Goal: Task Accomplishment & Management: Manage account settings

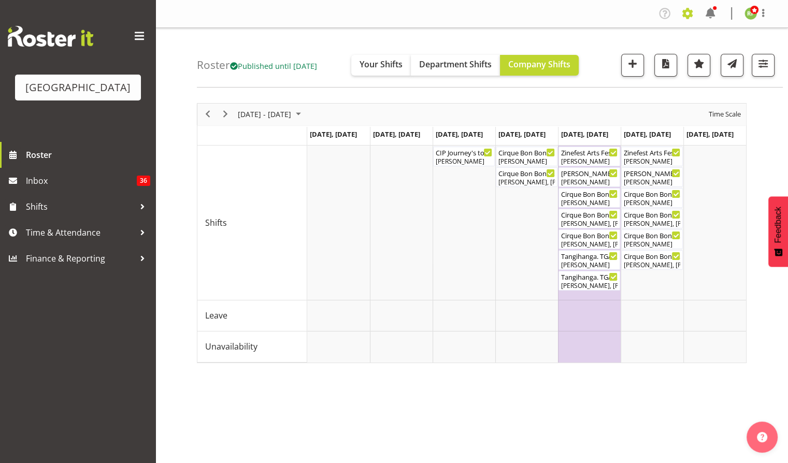
click at [686, 14] on span at bounding box center [687, 13] width 17 height 17
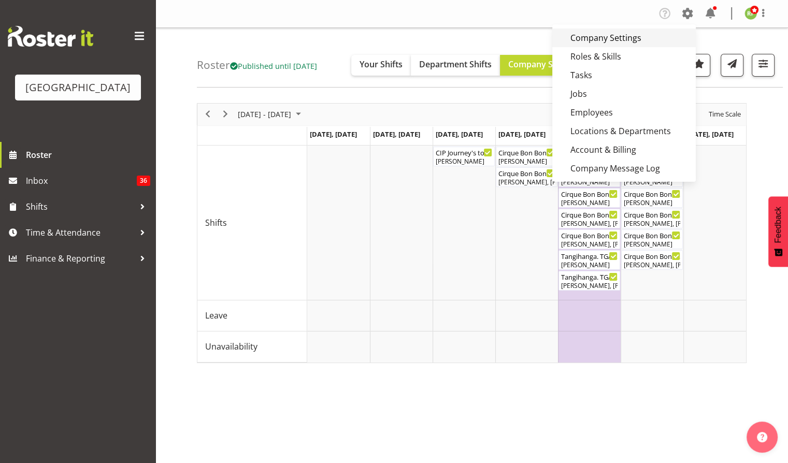
click at [597, 38] on link "Company Settings" at bounding box center [625, 38] width 144 height 19
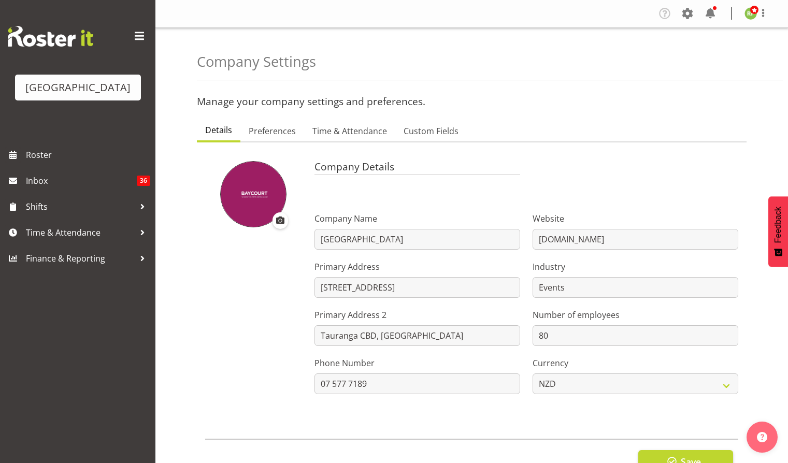
select select "[DATE]"
select select "1_day_before"
click at [277, 132] on span "Preferences" at bounding box center [272, 131] width 47 height 12
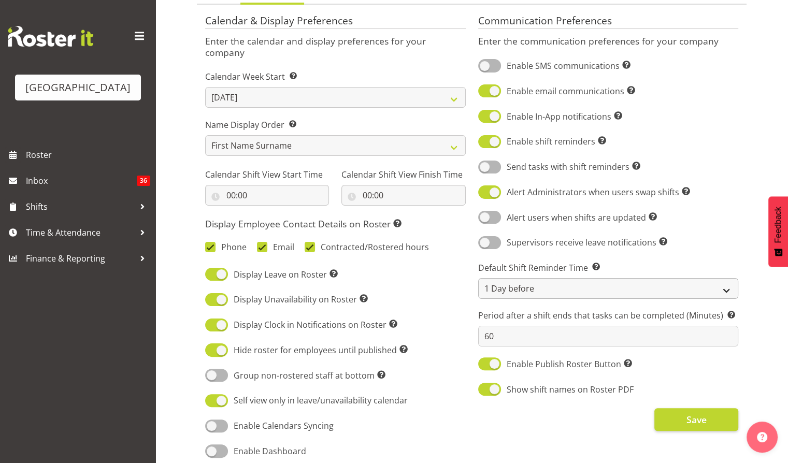
scroll to position [207, 0]
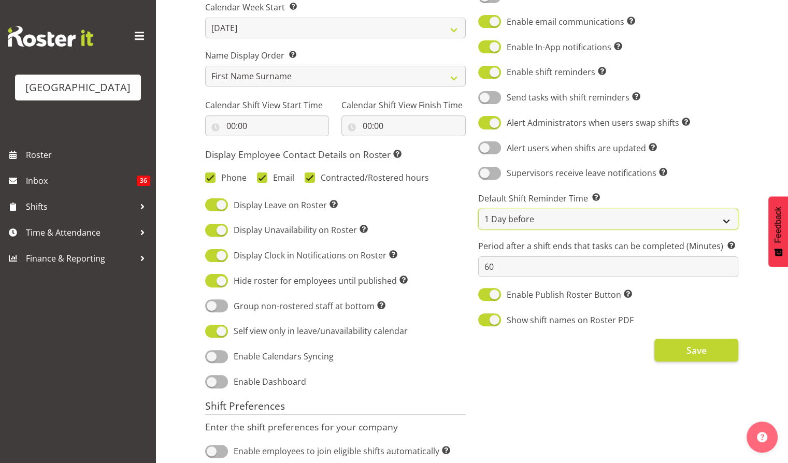
click at [721, 221] on select "Same Day (6am) Same Day (8am) Same Day (10am) 1 Day before 2 Days before" at bounding box center [608, 219] width 261 height 21
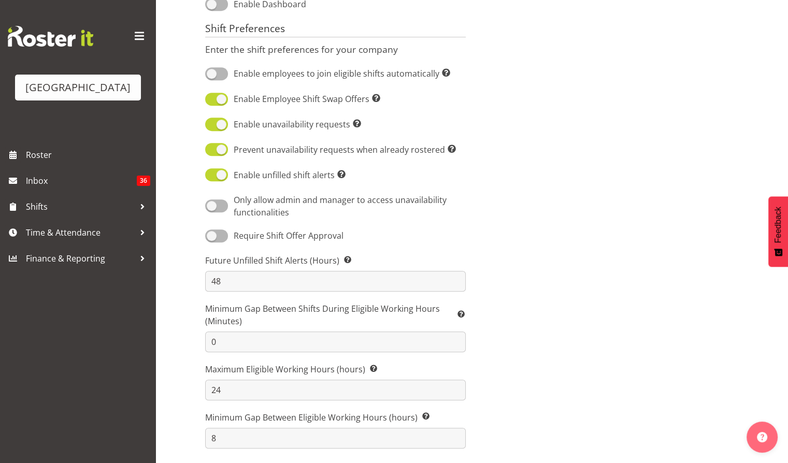
scroll to position [0, 0]
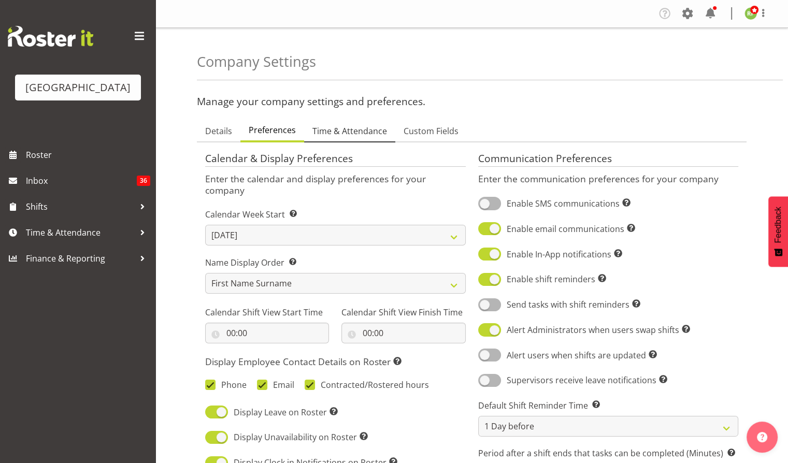
click at [364, 132] on span "Time & Attendance" at bounding box center [350, 131] width 75 height 12
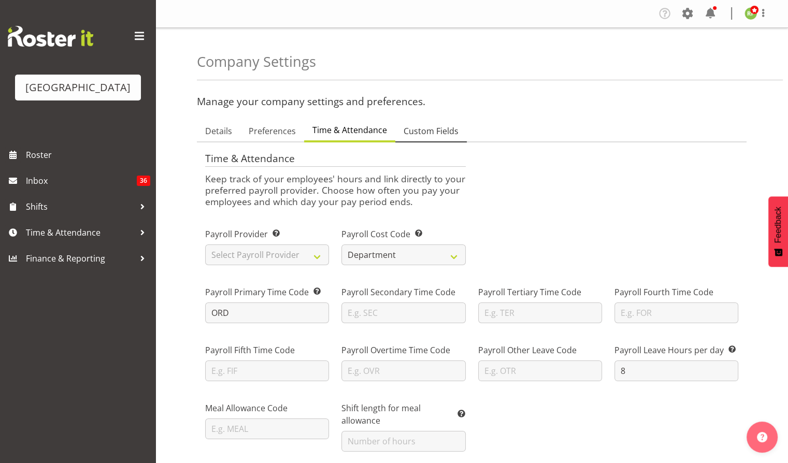
click at [440, 132] on span "Custom Fields" at bounding box center [431, 131] width 55 height 12
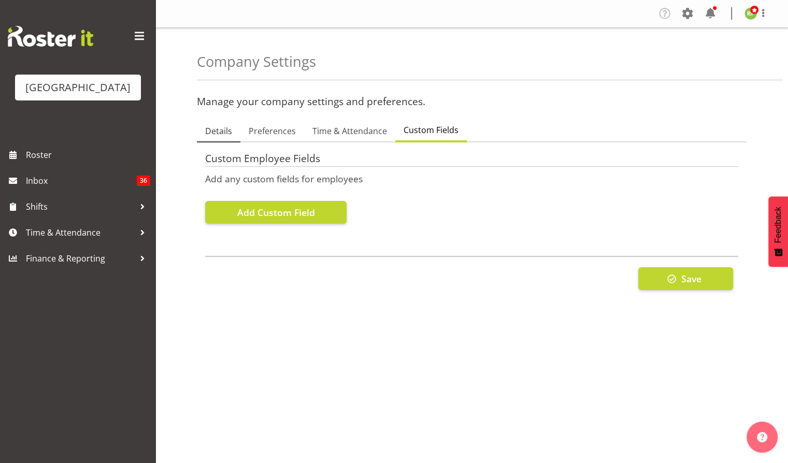
click at [213, 138] on link "Details" at bounding box center [219, 132] width 44 height 22
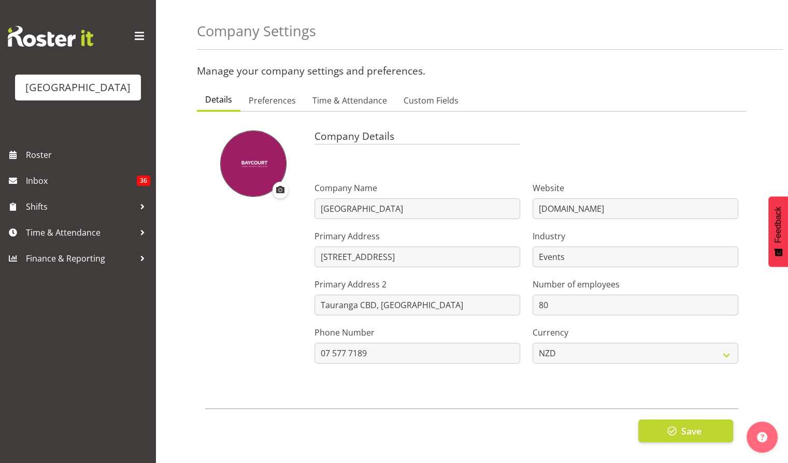
scroll to position [47, 0]
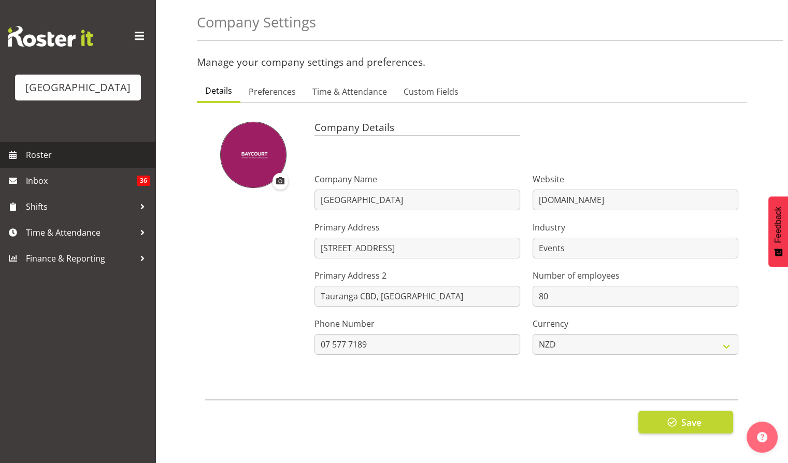
click at [46, 163] on span "Roster" at bounding box center [88, 155] width 124 height 16
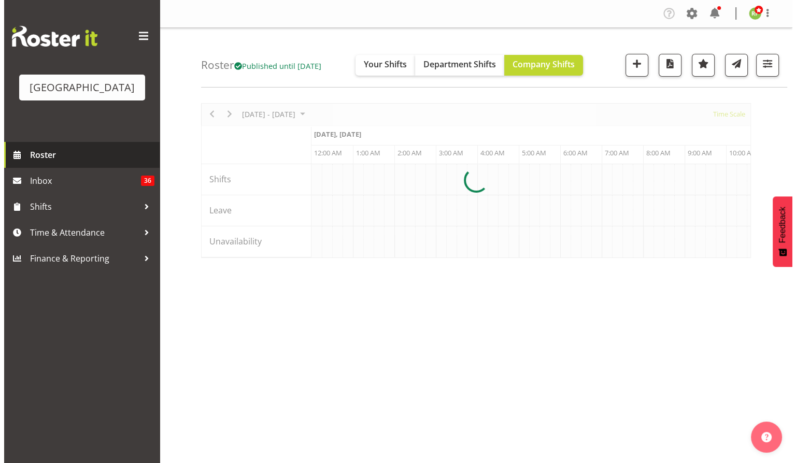
scroll to position [0, 1990]
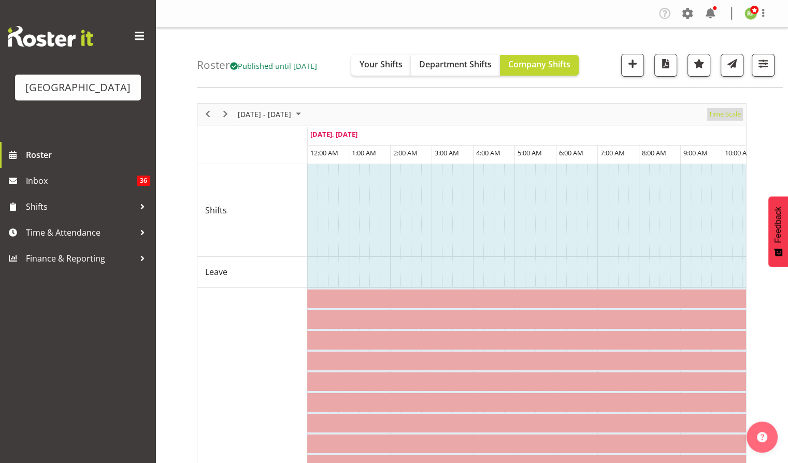
click at [715, 115] on span "Time Scale" at bounding box center [725, 114] width 34 height 13
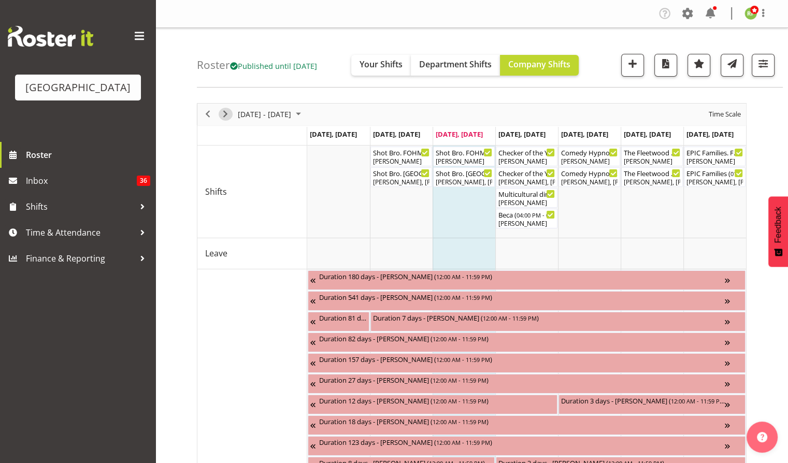
click at [220, 115] on span "Next" at bounding box center [225, 114] width 12 height 13
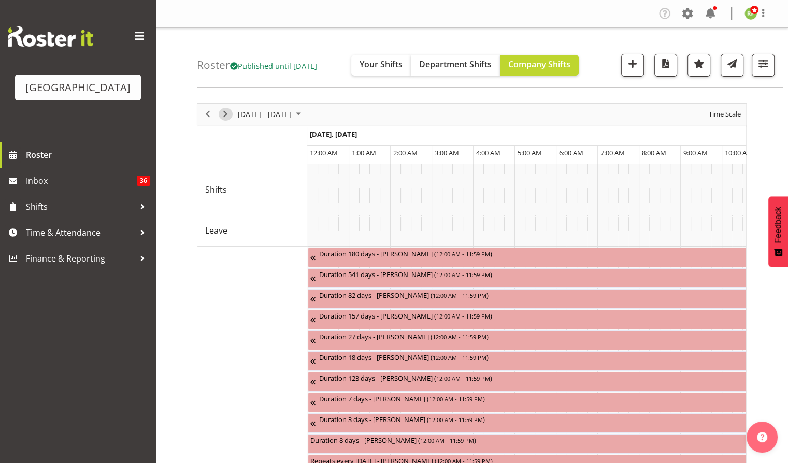
click at [224, 115] on span "Next" at bounding box center [225, 114] width 12 height 13
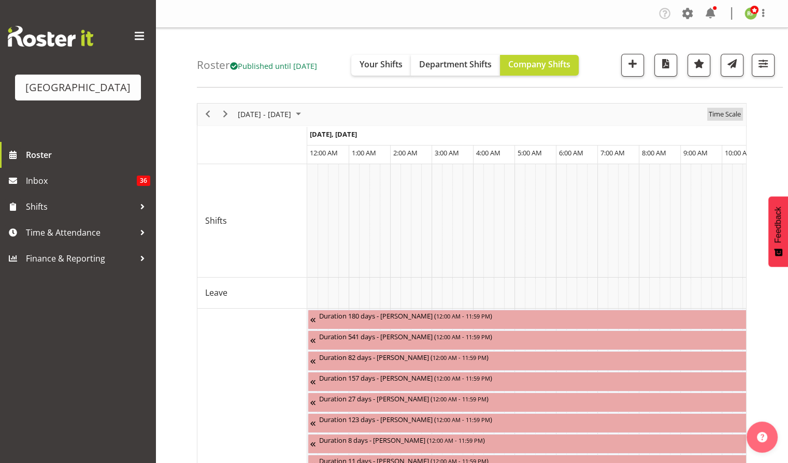
click at [726, 113] on span "Time Scale" at bounding box center [725, 114] width 34 height 13
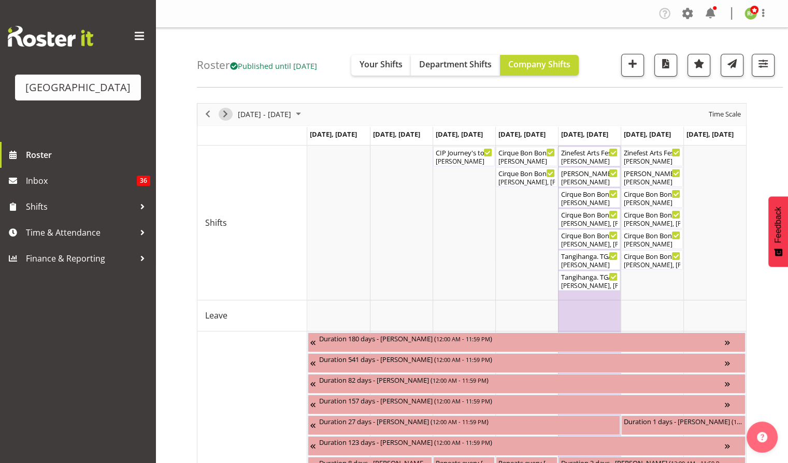
click at [219, 114] on span "Next" at bounding box center [225, 114] width 12 height 13
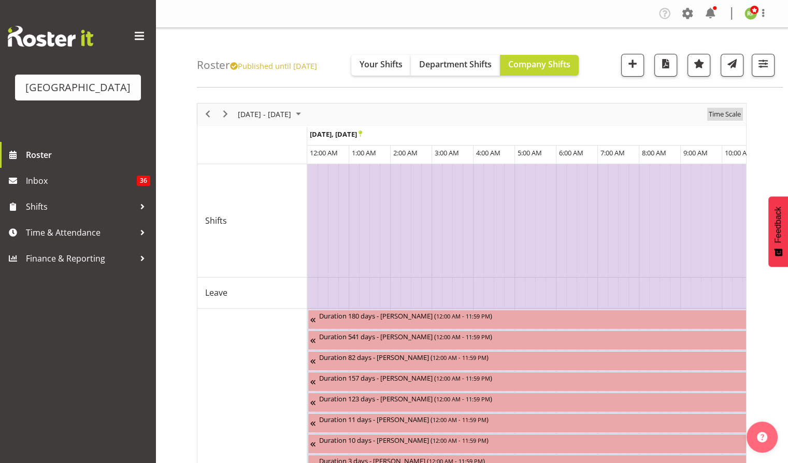
click at [726, 111] on span "Time Scale" at bounding box center [725, 114] width 34 height 13
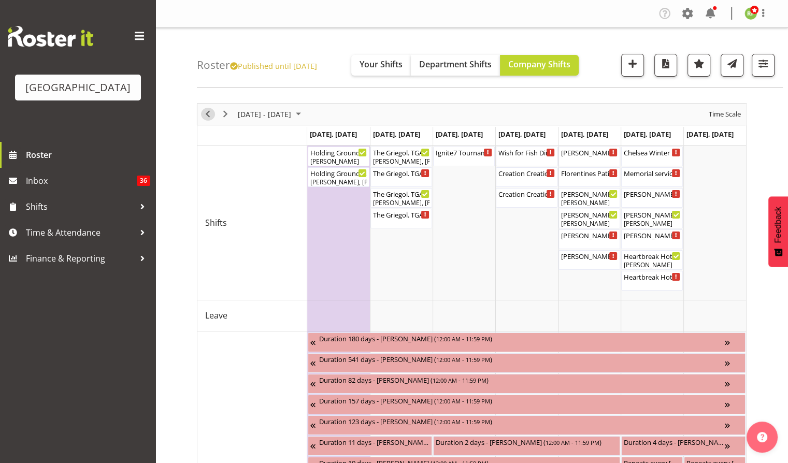
click at [204, 119] on span "Previous" at bounding box center [208, 114] width 12 height 13
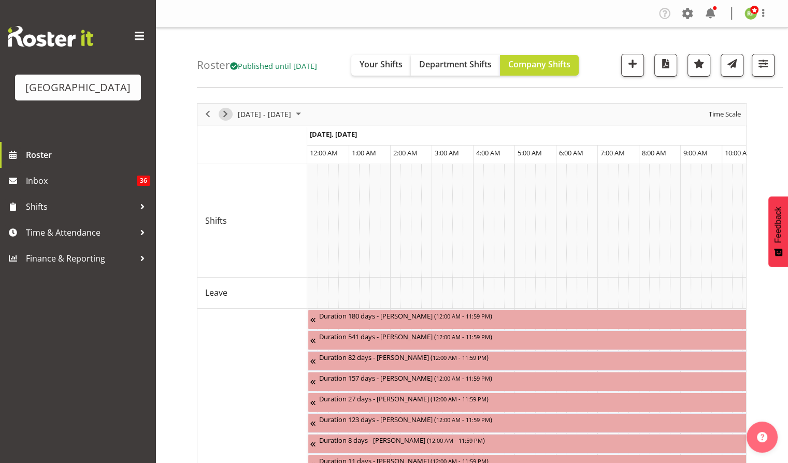
click at [226, 113] on span "Next" at bounding box center [225, 114] width 12 height 13
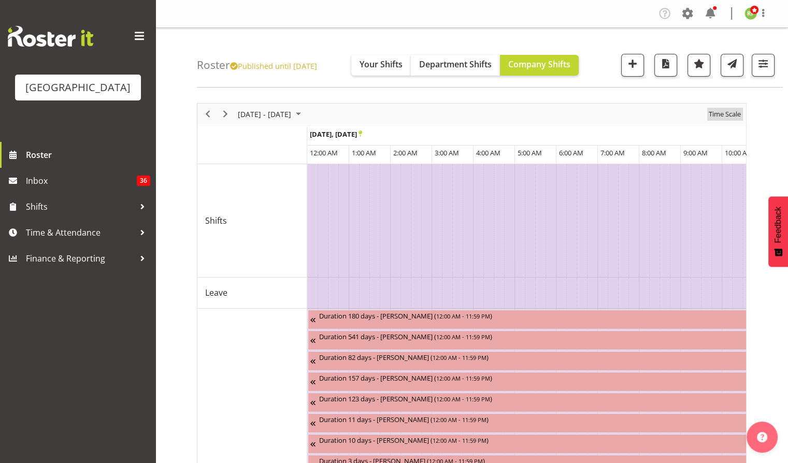
click at [719, 117] on span "Time Scale" at bounding box center [725, 114] width 34 height 13
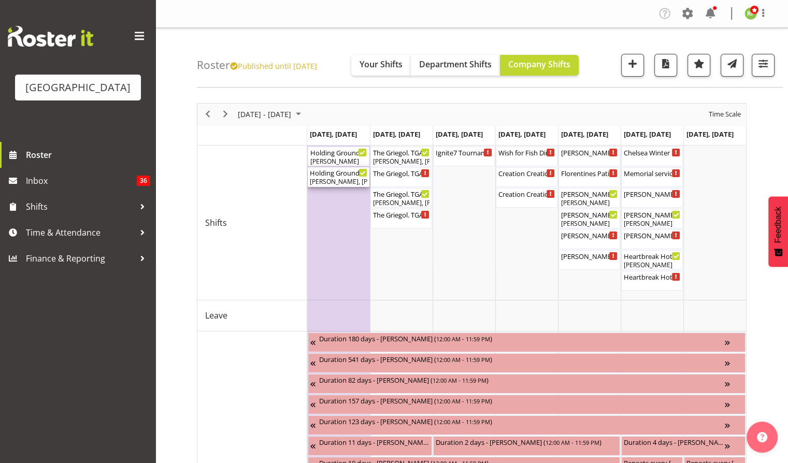
click at [336, 175] on div "Holding Ground. TGA Arts Fest ( 04:00 PM - 06:20 PM )" at bounding box center [339, 172] width 58 height 10
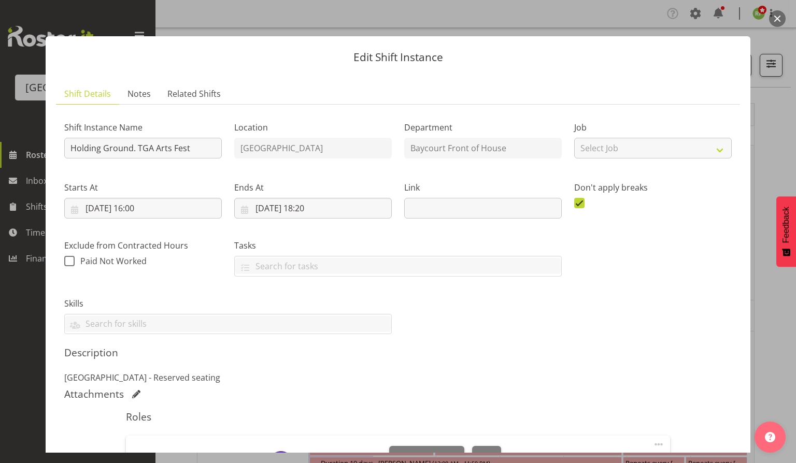
click at [771, 16] on button "button" at bounding box center [777, 18] width 17 height 17
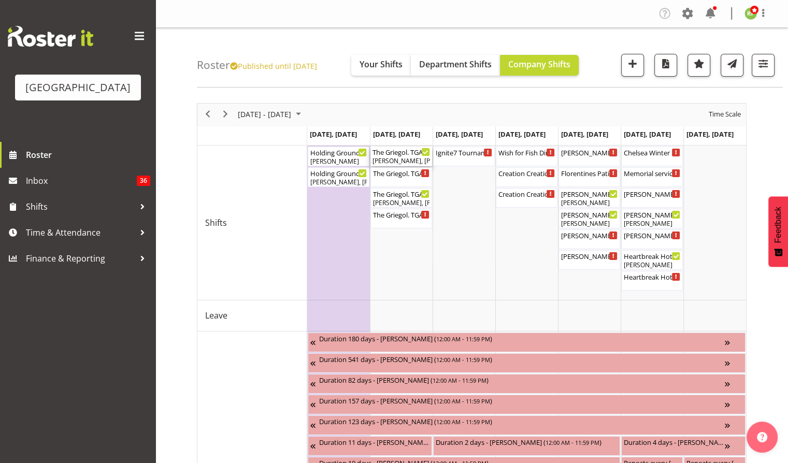
click at [401, 162] on div "[PERSON_NAME], [PERSON_NAME]" at bounding box center [402, 161] width 58 height 9
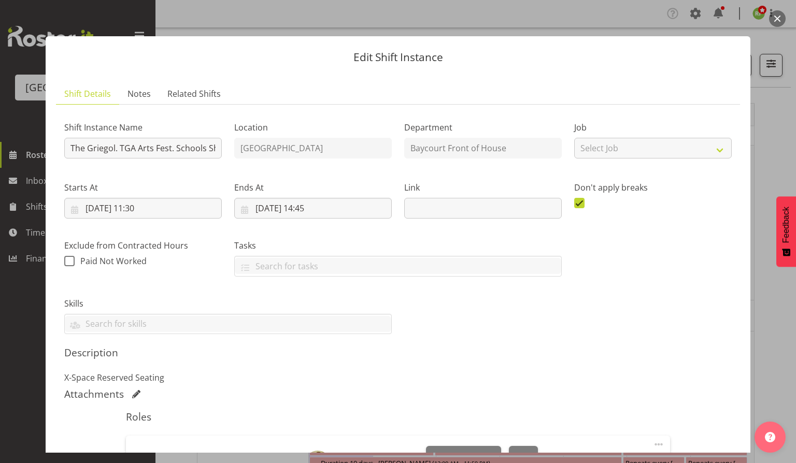
click at [776, 21] on button "button" at bounding box center [777, 18] width 17 height 17
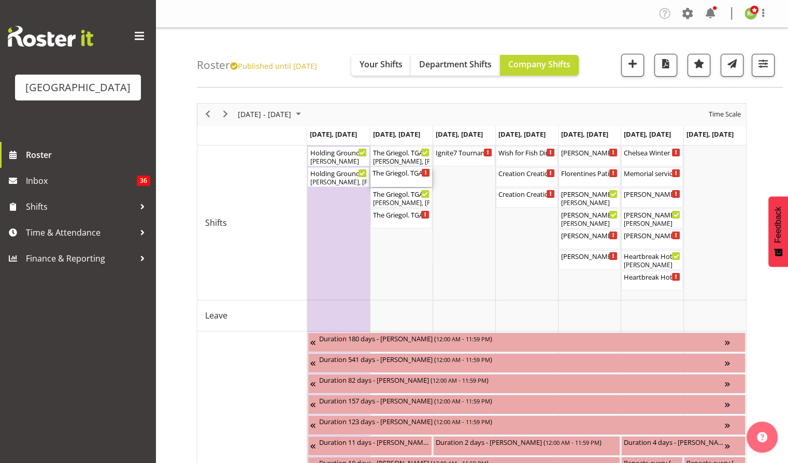
click at [404, 178] on div "The Griegol. TGA Arts Fest School Show ( 12:00 PM - 02:30 PM )" at bounding box center [402, 177] width 58 height 20
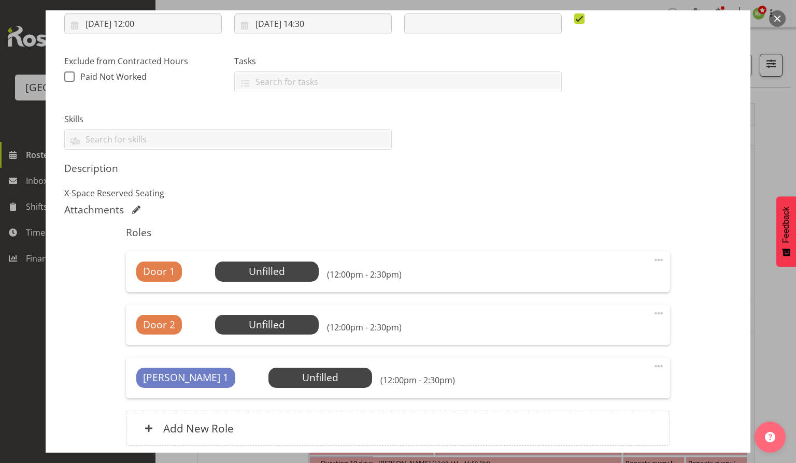
scroll to position [199, 0]
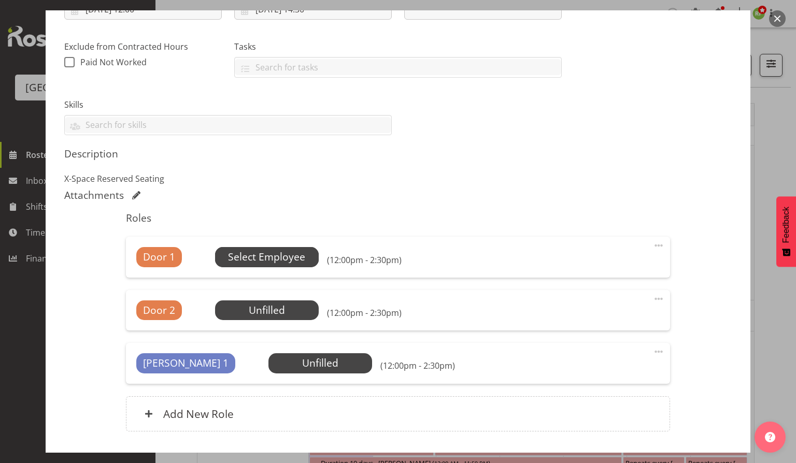
click at [280, 258] on span "Select Employee" at bounding box center [266, 257] width 77 height 15
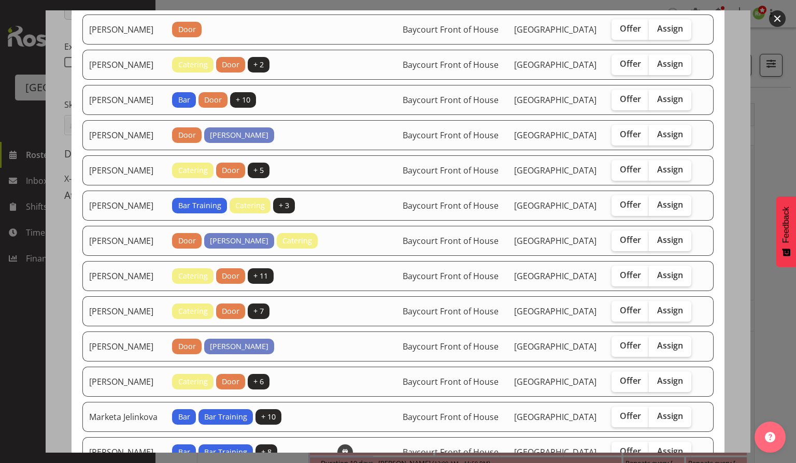
scroll to position [276, 0]
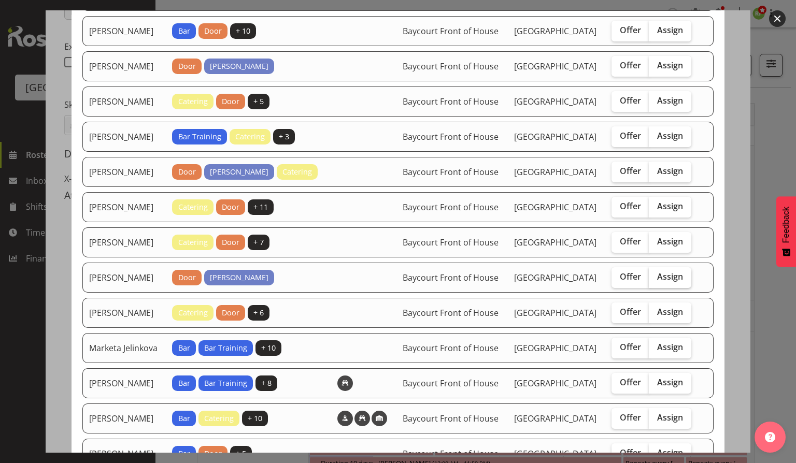
click at [660, 282] on span "Assign" at bounding box center [670, 277] width 26 height 10
click at [656, 280] on input "Assign" at bounding box center [652, 277] width 7 height 7
checkbox input "true"
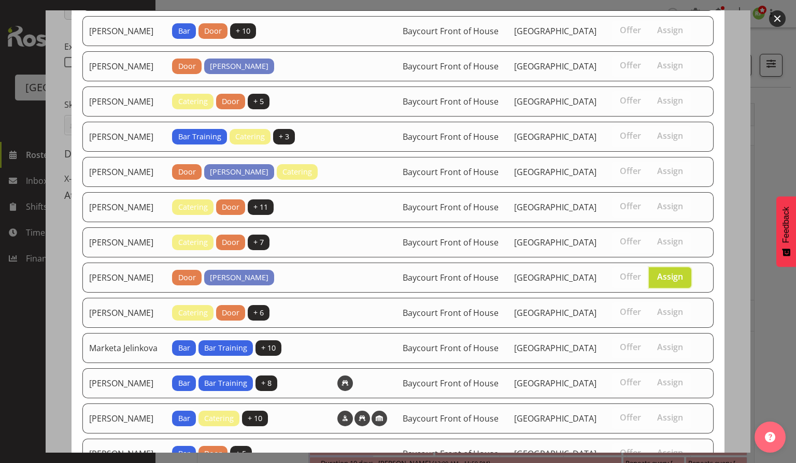
scroll to position [462, 0]
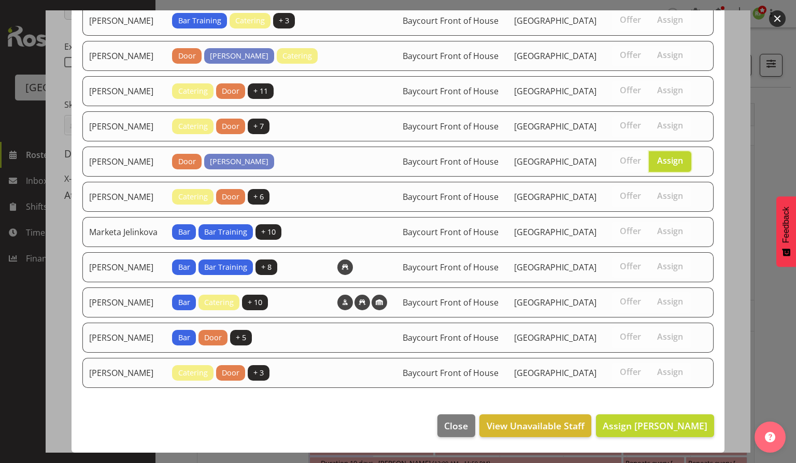
click at [643, 437] on footer "Close View Unavailable Staff Assign [PERSON_NAME]" at bounding box center [398, 428] width 653 height 49
click at [634, 428] on span "Assign [PERSON_NAME]" at bounding box center [655, 426] width 105 height 12
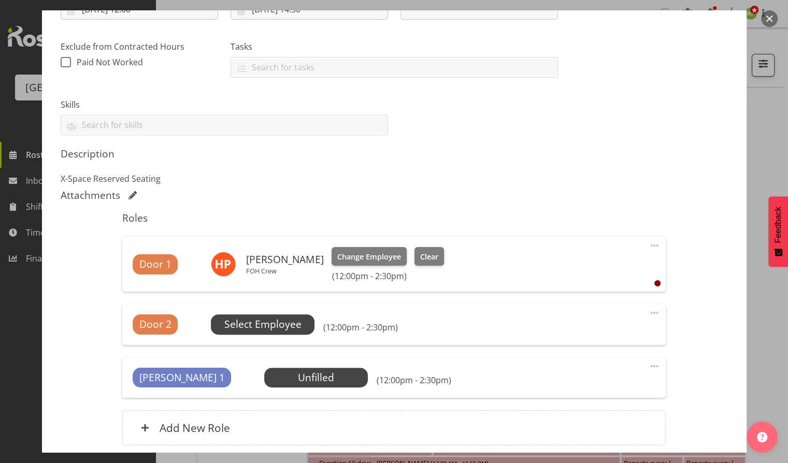
click at [276, 322] on span "Select Employee" at bounding box center [262, 324] width 77 height 15
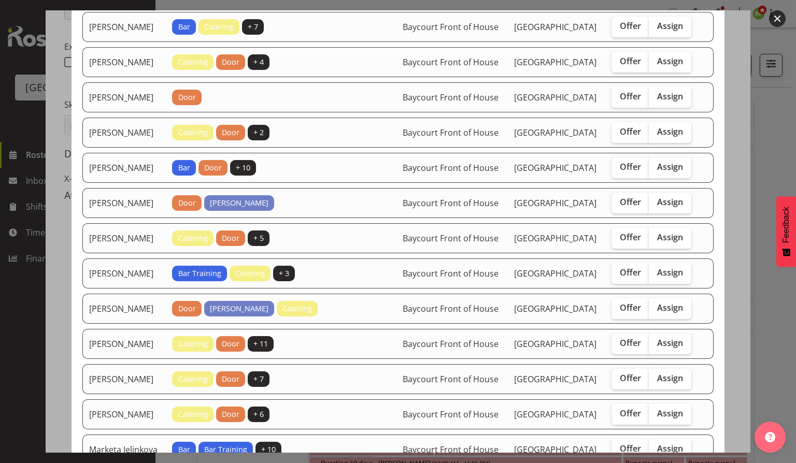
scroll to position [78, 0]
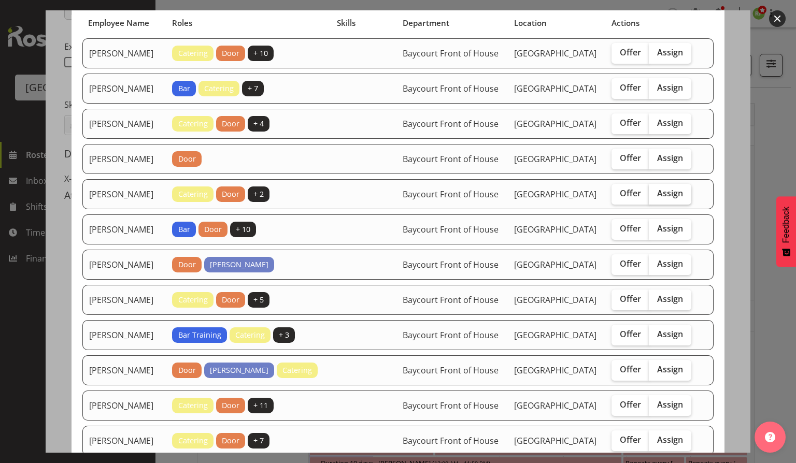
click at [670, 199] on span "Assign" at bounding box center [670, 193] width 26 height 10
click at [656, 197] on input "Assign" at bounding box center [652, 193] width 7 height 7
checkbox input "true"
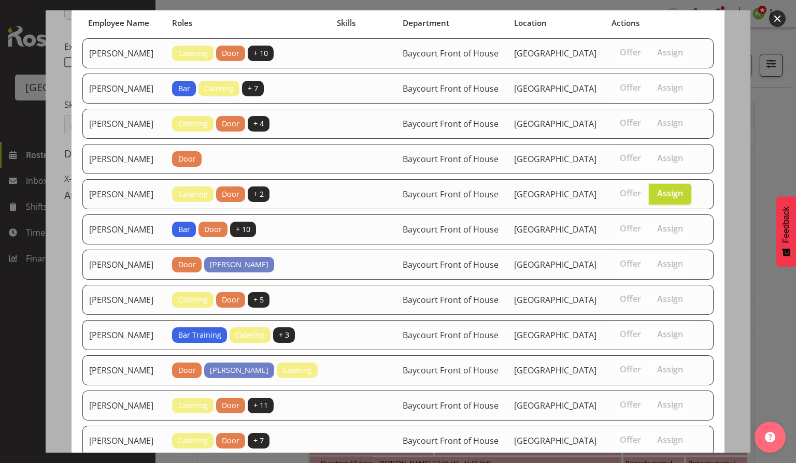
scroll to position [423, 0]
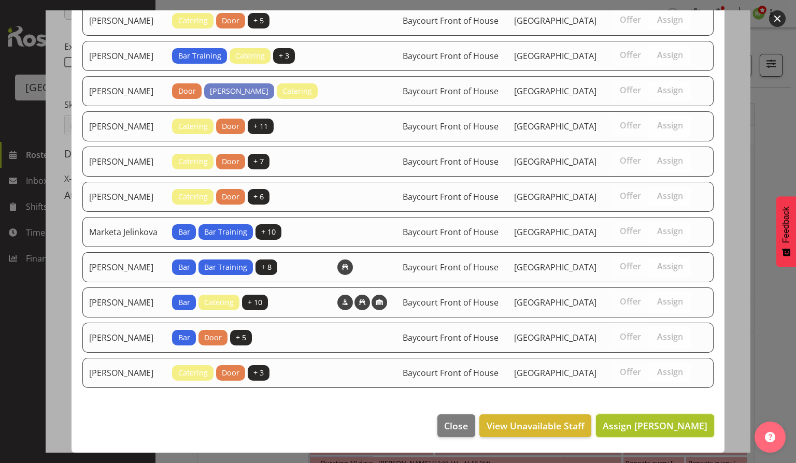
click at [639, 421] on span "Assign [PERSON_NAME]" at bounding box center [655, 426] width 105 height 12
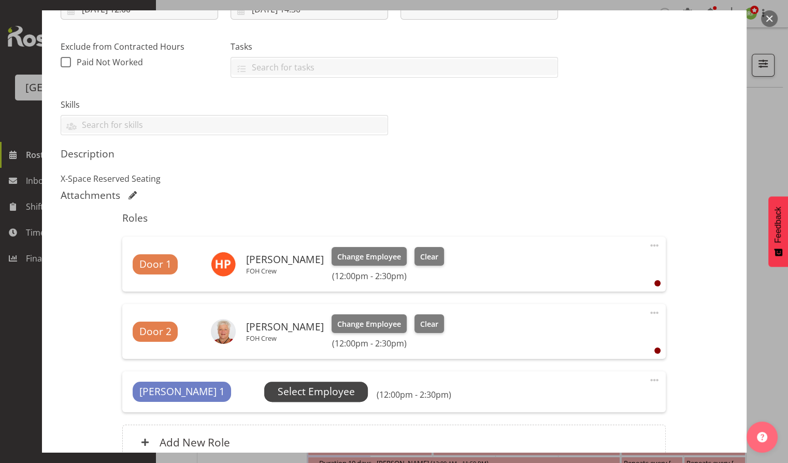
click at [278, 391] on span "Select Employee" at bounding box center [316, 392] width 77 height 15
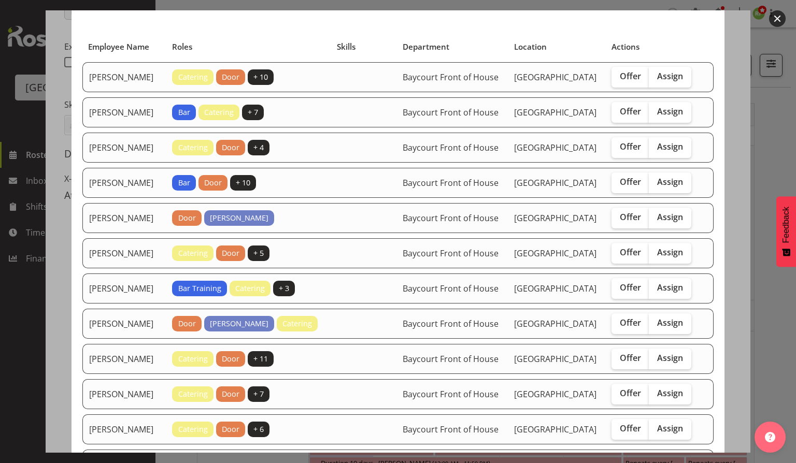
scroll to position [69, 0]
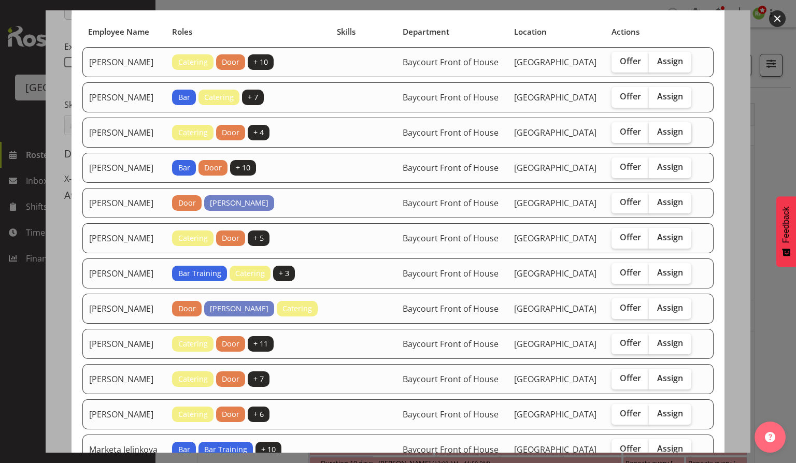
click at [665, 137] on span "Assign" at bounding box center [670, 131] width 26 height 10
click at [656, 135] on input "Assign" at bounding box center [652, 132] width 7 height 7
checkbox input "true"
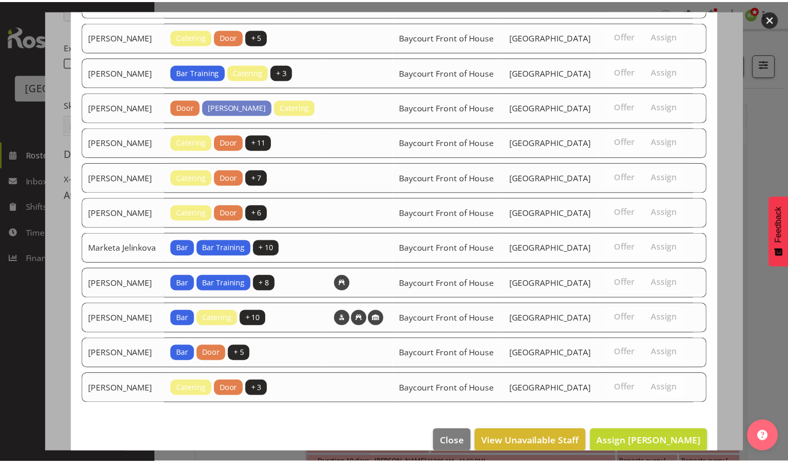
scroll to position [345, 0]
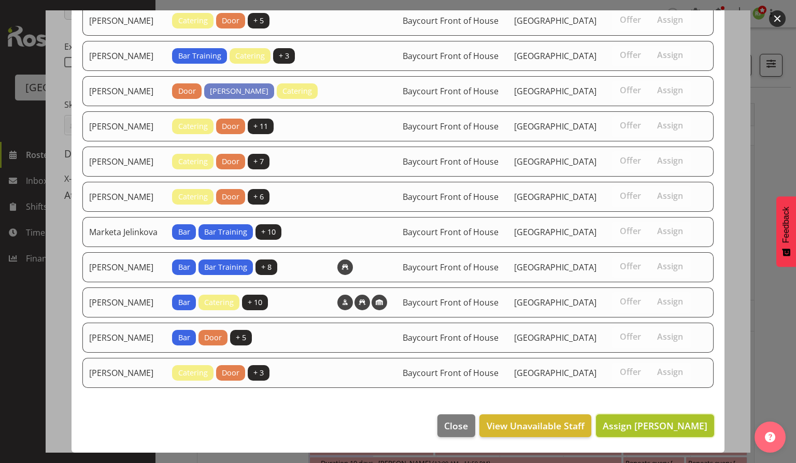
click at [641, 421] on span "Assign [PERSON_NAME]" at bounding box center [655, 426] width 105 height 12
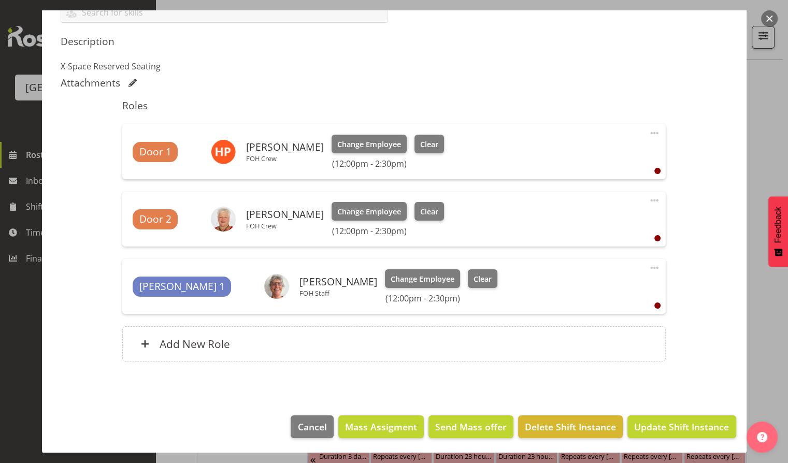
scroll to position [138, 0]
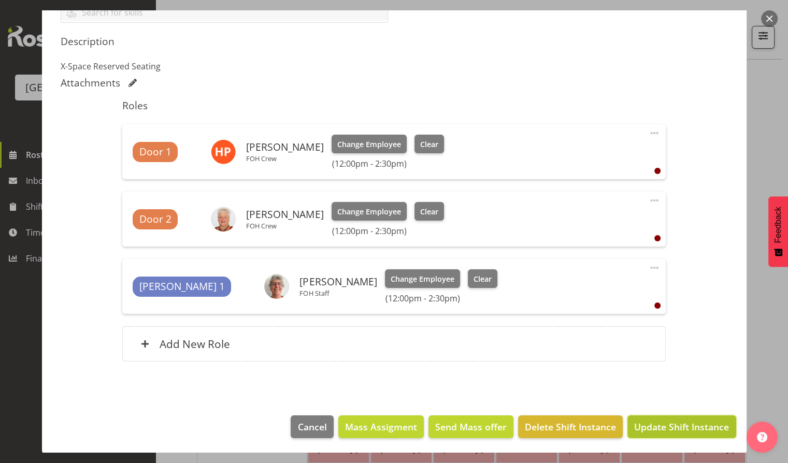
click at [666, 424] on span "Update Shift Instance" at bounding box center [681, 426] width 95 height 13
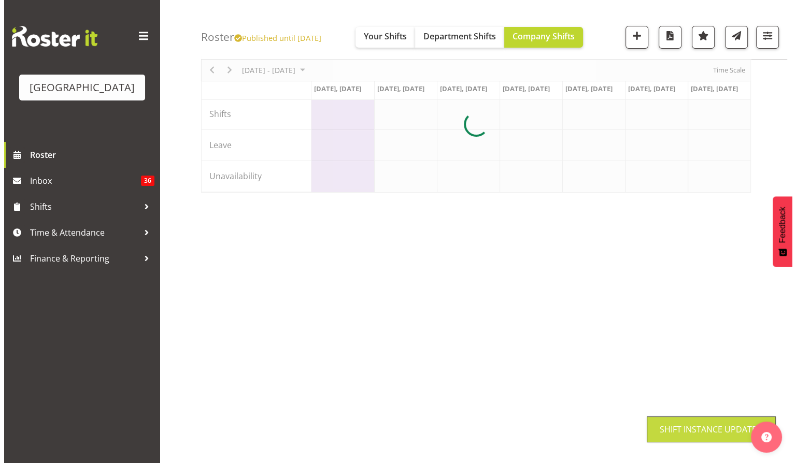
scroll to position [46, 0]
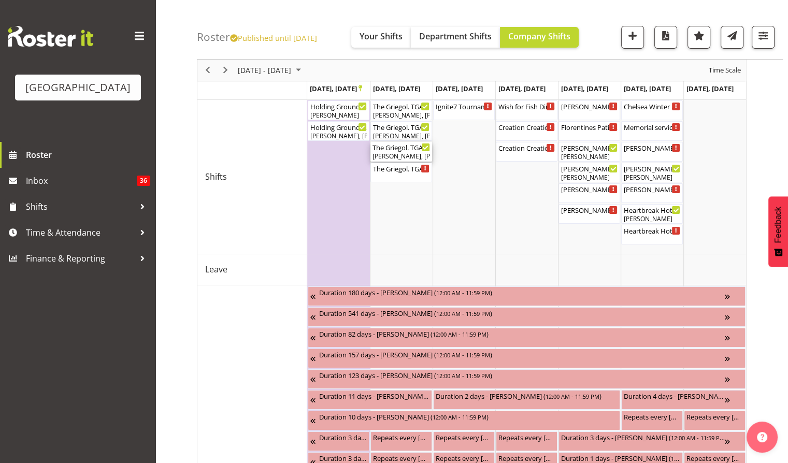
click at [409, 148] on div "The Griegol. TGA Arts Fest. FOHM Shift ( 04:30 PM - 07:45 PM )" at bounding box center [402, 147] width 58 height 10
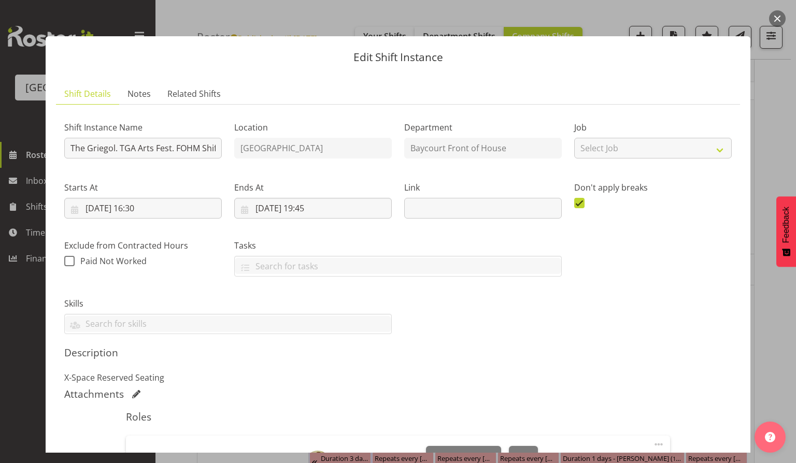
click at [782, 19] on button "button" at bounding box center [777, 18] width 17 height 17
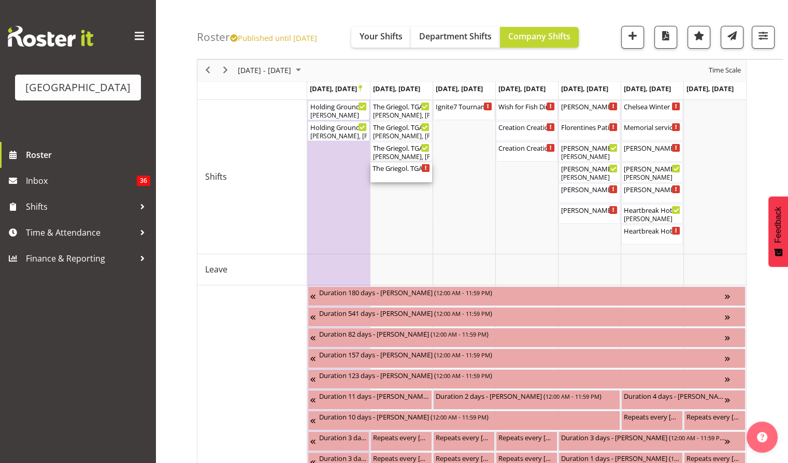
click at [399, 171] on div "The Griegol. TGA Arts Fest. FOHM Shift ( 04:30 PM - 07:45 PM )" at bounding box center [402, 168] width 58 height 10
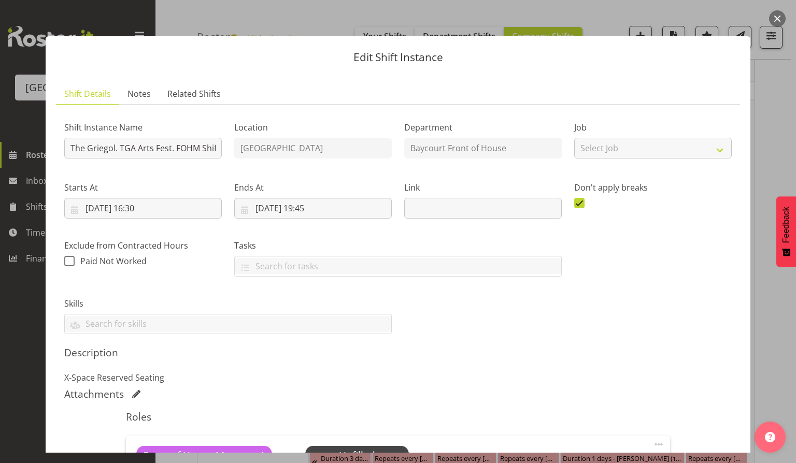
click at [784, 21] on button "button" at bounding box center [777, 18] width 17 height 17
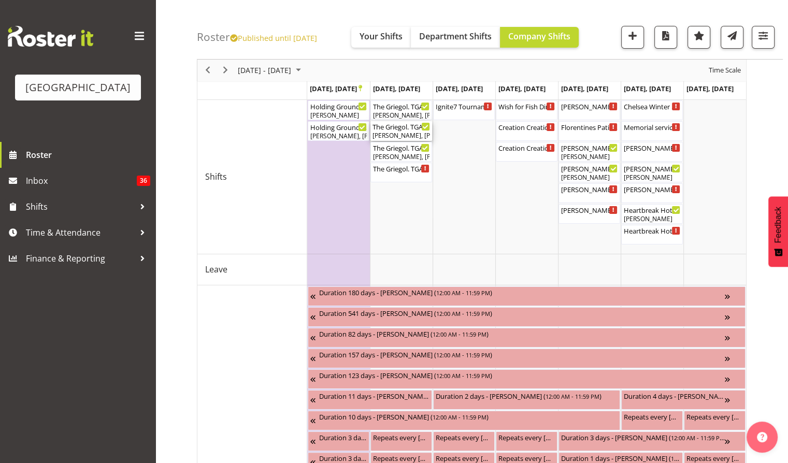
click at [407, 129] on div "The Griegol. TGA Arts Fest School Show ( 12:00 PM - 02:30 PM )" at bounding box center [402, 126] width 58 height 10
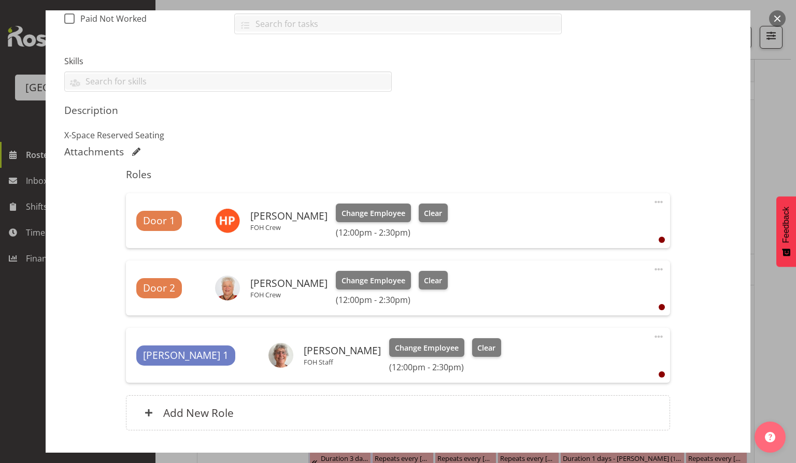
scroll to position [311, 0]
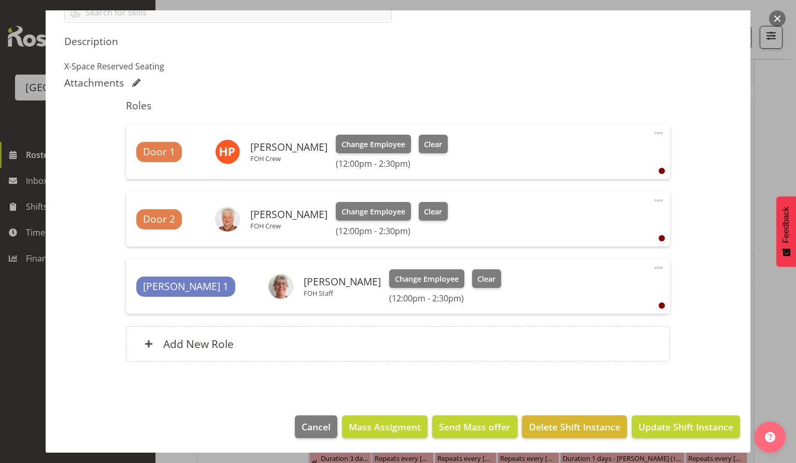
click at [773, 17] on button "button" at bounding box center [777, 18] width 17 height 17
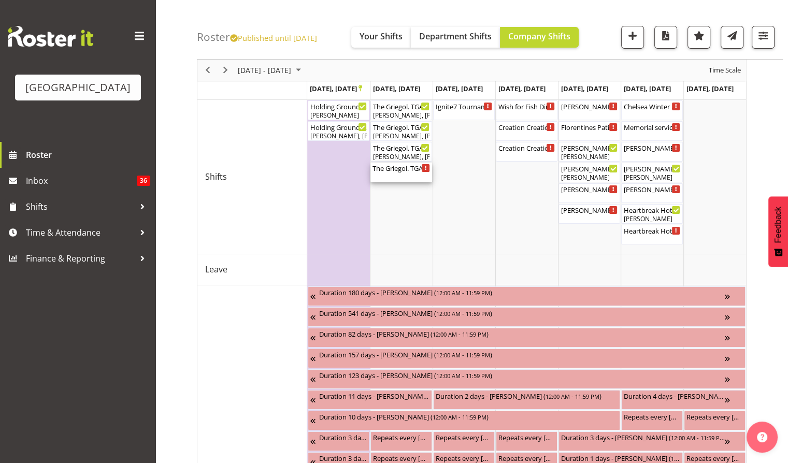
click at [403, 174] on div "The Griegol. TGA Arts Fest. FOHM Shift ( 04:30 PM - 07:45 PM )" at bounding box center [402, 173] width 58 height 20
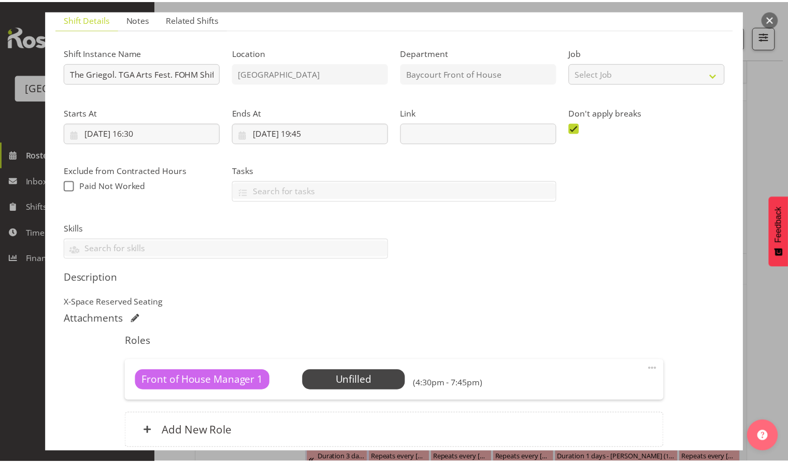
scroll to position [93, 0]
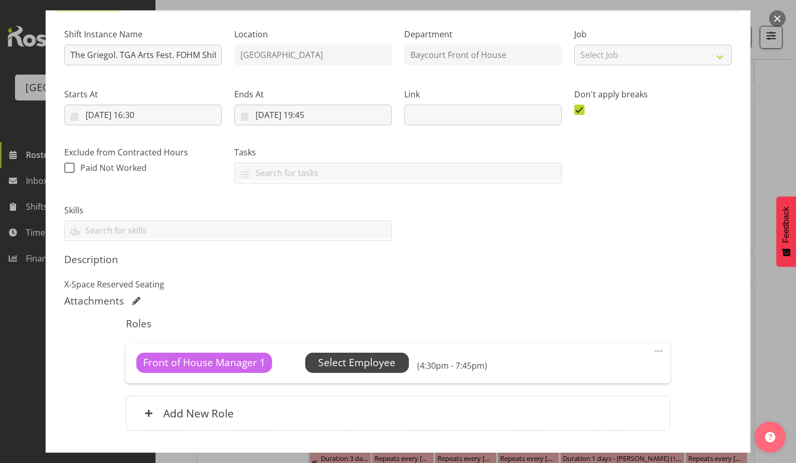
click at [357, 360] on span "Select Employee" at bounding box center [356, 363] width 77 height 15
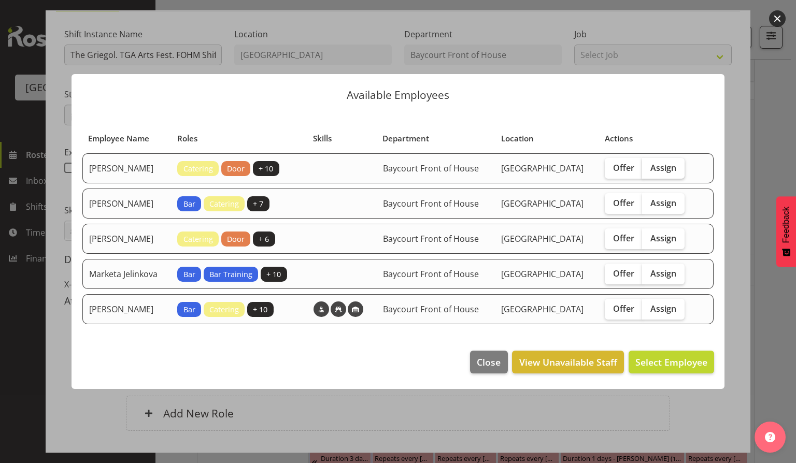
click at [676, 163] on span "Assign" at bounding box center [663, 168] width 26 height 10
click at [649, 164] on input "Assign" at bounding box center [645, 167] width 7 height 7
checkbox input "true"
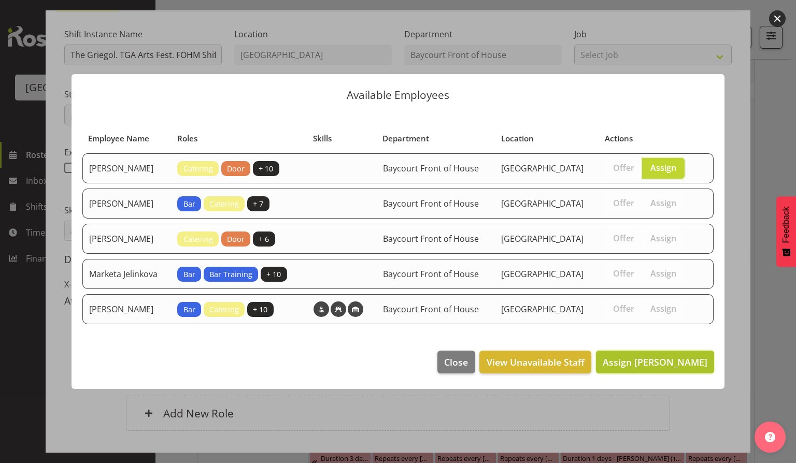
click at [654, 369] on span "Assign [PERSON_NAME]" at bounding box center [655, 362] width 105 height 12
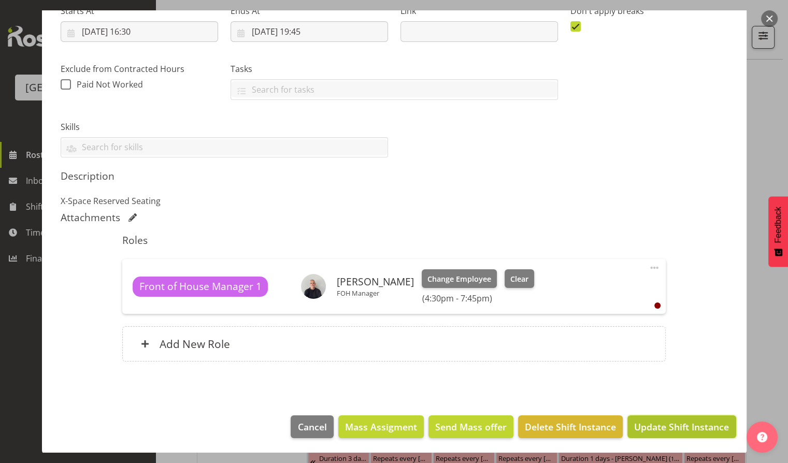
click at [674, 416] on button "Update Shift Instance" at bounding box center [682, 427] width 108 height 23
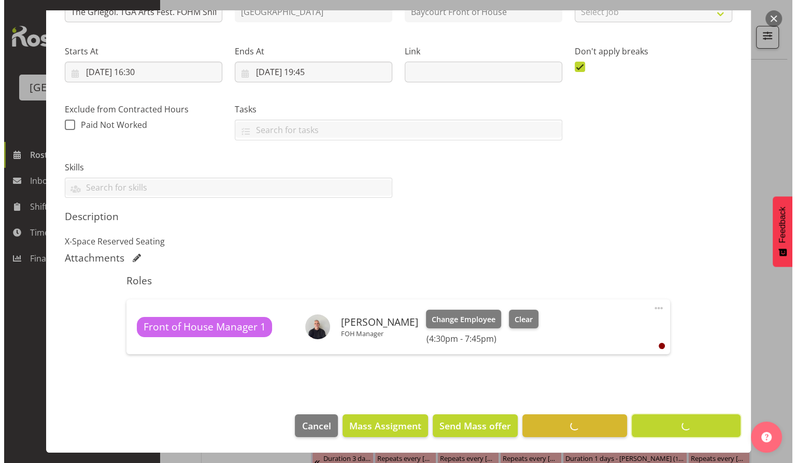
scroll to position [135, 0]
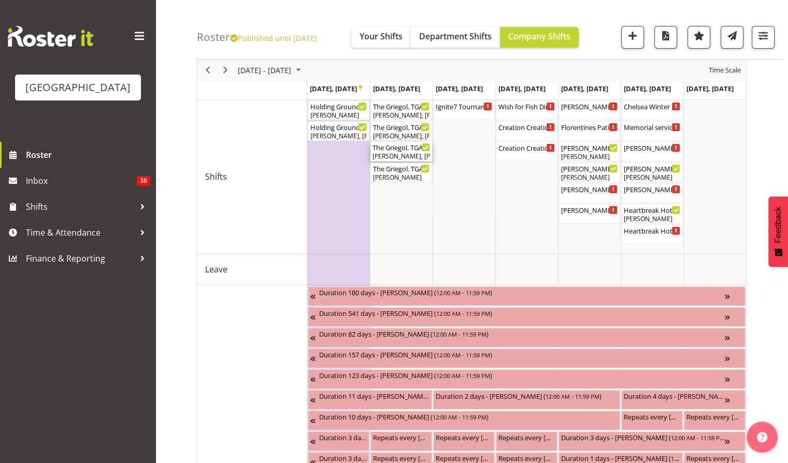
click at [405, 154] on div "[PERSON_NAME], [PERSON_NAME]" at bounding box center [402, 156] width 58 height 9
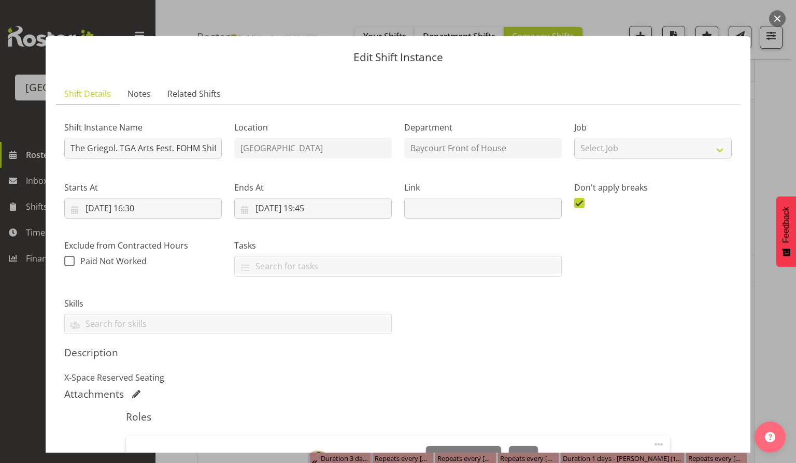
scroll to position [207, 0]
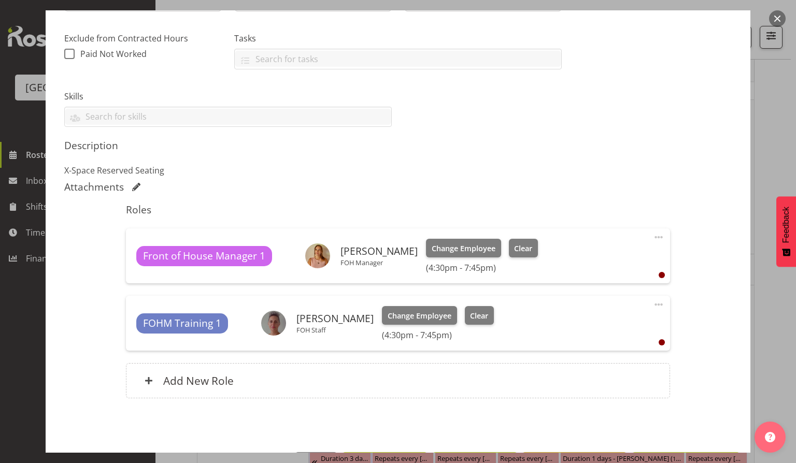
click at [788, 9] on div at bounding box center [398, 231] width 796 height 463
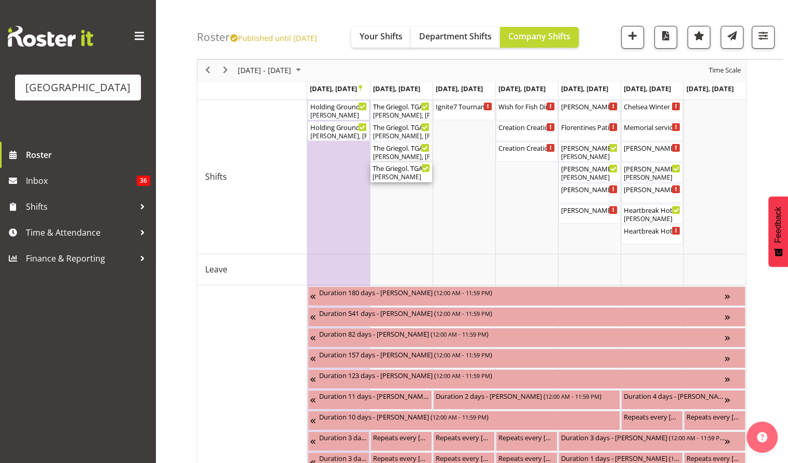
click at [417, 172] on div "The Griegol. TGA Arts Fest. FOHM Shift ( 04:30 PM - 07:45 PM )" at bounding box center [402, 168] width 58 height 10
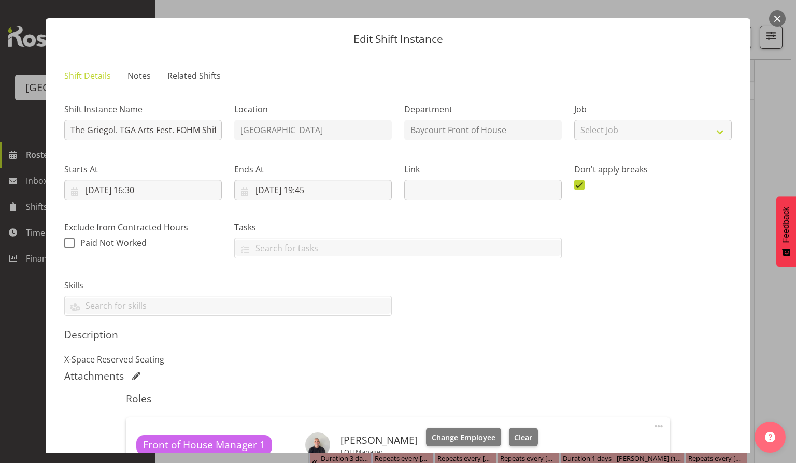
scroll to position [0, 0]
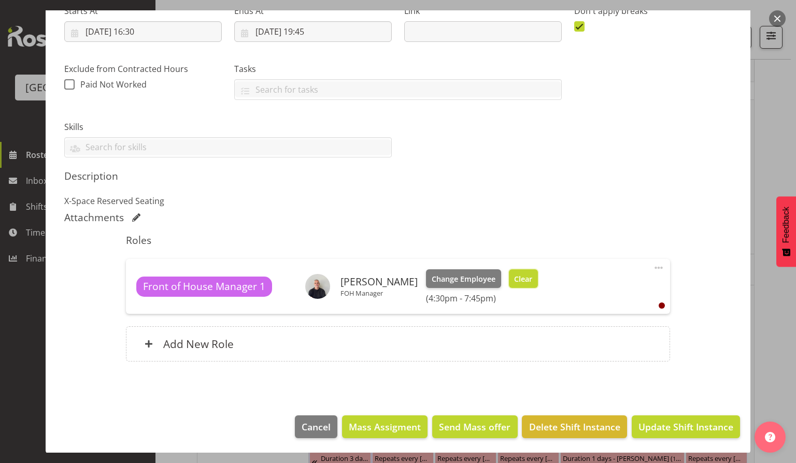
click at [510, 270] on button "Clear" at bounding box center [524, 279] width 30 height 19
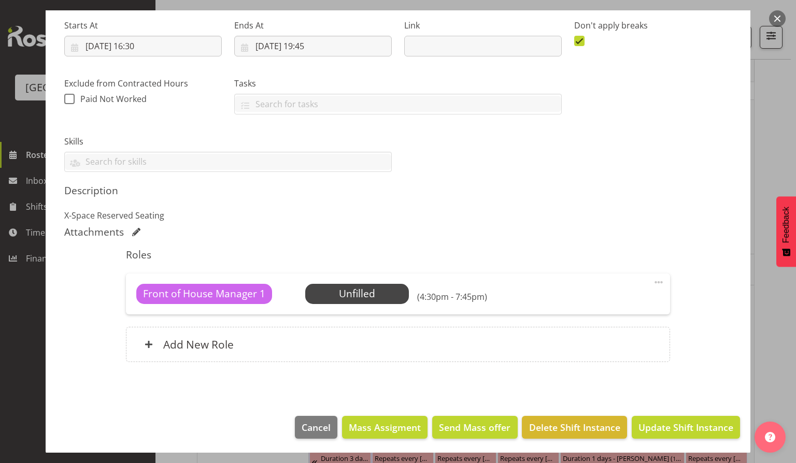
click at [655, 283] on span at bounding box center [659, 282] width 12 height 12
click at [580, 344] on link "Delete" at bounding box center [615, 342] width 100 height 19
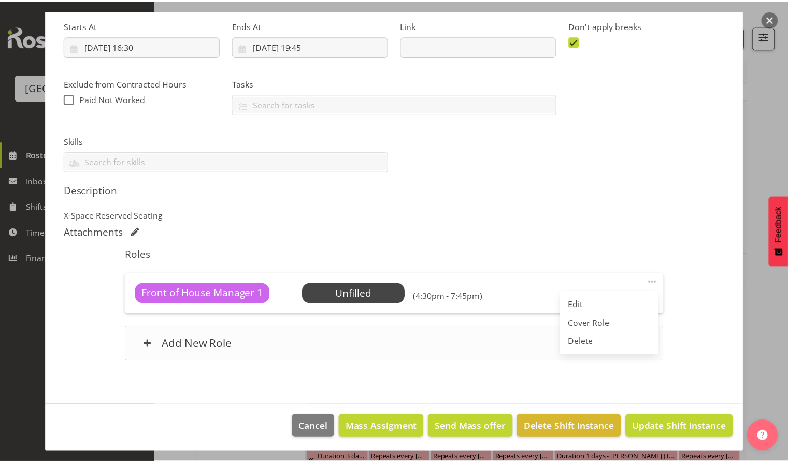
scroll to position [109, 0]
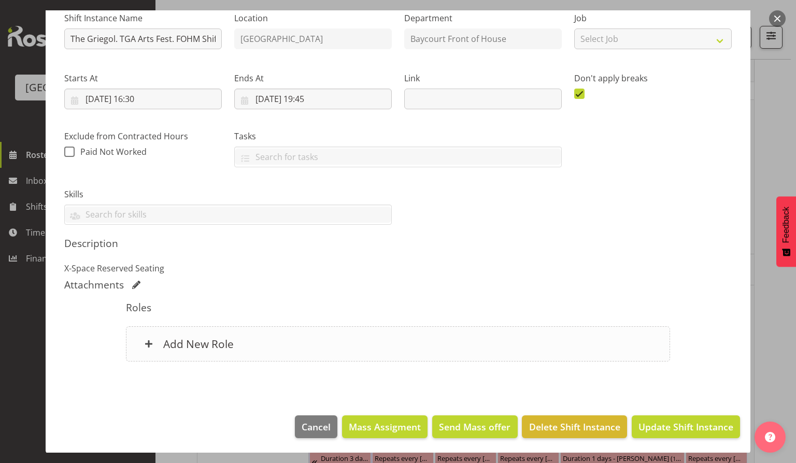
click at [249, 355] on div "Add New Role" at bounding box center [398, 344] width 544 height 35
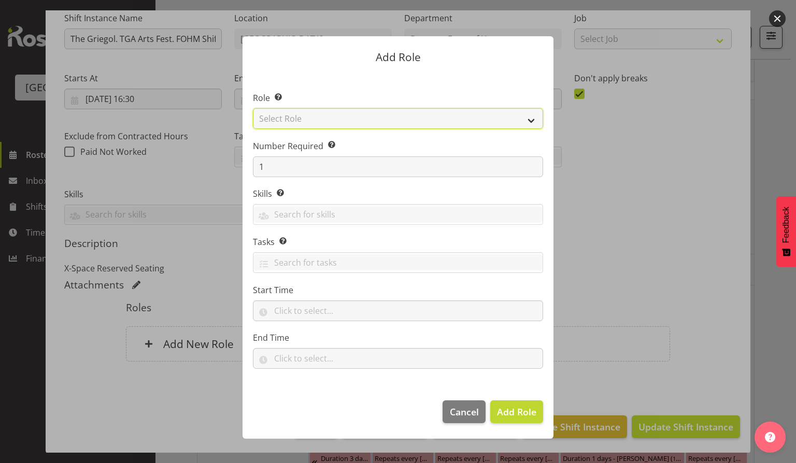
click at [295, 121] on select "Select Role Audio Bar Bar Runner Bar Training Box Office Cargo Shed Venue Rep C…" at bounding box center [398, 118] width 290 height 21
select select "1291"
click at [253, 108] on select "Select Role Audio Bar Bar Runner Bar Training Box Office Cargo Shed Venue Rep C…" at bounding box center [398, 118] width 290 height 21
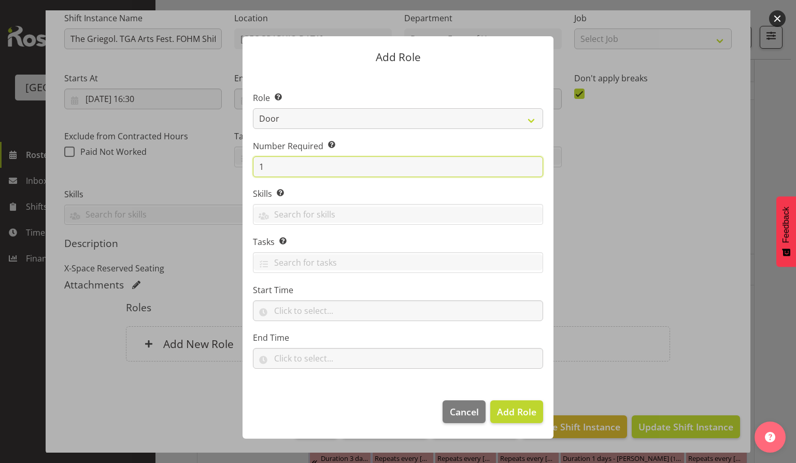
drag, startPoint x: 267, startPoint y: 170, endPoint x: 251, endPoint y: 171, distance: 16.6
click at [251, 171] on section "Role Select the role you wish to add to the shift. Audio Bar Bar Runner Bar Tra…" at bounding box center [398, 231] width 311 height 317
type input "2"
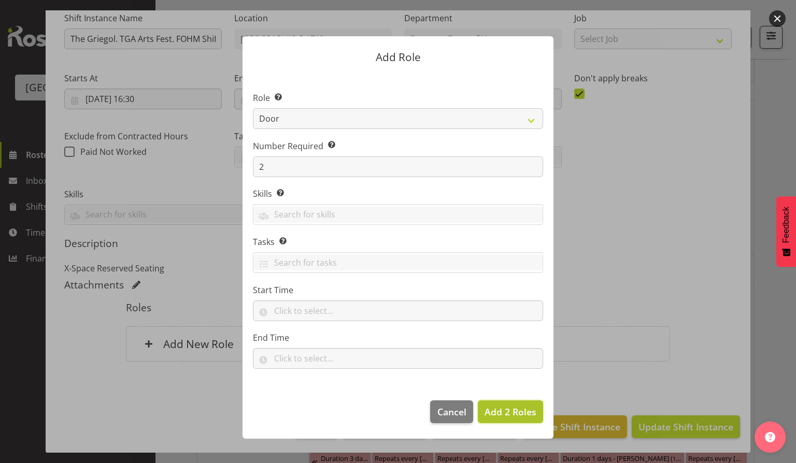
click at [524, 406] on span "Add 2 Roles" at bounding box center [511, 412] width 52 height 12
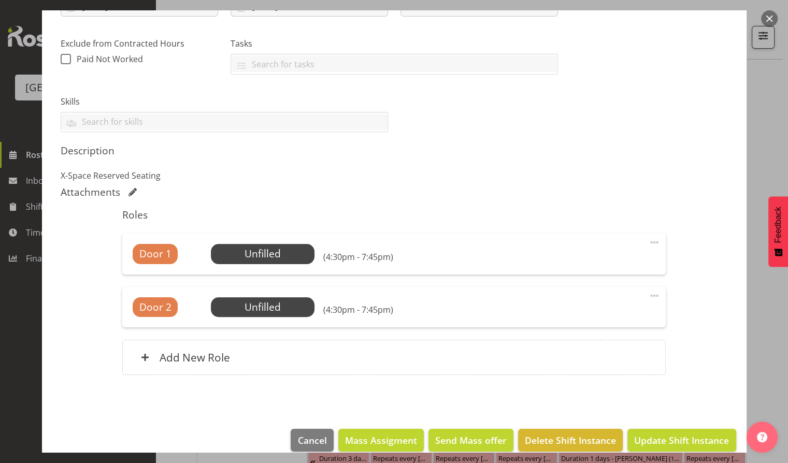
scroll to position [216, 0]
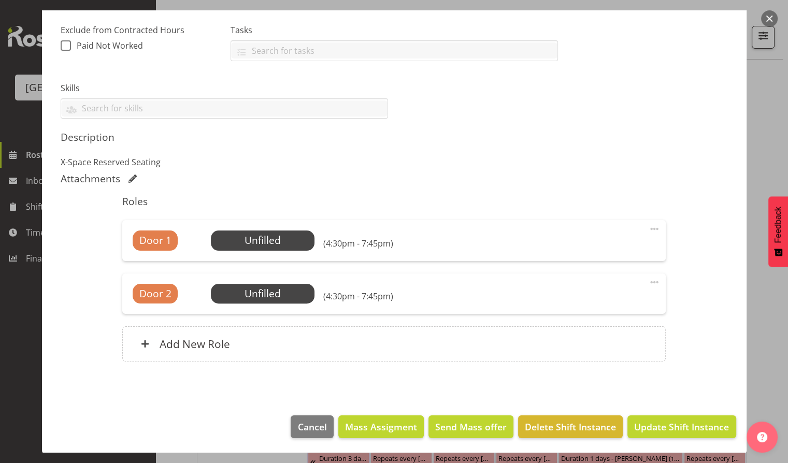
click at [649, 226] on span at bounding box center [654, 229] width 12 height 12
click at [587, 287] on link "Delete" at bounding box center [611, 289] width 100 height 19
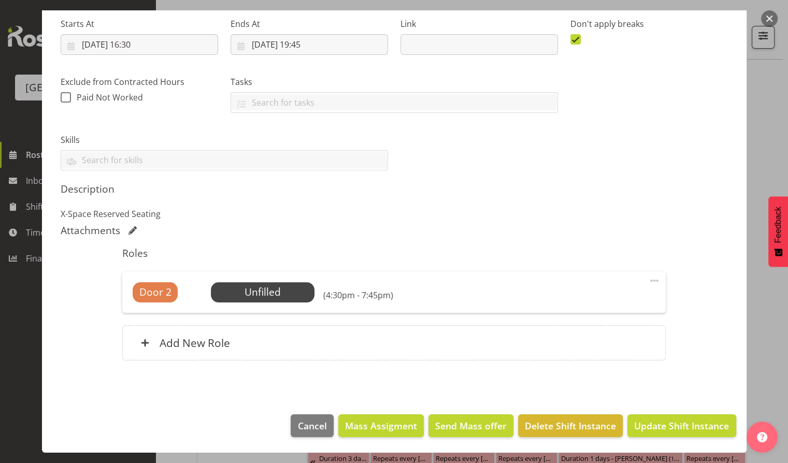
scroll to position [162, 0]
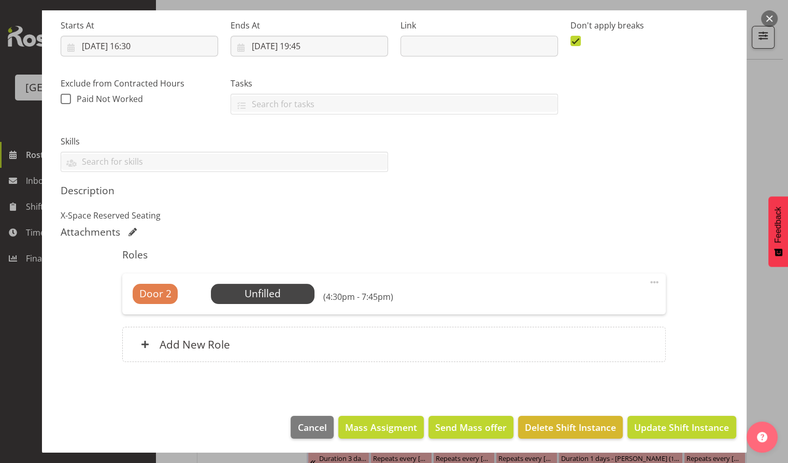
click at [640, 281] on div "Door 2 Unfilled Select Employee (4:30pm - 7:45pm) Edit Cover Role Delete" at bounding box center [394, 294] width 544 height 40
click at [648, 284] on span at bounding box center [654, 282] width 12 height 12
click at [589, 341] on link "Delete" at bounding box center [611, 342] width 100 height 19
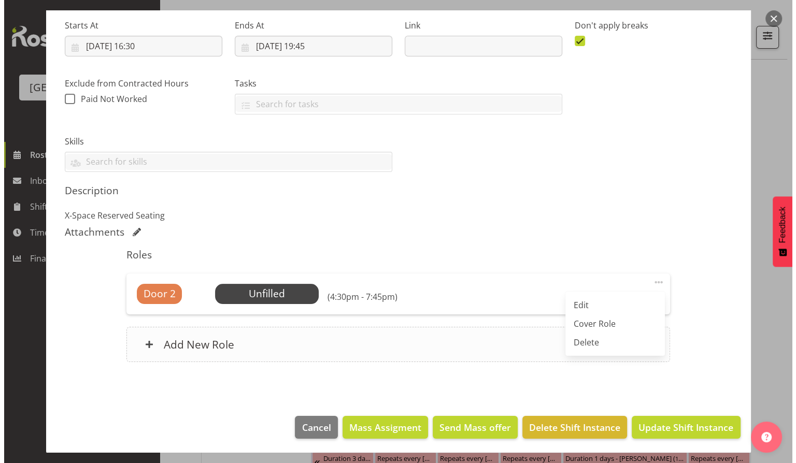
scroll to position [109, 0]
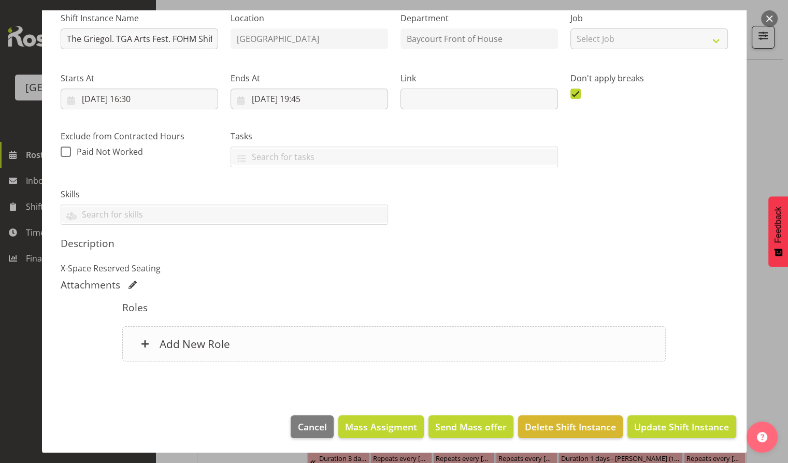
click at [234, 348] on div "Add New Role" at bounding box center [394, 344] width 544 height 35
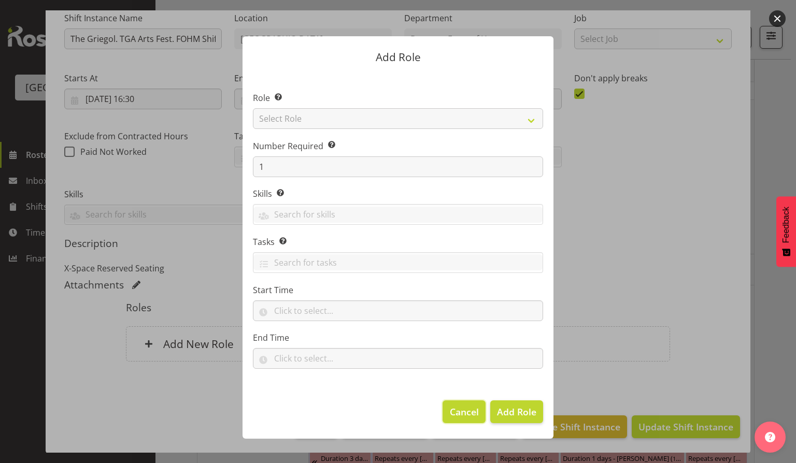
click at [468, 416] on span "Cancel" at bounding box center [464, 411] width 29 height 13
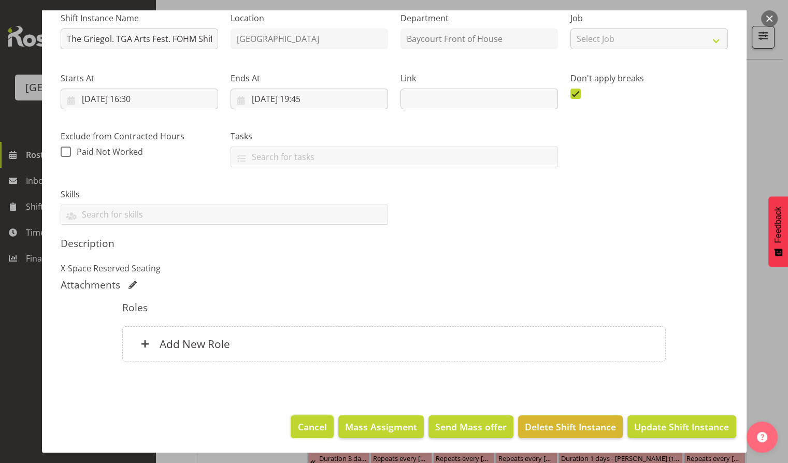
click at [298, 425] on span "Cancel" at bounding box center [312, 426] width 29 height 13
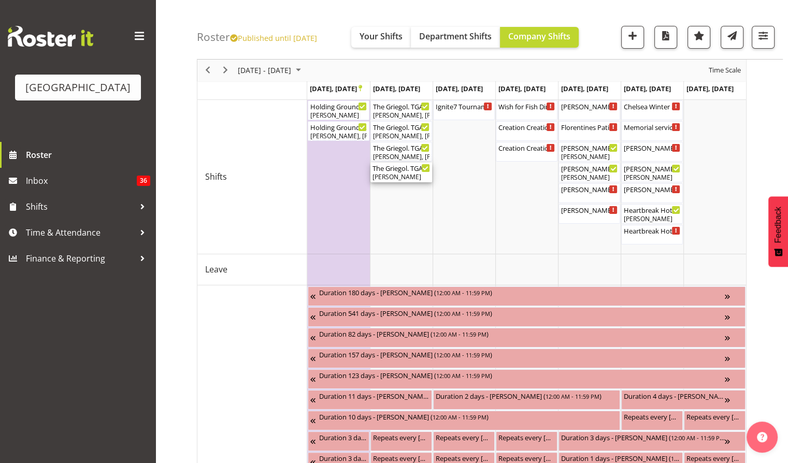
click at [400, 173] on div "[PERSON_NAME]" at bounding box center [402, 177] width 58 height 9
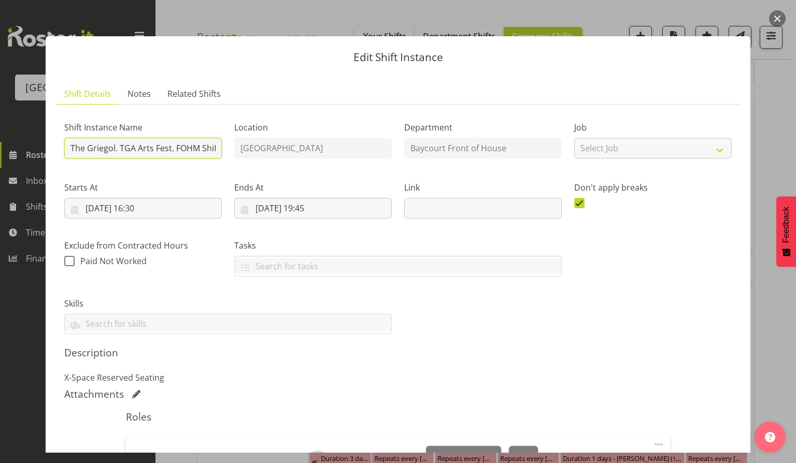
scroll to position [0, 5]
click at [320, 141] on div "Shift Instance Name The Griegol. TGA Arts Fest. FOHM Shift Location [GEOGRAPHIC…" at bounding box center [398, 224] width 680 height 234
type input "The Griegol. TGA Arts Fest"
click at [246, 114] on div "Location [GEOGRAPHIC_DATA]" at bounding box center [313, 137] width 170 height 60
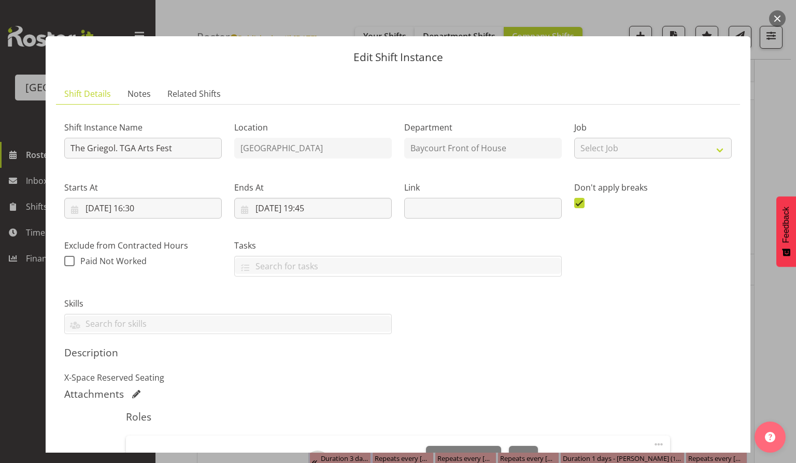
scroll to position [138, 0]
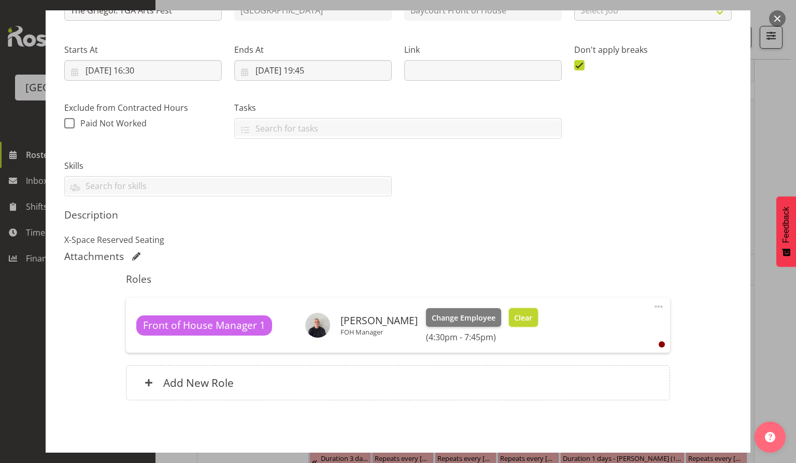
click at [516, 318] on span "Clear" at bounding box center [523, 318] width 18 height 11
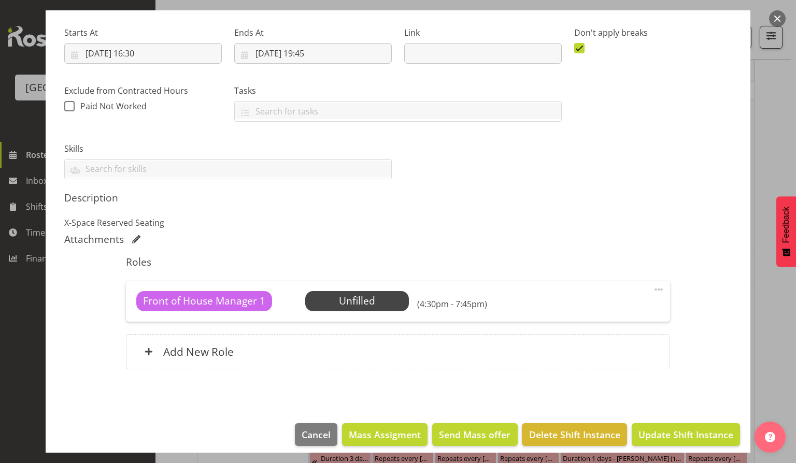
scroll to position [162, 0]
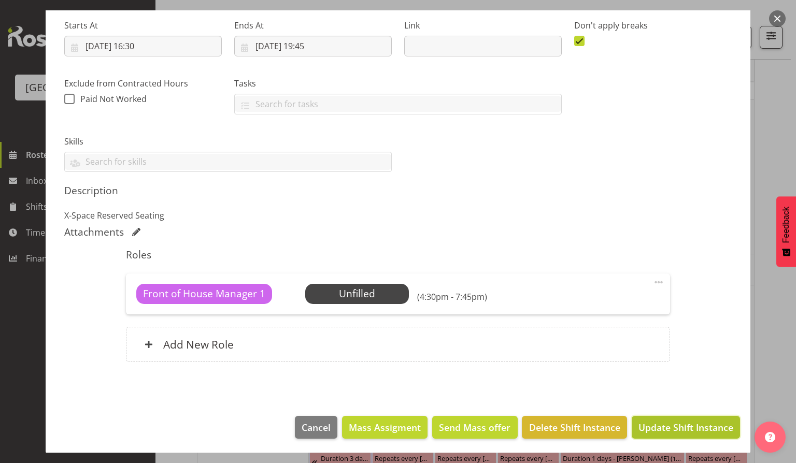
click at [658, 431] on span "Update Shift Instance" at bounding box center [686, 427] width 95 height 13
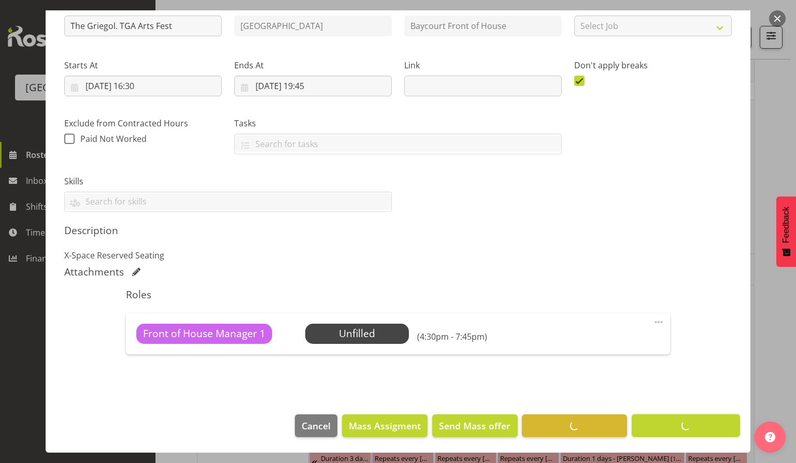
scroll to position [121, 0]
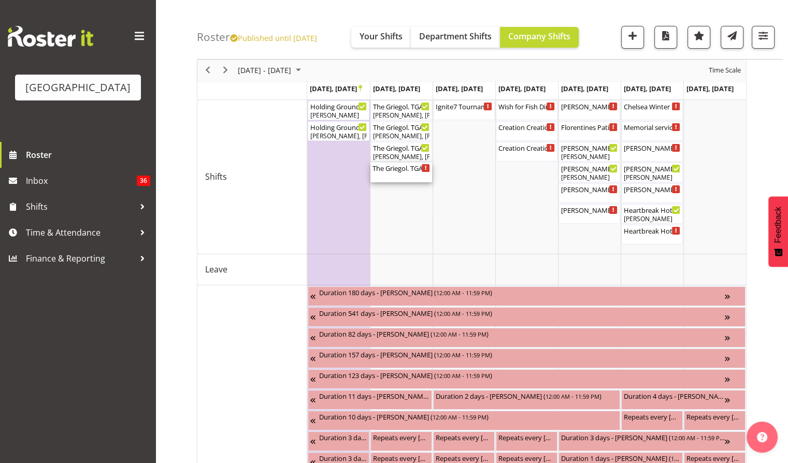
click at [409, 171] on div "The Griegol. TGA Arts Fest ( 04:30 PM - 07:45 PM )" at bounding box center [402, 168] width 58 height 10
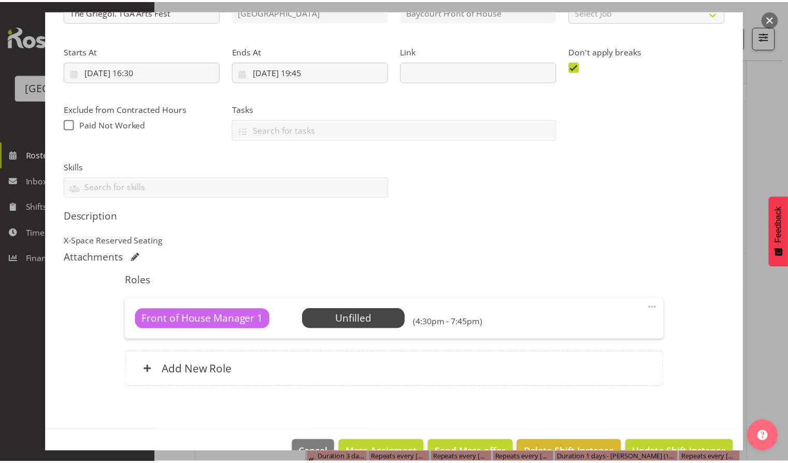
scroll to position [162, 0]
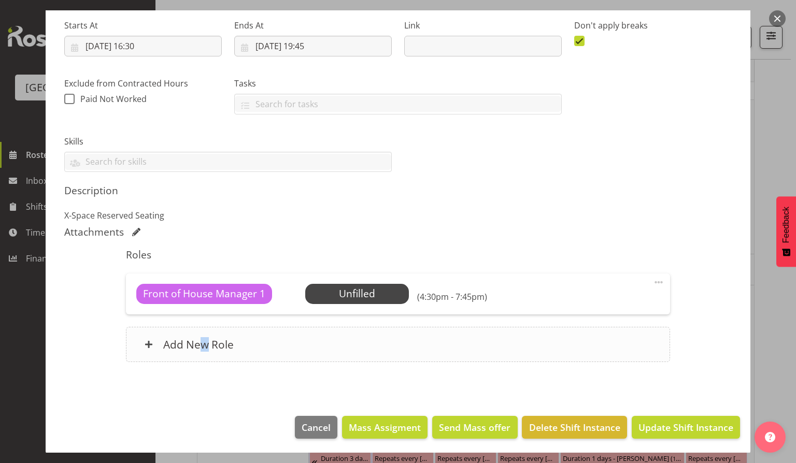
click at [203, 338] on h6 "Add New Role" at bounding box center [198, 344] width 70 height 13
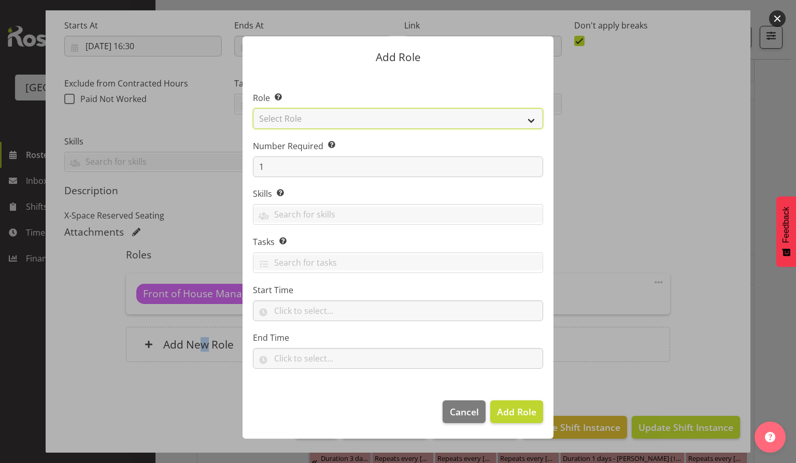
click at [373, 118] on select "Select Role Audio Bar Bar Runner Bar Training Box Office Cargo Shed Venue Rep C…" at bounding box center [398, 118] width 290 height 21
select select "1293"
click at [253, 108] on select "Select Role Audio Bar Bar Runner Bar Training Box Office Cargo Shed Venue Rep C…" at bounding box center [398, 118] width 290 height 21
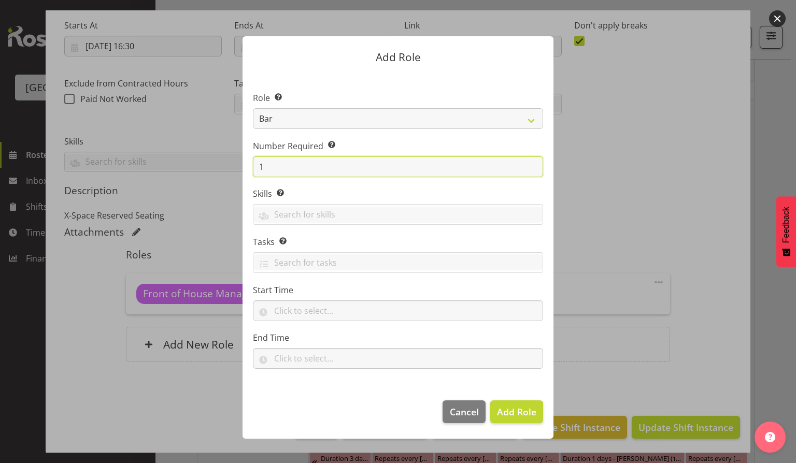
drag, startPoint x: 285, startPoint y: 162, endPoint x: 260, endPoint y: 170, distance: 26.1
click at [260, 170] on input "1" at bounding box center [398, 167] width 290 height 21
type input "2"
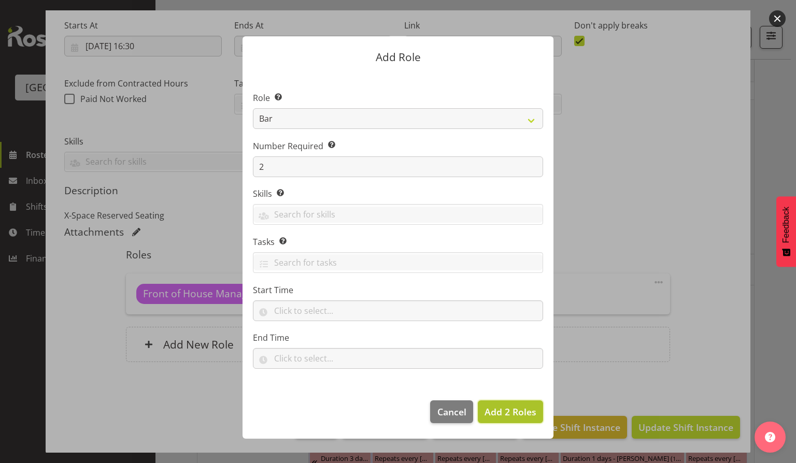
drag, startPoint x: 510, startPoint y: 414, endPoint x: 504, endPoint y: 393, distance: 21.5
click at [509, 413] on span "Add 2 Roles" at bounding box center [511, 412] width 52 height 12
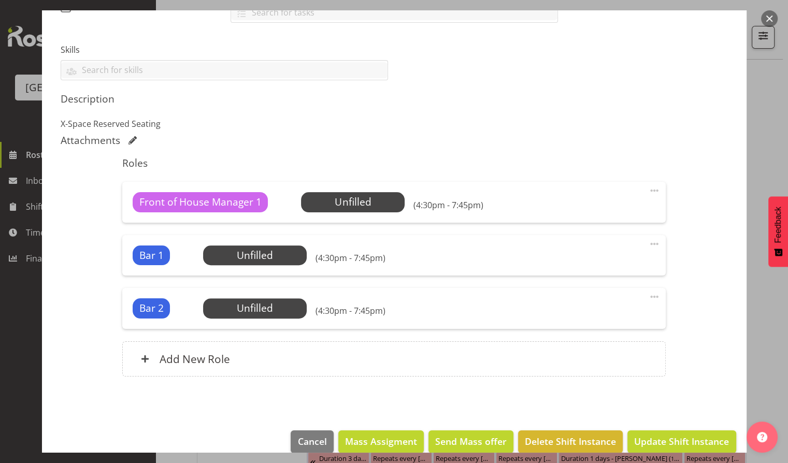
scroll to position [268, 0]
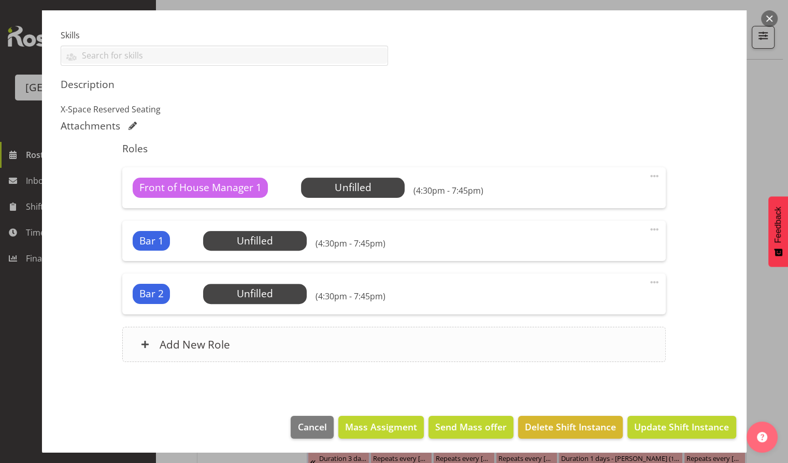
click at [172, 331] on div "Add New Role" at bounding box center [394, 344] width 544 height 35
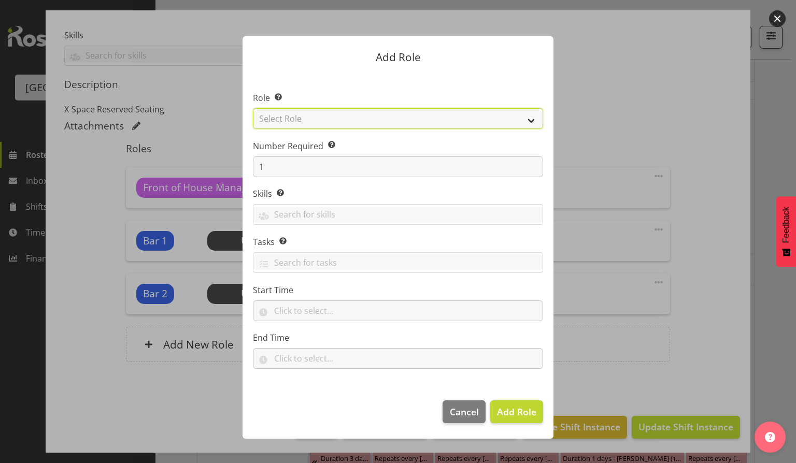
click at [305, 123] on select "Select Role Audio Bar Bar Runner Bar Training Box Office Cargo Shed Venue Rep C…" at bounding box center [398, 118] width 290 height 21
select select "1291"
click at [253, 108] on select "Select Role Audio Bar Bar Runner Bar Training Box Office Cargo Shed Venue Rep C…" at bounding box center [398, 118] width 290 height 21
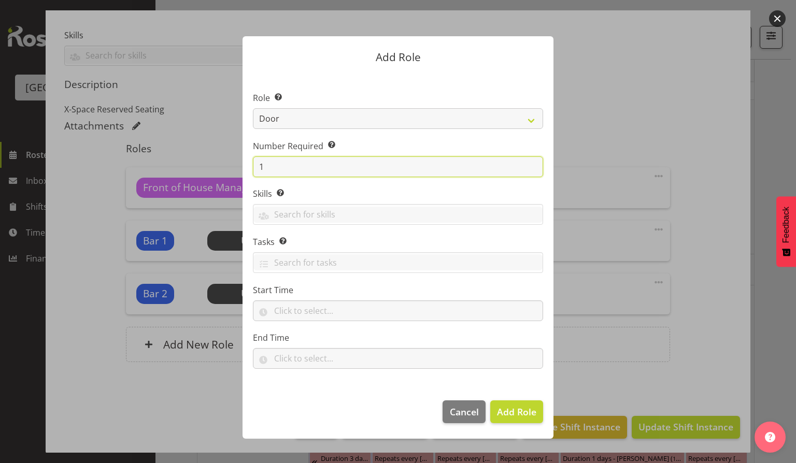
drag, startPoint x: 274, startPoint y: 174, endPoint x: 263, endPoint y: 172, distance: 10.7
click at [263, 172] on input "1" at bounding box center [398, 167] width 290 height 21
click at [254, 169] on input "1" at bounding box center [398, 167] width 290 height 21
type input "2"
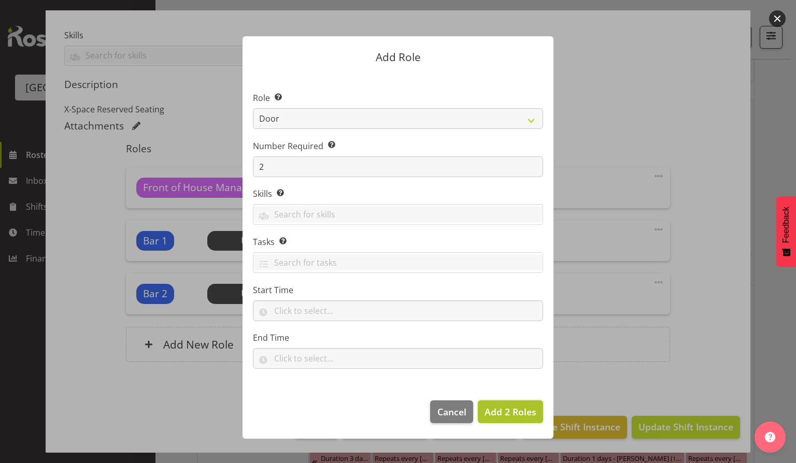
click at [500, 407] on span "Add 2 Roles" at bounding box center [511, 412] width 52 height 12
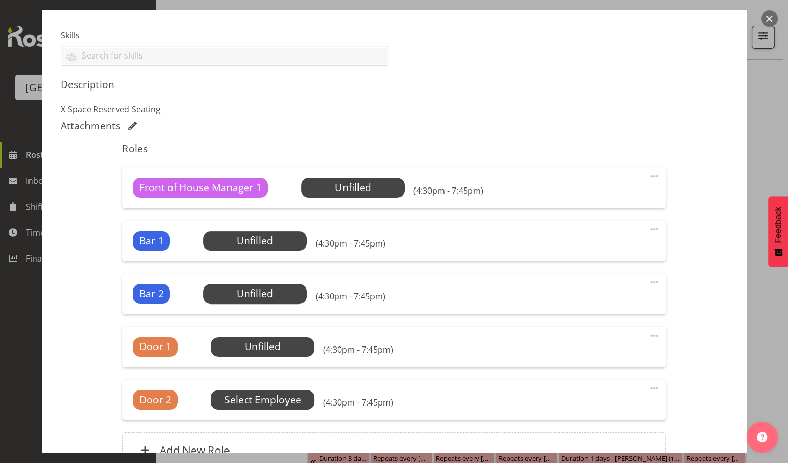
scroll to position [375, 0]
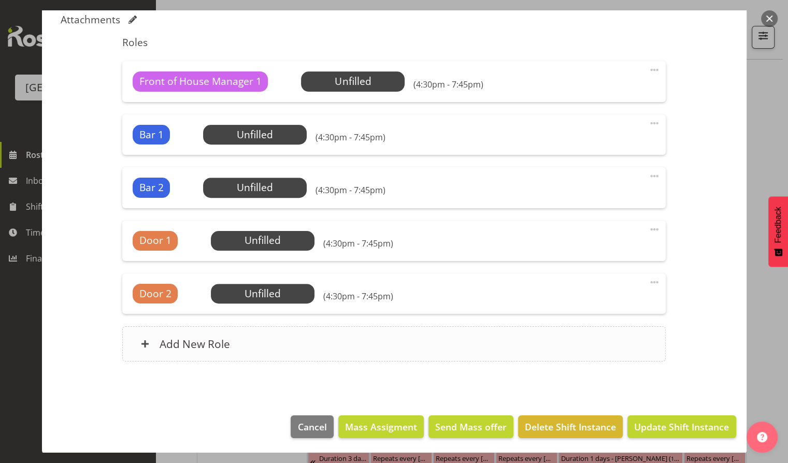
click at [205, 330] on div "Add New Role" at bounding box center [394, 344] width 544 height 35
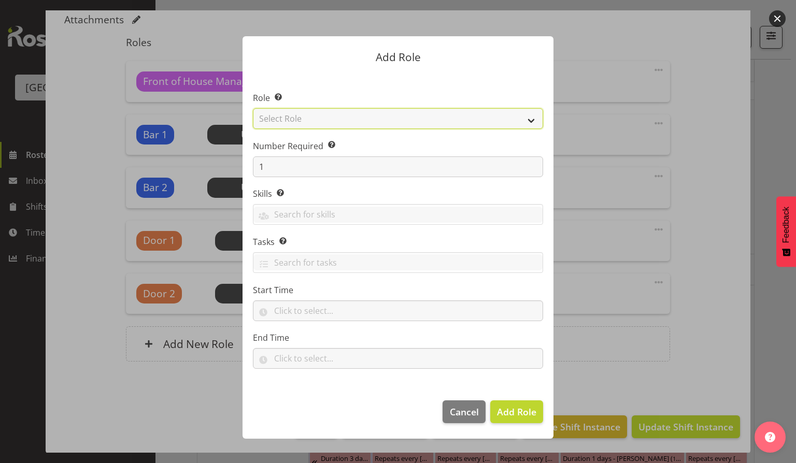
click at [298, 116] on select "Select Role Audio Bar Bar Runner Bar Training Box Office Cargo Shed Venue Rep C…" at bounding box center [398, 118] width 290 height 21
select select "1292"
click at [253, 108] on select "Select Role Audio Bar Bar Runner Bar Training Box Office Cargo Shed Venue Rep C…" at bounding box center [398, 118] width 290 height 21
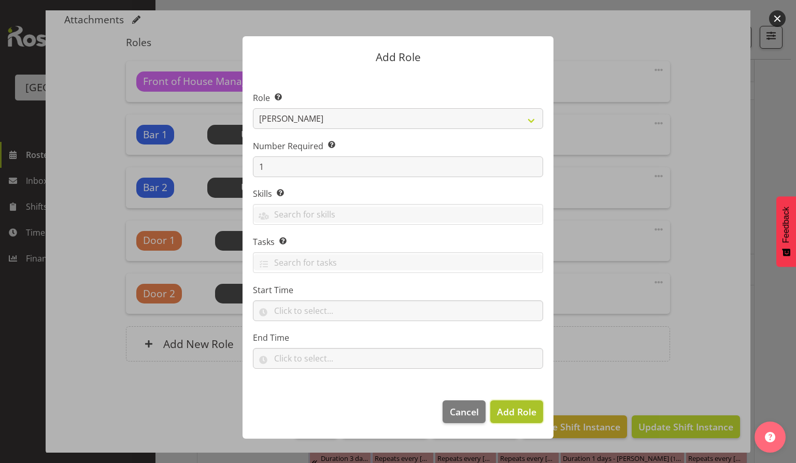
click at [517, 416] on span "Add Role" at bounding box center [516, 412] width 39 height 12
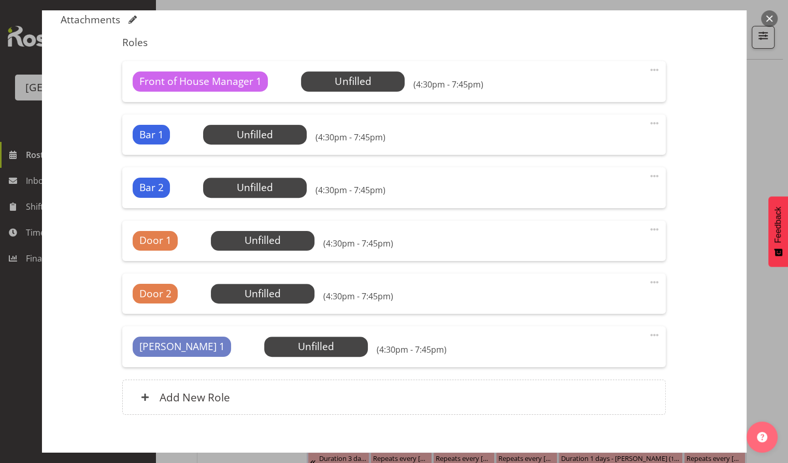
click at [648, 70] on span at bounding box center [654, 70] width 12 height 12
click at [576, 136] on link "Delete" at bounding box center [611, 130] width 100 height 19
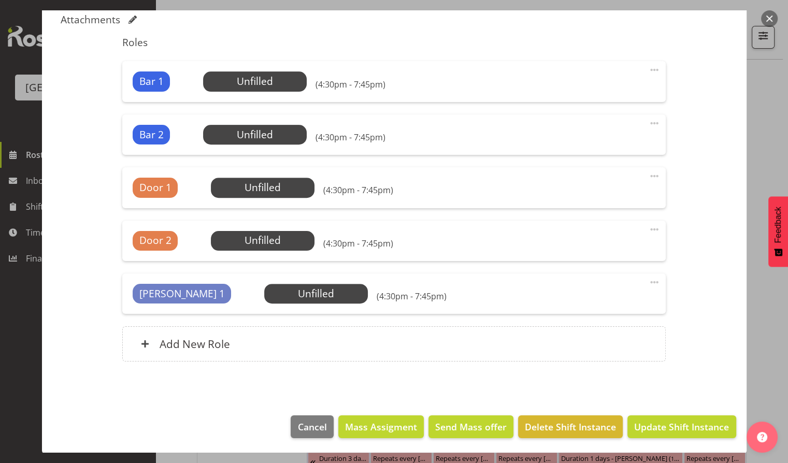
click at [460, 43] on h5 "Roles" at bounding box center [394, 42] width 544 height 12
click at [669, 423] on span "Update Shift Instance" at bounding box center [681, 426] width 95 height 13
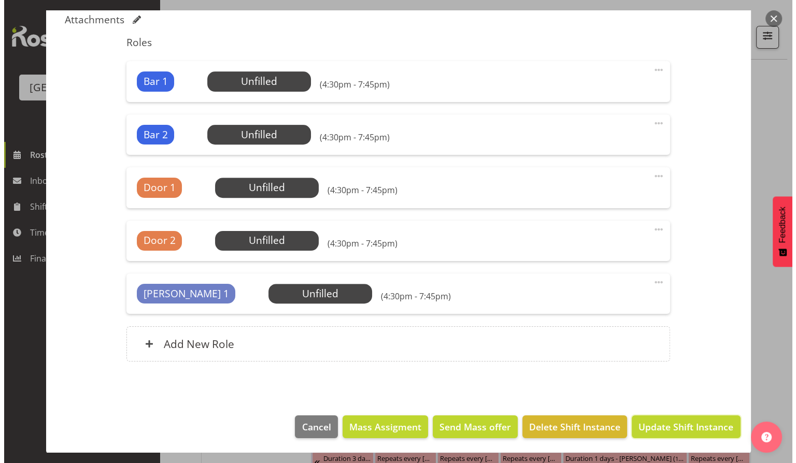
scroll to position [334, 0]
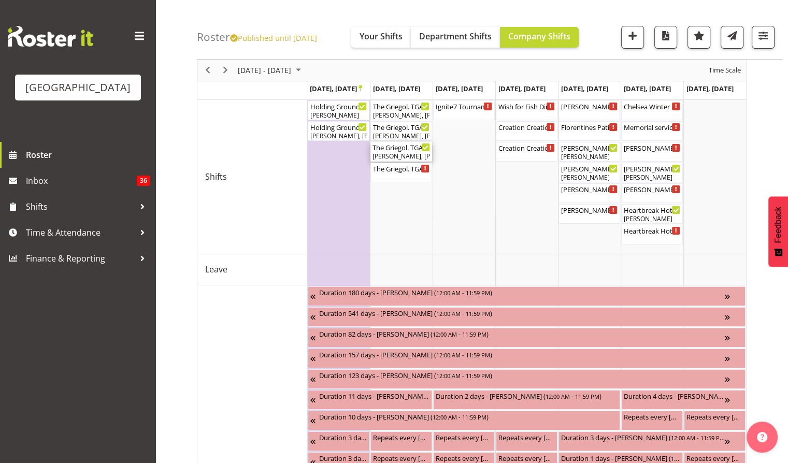
click at [401, 153] on div "[PERSON_NAME], [PERSON_NAME]" at bounding box center [402, 156] width 58 height 9
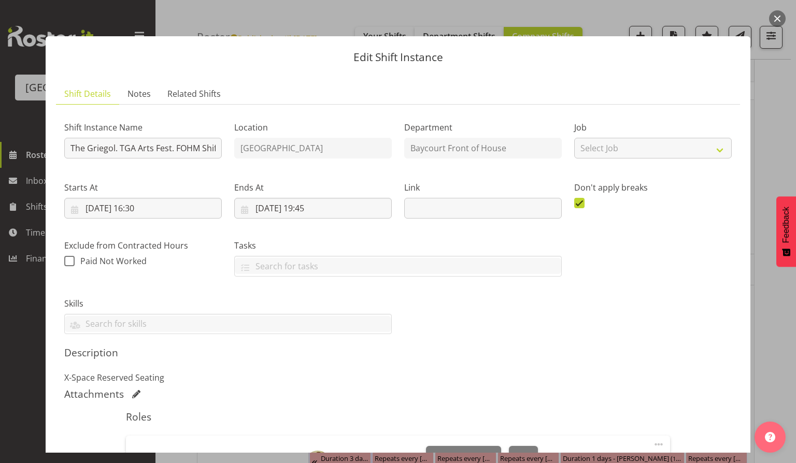
click at [775, 16] on button "button" at bounding box center [777, 18] width 17 height 17
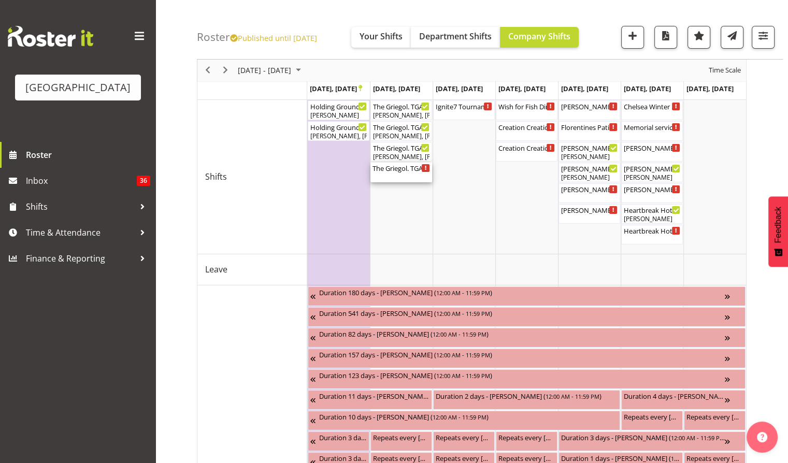
click at [395, 173] on div "The Griegol. TGA Arts Fest ( 04:30 PM - 07:45 PM )" at bounding box center [402, 173] width 58 height 20
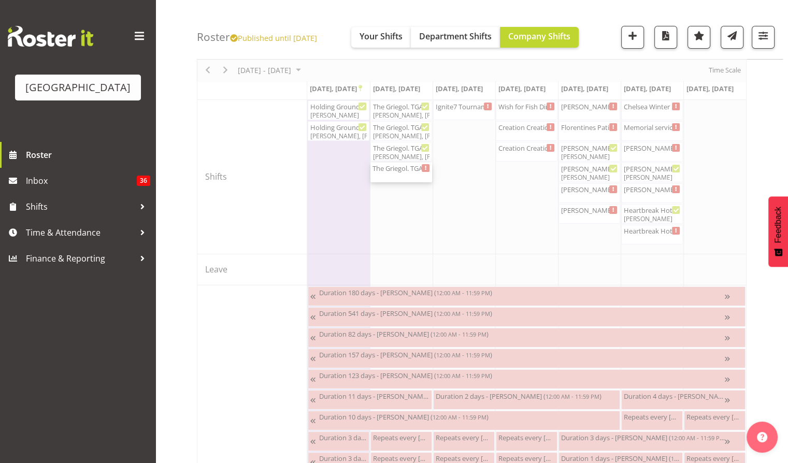
select select "9"
select select "2025"
select select "16"
select select "30"
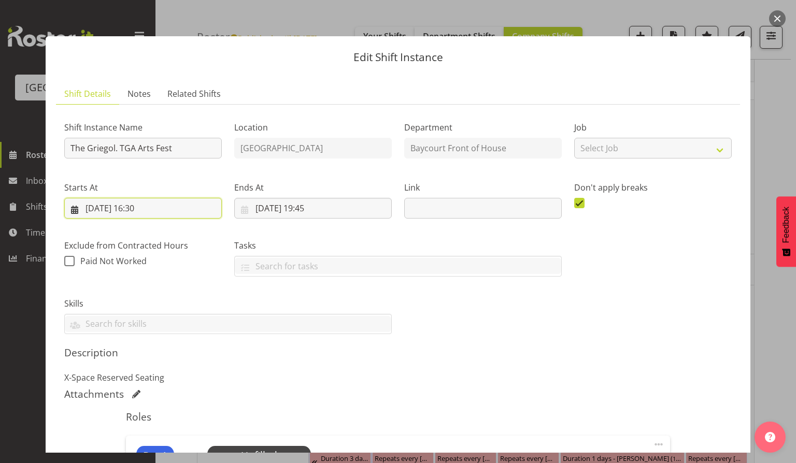
click at [143, 206] on input "[DATE] 16:30" at bounding box center [143, 208] width 158 height 21
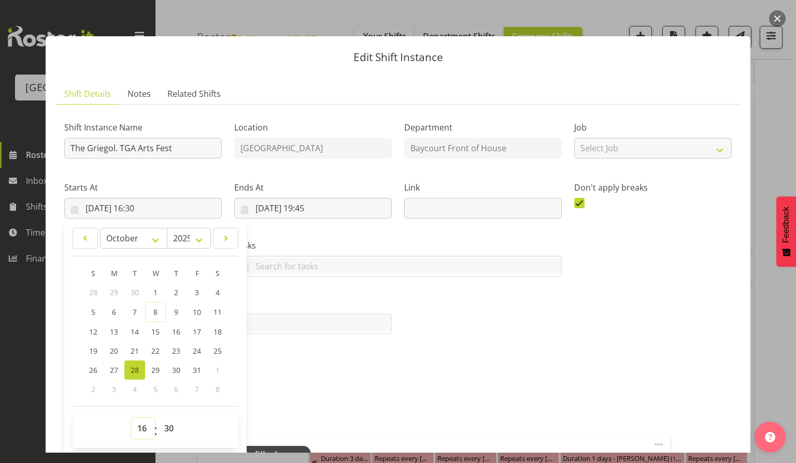
click at [141, 422] on select "00 01 02 03 04 05 06 07 08 09 10 11 12 13 14 15 16 17 18 19 20 21 22 23" at bounding box center [143, 428] width 23 height 21
select select "17"
click at [132, 418] on select "00 01 02 03 04 05 06 07 08 09 10 11 12 13 14 15 16 17 18 19 20 21 22 23" at bounding box center [143, 428] width 23 height 21
type input "[DATE] 17:30"
click at [282, 387] on div "Shift Instance Name The Griegol. TGA Arts Fest Location [GEOGRAPHIC_DATA] Depar…" at bounding box center [398, 431] width 668 height 636
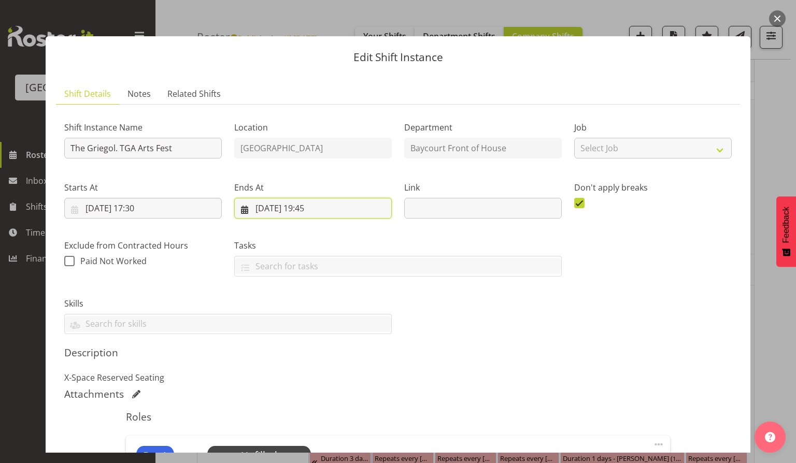
click at [320, 206] on input "[DATE] 19:45" at bounding box center [313, 208] width 158 height 21
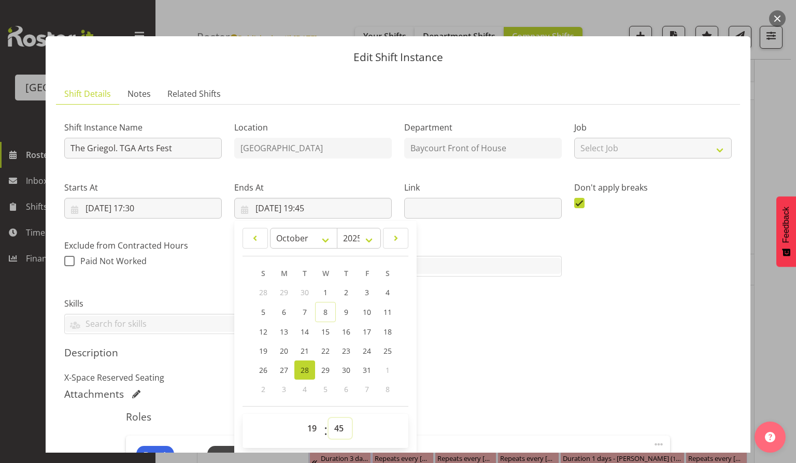
click at [335, 430] on select "00 01 02 03 04 05 06 07 08 09 10 11 12 13 14 15 16 17 18 19 20 21 22 23 24 25 2…" at bounding box center [340, 428] width 23 height 21
select select "31"
click at [329, 418] on select "00 01 02 03 04 05 06 07 08 09 10 11 12 13 14 15 16 17 18 19 20 21 22 23 24 25 2…" at bounding box center [340, 428] width 23 height 21
type input "[DATE] 19:31"
click at [339, 426] on select "00 01 02 03 04 05 06 07 08 09 10 11 12 13 14 15 16 17 18 19 20 21 22 23 24 25 2…" at bounding box center [340, 428] width 23 height 21
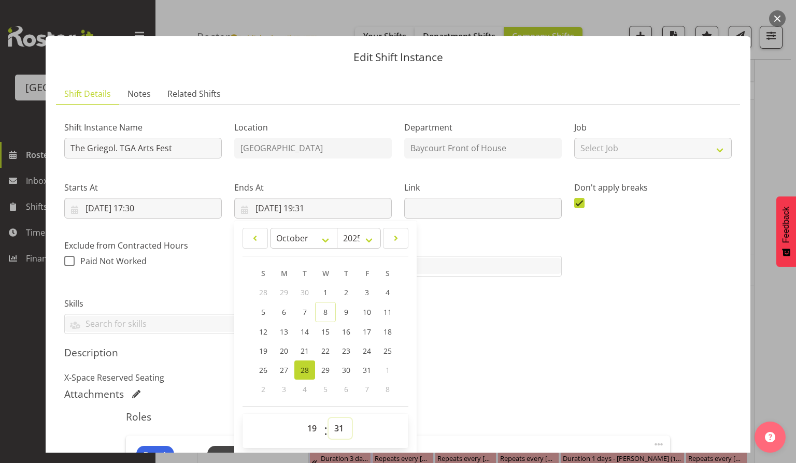
select select "30"
click at [329, 418] on select "00 01 02 03 04 05 06 07 08 09 10 11 12 13 14 15 16 17 18 19 20 21 22 23 24 25 2…" at bounding box center [340, 428] width 23 height 21
type input "[DATE] 19:30"
click at [486, 362] on div "Description X-Space Reserved Seating" at bounding box center [398, 365] width 668 height 37
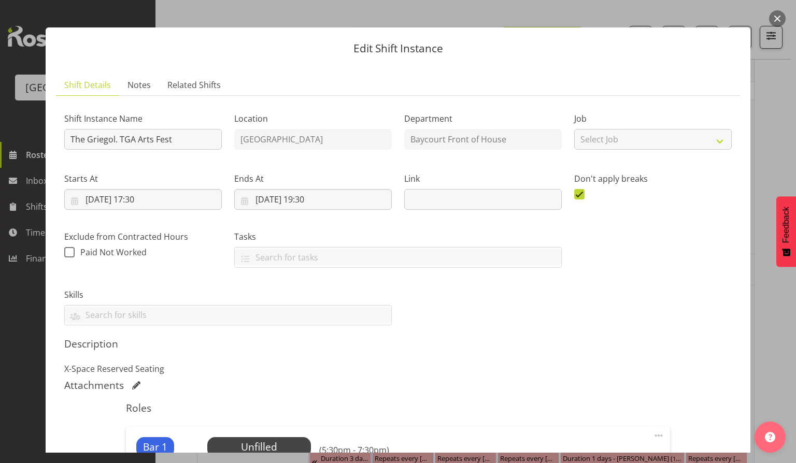
scroll to position [0, 0]
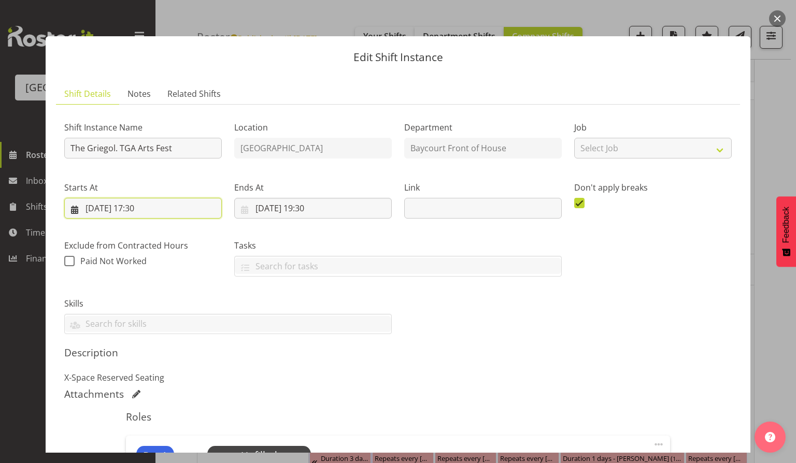
click at [150, 209] on input "[DATE] 17:30" at bounding box center [143, 208] width 158 height 21
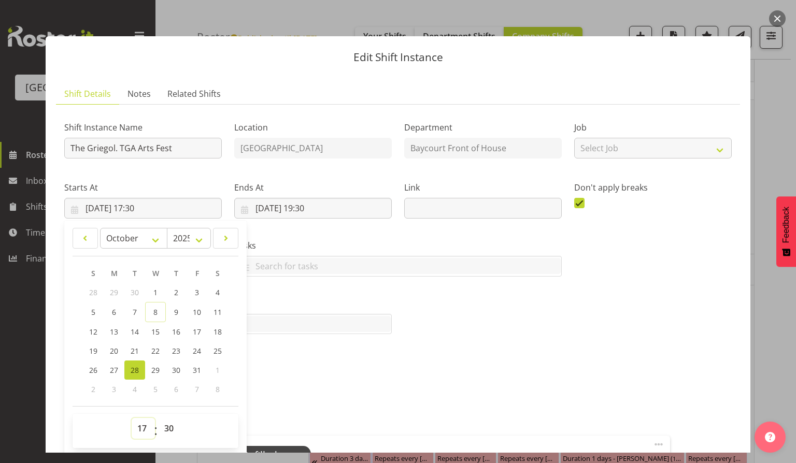
click at [148, 430] on select "00 01 02 03 04 05 06 07 08 09 10 11 12 13 14 15 16 17 18 19 20 21 22 23" at bounding box center [143, 428] width 23 height 21
select select "18"
click at [132, 418] on select "00 01 02 03 04 05 06 07 08 09 10 11 12 13 14 15 16 17 18 19 20 21 22 23" at bounding box center [143, 428] width 23 height 21
type input "[DATE] 18:30"
click at [340, 380] on p "X-Space Reserved Seating" at bounding box center [398, 378] width 668 height 12
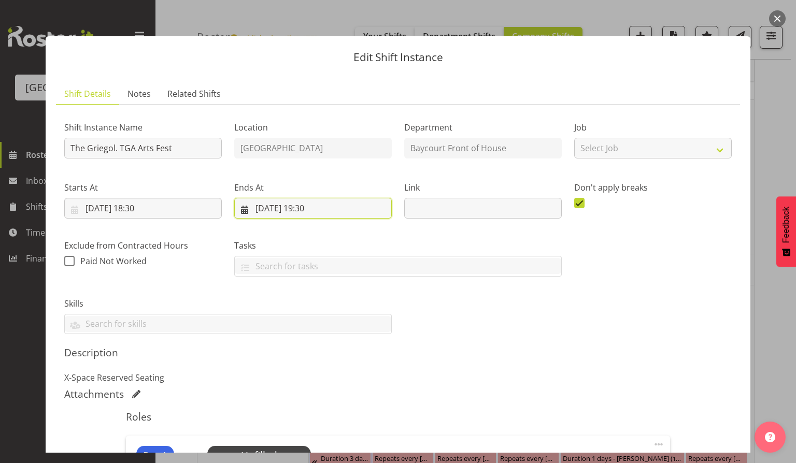
click at [314, 207] on input "[DATE] 19:30" at bounding box center [313, 208] width 158 height 21
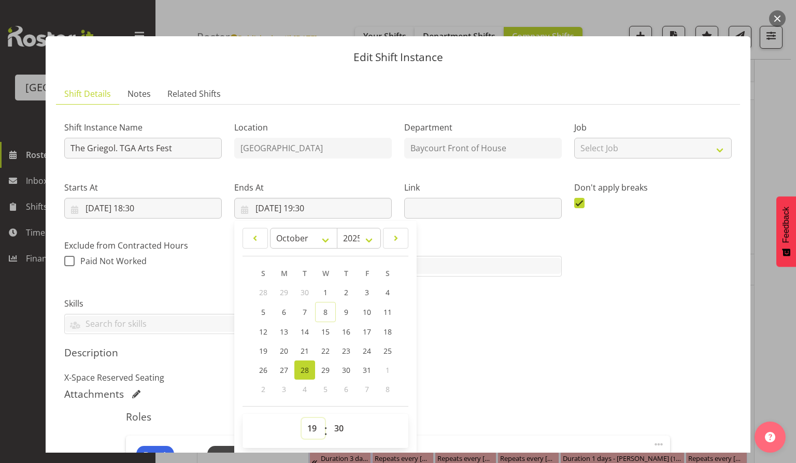
drag, startPoint x: 305, startPoint y: 426, endPoint x: 319, endPoint y: 423, distance: 14.2
click at [307, 426] on select "00 01 02 03 04 05 06 07 08 09 10 11 12 13 14 15 16 17 18 19 20 21 22 23" at bounding box center [313, 428] width 23 height 21
select select "21"
click at [302, 418] on select "00 01 02 03 04 05 06 07 08 09 10 11 12 13 14 15 16 17 18 19 20 21 22 23" at bounding box center [313, 428] width 23 height 21
type input "[DATE] 21:30"
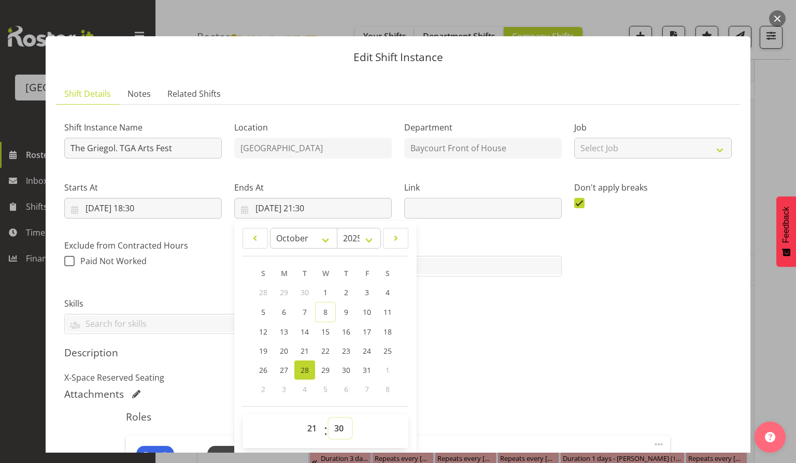
click at [346, 429] on select "00 01 02 03 04 05 06 07 08 09 10 11 12 13 14 15 16 17 18 19 20 21 22 23 24 25 2…" at bounding box center [340, 428] width 23 height 21
select select "0"
click at [329, 418] on select "00 01 02 03 04 05 06 07 08 09 10 11 12 13 14 15 16 17 18 19 20 21 22 23 24 25 2…" at bounding box center [340, 428] width 23 height 21
type input "[DATE] 21:00"
click at [558, 353] on h5 "Description" at bounding box center [398, 353] width 668 height 12
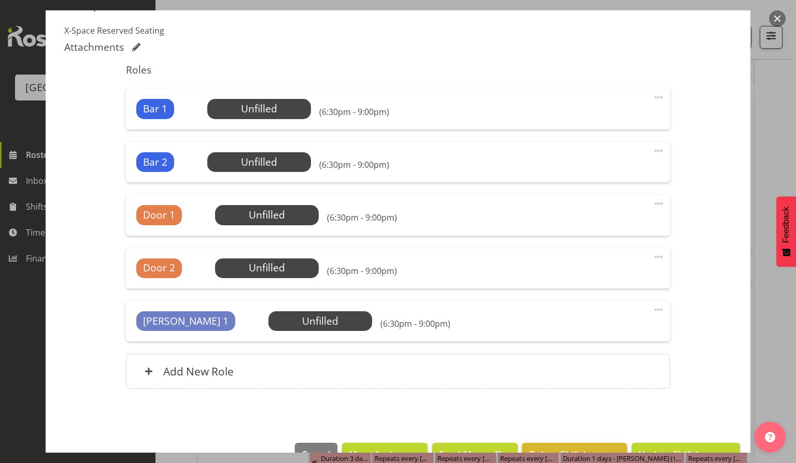
scroll to position [375, 0]
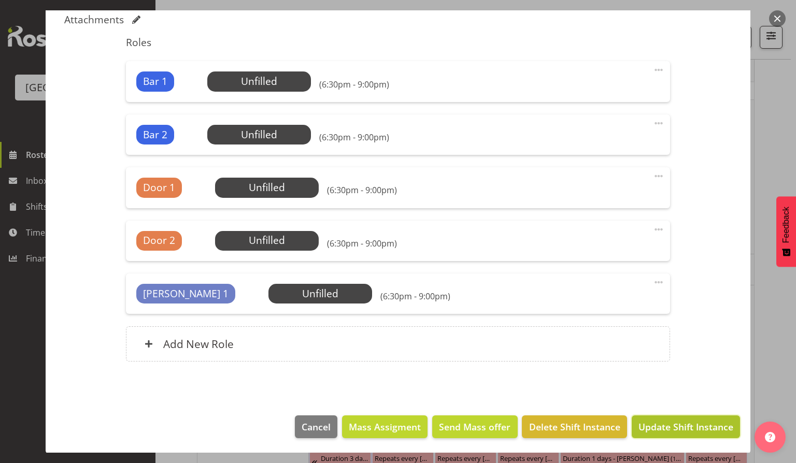
click at [670, 432] on span "Update Shift Instance" at bounding box center [686, 426] width 95 height 13
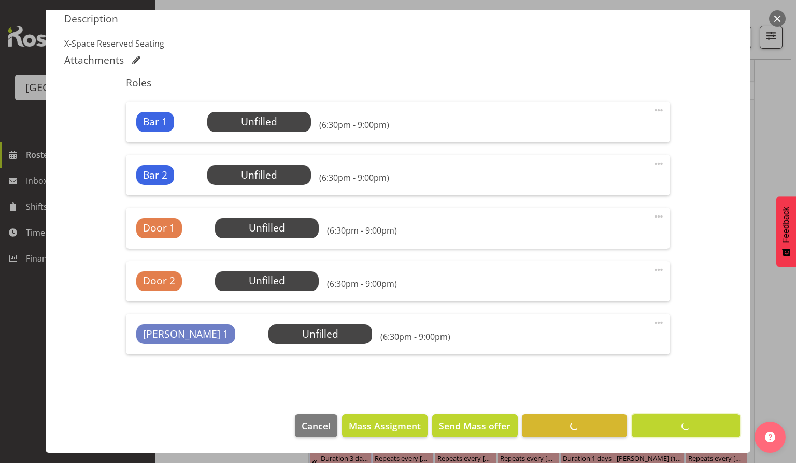
scroll to position [334, 0]
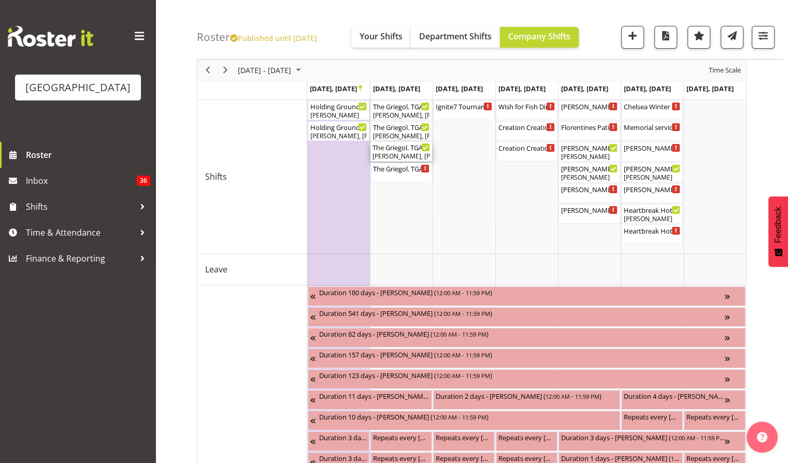
click at [404, 152] on div "[PERSON_NAME], [PERSON_NAME]" at bounding box center [402, 156] width 58 height 9
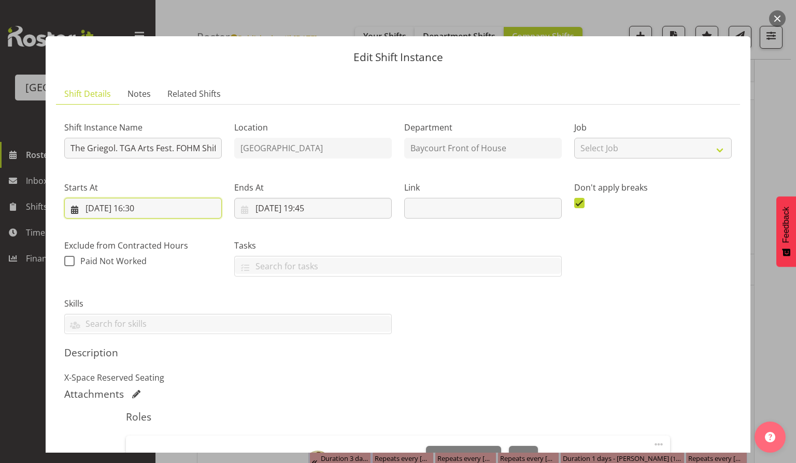
click at [135, 208] on input "[DATE] 16:30" at bounding box center [143, 208] width 158 height 21
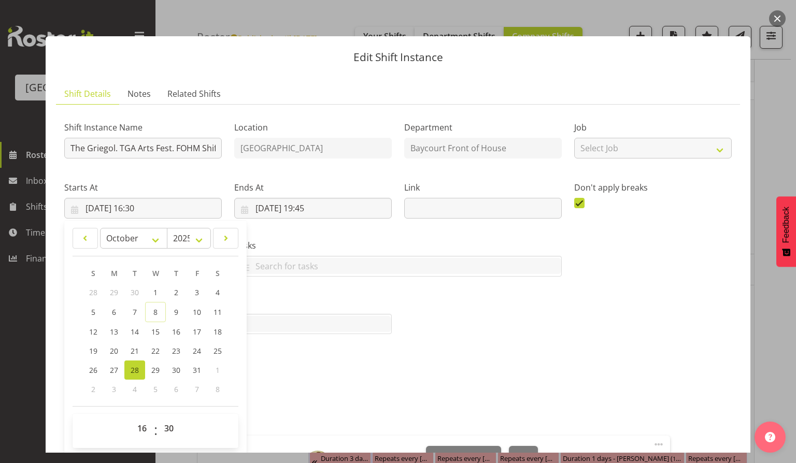
click at [204, 182] on label "Starts At" at bounding box center [143, 187] width 158 height 12
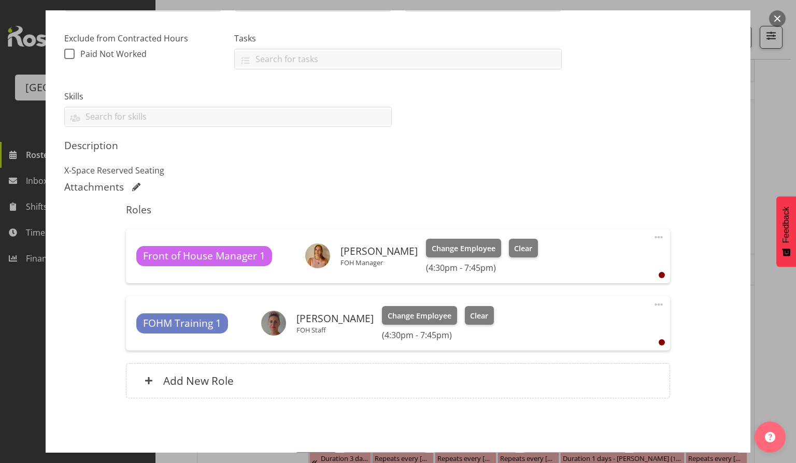
scroll to position [0, 0]
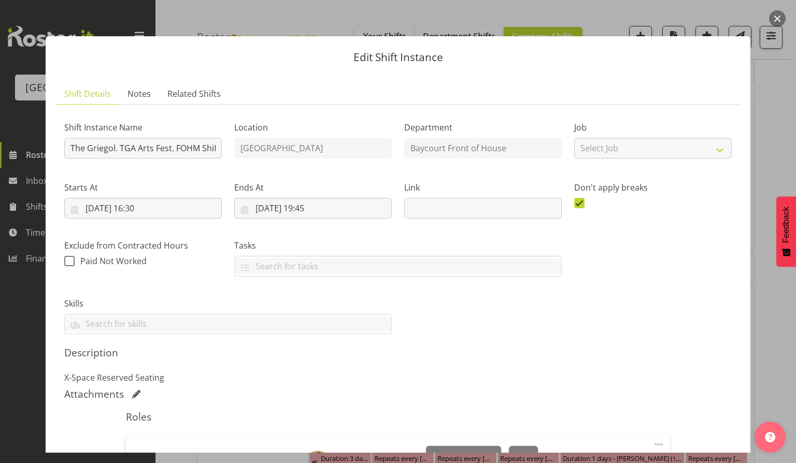
click at [779, 21] on button "button" at bounding box center [777, 18] width 17 height 17
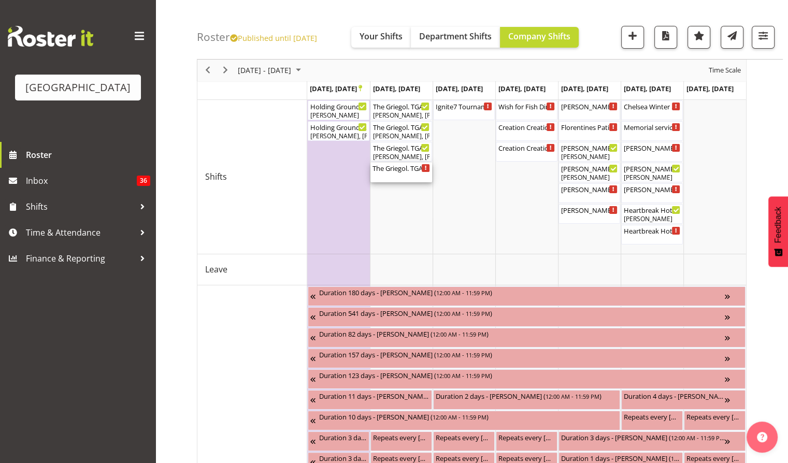
click at [410, 173] on div "The Griegol. TGA Arts Fest ( 06:30 PM - 09:00 PM )" at bounding box center [402, 173] width 58 height 20
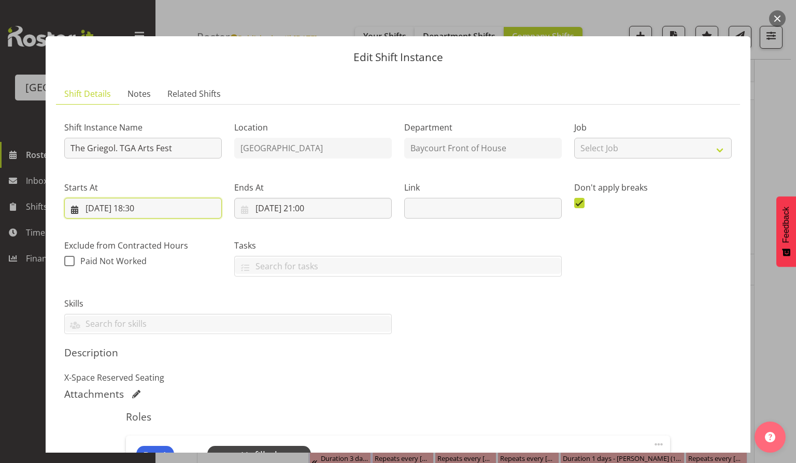
click at [150, 204] on input "[DATE] 18:30" at bounding box center [143, 208] width 158 height 21
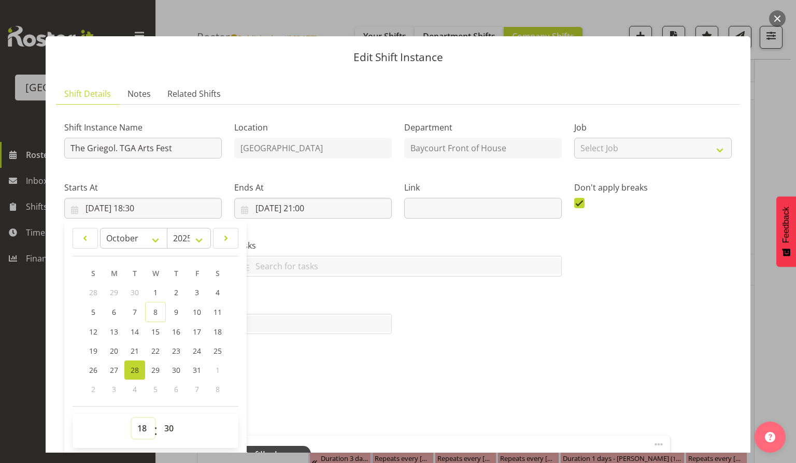
click at [139, 434] on select "00 01 02 03 04 05 06 07 08 09 10 11 12 13 14 15 16 17 18 19 20 21 22 23" at bounding box center [143, 428] width 23 height 21
select select "17"
click at [132, 418] on select "00 01 02 03 04 05 06 07 08 09 10 11 12 13 14 15 16 17 18 19 20 21 22 23" at bounding box center [143, 428] width 23 height 21
type input "[DATE] 17:30"
click at [167, 430] on select "00 01 02 03 04 05 06 07 08 09 10 11 12 13 14 15 16 17 18 19 20 21 22 23 24 25 2…" at bounding box center [170, 428] width 23 height 21
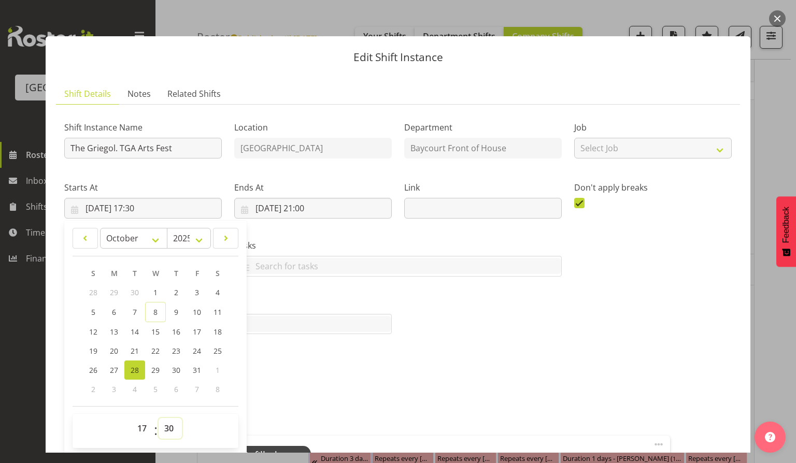
select select "0"
click at [159, 418] on select "00 01 02 03 04 05 06 07 08 09 10 11 12 13 14 15 16 17 18 19 20 21 22 23 24 25 2…" at bounding box center [170, 428] width 23 height 21
type input "[DATE] 17:00"
click at [406, 303] on div "Shift Instance Name The Griegol. TGA Arts Fest Location [GEOGRAPHIC_DATA] Depar…" at bounding box center [398, 224] width 680 height 234
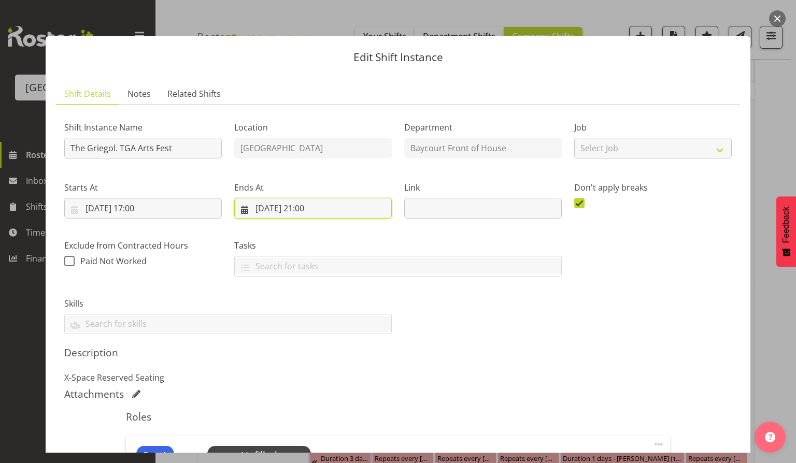
click at [317, 204] on input "[DATE] 21:00" at bounding box center [313, 208] width 158 height 21
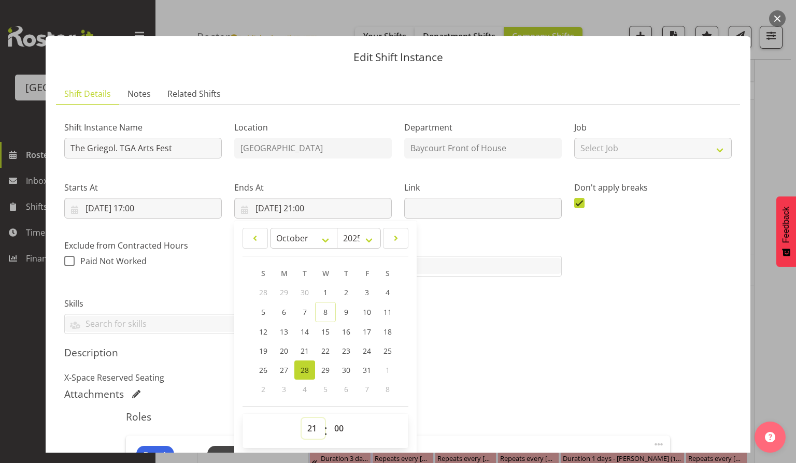
click at [311, 433] on select "00 01 02 03 04 05 06 07 08 09 10 11 12 13 14 15 16 17 18 19 20 21 22 23" at bounding box center [313, 428] width 23 height 21
select select "19"
click at [302, 418] on select "00 01 02 03 04 05 06 07 08 09 10 11 12 13 14 15 16 17 18 19 20 21 22 23" at bounding box center [313, 428] width 23 height 21
type input "[DATE] 19:00"
click at [341, 427] on select "00 01 02 03 04 05 06 07 08 09 10 11 12 13 14 15 16 17 18 19 20 21 22 23 24 25 2…" at bounding box center [340, 428] width 23 height 21
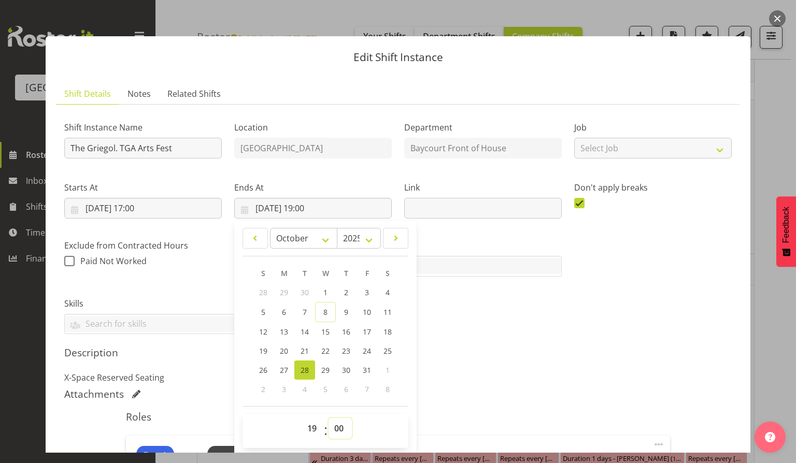
select select "30"
click at [329, 418] on select "00 01 02 03 04 05 06 07 08 09 10 11 12 13 14 15 16 17 18 19 20 21 22 23 24 25 2…" at bounding box center [340, 428] width 23 height 21
type input "[DATE] 19:30"
click at [480, 370] on div "Description X-Space Reserved Seating" at bounding box center [398, 365] width 668 height 37
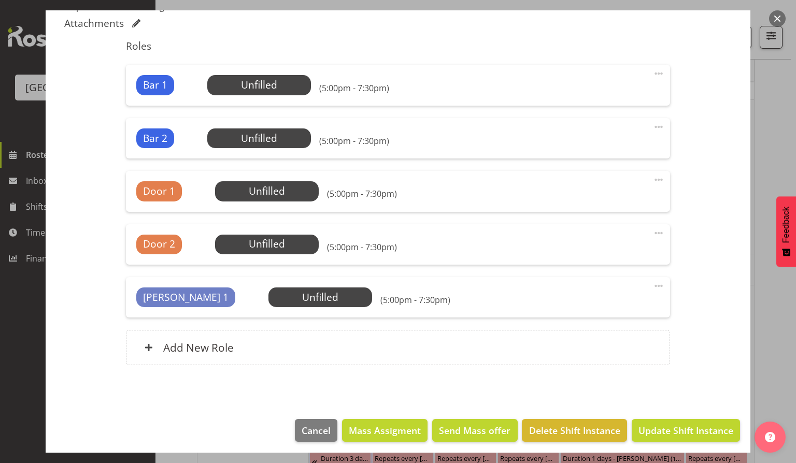
scroll to position [375, 0]
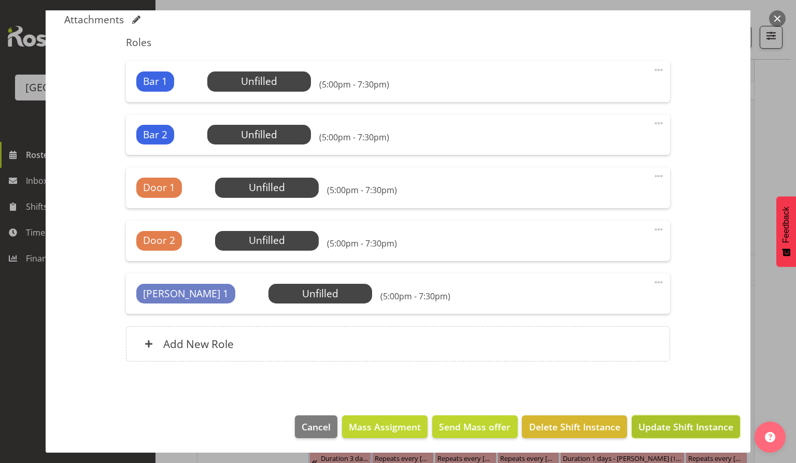
click at [668, 428] on span "Update Shift Instance" at bounding box center [686, 426] width 95 height 13
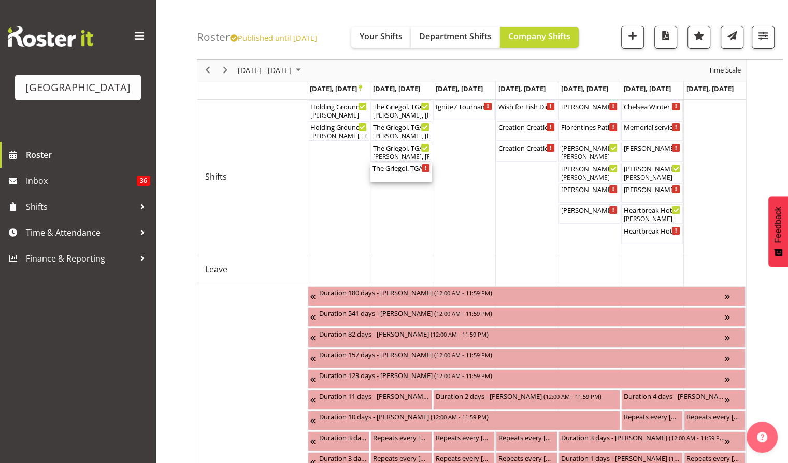
click at [408, 168] on div "The Griegol. TGA Arts Fest ( 05:00 PM - 07:30 PM )" at bounding box center [402, 168] width 58 height 10
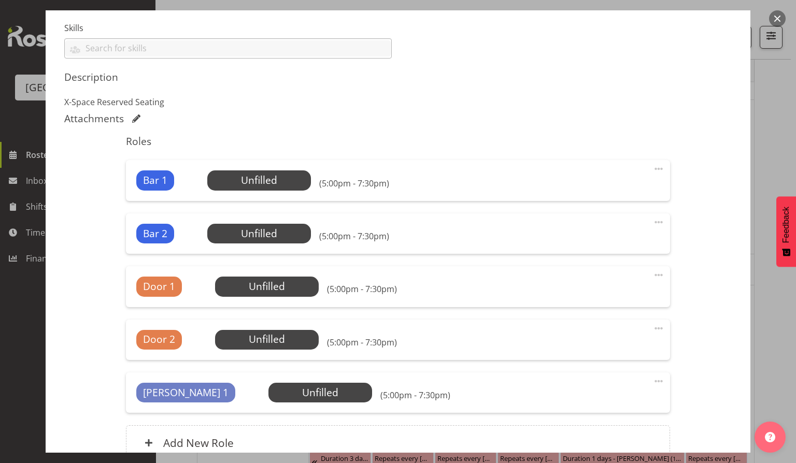
scroll to position [276, 0]
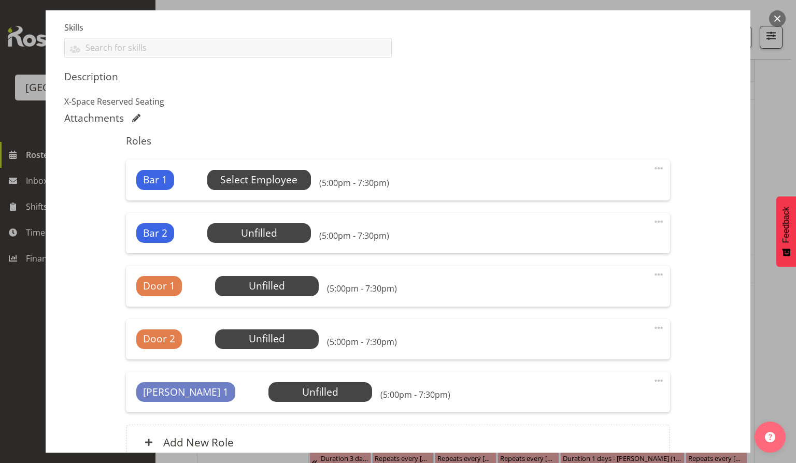
click at [267, 181] on span "Select Employee" at bounding box center [258, 180] width 77 height 15
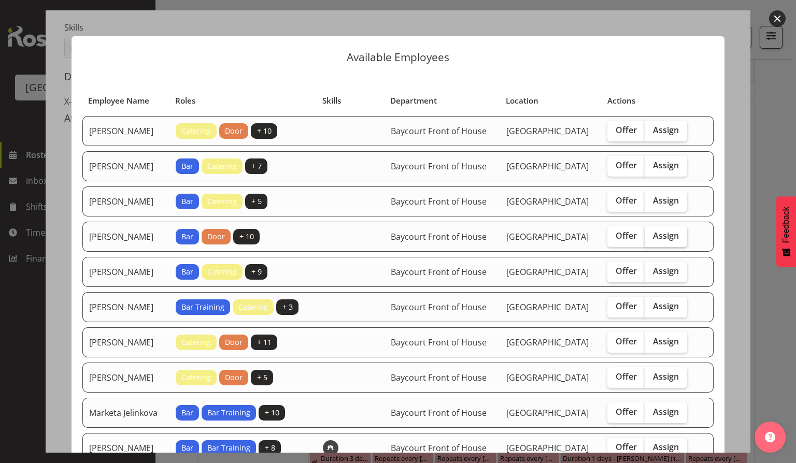
click at [669, 241] on span "Assign" at bounding box center [666, 236] width 26 height 10
click at [652, 239] on input "Assign" at bounding box center [648, 236] width 7 height 7
checkbox input "true"
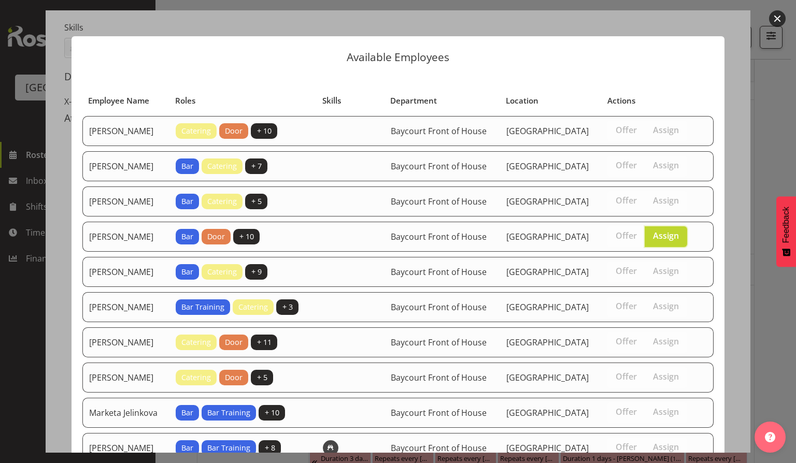
scroll to position [189, 0]
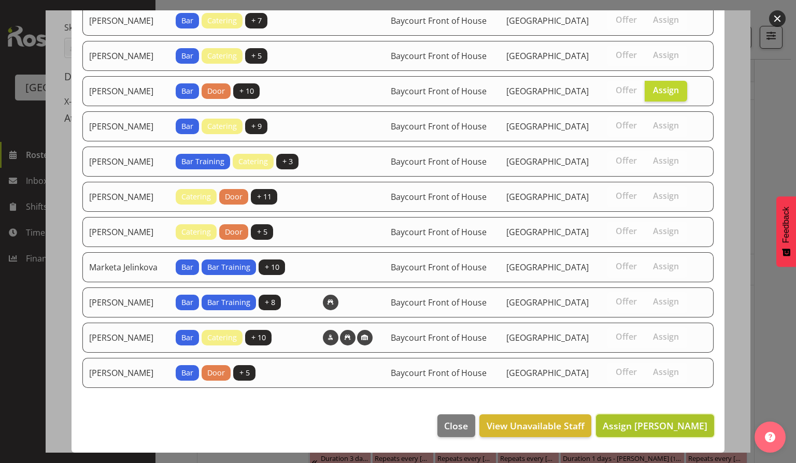
click at [645, 430] on span "Assign [PERSON_NAME]" at bounding box center [655, 426] width 105 height 12
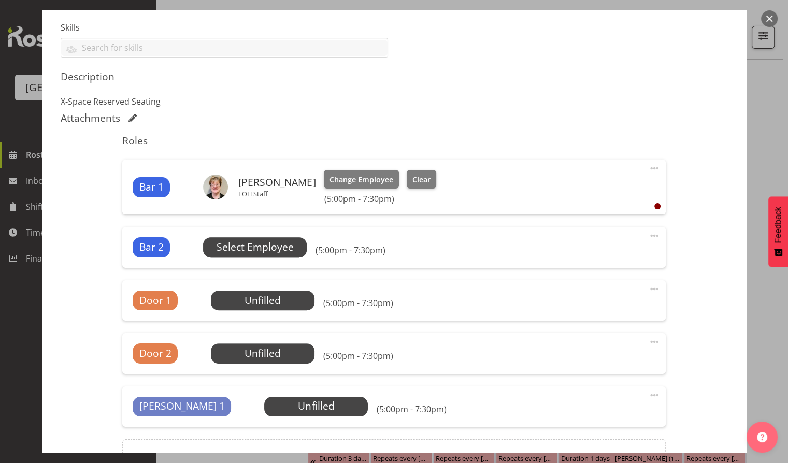
click at [265, 250] on span "Select Employee" at bounding box center [255, 247] width 77 height 15
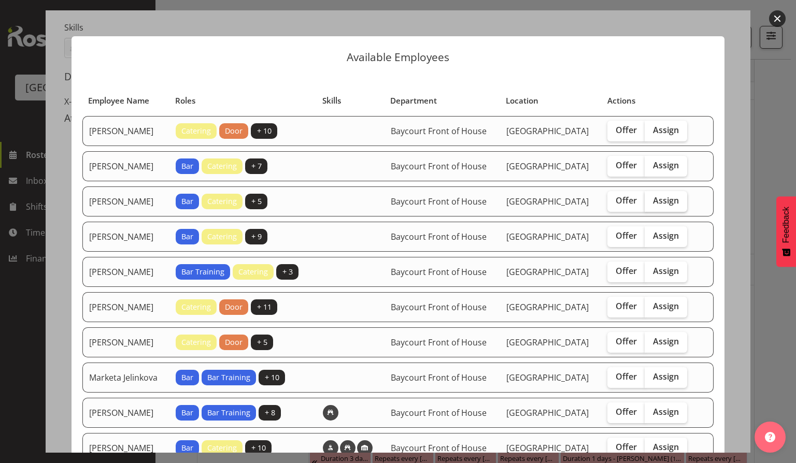
click at [669, 206] on span "Assign" at bounding box center [666, 200] width 26 height 10
click at [652, 204] on input "Assign" at bounding box center [648, 200] width 7 height 7
checkbox input "true"
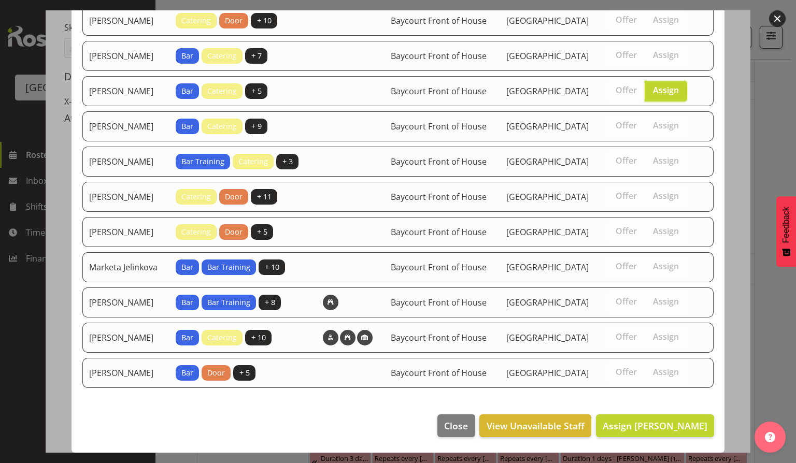
scroll to position [150, 0]
click at [647, 421] on span "Assign [PERSON_NAME]" at bounding box center [655, 426] width 105 height 12
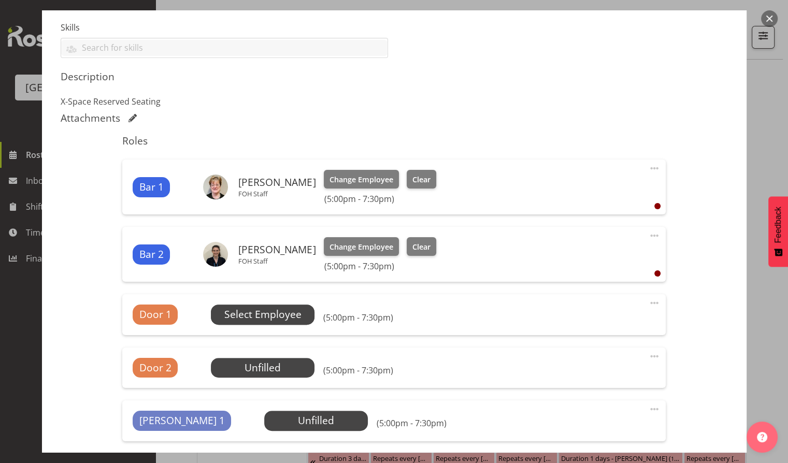
click at [271, 310] on span "Select Employee" at bounding box center [262, 314] width 77 height 15
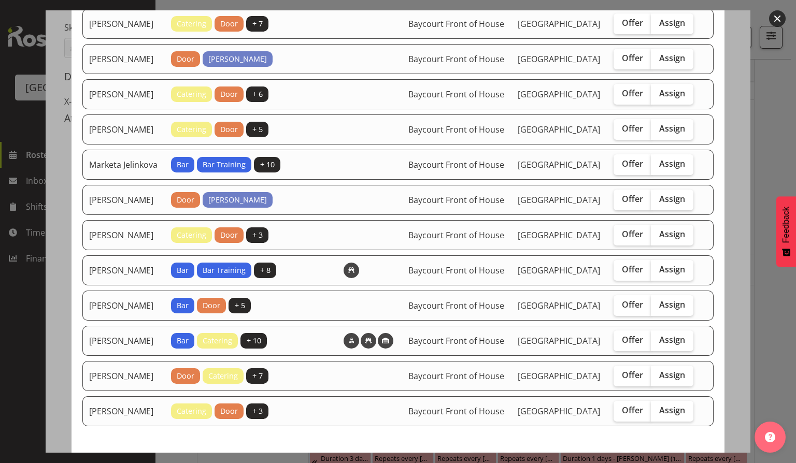
scroll to position [622, 0]
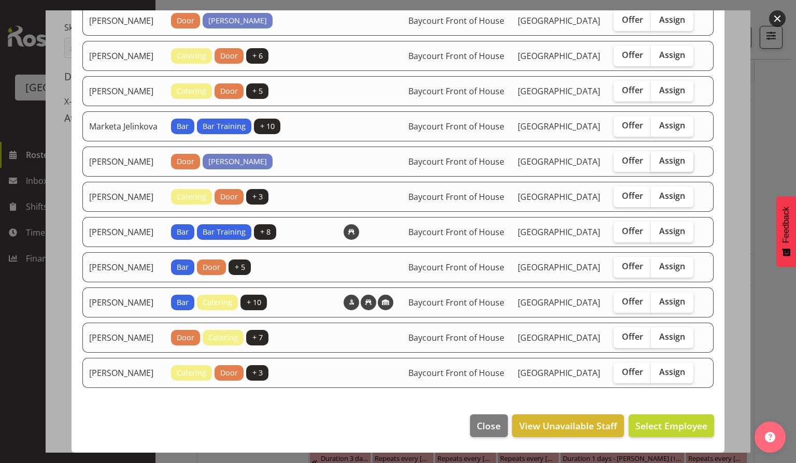
click at [673, 166] on span "Assign" at bounding box center [672, 160] width 26 height 10
click at [658, 164] on input "Assign" at bounding box center [654, 161] width 7 height 7
checkbox input "true"
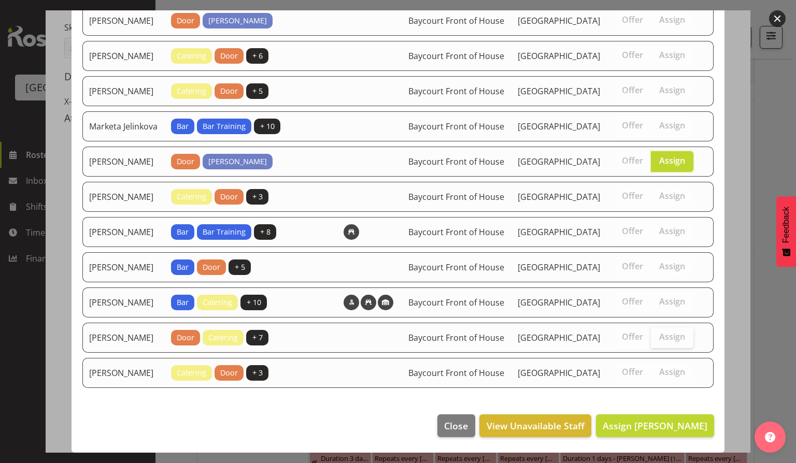
scroll to position [657, 0]
click at [641, 429] on span "Assign [PERSON_NAME]" at bounding box center [655, 426] width 105 height 12
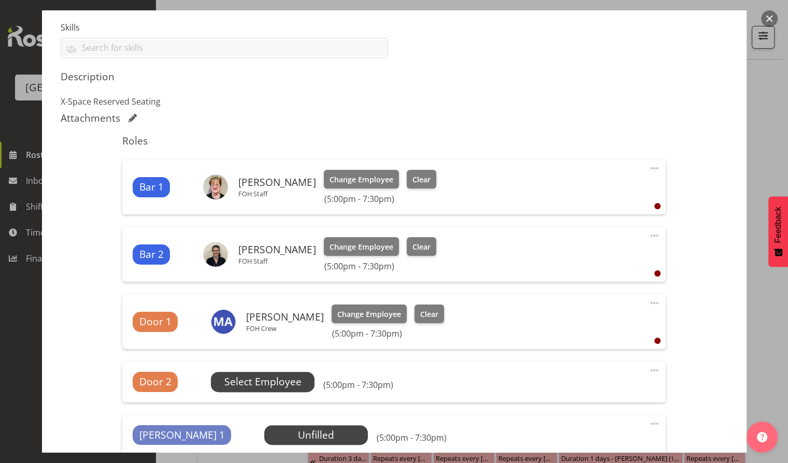
click at [266, 383] on span "Select Employee" at bounding box center [262, 382] width 77 height 15
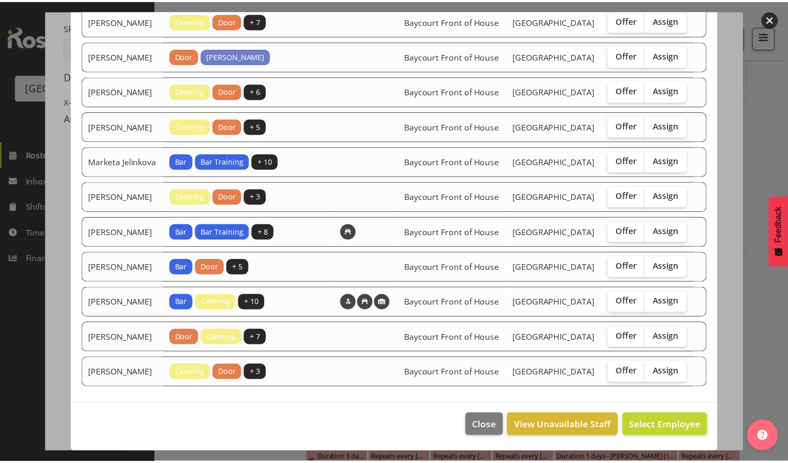
scroll to position [618, 0]
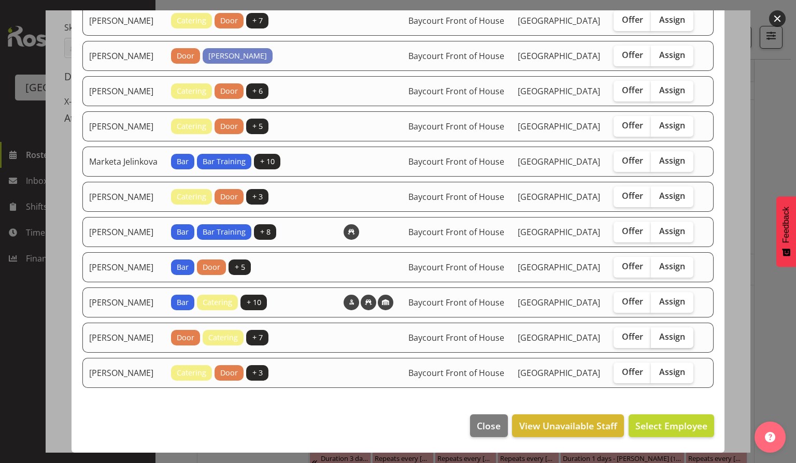
click at [679, 332] on label "Assign" at bounding box center [672, 338] width 43 height 21
click at [658, 334] on input "Assign" at bounding box center [654, 337] width 7 height 7
checkbox input "true"
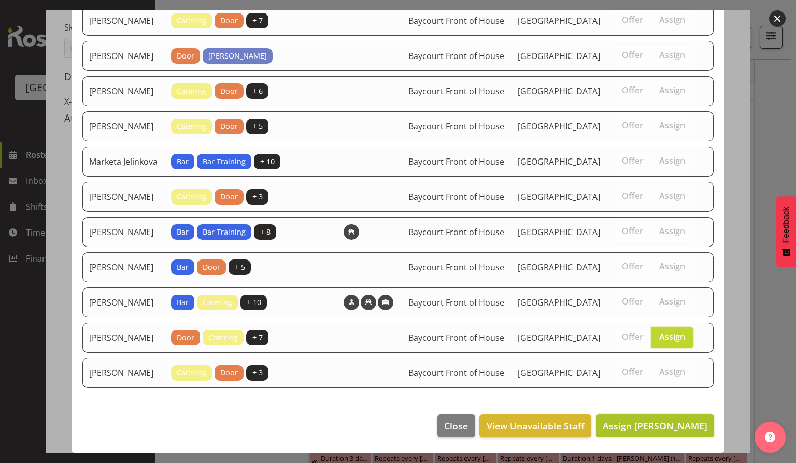
click at [651, 432] on span "Assign [PERSON_NAME]" at bounding box center [655, 426] width 105 height 12
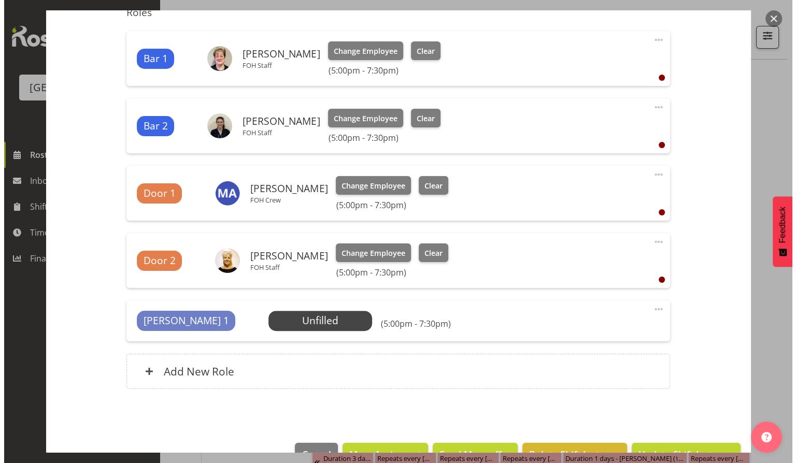
scroll to position [432, 0]
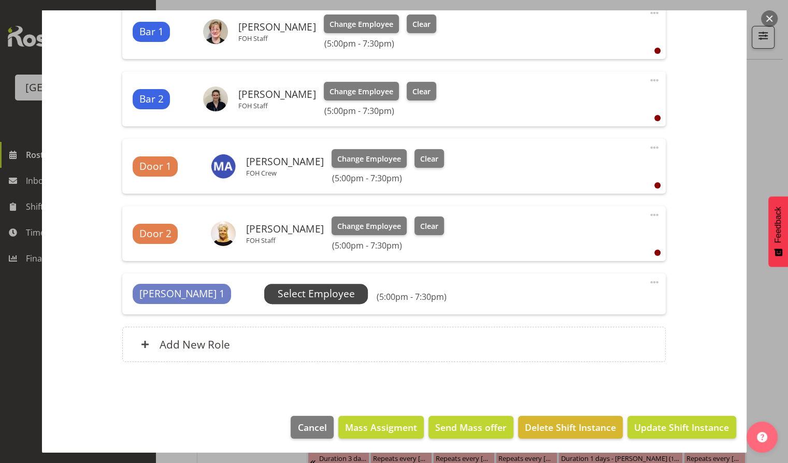
click at [280, 292] on span "Select Employee" at bounding box center [316, 294] width 77 height 15
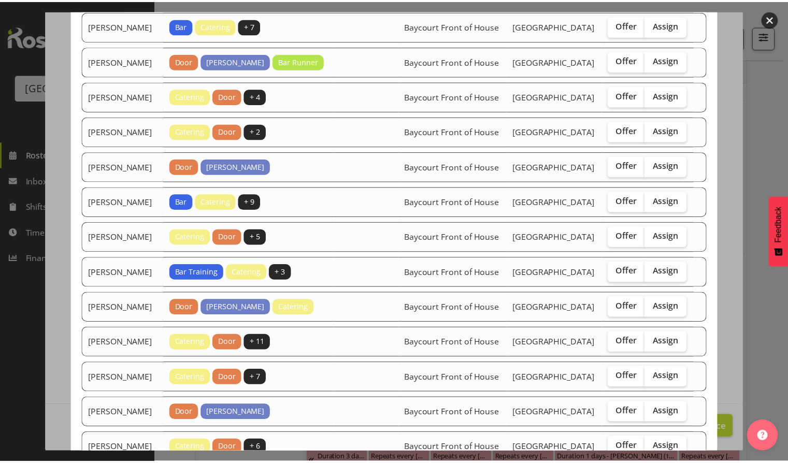
scroll to position [56, 0]
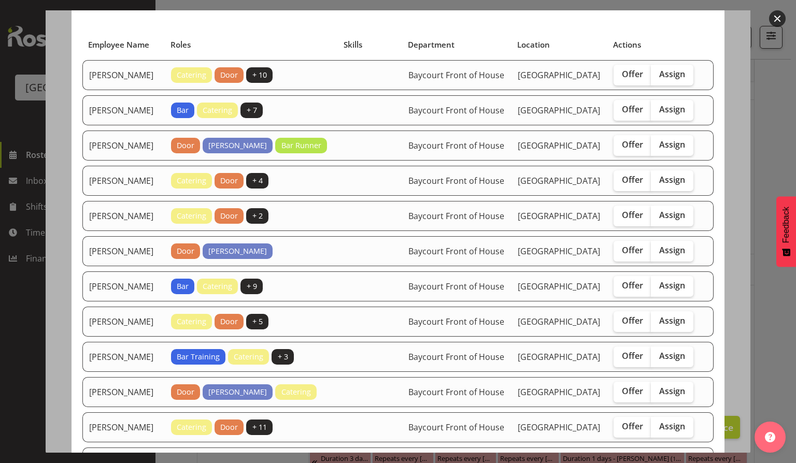
click at [779, 17] on button "button" at bounding box center [777, 18] width 17 height 17
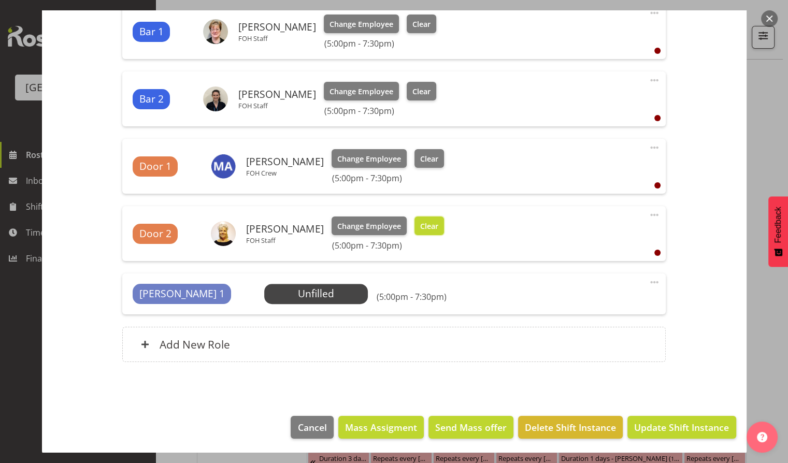
click at [420, 224] on span "Clear" at bounding box center [429, 226] width 18 height 11
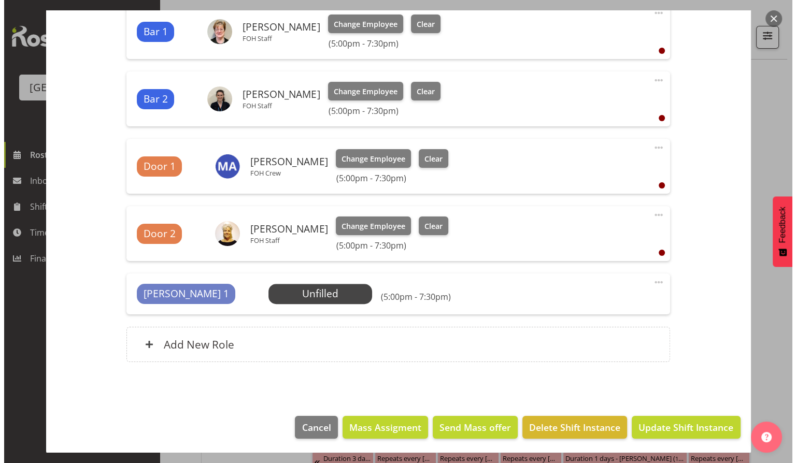
scroll to position [418, 0]
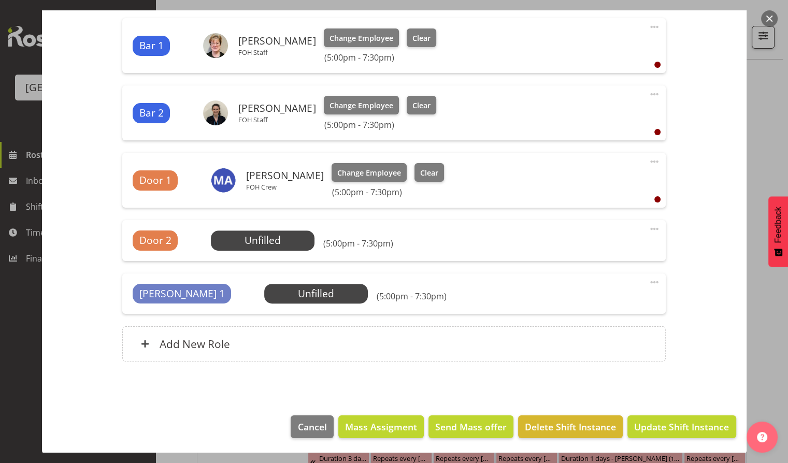
click at [287, 228] on div "Door 2 Unfilled Select Employee (5:00pm - 7:30pm) Edit Cover Role Delete" at bounding box center [394, 240] width 544 height 40
click at [271, 249] on span "Select Employee" at bounding box center [263, 241] width 104 height 20
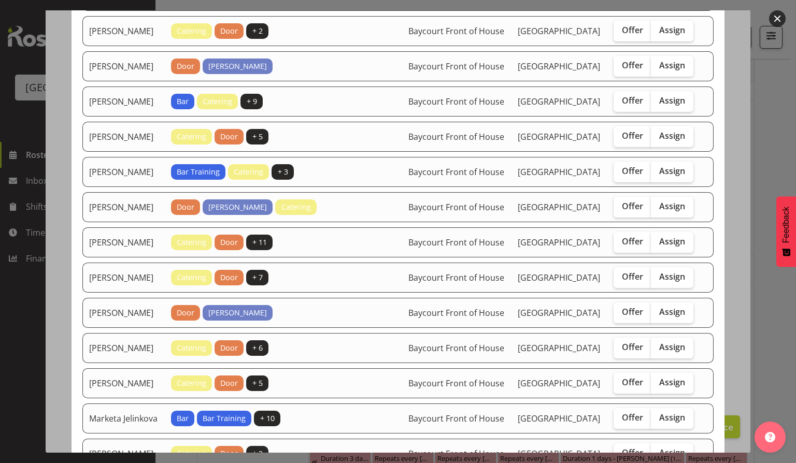
scroll to position [345, 0]
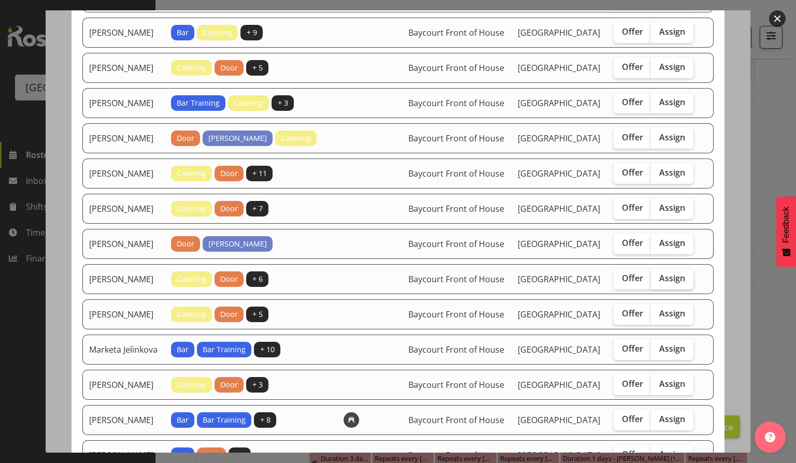
click at [663, 284] on span "Assign" at bounding box center [672, 278] width 26 height 10
click at [658, 282] on input "Assign" at bounding box center [654, 278] width 7 height 7
checkbox input "true"
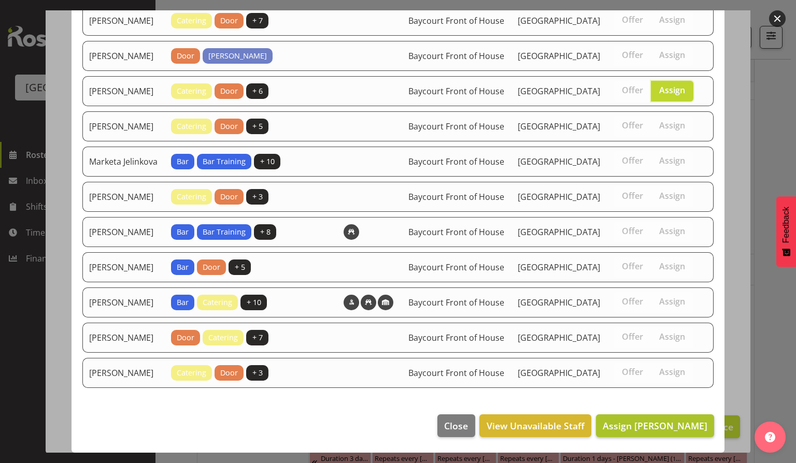
scroll to position [618, 0]
click at [645, 421] on span "Assign [PERSON_NAME]" at bounding box center [655, 426] width 105 height 12
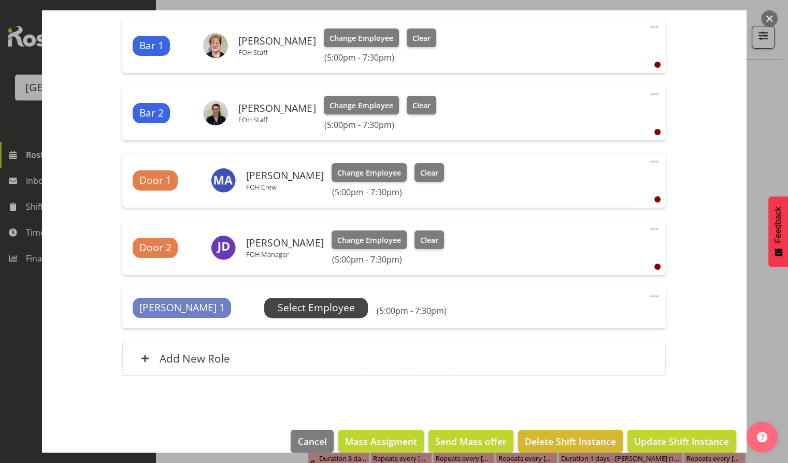
click at [278, 309] on span "Select Employee" at bounding box center [316, 308] width 77 height 15
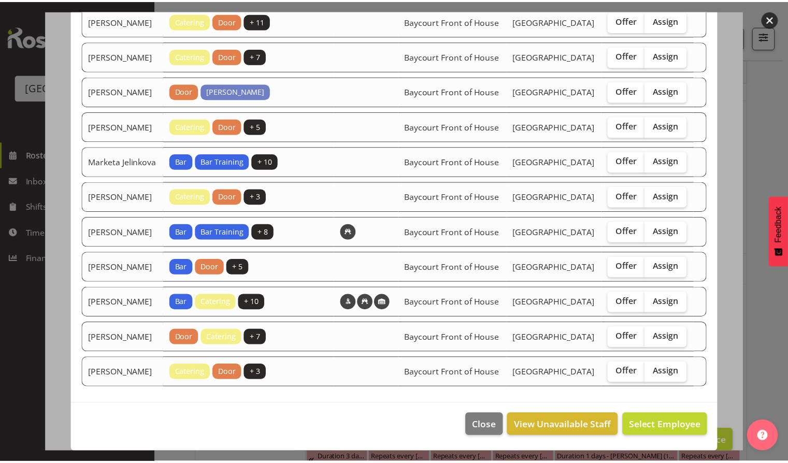
scroll to position [540, 0]
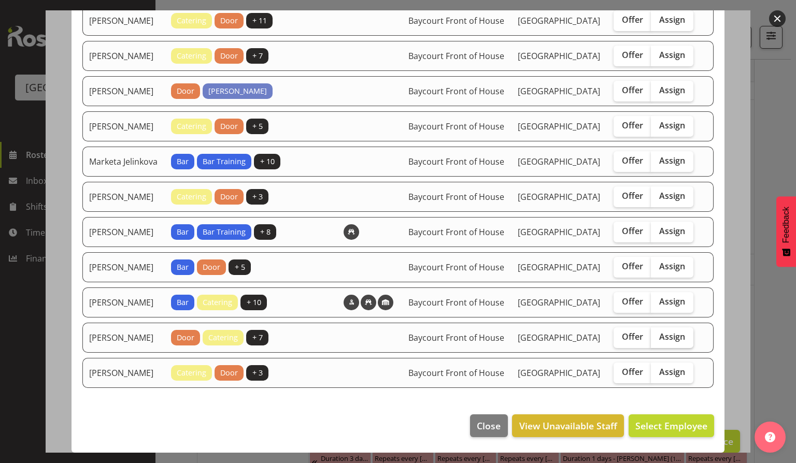
click at [664, 333] on span "Assign" at bounding box center [672, 337] width 26 height 10
click at [658, 334] on input "Assign" at bounding box center [654, 337] width 7 height 7
checkbox input "true"
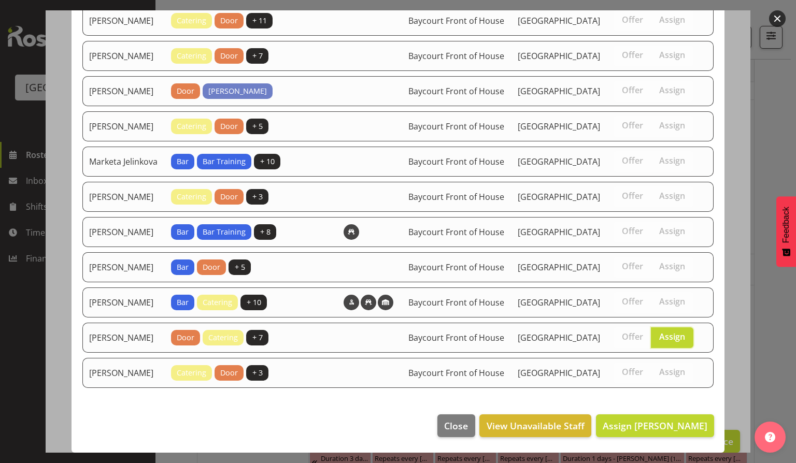
click at [641, 443] on footer "Close View Unavailable Staff Assign [PERSON_NAME]" at bounding box center [398, 428] width 653 height 49
click at [647, 423] on span "Assign [PERSON_NAME]" at bounding box center [655, 426] width 105 height 12
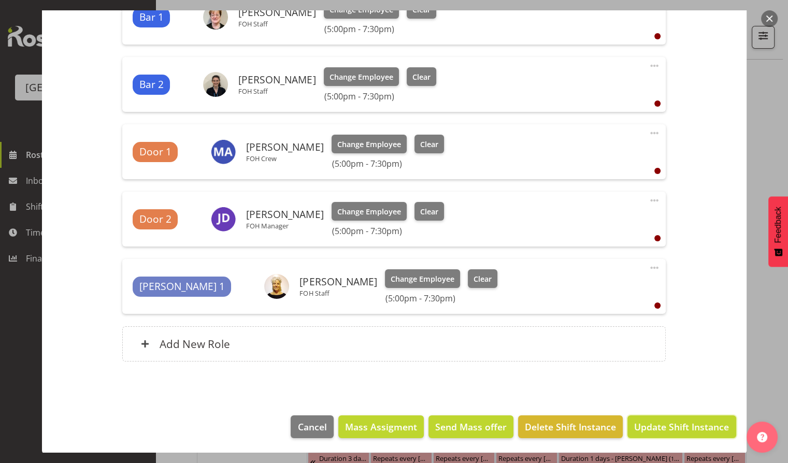
click at [675, 433] on button "Update Shift Instance" at bounding box center [682, 427] width 108 height 23
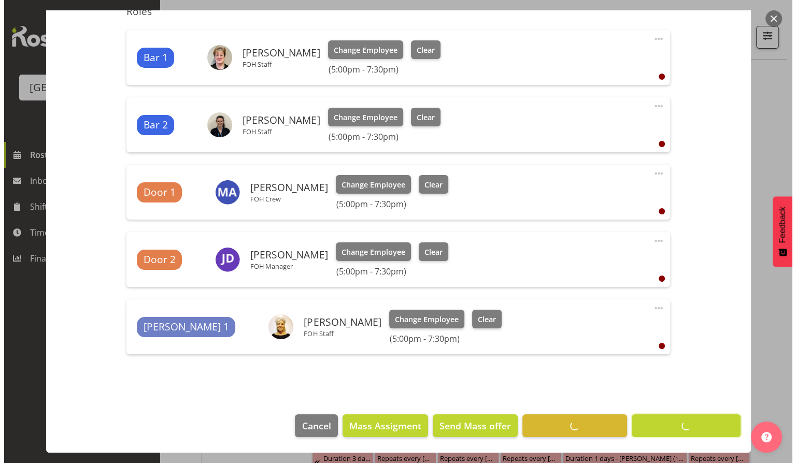
scroll to position [405, 0]
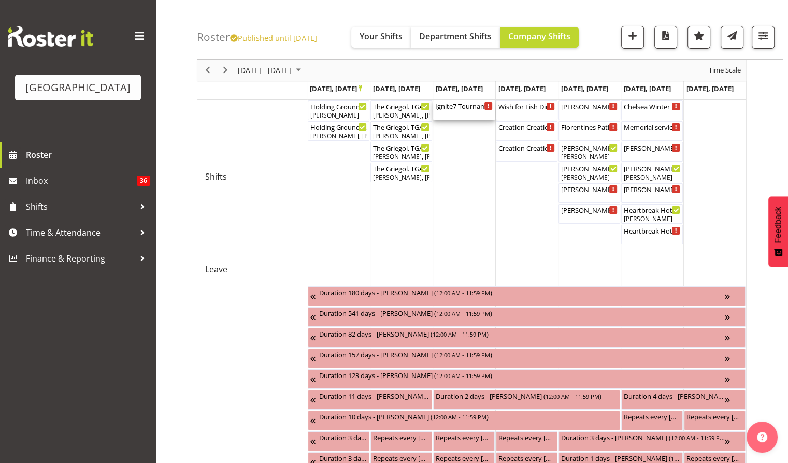
click at [465, 110] on div "Ignite7 Tournament dinner TIMES TBC ( 03:15 PM - 11:15 PM )" at bounding box center [464, 106] width 58 height 10
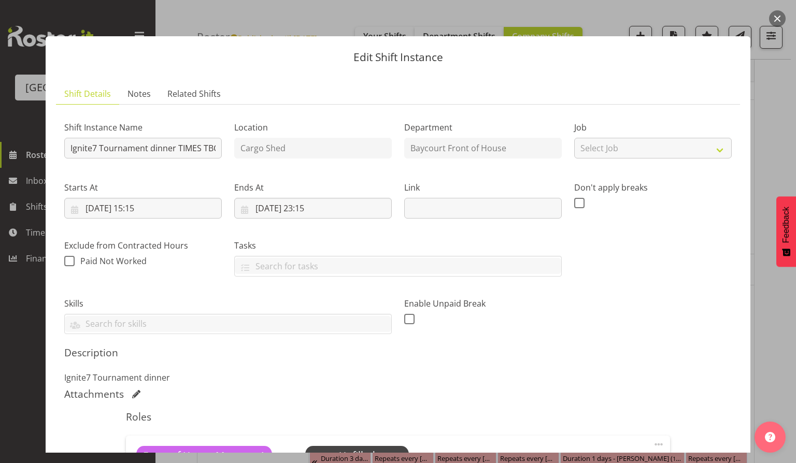
scroll to position [69, 0]
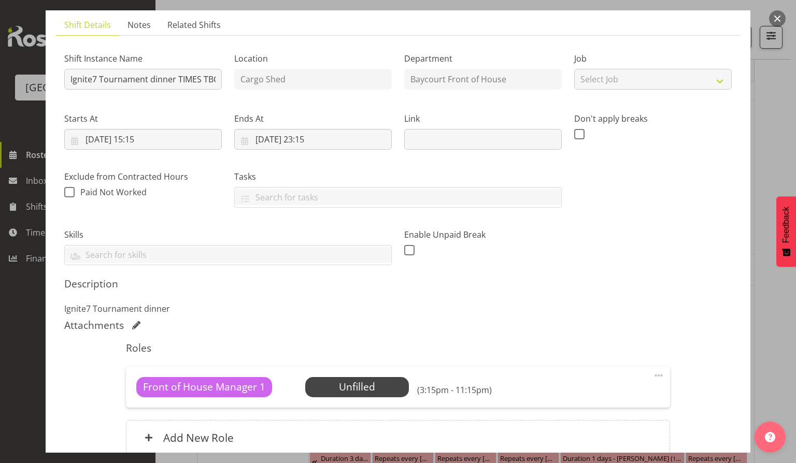
click at [773, 16] on button "button" at bounding box center [777, 18] width 17 height 17
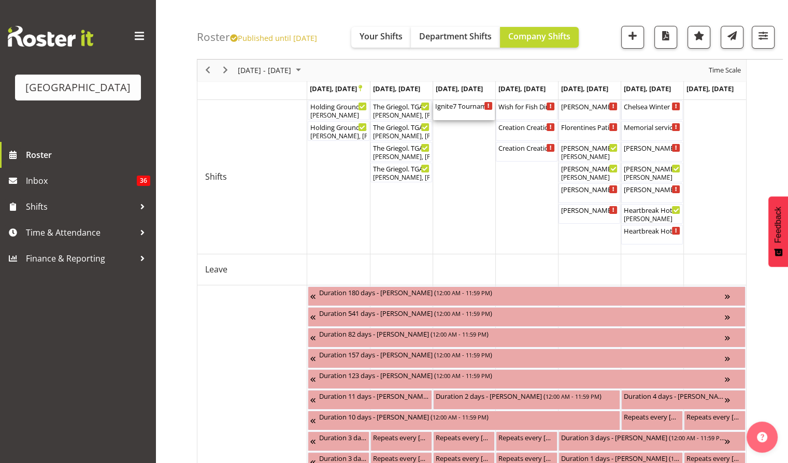
click at [460, 108] on div "Ignite7 Tournament dinner TIMES TBC ( 03:15 PM - 11:15 PM )" at bounding box center [464, 106] width 58 height 10
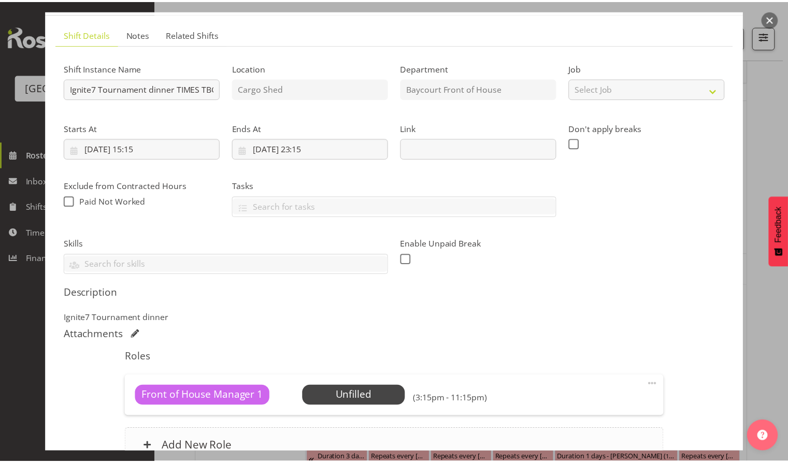
scroll to position [162, 0]
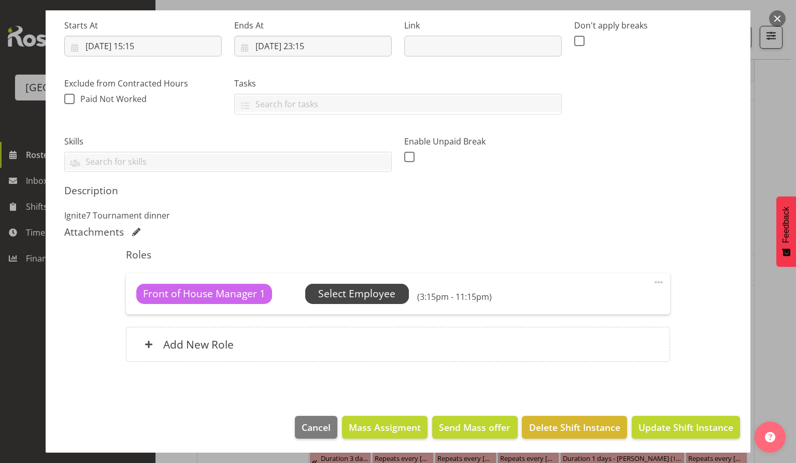
click at [391, 287] on span "Select Employee" at bounding box center [356, 294] width 77 height 15
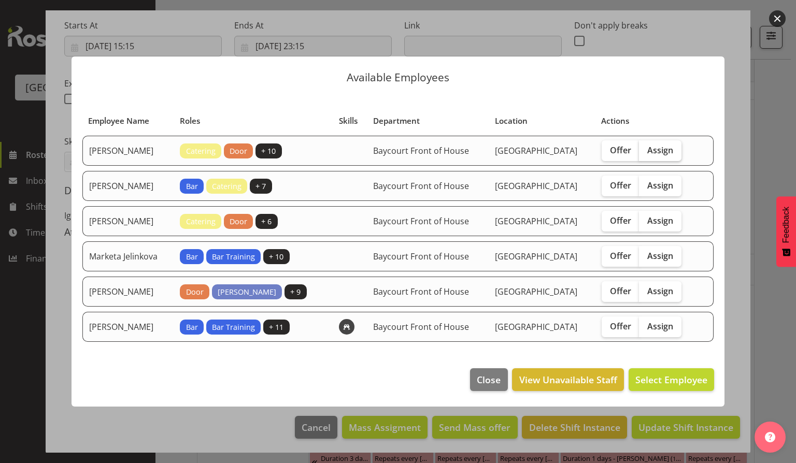
click at [670, 153] on span "Assign" at bounding box center [660, 150] width 26 height 10
click at [646, 153] on input "Assign" at bounding box center [642, 150] width 7 height 7
checkbox input "true"
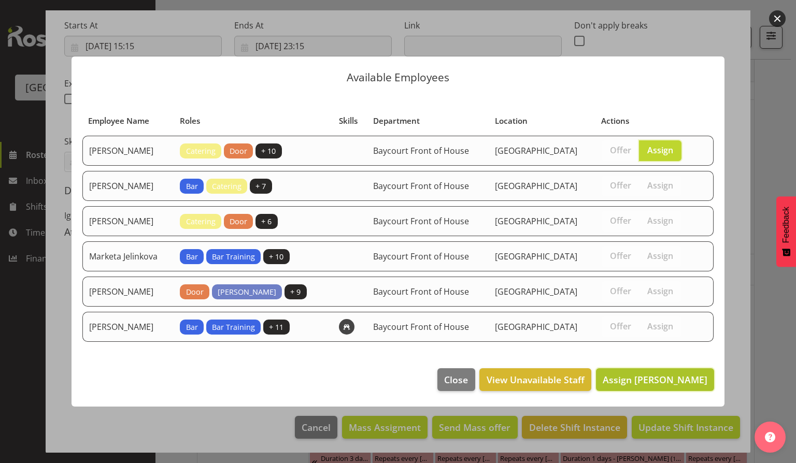
click at [653, 380] on span "Assign [PERSON_NAME]" at bounding box center [655, 380] width 105 height 12
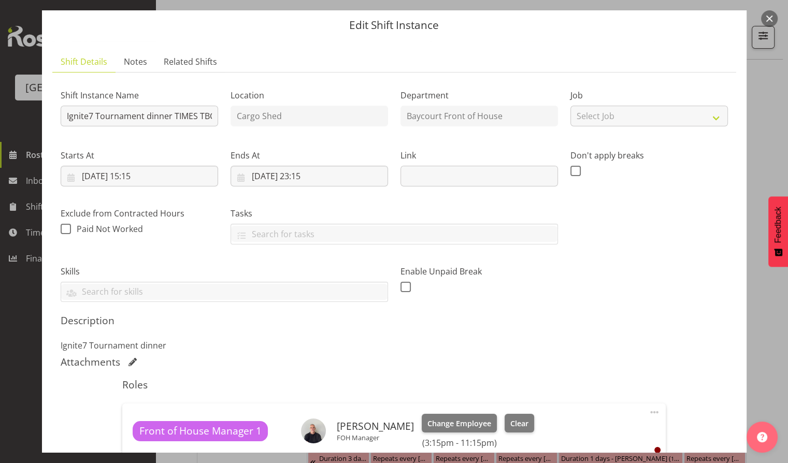
scroll to position [0, 0]
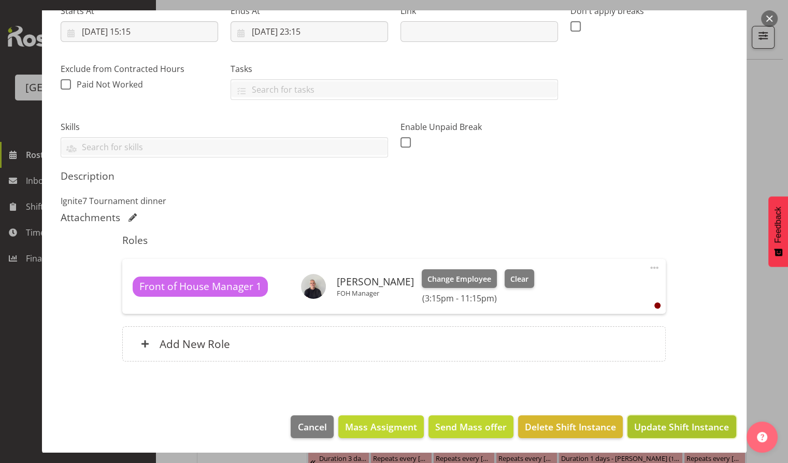
click at [663, 424] on span "Update Shift Instance" at bounding box center [681, 426] width 95 height 13
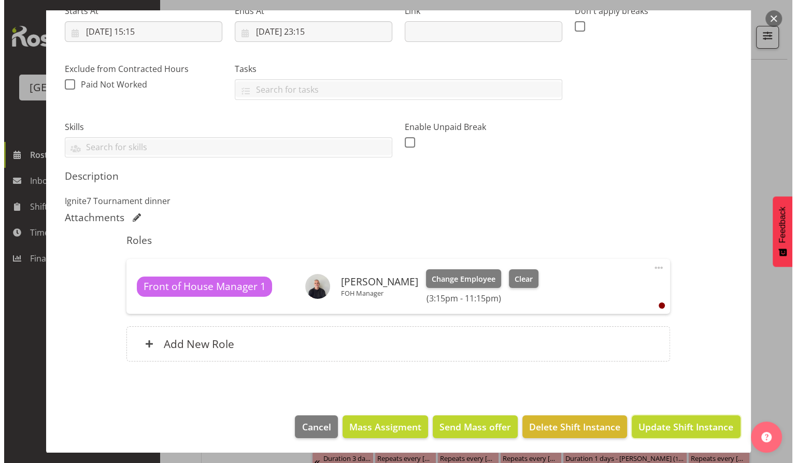
scroll to position [135, 0]
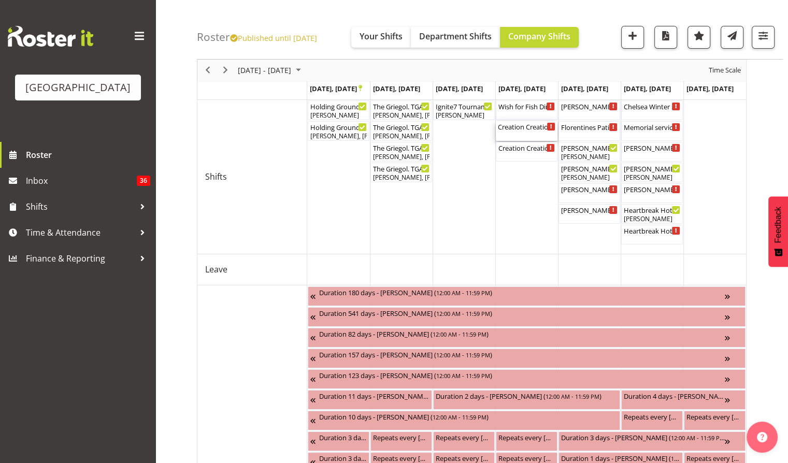
click at [529, 132] on div "Creation Creation. TGA Arts Fest. FOHM Shift ( 04:15 PM - 07:45 PM )" at bounding box center [527, 131] width 58 height 20
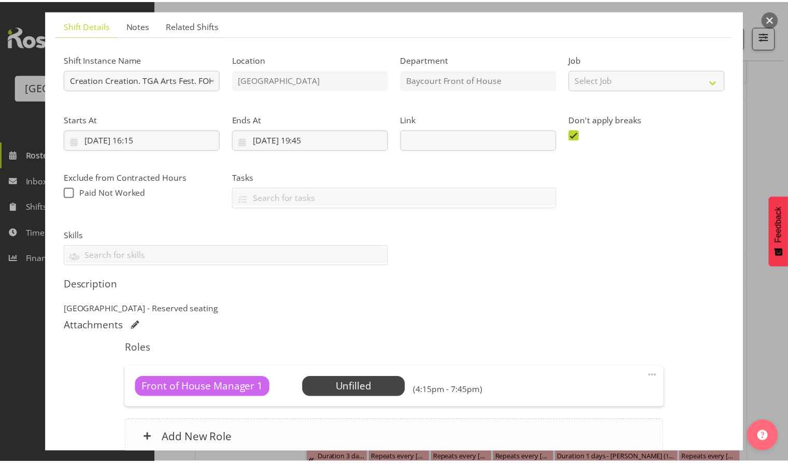
scroll to position [138, 0]
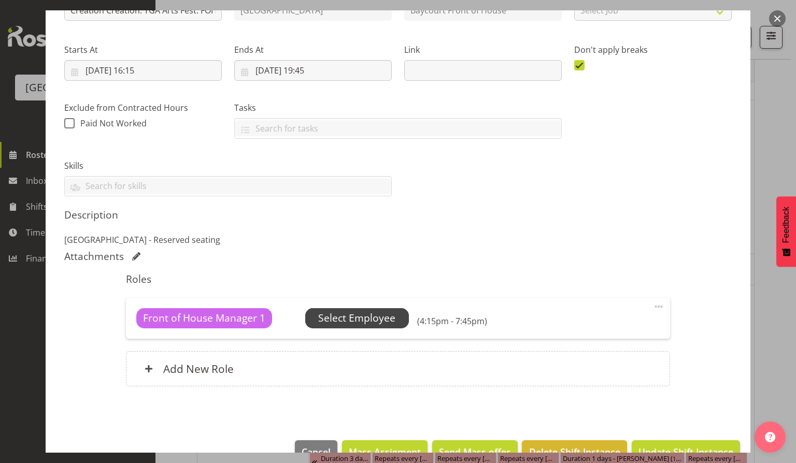
click at [355, 315] on span "Select Employee" at bounding box center [356, 318] width 77 height 15
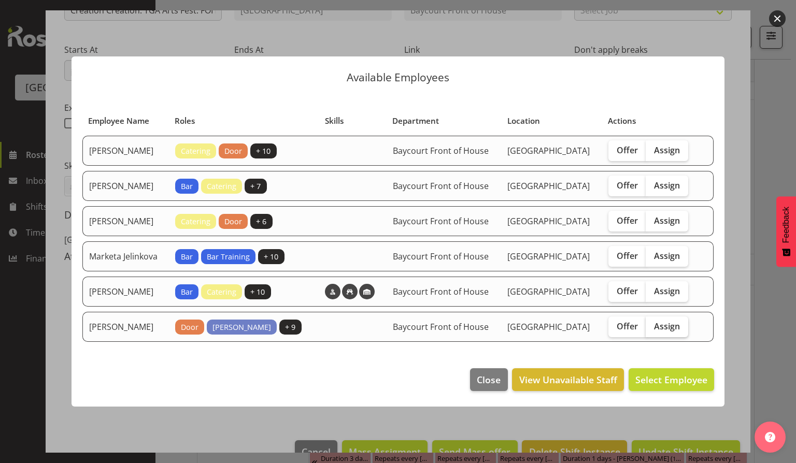
click at [688, 337] on label "Assign" at bounding box center [667, 327] width 43 height 21
click at [653, 330] on input "Assign" at bounding box center [649, 326] width 7 height 7
checkbox input "true"
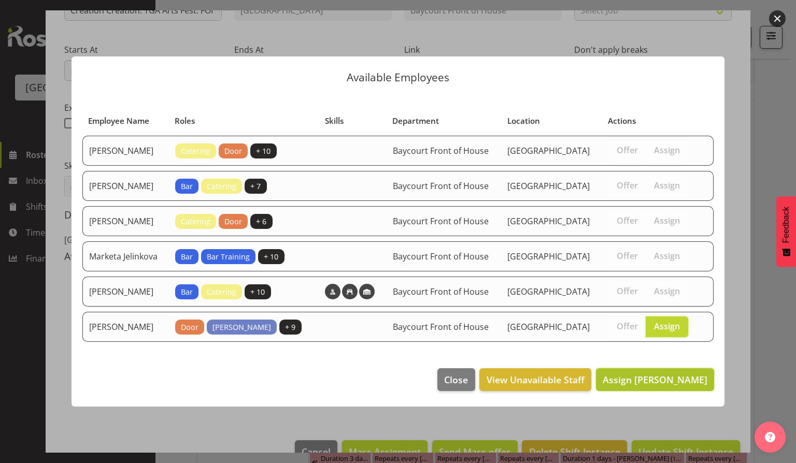
drag, startPoint x: 668, startPoint y: 385, endPoint x: 667, endPoint y: 395, distance: 10.9
click at [668, 386] on span "Assign [PERSON_NAME]" at bounding box center [655, 379] width 105 height 13
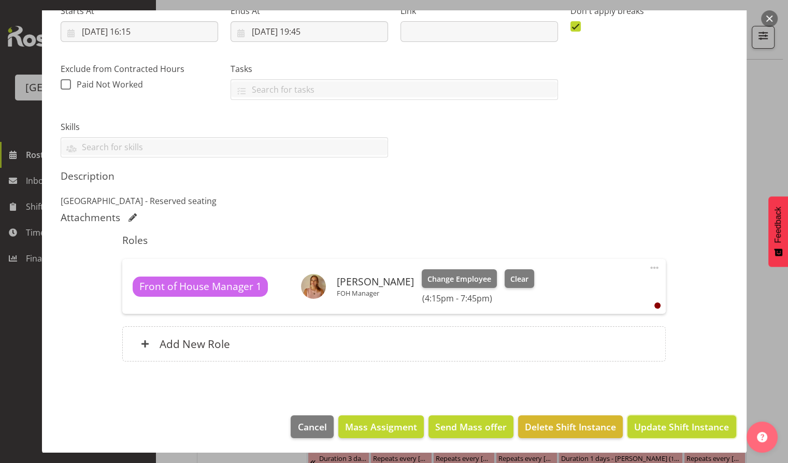
click at [685, 424] on span "Update Shift Instance" at bounding box center [681, 426] width 95 height 13
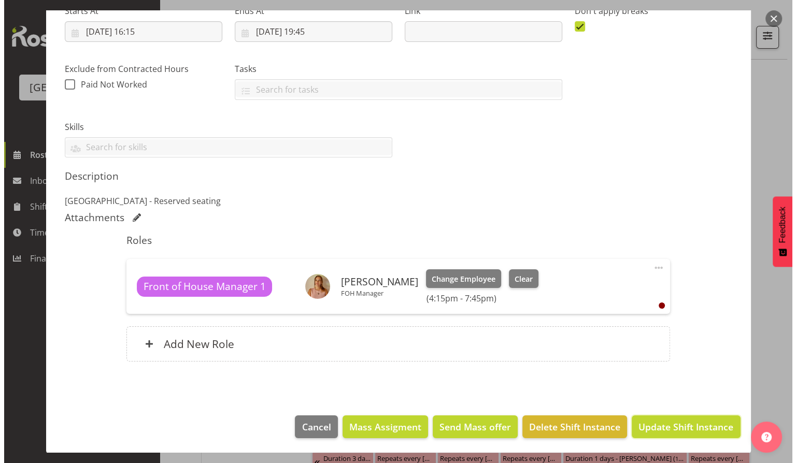
scroll to position [135, 0]
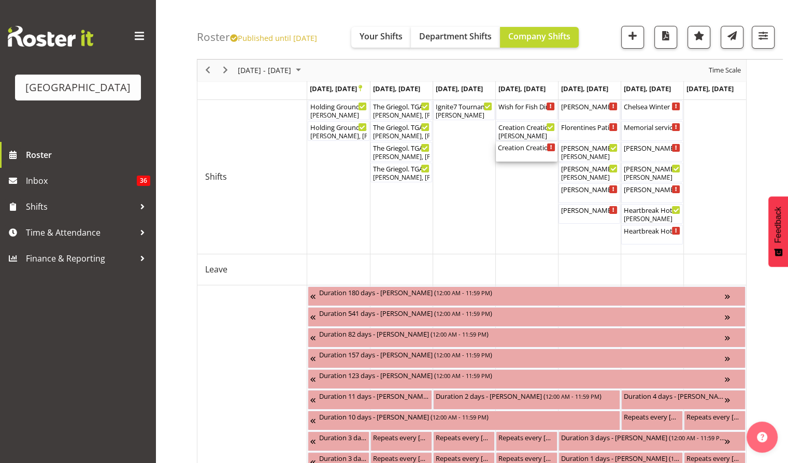
click at [529, 152] on div "Creation Creation. TGA Arts Fest ( 05:00 PM - 07:30 PM )" at bounding box center [527, 152] width 58 height 20
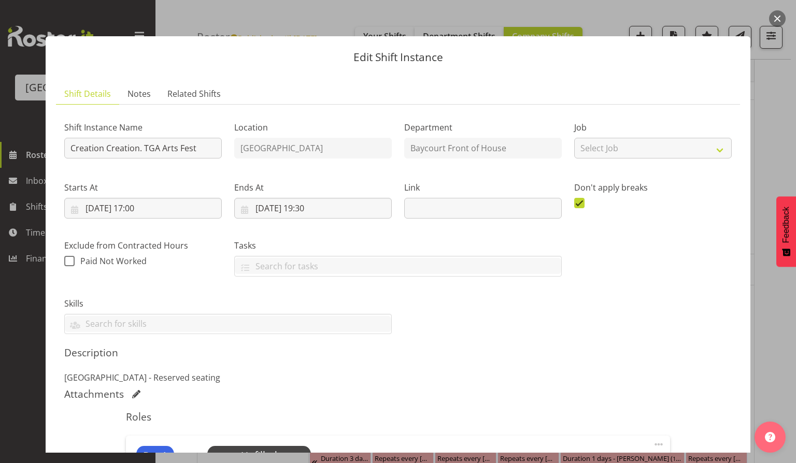
click at [780, 16] on button "button" at bounding box center [777, 18] width 17 height 17
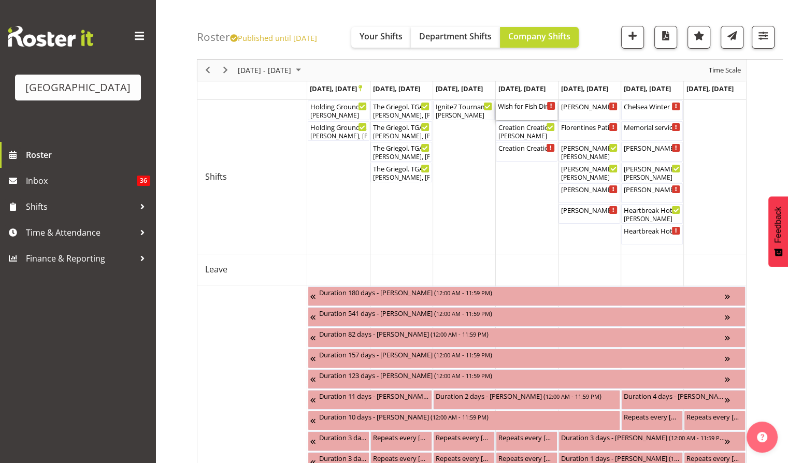
click at [531, 113] on div "Wish for Fish Dinner Cargo Shed ( 12:30 PM - 11:59 PM )" at bounding box center [527, 111] width 58 height 20
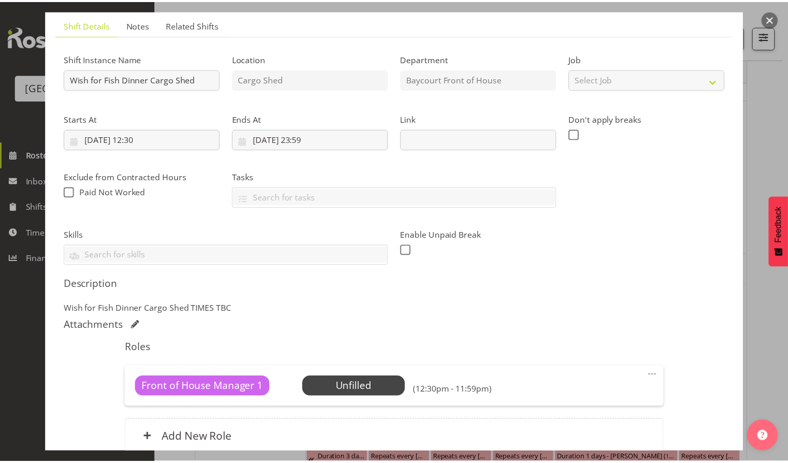
scroll to position [138, 0]
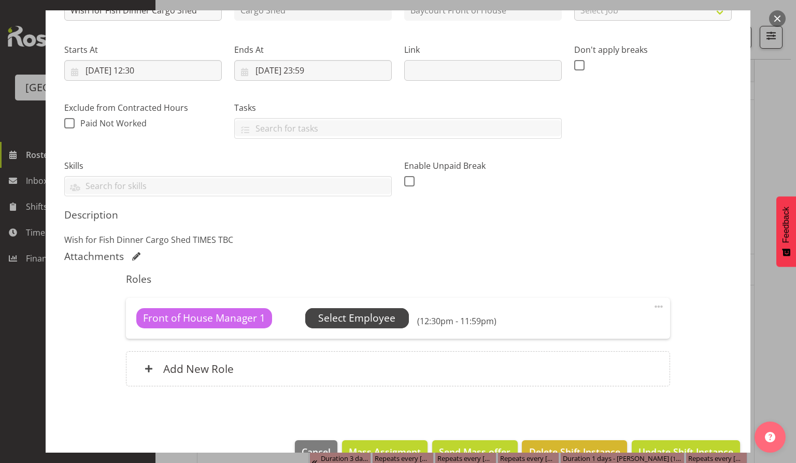
click at [368, 313] on span "Select Employee" at bounding box center [356, 318] width 77 height 15
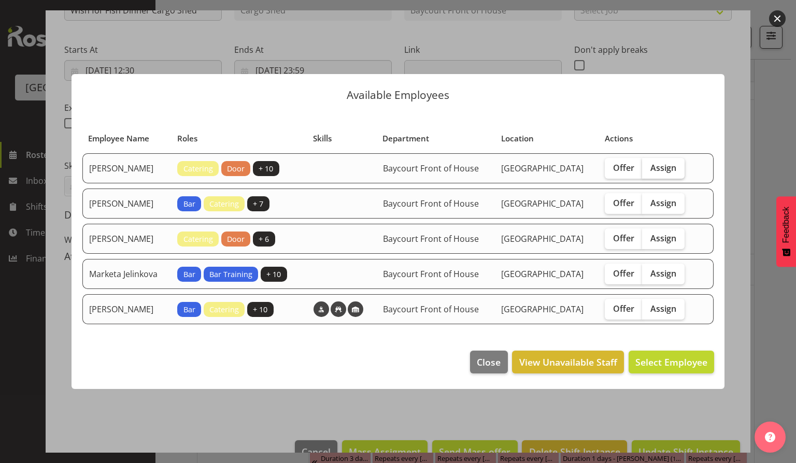
click at [674, 163] on span "Assign" at bounding box center [663, 168] width 26 height 10
click at [649, 164] on input "Assign" at bounding box center [645, 167] width 7 height 7
checkbox input "true"
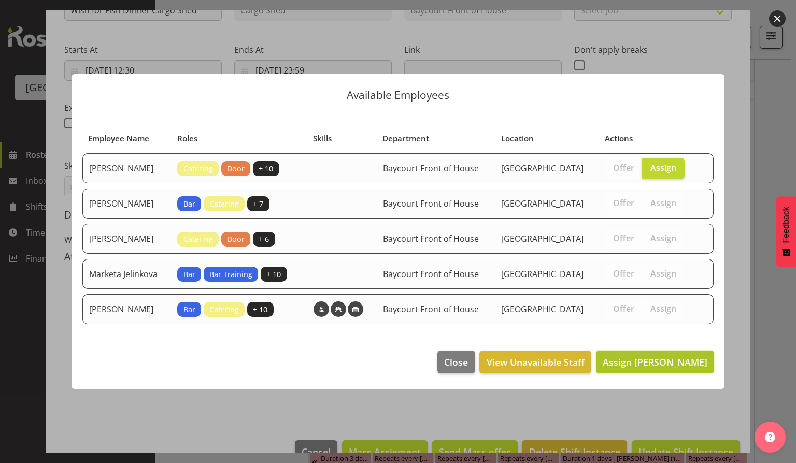
click at [672, 365] on span "Assign [PERSON_NAME]" at bounding box center [655, 362] width 105 height 12
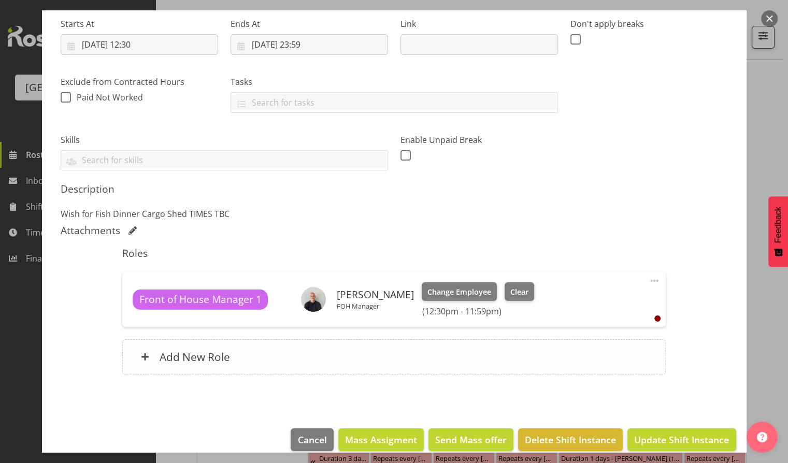
scroll to position [177, 0]
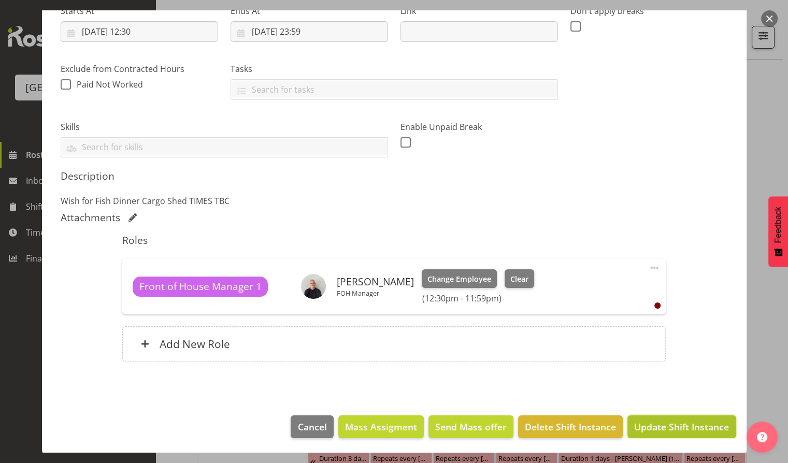
click at [670, 423] on span "Update Shift Instance" at bounding box center [681, 426] width 95 height 13
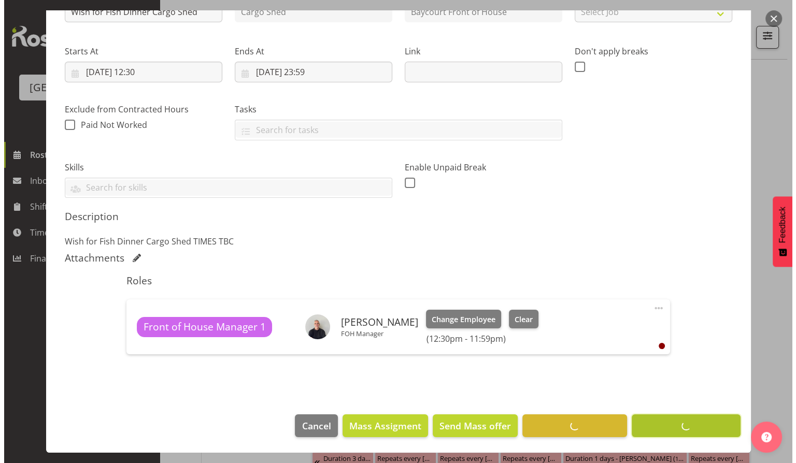
scroll to position [135, 0]
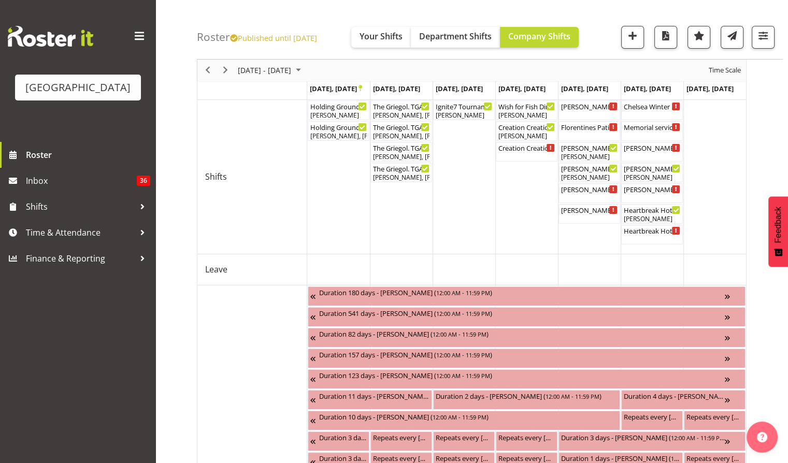
click at [454, 121] on td "Timeline Week of October 29, 2025" at bounding box center [464, 177] width 63 height 155
click at [461, 109] on div "Ignite7 Tournament dinner TIMES TBC ( 03:15 PM - 11:15 PM )" at bounding box center [464, 106] width 58 height 10
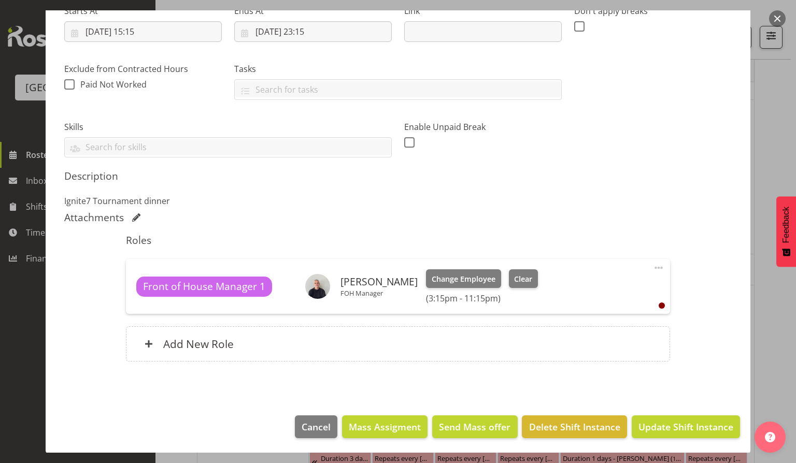
scroll to position [0, 0]
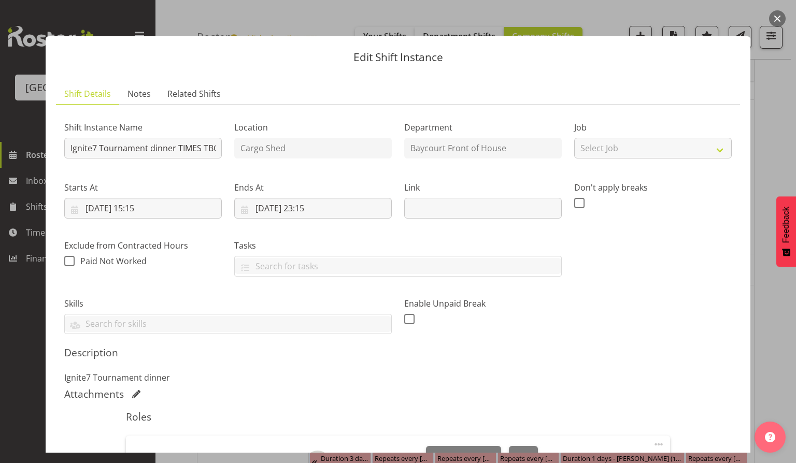
click at [777, 19] on button "button" at bounding box center [777, 18] width 17 height 17
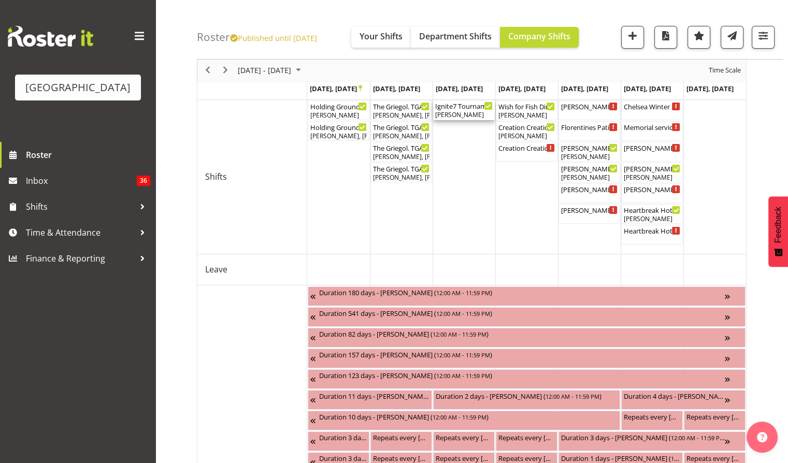
click at [469, 105] on div "Ignite7 Tournament dinner TIMES TBC ( 03:15 PM - 11:15 PM )" at bounding box center [464, 106] width 58 height 10
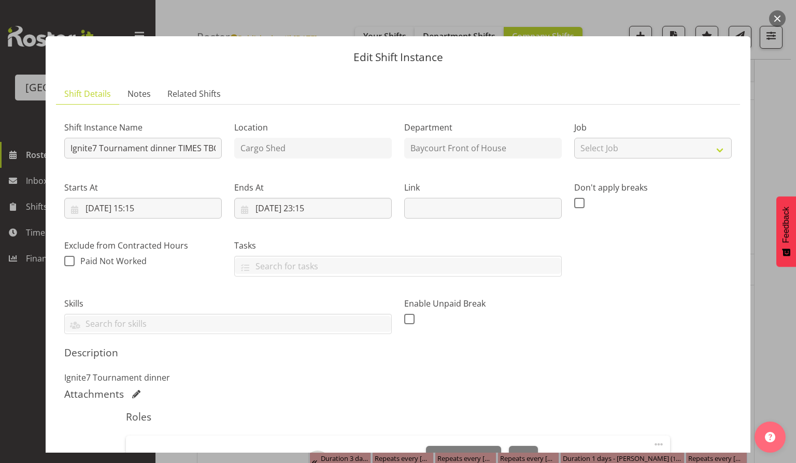
click at [777, 16] on button "button" at bounding box center [777, 18] width 17 height 17
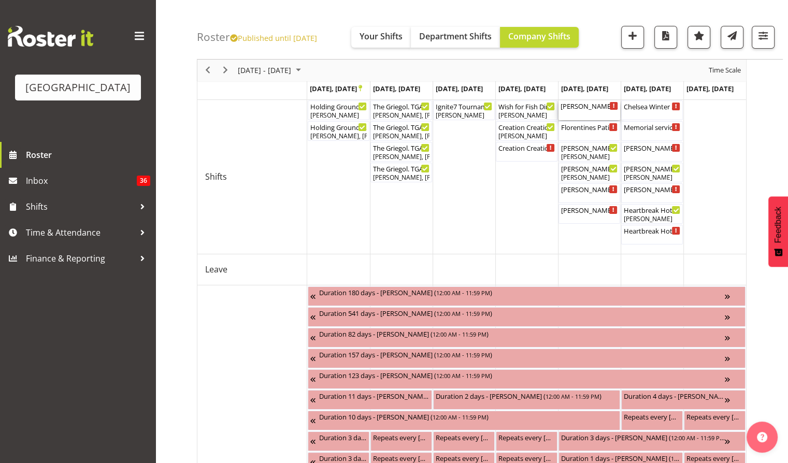
click at [588, 106] on div "[PERSON_NAME] & [PERSON_NAME] wedding ( 12:30 PM - 03:30 PM )" at bounding box center [590, 106] width 58 height 10
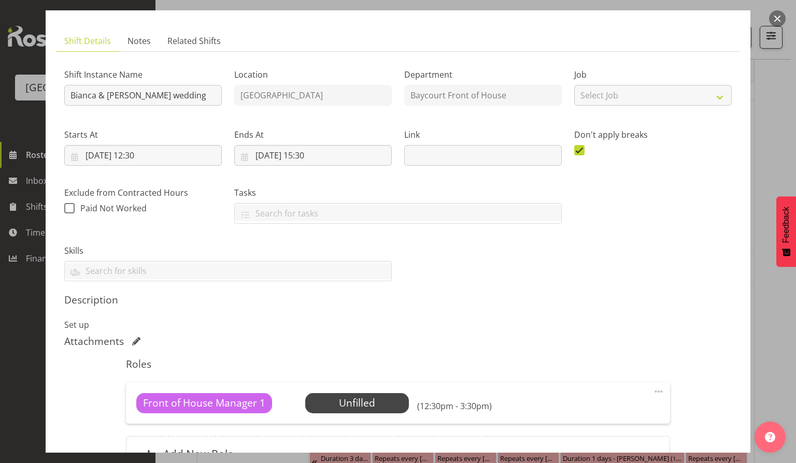
scroll to position [69, 0]
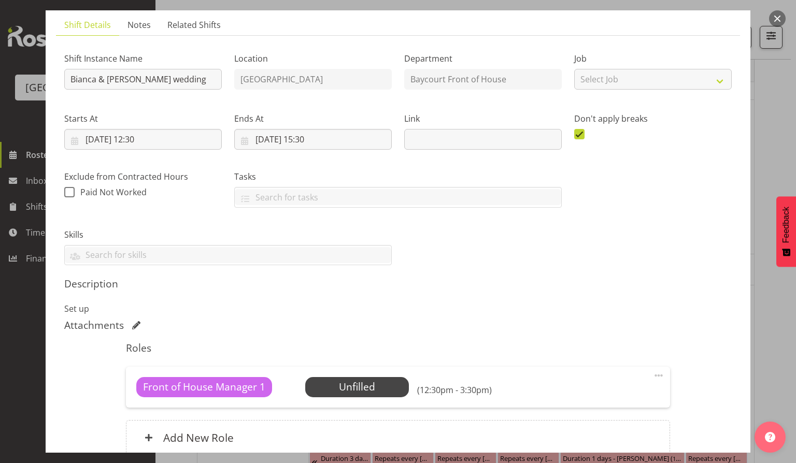
click at [770, 21] on button "button" at bounding box center [777, 18] width 17 height 17
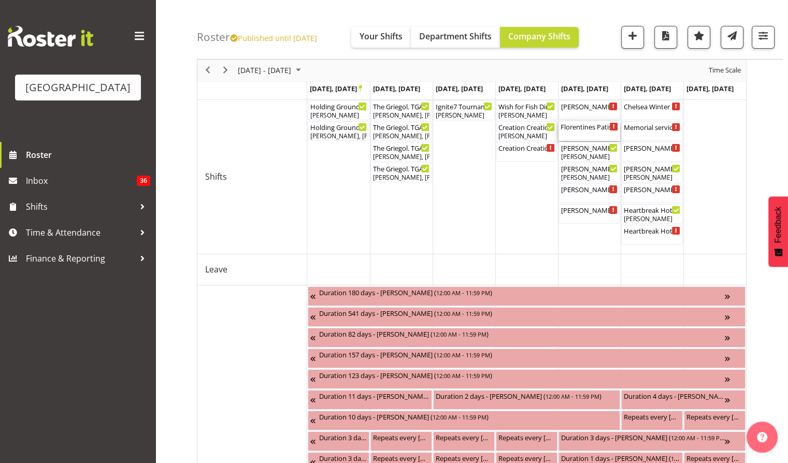
click at [587, 128] on div "Florentines Patisserie Christmas Party Cargo Shed ( 03:00 PM - 11:59 PM )" at bounding box center [590, 126] width 58 height 10
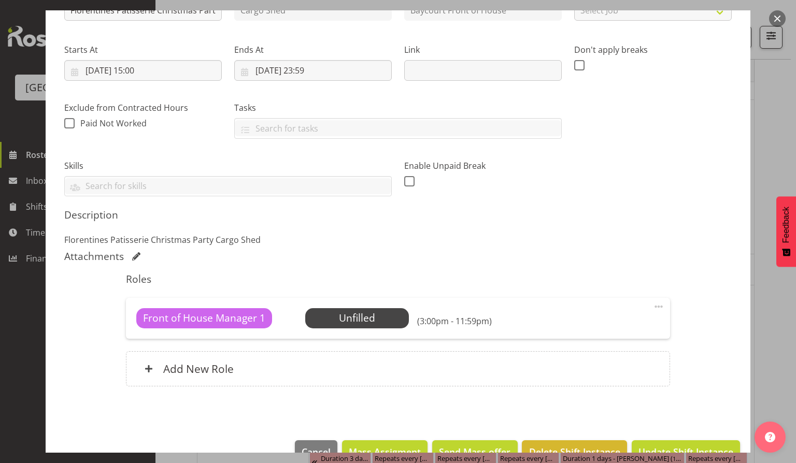
scroll to position [162, 0]
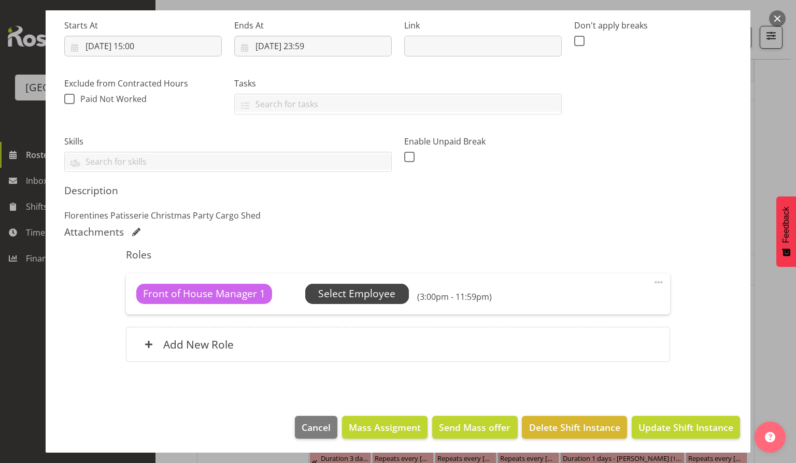
click at [368, 289] on span "Select Employee" at bounding box center [356, 294] width 77 height 15
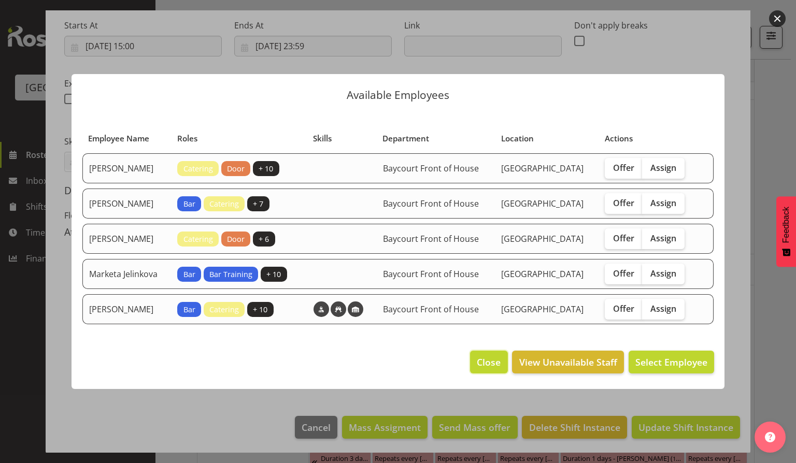
click at [502, 365] on button "Close" at bounding box center [488, 362] width 37 height 23
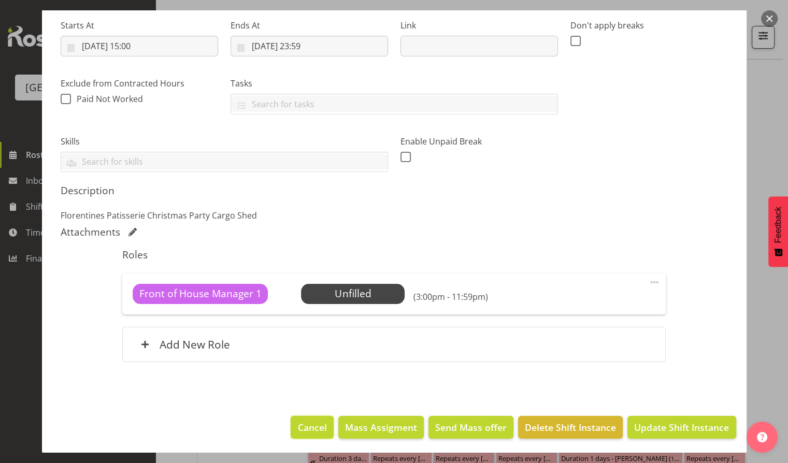
click at [304, 418] on button "Cancel" at bounding box center [312, 427] width 43 height 23
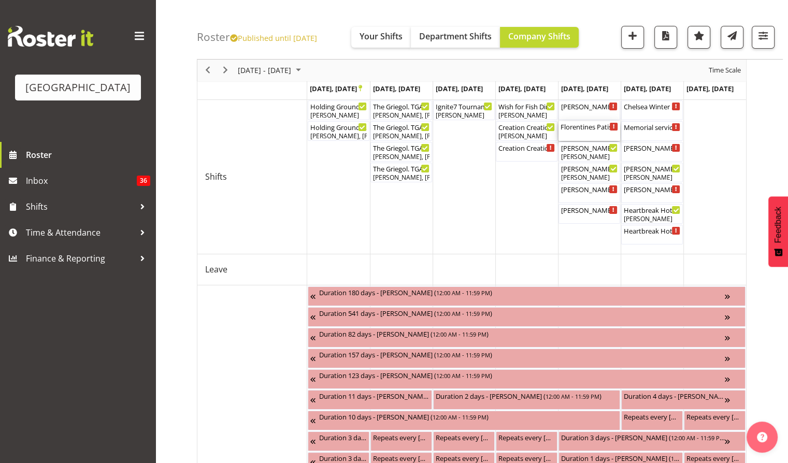
click at [592, 128] on div "Florentines Patisserie Christmas Party Cargo Shed ( 03:00 PM - 11:59 PM )" at bounding box center [590, 126] width 58 height 10
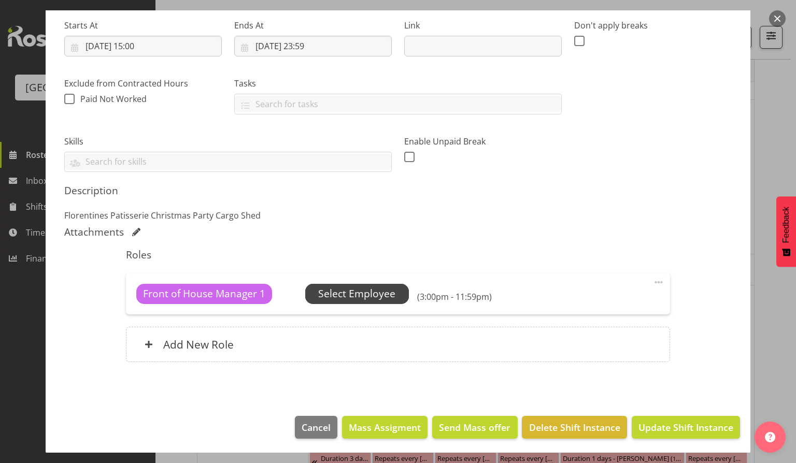
click at [375, 294] on span "Select Employee" at bounding box center [356, 294] width 77 height 15
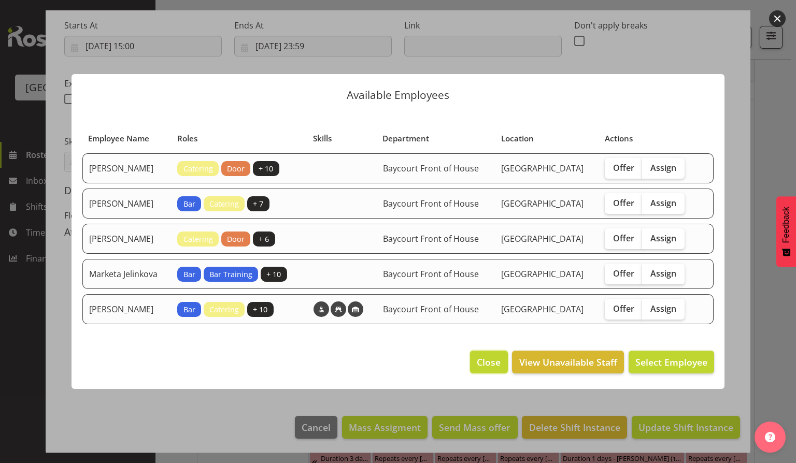
click at [483, 369] on span "Close" at bounding box center [489, 362] width 24 height 13
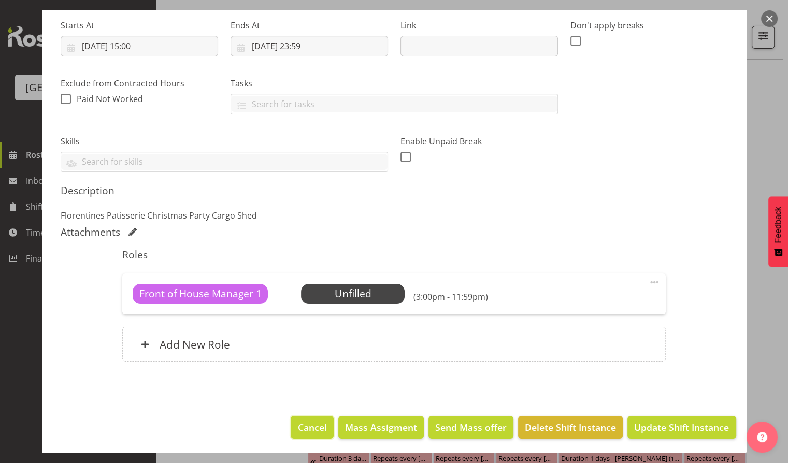
click at [315, 422] on span "Cancel" at bounding box center [312, 427] width 29 height 13
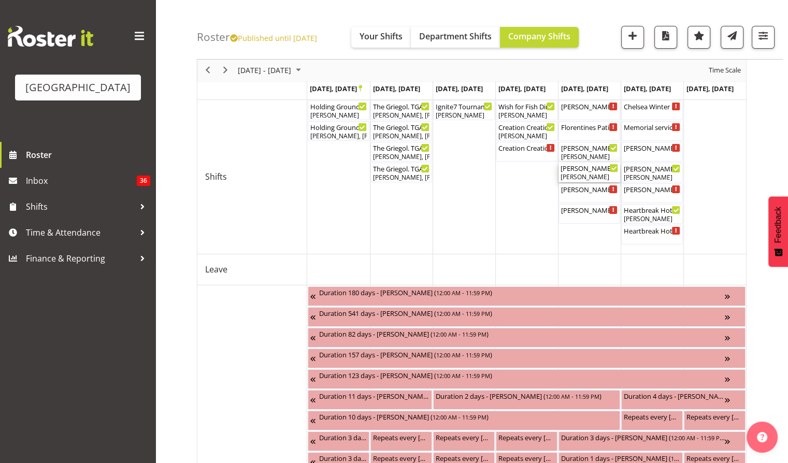
click at [597, 170] on div "[PERSON_NAME] - The Baroness. TGA Arts Fest. FOHM Shift ( 06:15 PM - 09:45 PM )" at bounding box center [590, 168] width 58 height 10
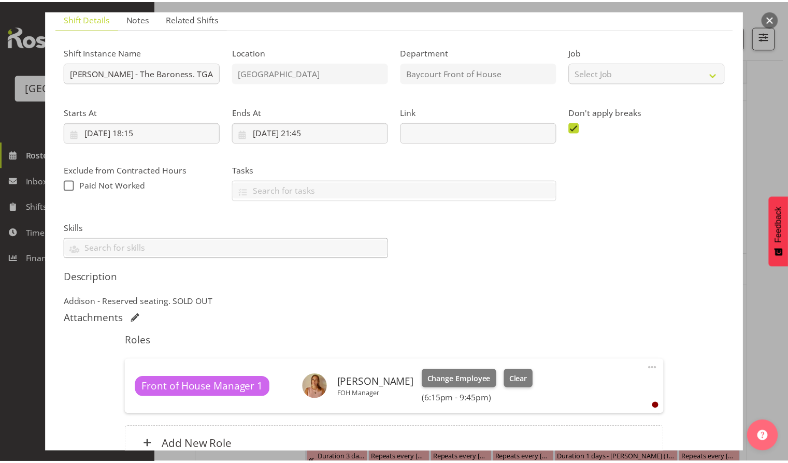
scroll to position [177, 0]
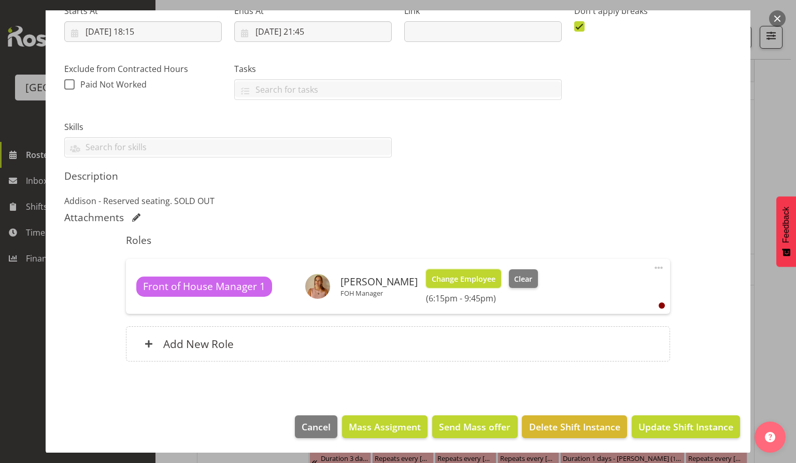
click at [475, 274] on span "Change Employee" at bounding box center [464, 279] width 64 height 11
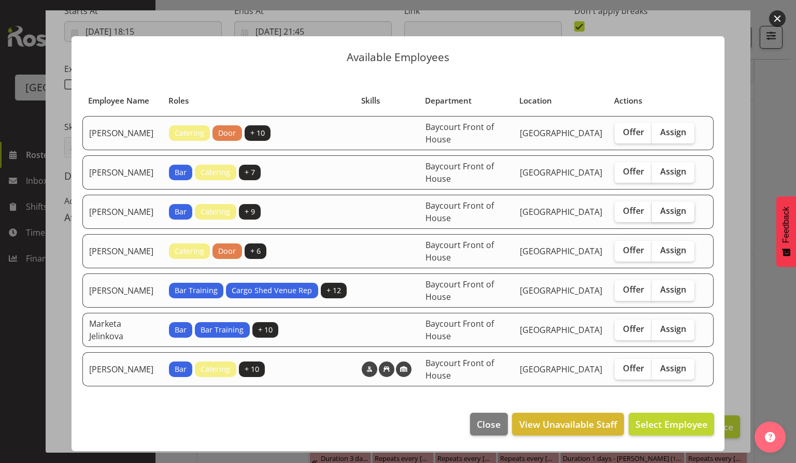
click at [672, 210] on span "Assign" at bounding box center [673, 211] width 26 height 10
click at [659, 210] on input "Assign" at bounding box center [655, 211] width 7 height 7
checkbox input "true"
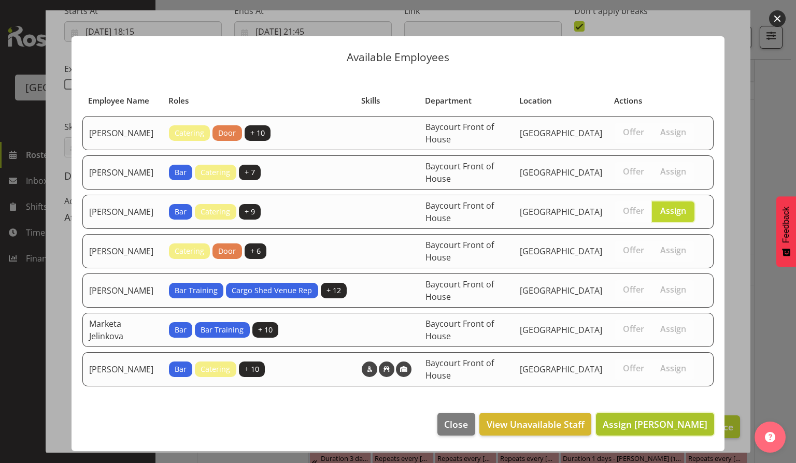
click at [641, 413] on button "Assign [PERSON_NAME]" at bounding box center [655, 424] width 118 height 23
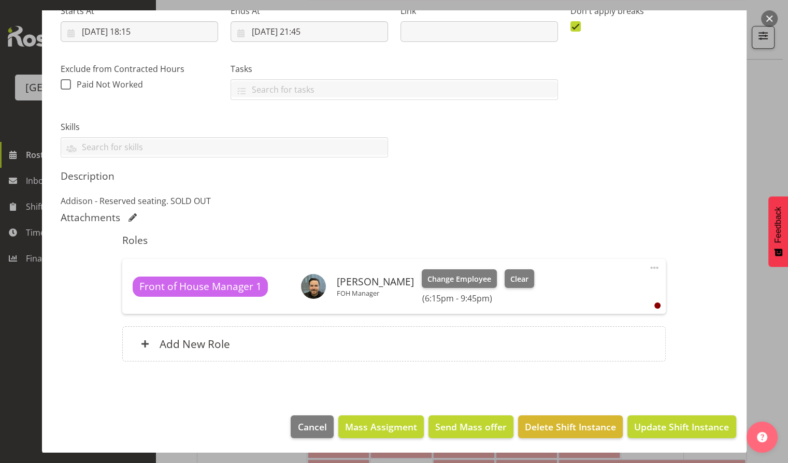
scroll to position [599, 0]
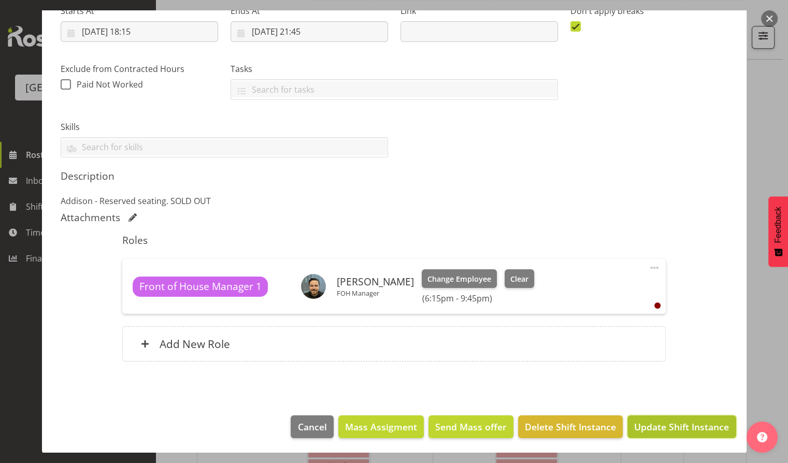
click at [672, 426] on span "Update Shift Instance" at bounding box center [681, 426] width 95 height 13
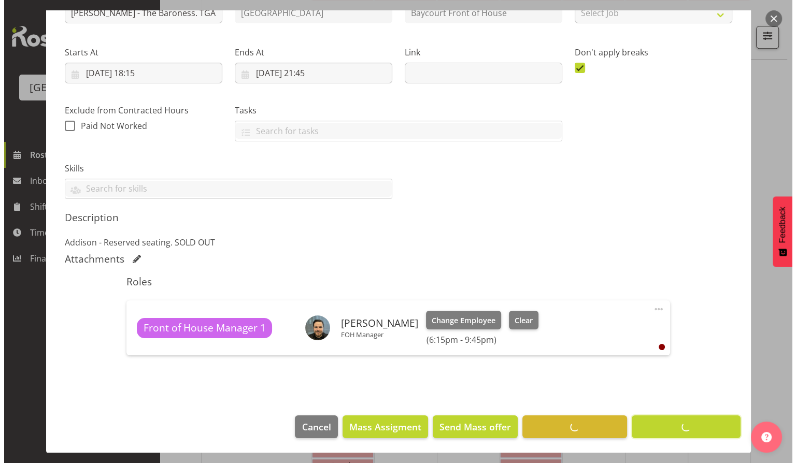
scroll to position [46, 0]
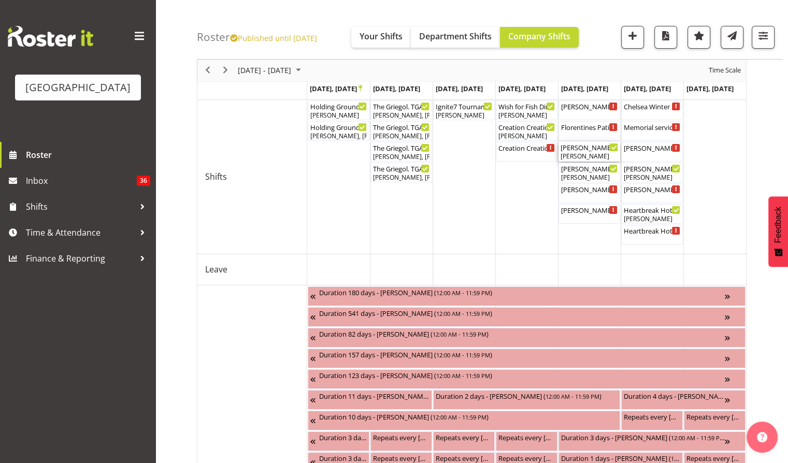
click at [598, 147] on div "[PERSON_NAME]. TGA Arts Fest. FOHM Shift ( 06:00 PM - 09:45 PM )" at bounding box center [590, 147] width 58 height 10
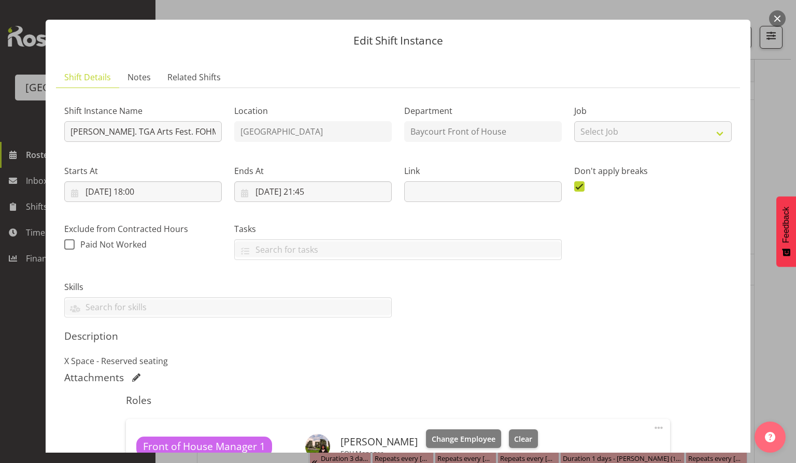
scroll to position [0, 0]
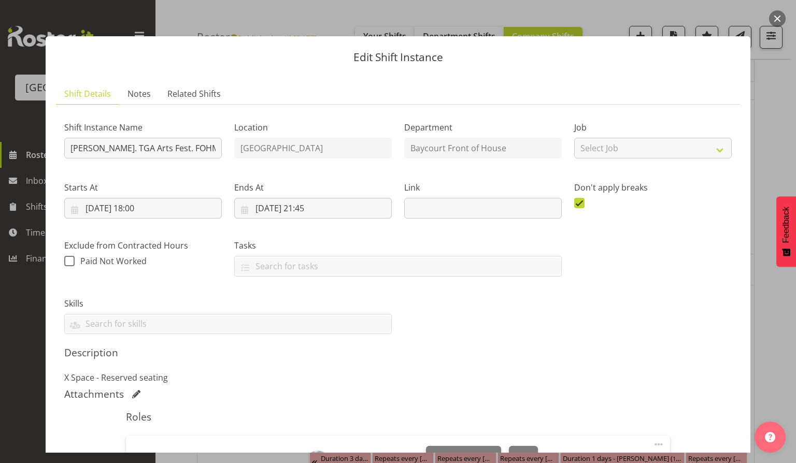
click at [784, 19] on button "button" at bounding box center [777, 18] width 17 height 17
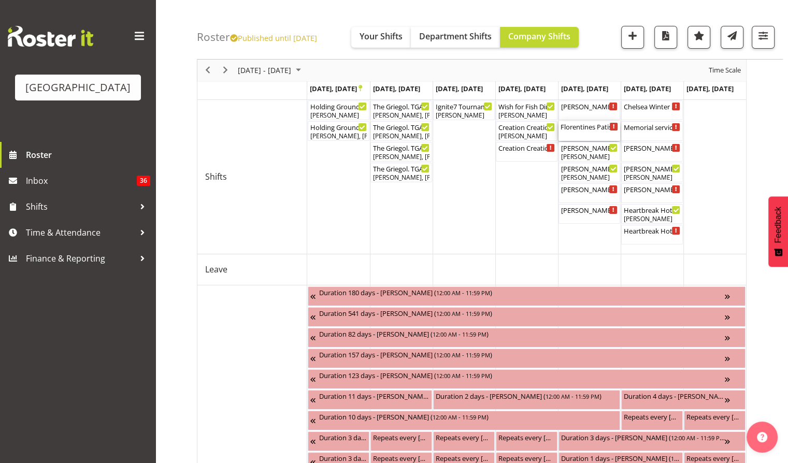
click at [584, 134] on div "Florentines Patisserie Christmas Party Cargo Shed ( 03:00 PM - 11:59 PM )" at bounding box center [590, 131] width 58 height 20
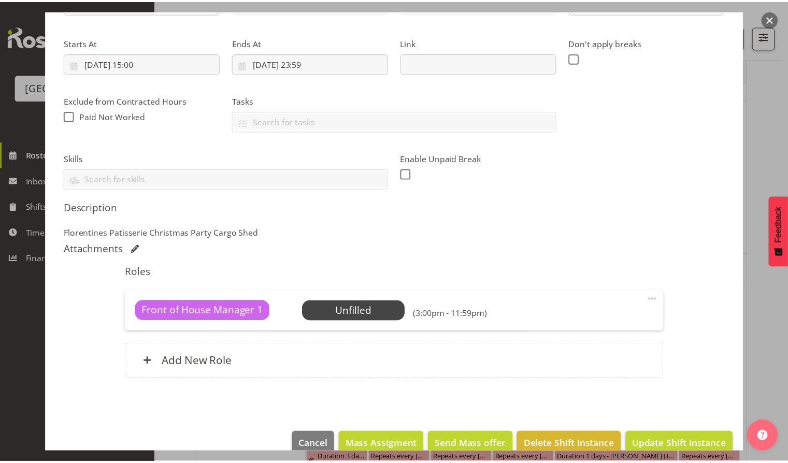
scroll to position [162, 0]
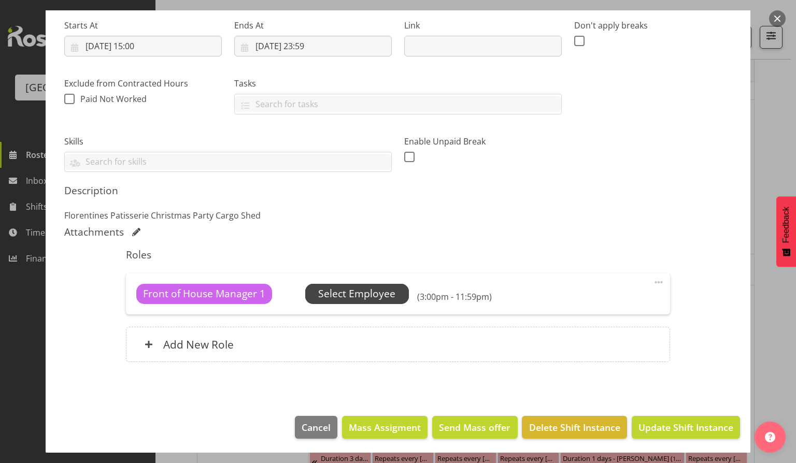
click at [364, 291] on span "Select Employee" at bounding box center [356, 294] width 77 height 15
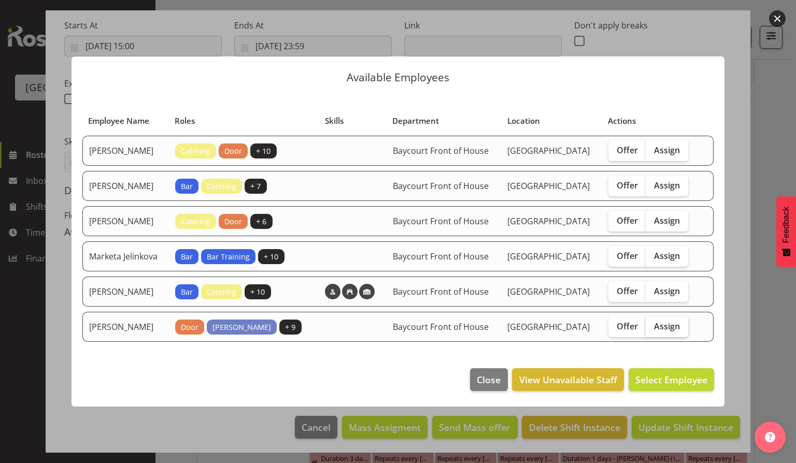
click at [680, 332] on span "Assign" at bounding box center [667, 326] width 26 height 10
click at [653, 330] on input "Assign" at bounding box center [649, 326] width 7 height 7
checkbox input "true"
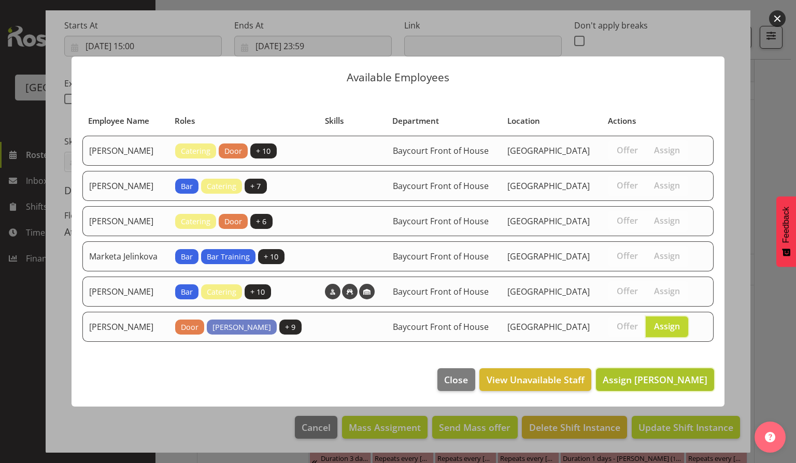
click at [655, 385] on span "Assign [PERSON_NAME]" at bounding box center [655, 380] width 105 height 12
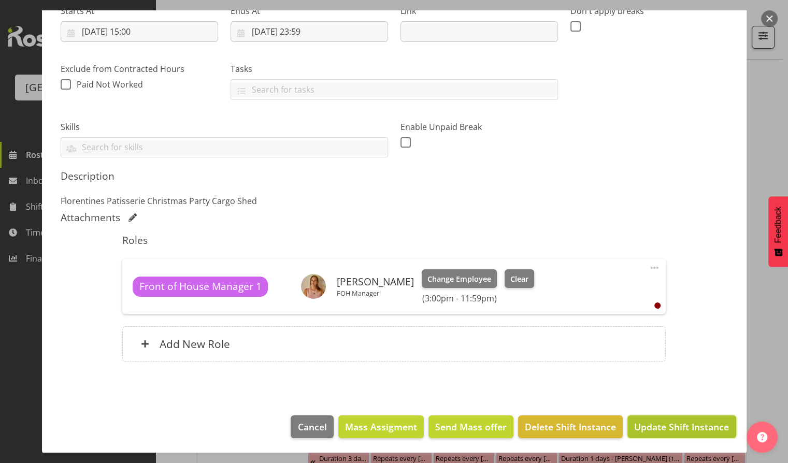
click at [671, 422] on span "Update Shift Instance" at bounding box center [681, 426] width 95 height 13
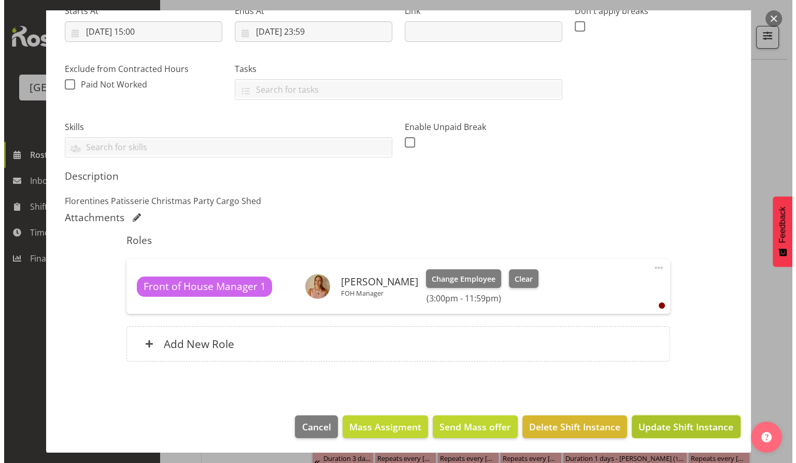
scroll to position [135, 0]
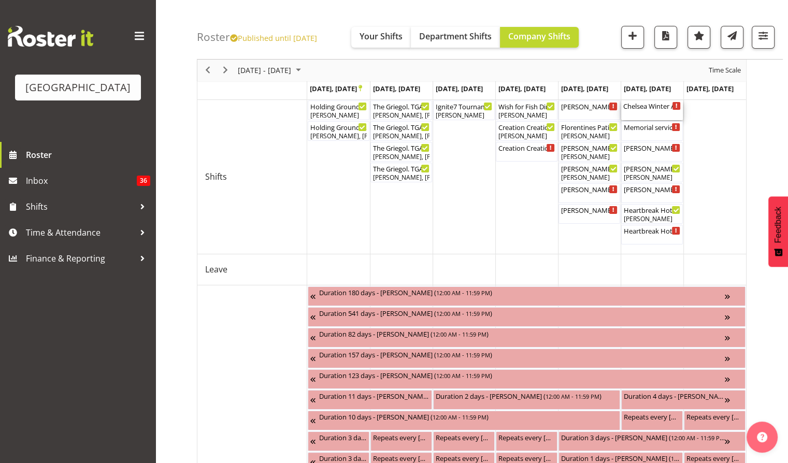
click at [657, 107] on div "Chelsea Winter Arts Fest Cargo Shed ( 08:00 AM - 02:00 PM )" at bounding box center [653, 106] width 58 height 10
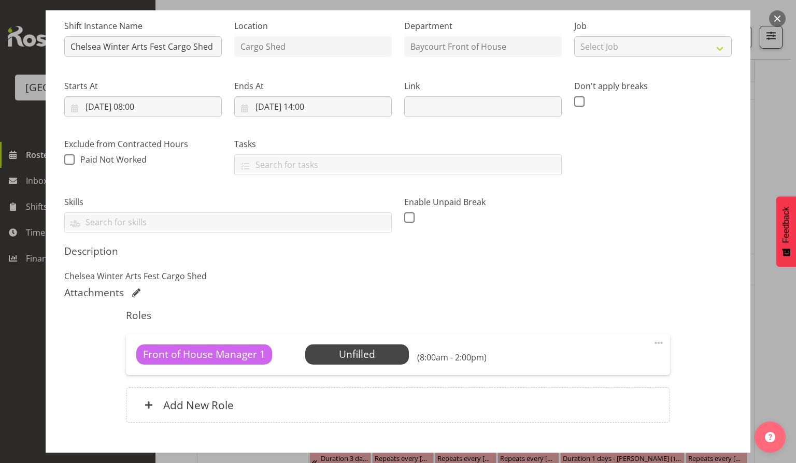
scroll to position [162, 0]
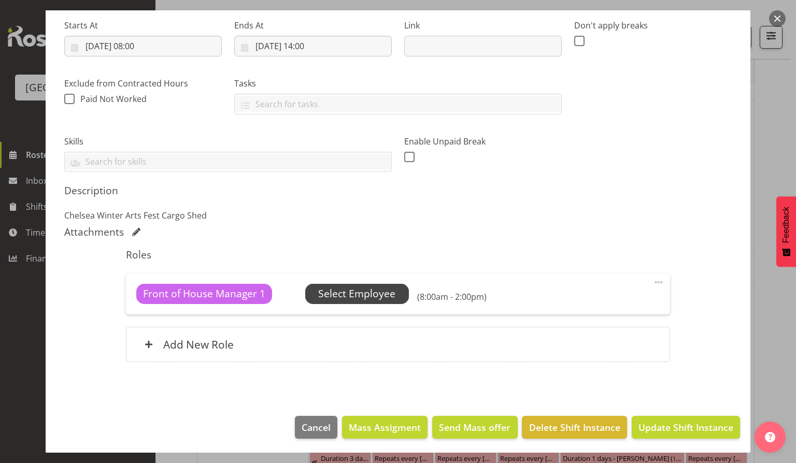
click at [352, 298] on span "Select Employee" at bounding box center [356, 294] width 77 height 15
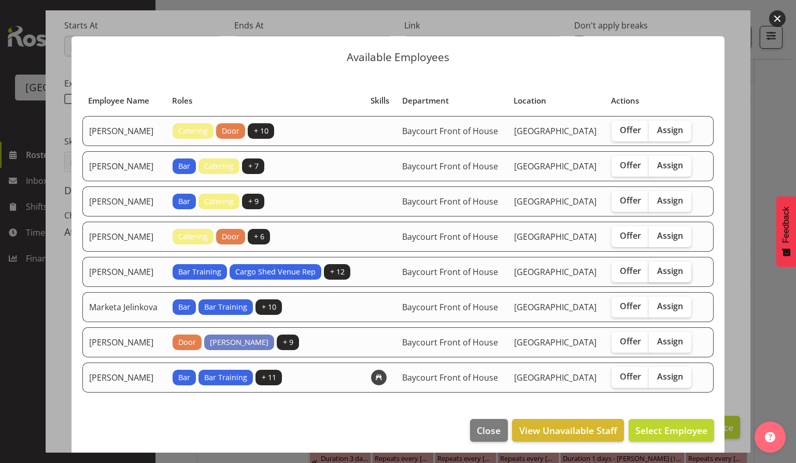
click at [668, 276] on span "Assign" at bounding box center [670, 271] width 26 height 10
click at [656, 275] on input "Assign" at bounding box center [652, 271] width 7 height 7
checkbox input "true"
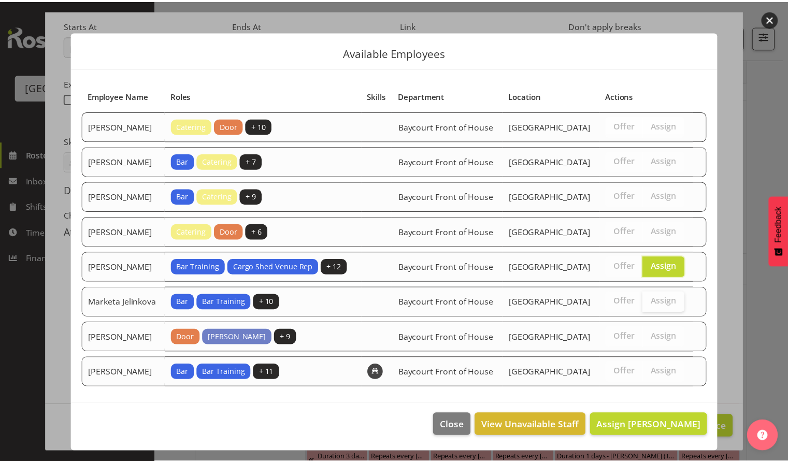
scroll to position [33, 0]
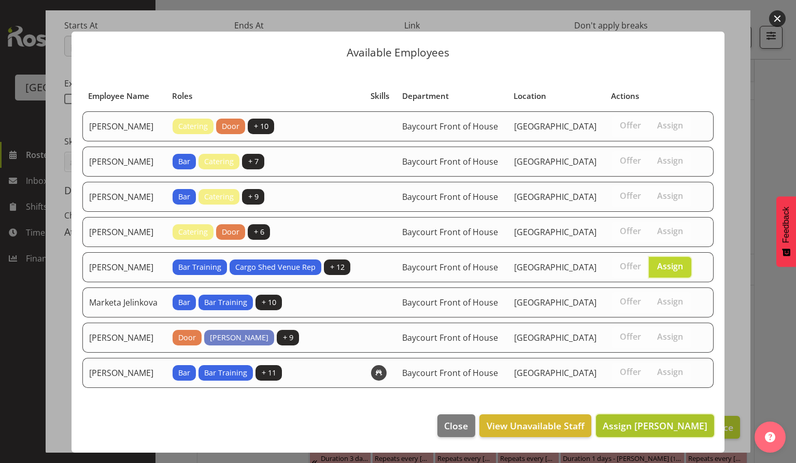
click at [650, 428] on span "Assign [PERSON_NAME]" at bounding box center [655, 426] width 105 height 12
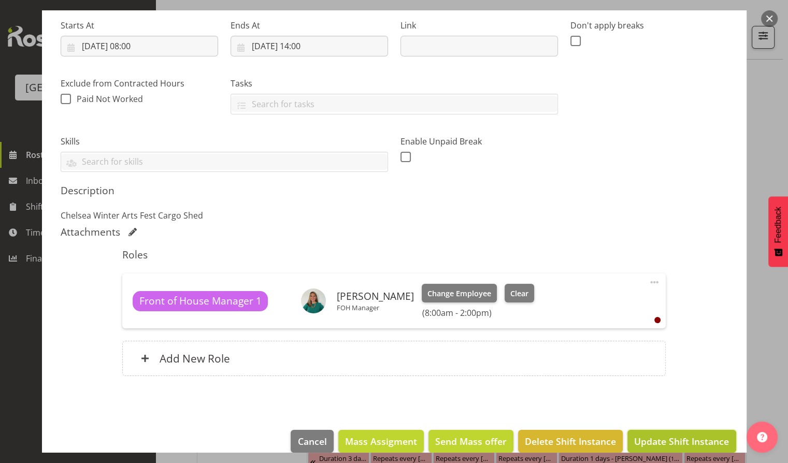
click at [663, 438] on span "Update Shift Instance" at bounding box center [681, 441] width 95 height 13
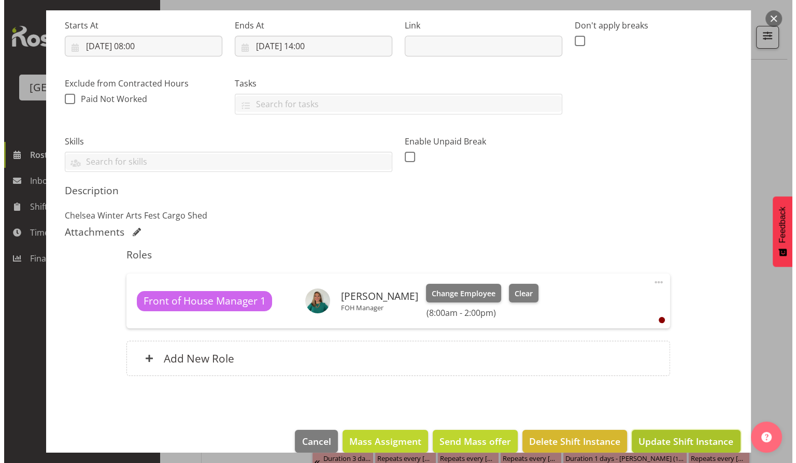
scroll to position [135, 0]
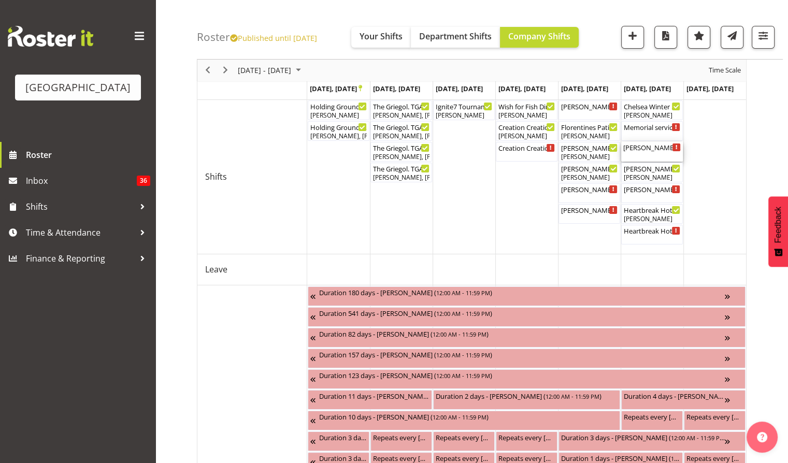
click at [646, 146] on div "[PERSON_NAME] & [PERSON_NAME] wedding ( 02:30 PM - 12:00 AM )" at bounding box center [653, 147] width 58 height 10
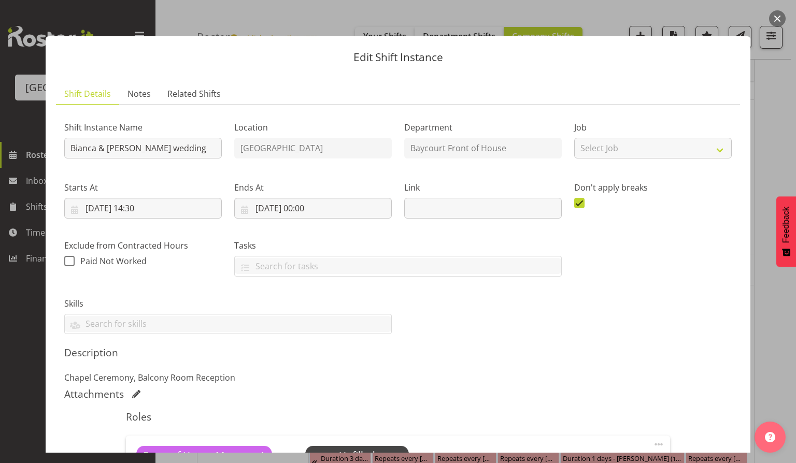
scroll to position [69, 0]
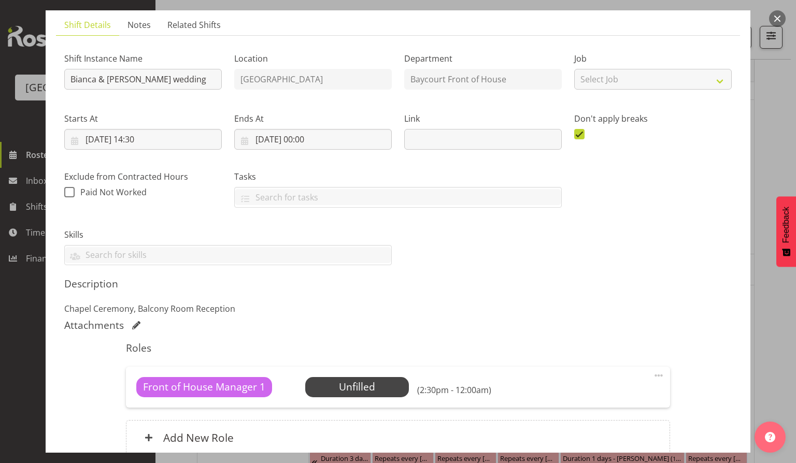
click at [775, 20] on button "button" at bounding box center [777, 18] width 17 height 17
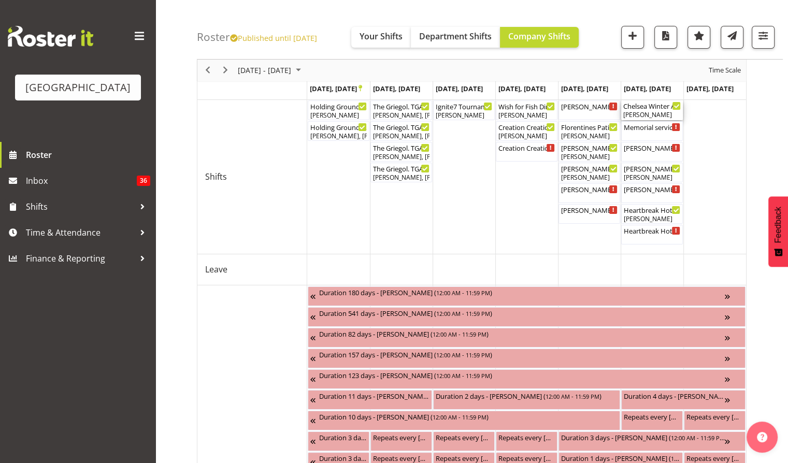
click at [651, 111] on div "[PERSON_NAME]" at bounding box center [653, 114] width 58 height 9
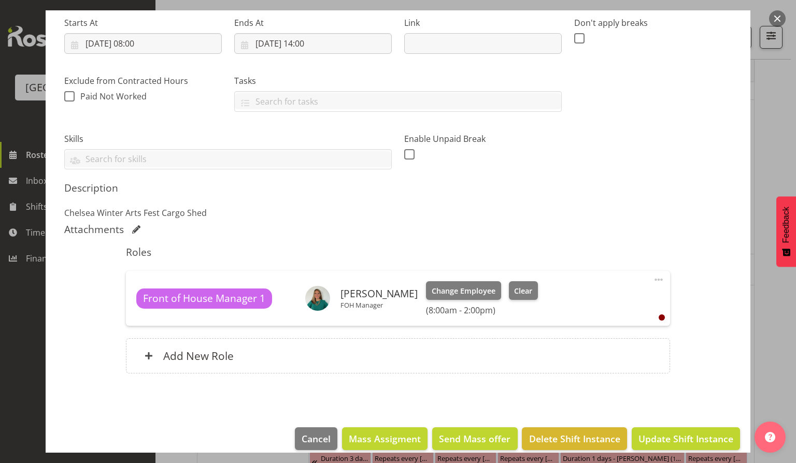
scroll to position [177, 0]
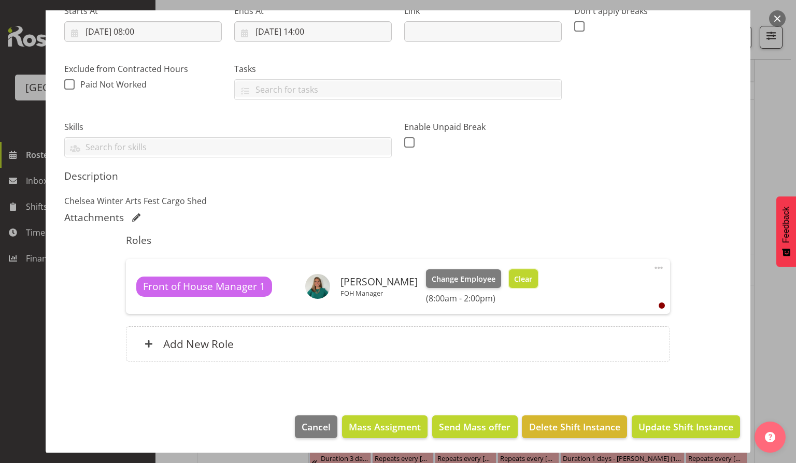
click at [514, 280] on span "Clear" at bounding box center [523, 279] width 18 height 11
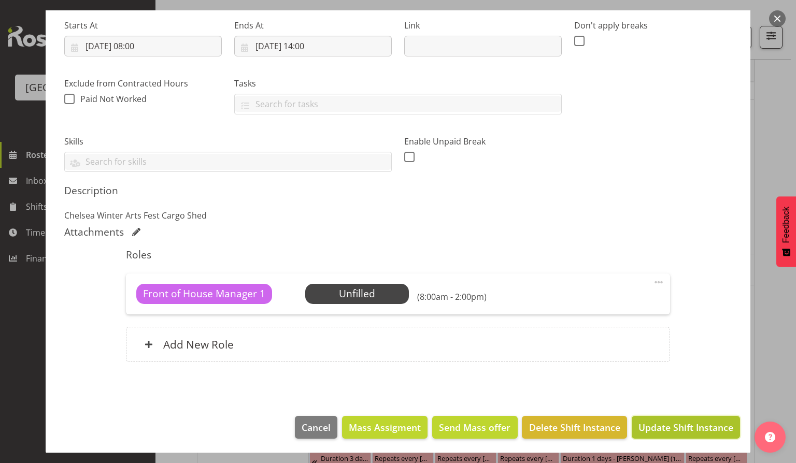
click at [665, 427] on span "Update Shift Instance" at bounding box center [686, 427] width 95 height 13
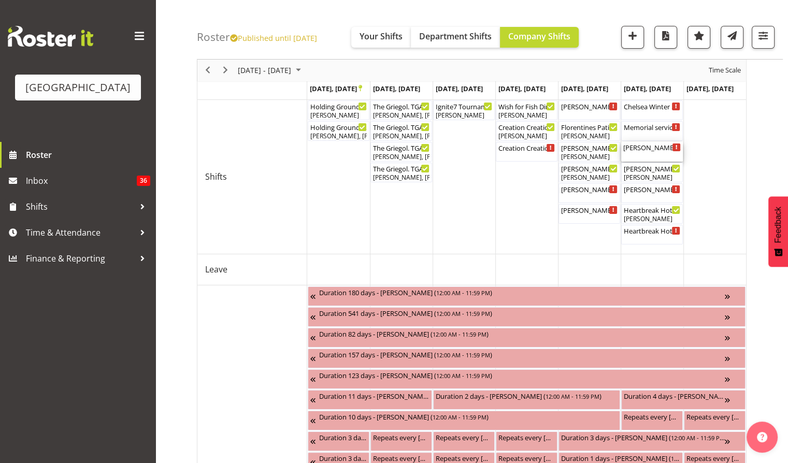
click at [651, 156] on div "[PERSON_NAME] & [PERSON_NAME] wedding ( 02:30 PM - 12:00 AM )" at bounding box center [653, 152] width 58 height 20
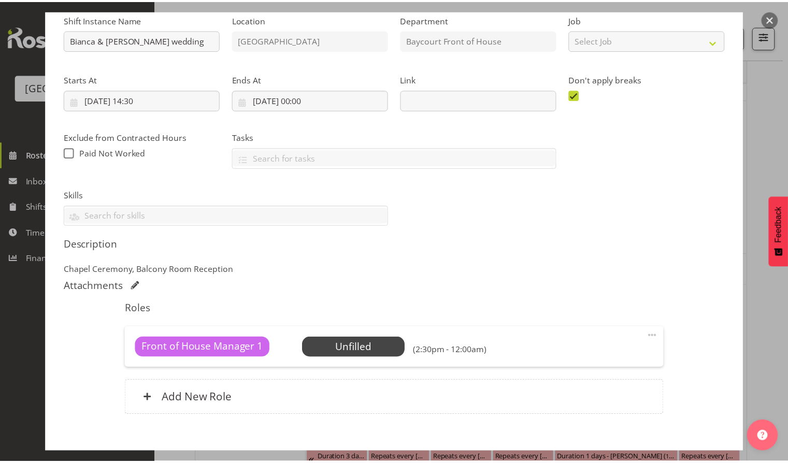
scroll to position [162, 0]
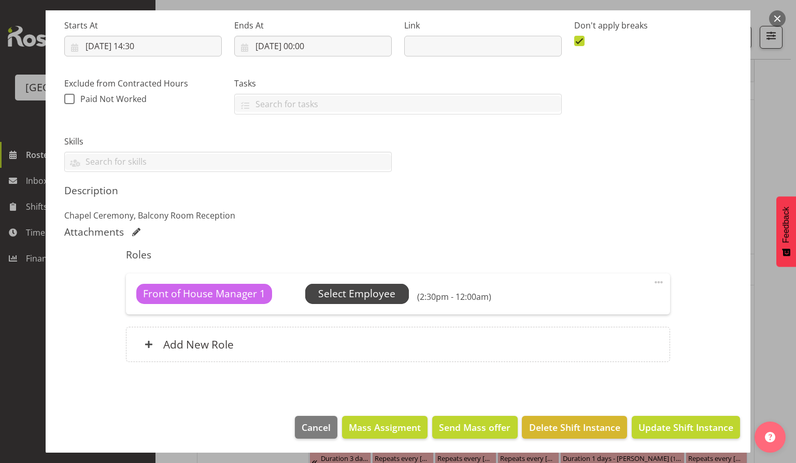
click at [357, 289] on span "Select Employee" at bounding box center [356, 294] width 77 height 15
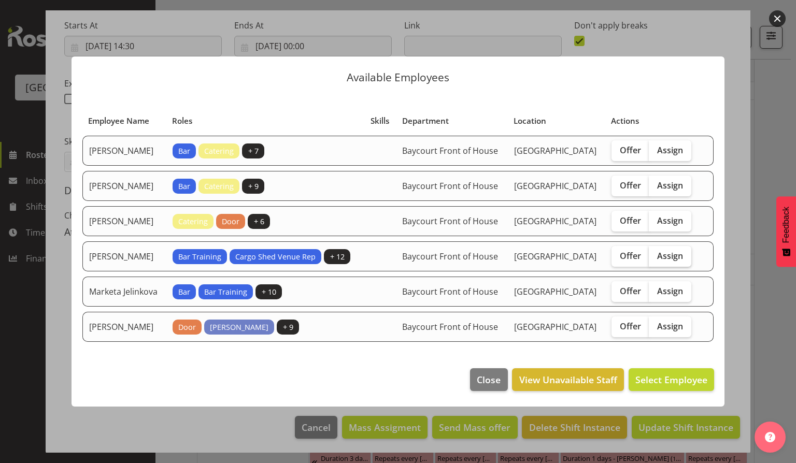
click at [672, 256] on span "Assign" at bounding box center [670, 256] width 26 height 10
click at [656, 256] on input "Assign" at bounding box center [652, 255] width 7 height 7
checkbox input "true"
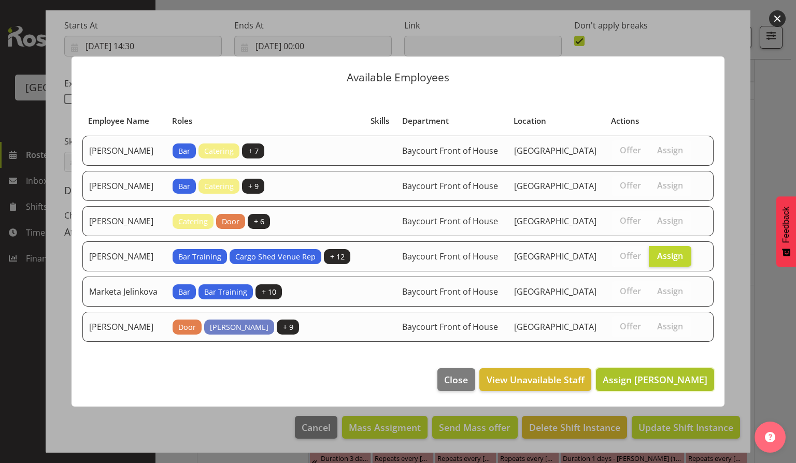
click at [664, 386] on span "Assign [PERSON_NAME]" at bounding box center [655, 380] width 105 height 12
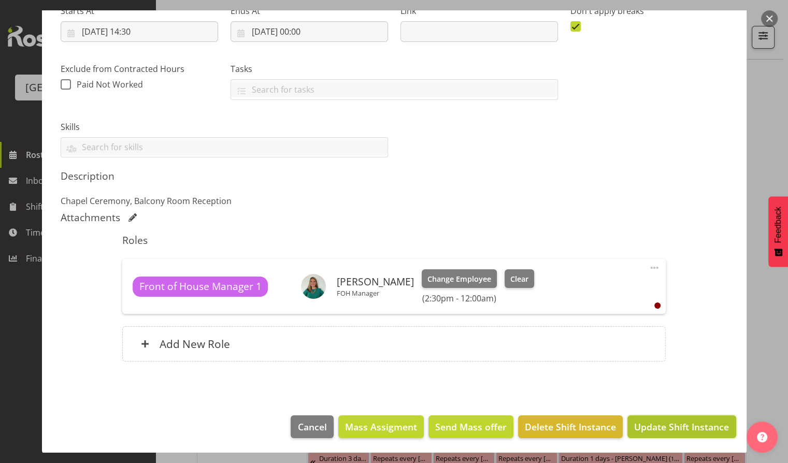
click at [654, 427] on span "Update Shift Instance" at bounding box center [681, 426] width 95 height 13
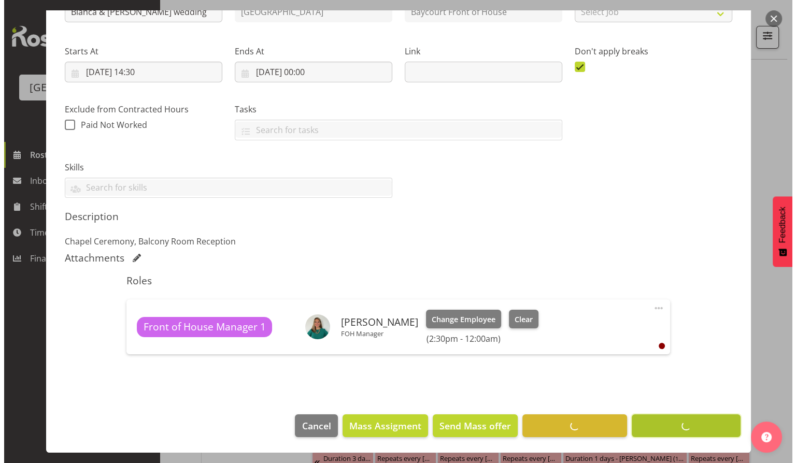
scroll to position [135, 0]
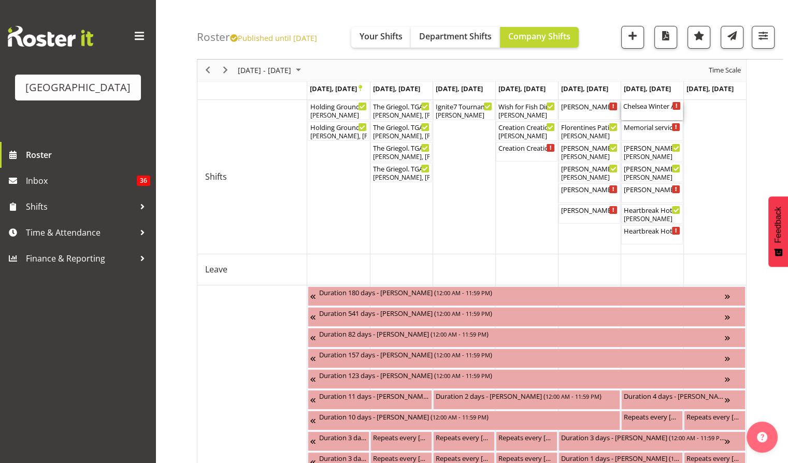
click at [643, 110] on div "Chelsea Winter Arts Fest Cargo Shed ( 08:00 AM - 02:00 PM )" at bounding box center [653, 111] width 58 height 20
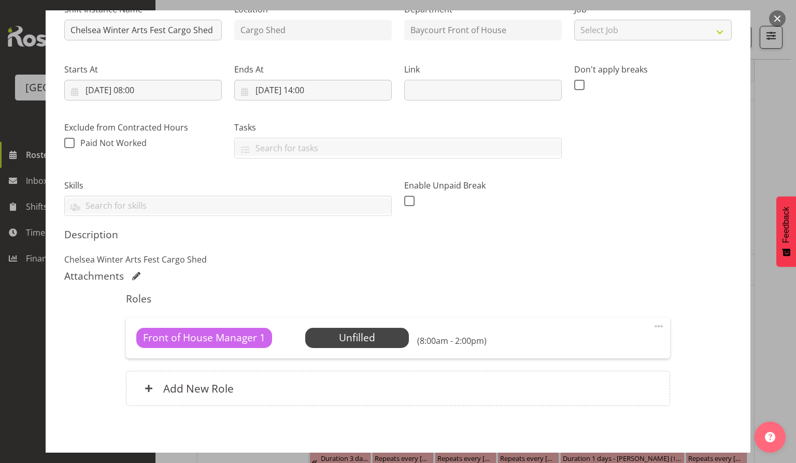
scroll to position [138, 0]
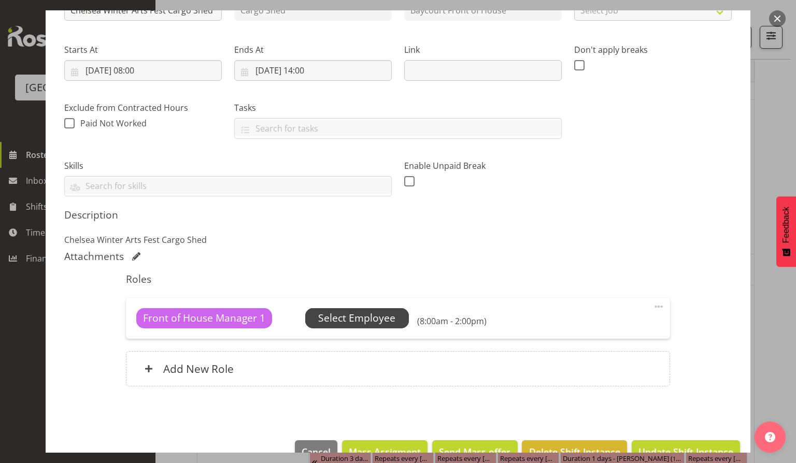
click at [361, 316] on span "Select Employee" at bounding box center [356, 318] width 77 height 15
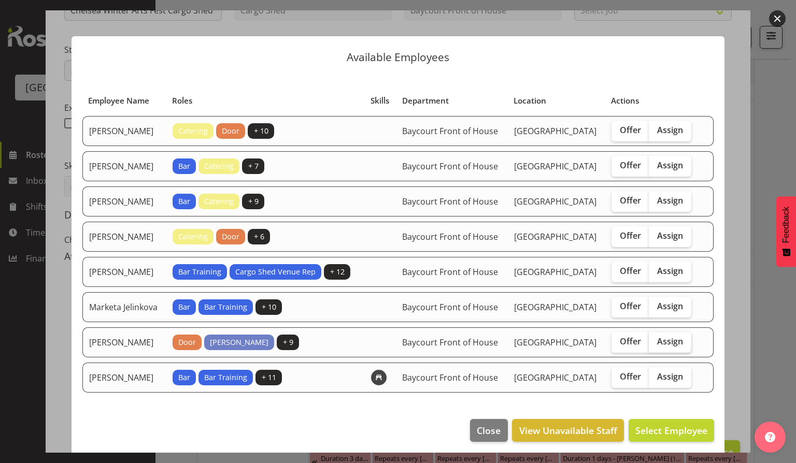
click at [671, 347] on span "Assign" at bounding box center [670, 341] width 26 height 10
click at [656, 345] on input "Assign" at bounding box center [652, 341] width 7 height 7
checkbox input "true"
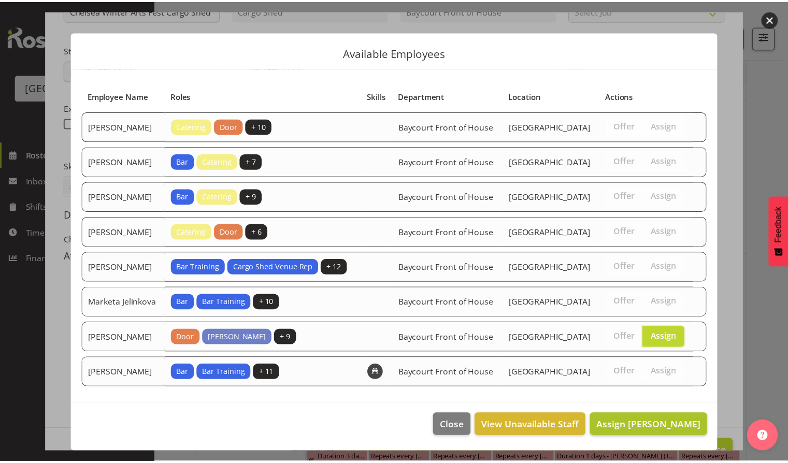
scroll to position [33, 0]
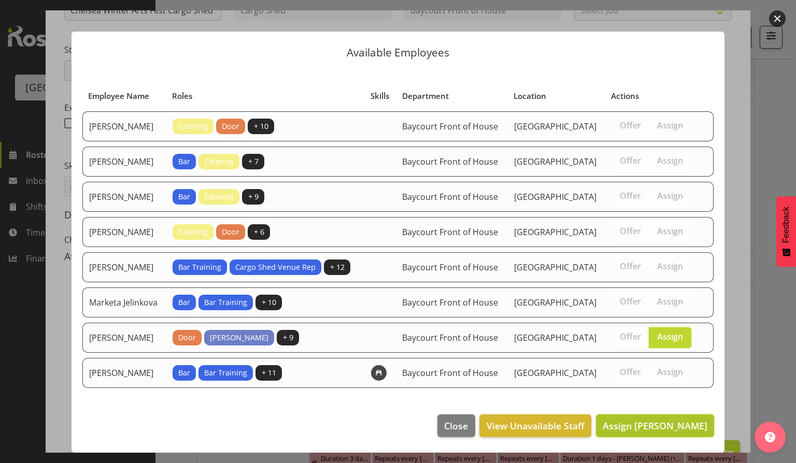
click at [639, 423] on span "Assign [PERSON_NAME]" at bounding box center [655, 426] width 105 height 12
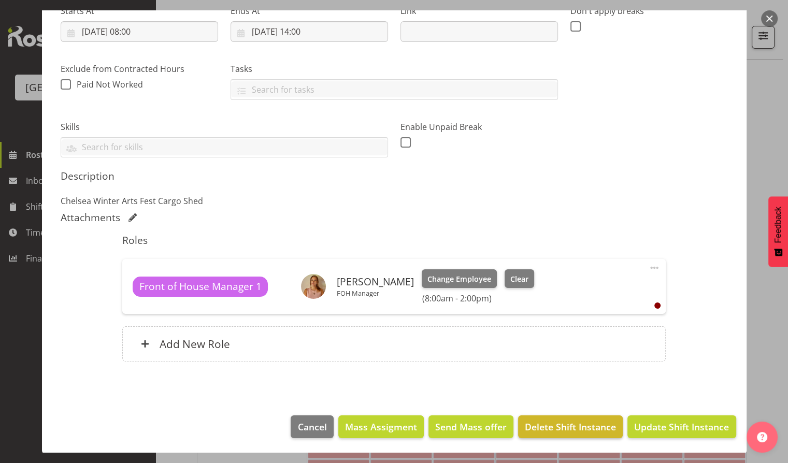
scroll to position [185, 0]
click at [676, 429] on span "Update Shift Instance" at bounding box center [681, 426] width 95 height 13
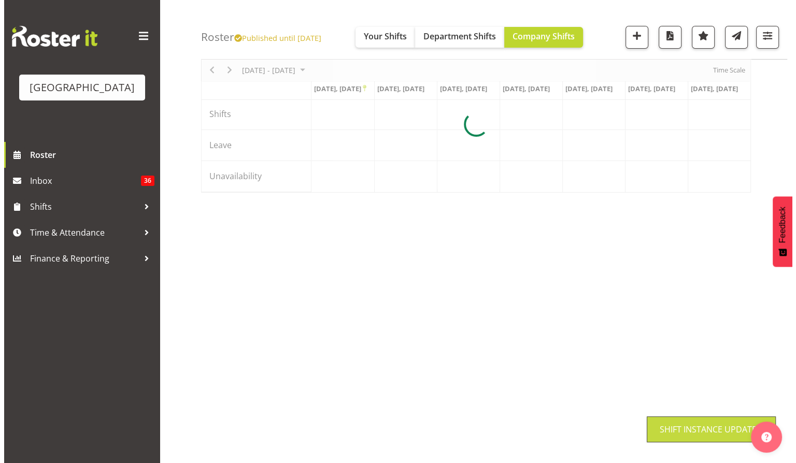
scroll to position [46, 0]
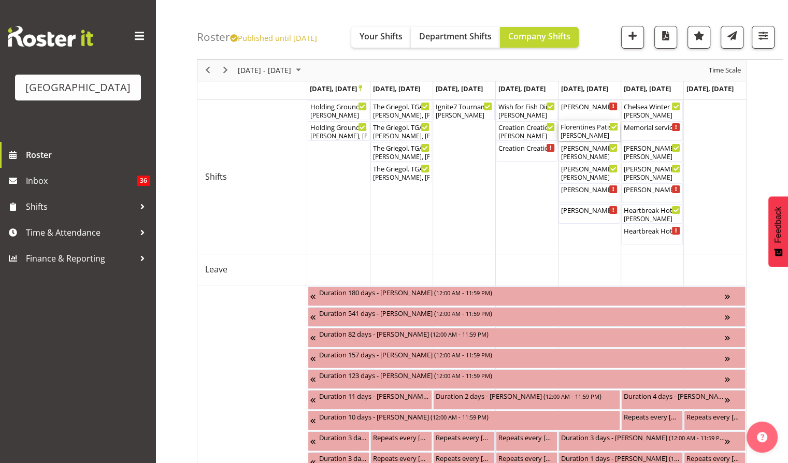
click at [583, 136] on div "[PERSON_NAME]" at bounding box center [590, 135] width 58 height 9
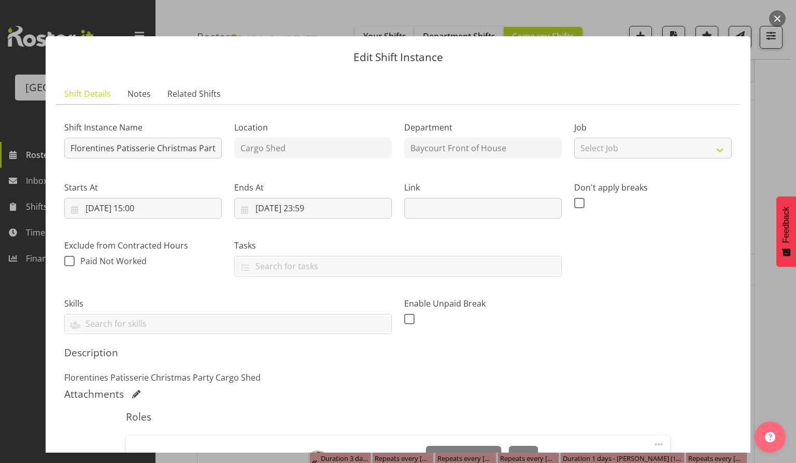
click at [783, 17] on button "button" at bounding box center [777, 18] width 17 height 17
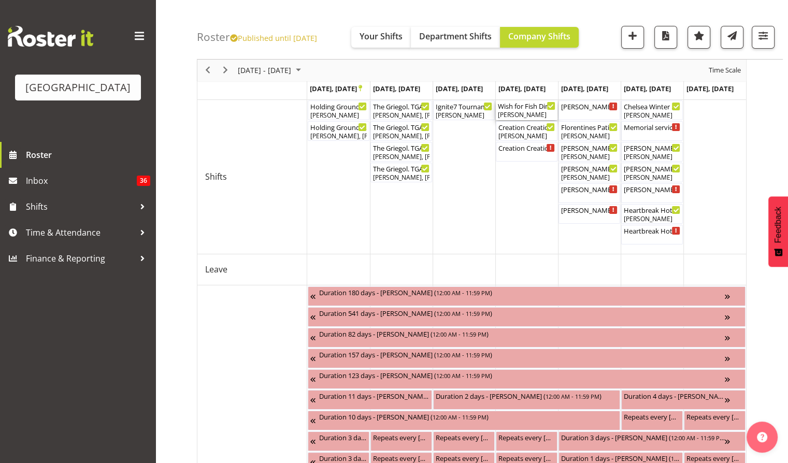
click at [518, 107] on div "Wish for Fish Dinner Cargo Shed ( 12:30 PM - 11:59 PM )" at bounding box center [527, 106] width 58 height 10
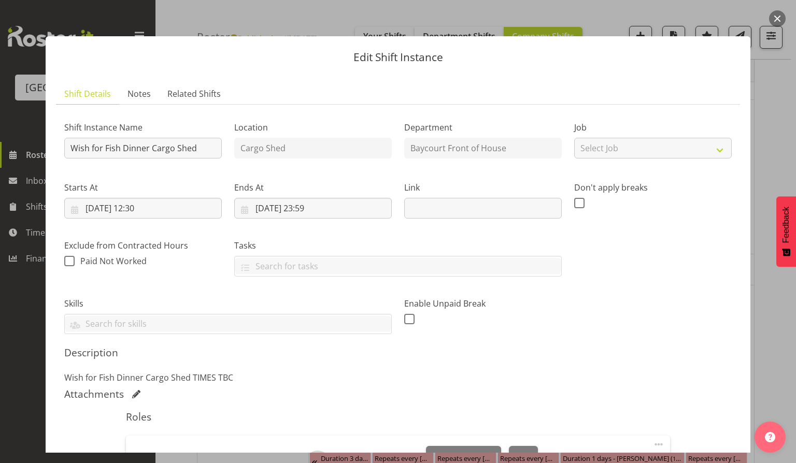
click at [776, 20] on button "button" at bounding box center [777, 18] width 17 height 17
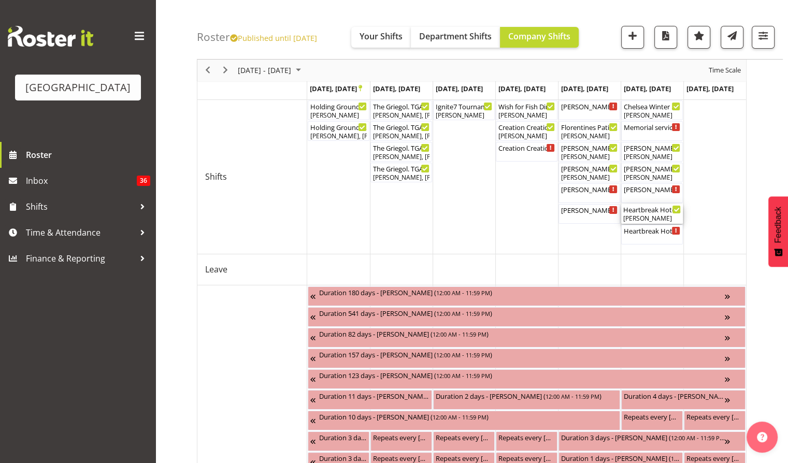
click at [654, 217] on div "[PERSON_NAME]" at bounding box center [653, 218] width 58 height 9
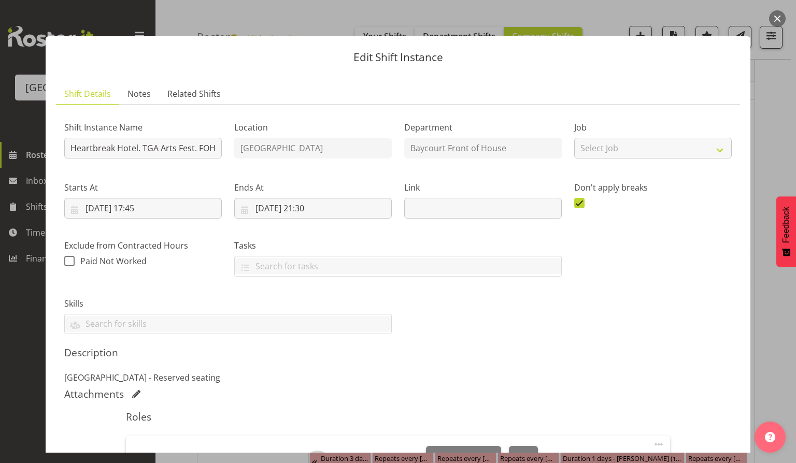
click at [781, 14] on button "button" at bounding box center [777, 18] width 17 height 17
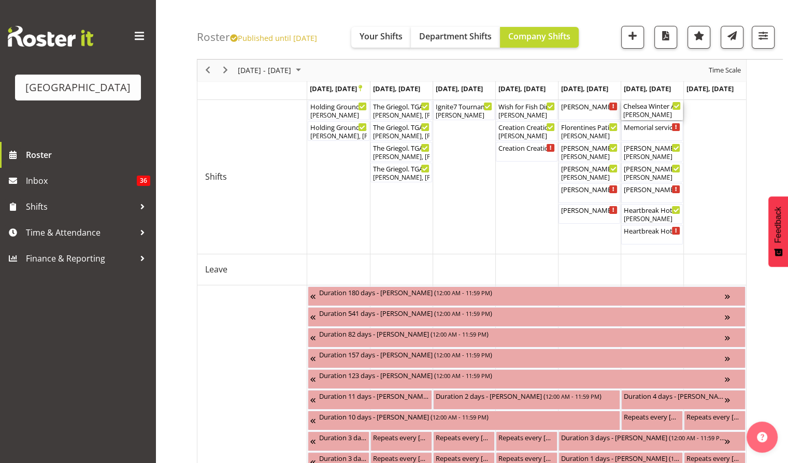
click at [640, 113] on div "[PERSON_NAME]" at bounding box center [653, 114] width 58 height 9
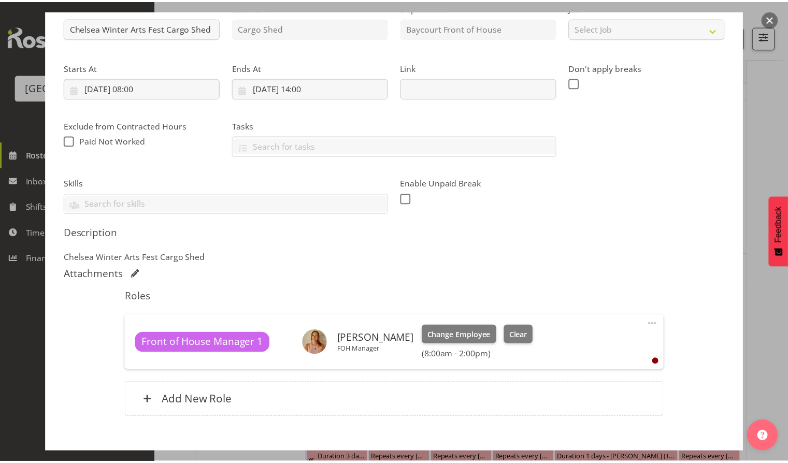
scroll to position [177, 0]
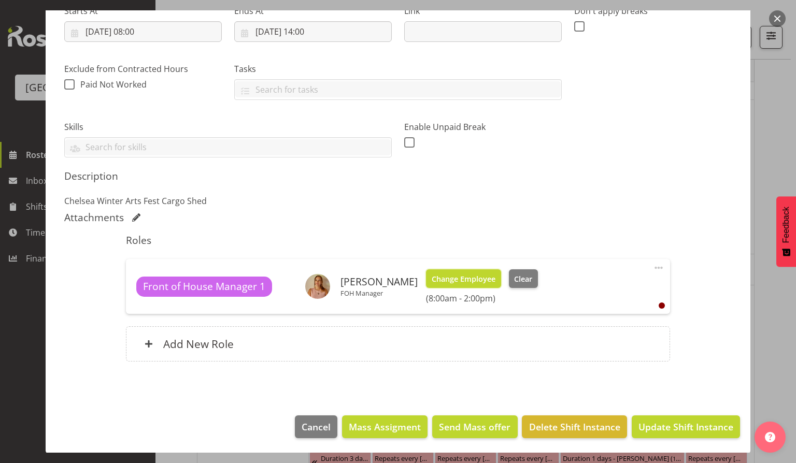
click at [454, 282] on span "Change Employee" at bounding box center [464, 279] width 64 height 11
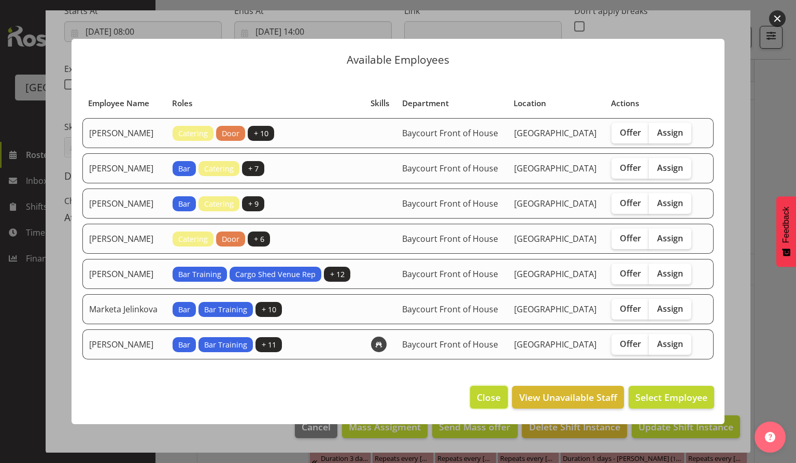
click at [491, 404] on span "Close" at bounding box center [489, 397] width 24 height 13
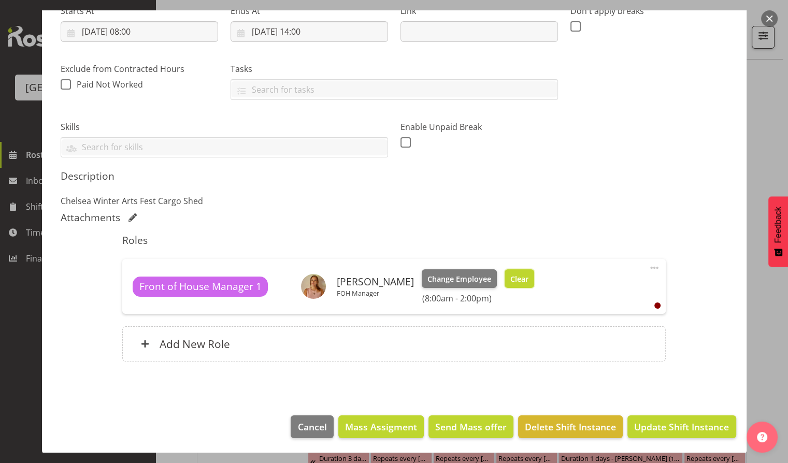
click at [511, 281] on span "Clear" at bounding box center [520, 279] width 18 height 11
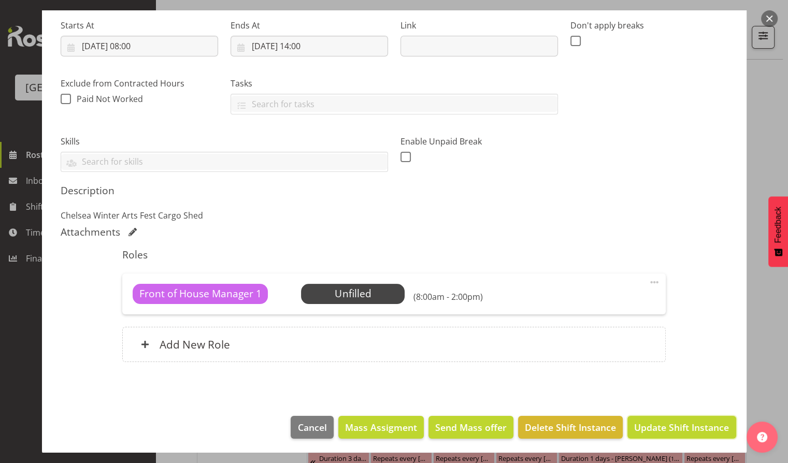
click at [651, 430] on span "Update Shift Instance" at bounding box center [681, 427] width 95 height 13
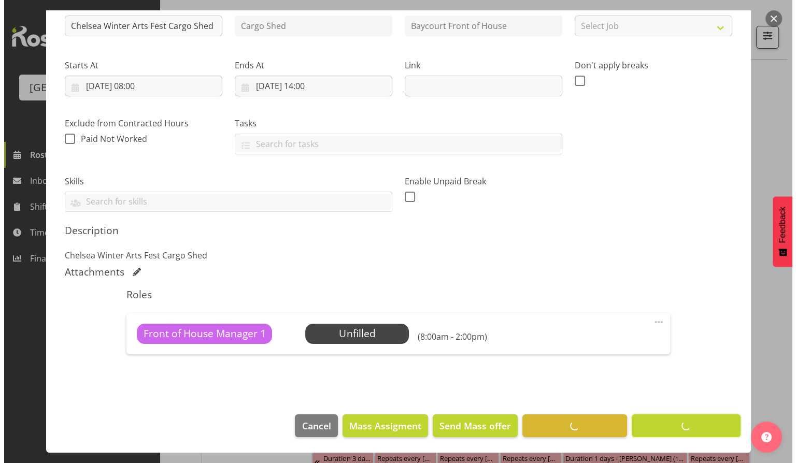
scroll to position [121, 0]
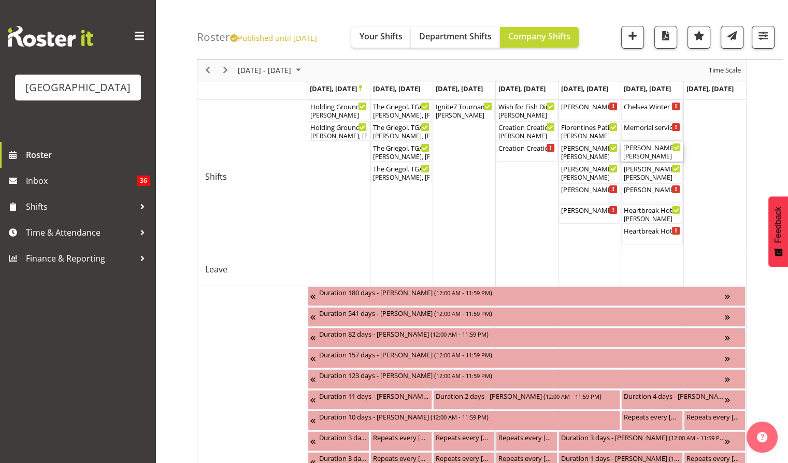
click at [642, 151] on div "[PERSON_NAME] & [PERSON_NAME] wedding ( 02:30 PM - 12:00 AM ) [PERSON_NAME]" at bounding box center [653, 152] width 58 height 20
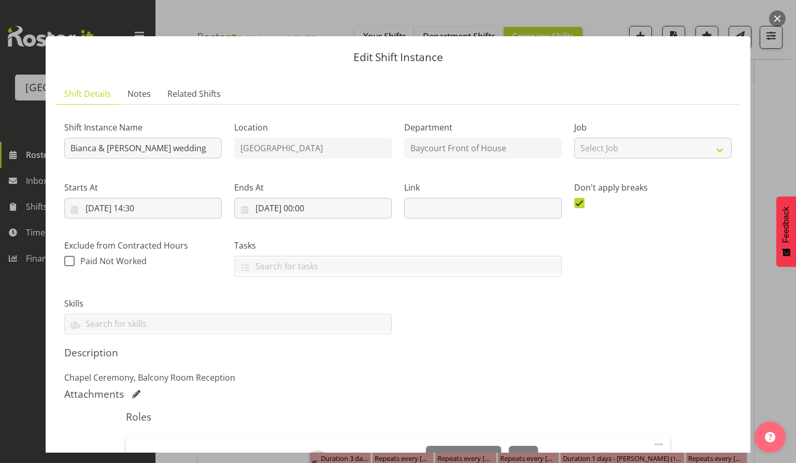
click at [773, 21] on button "button" at bounding box center [777, 18] width 17 height 17
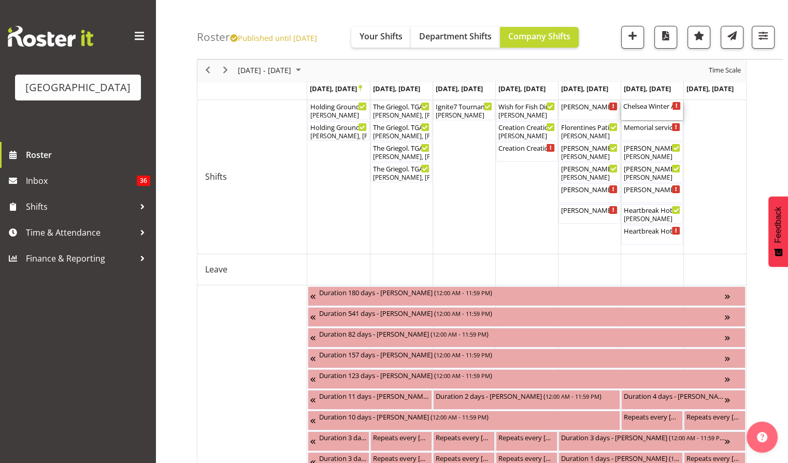
click at [646, 111] on div "Chelsea Winter Arts Fest Cargo Shed ( 08:00 AM - 02:00 PM )" at bounding box center [653, 111] width 58 height 20
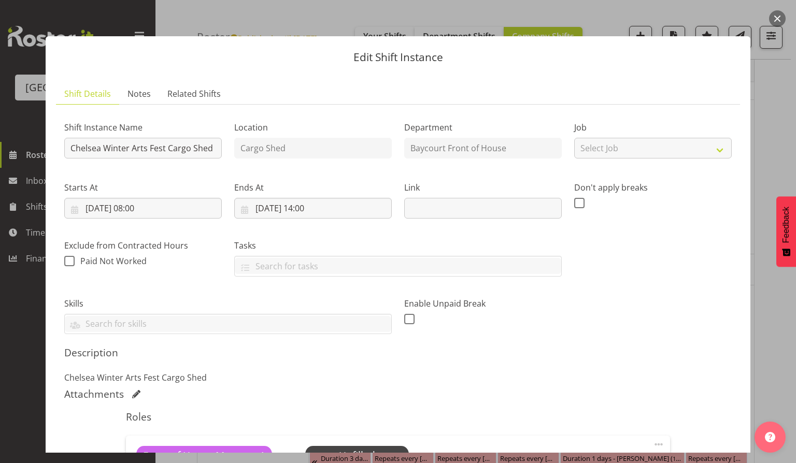
scroll to position [162, 0]
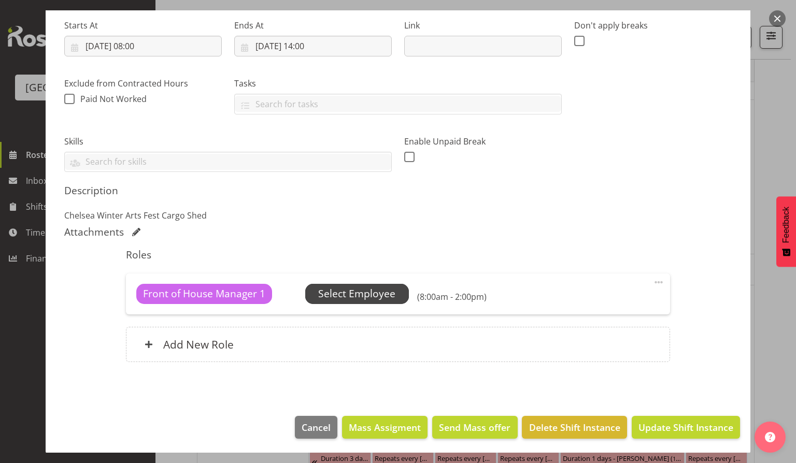
click at [377, 285] on span "Select Employee" at bounding box center [357, 294] width 104 height 20
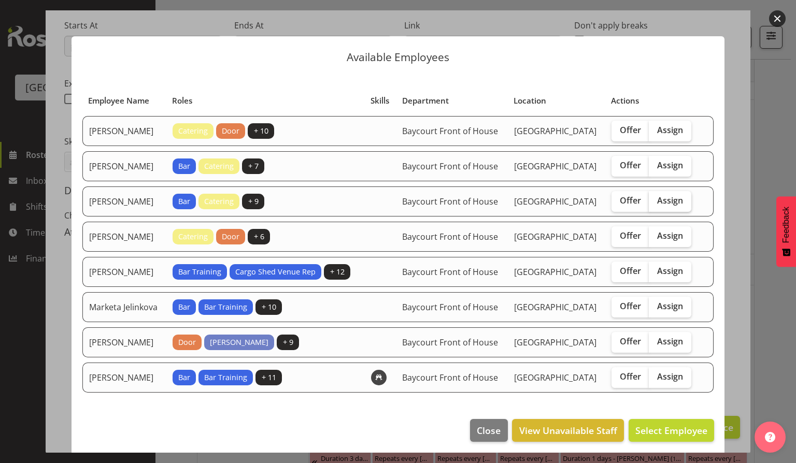
click at [671, 206] on span "Assign" at bounding box center [670, 200] width 26 height 10
click at [656, 204] on input "Assign" at bounding box center [652, 200] width 7 height 7
checkbox input "true"
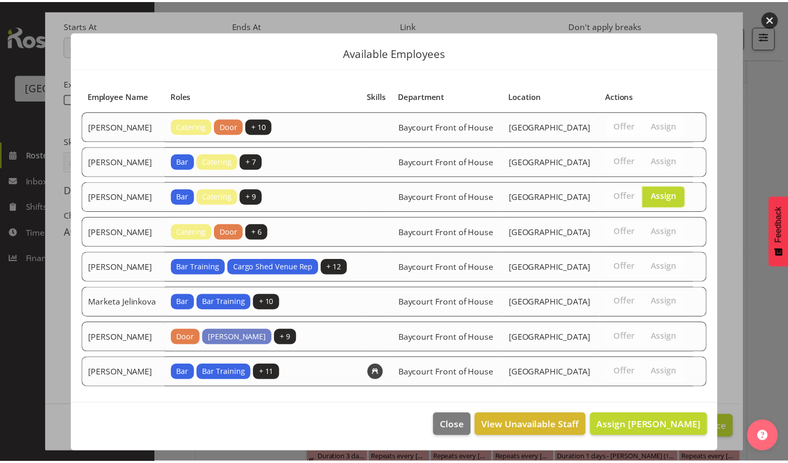
scroll to position [33, 0]
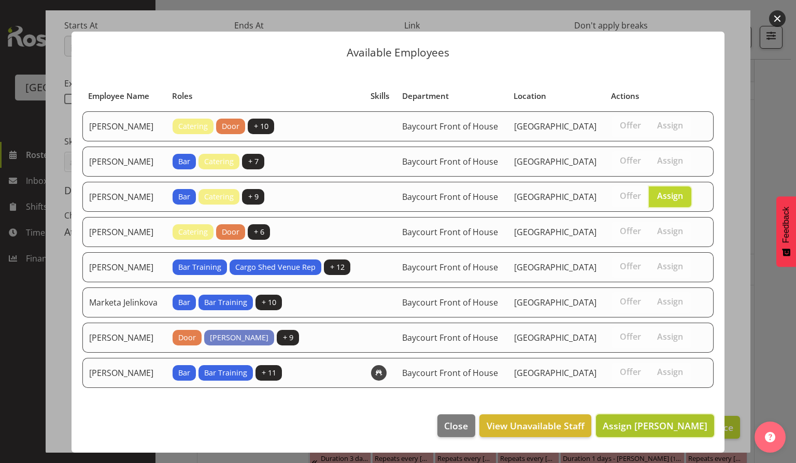
click at [639, 432] on span "Assign [PERSON_NAME]" at bounding box center [655, 425] width 105 height 13
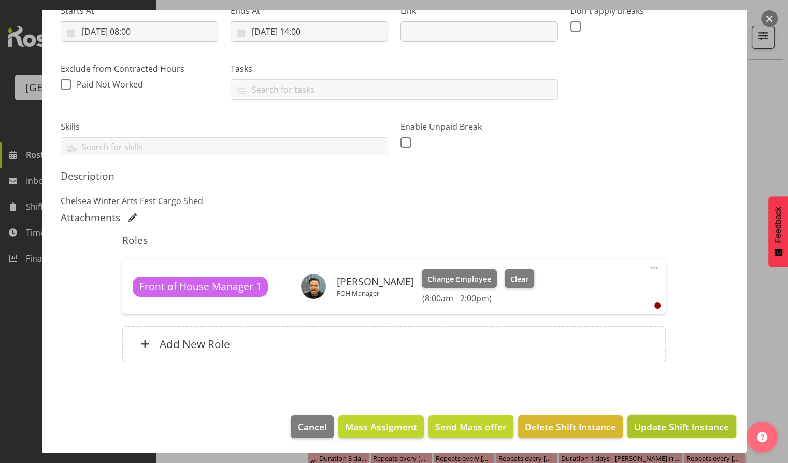
click at [677, 421] on span "Update Shift Instance" at bounding box center [681, 426] width 95 height 13
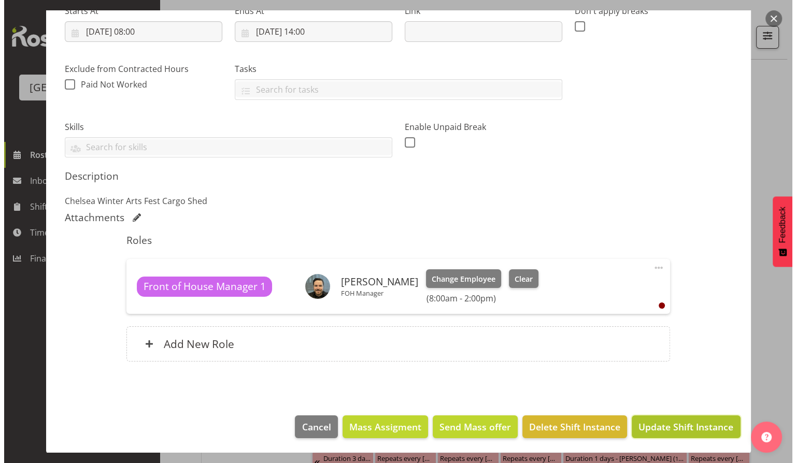
scroll to position [135, 0]
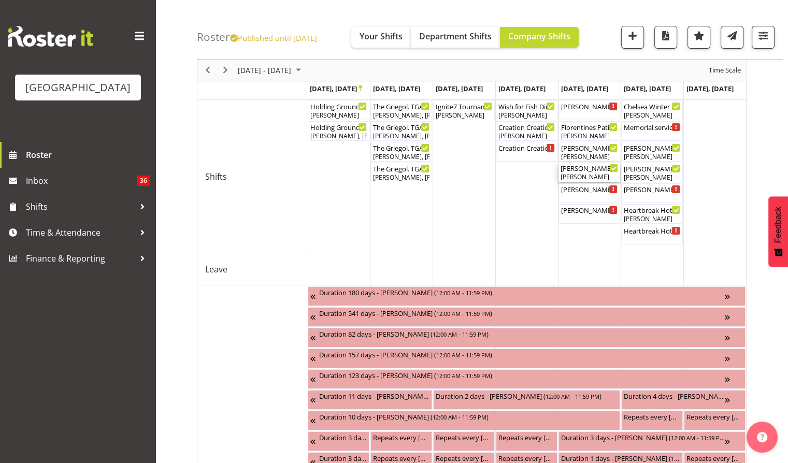
click at [585, 175] on div "[PERSON_NAME]" at bounding box center [590, 177] width 58 height 9
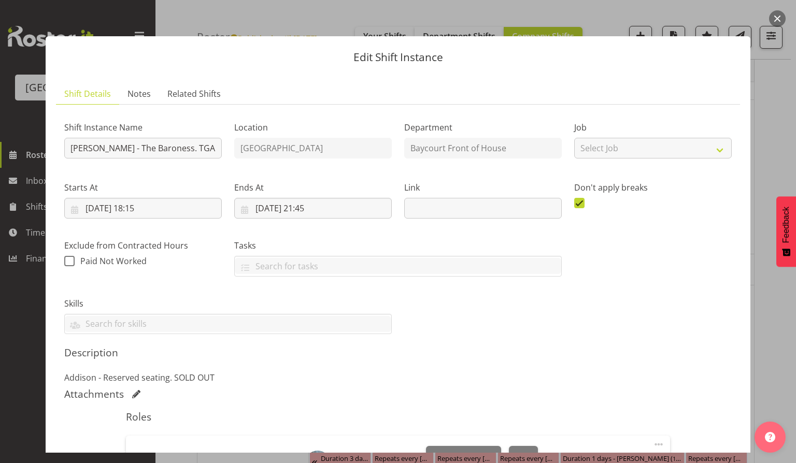
click at [773, 23] on button "button" at bounding box center [777, 18] width 17 height 17
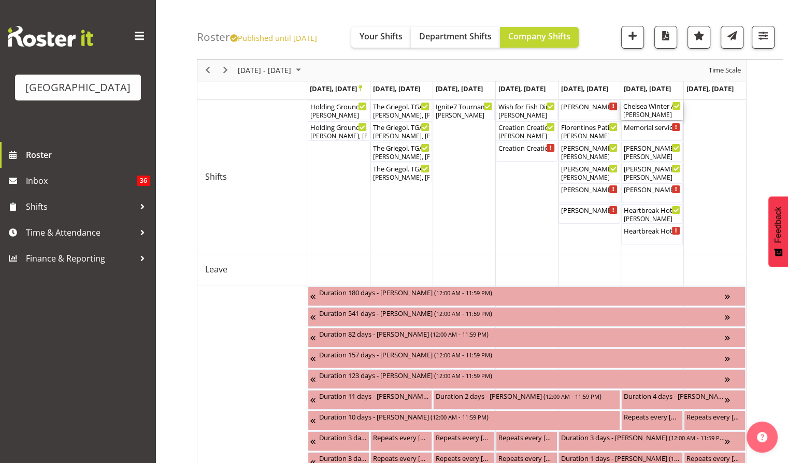
click at [655, 109] on div "Chelsea Winter Arts Fest Cargo Shed ( 08:00 AM - 02:00 PM )" at bounding box center [653, 106] width 58 height 10
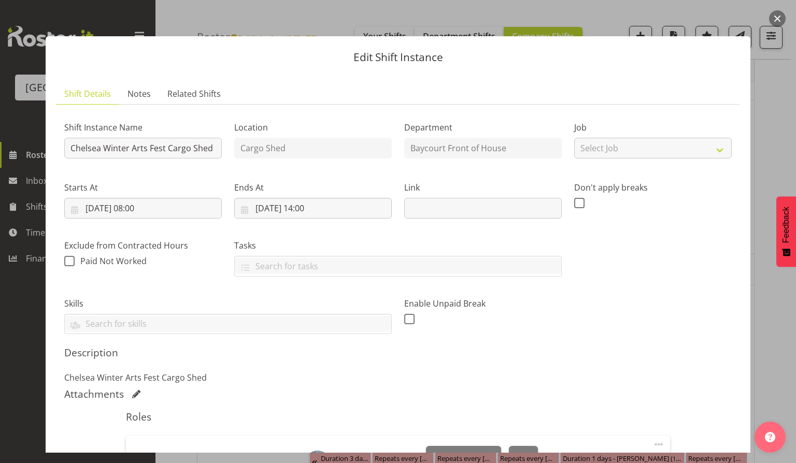
click at [777, 22] on button "button" at bounding box center [777, 18] width 17 height 17
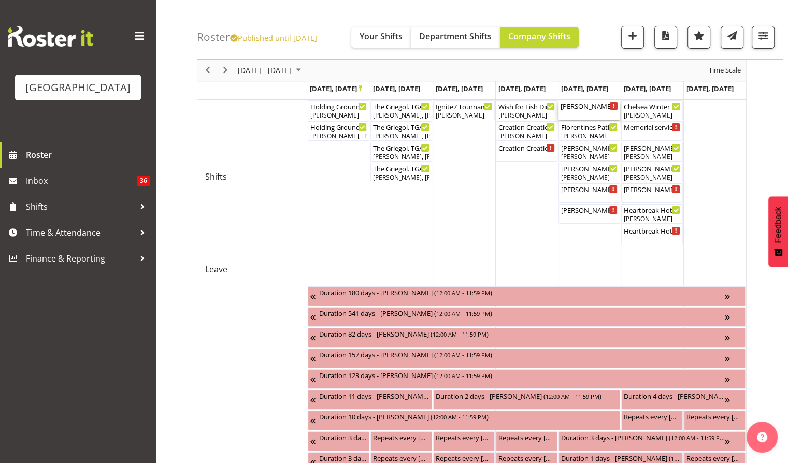
click at [596, 111] on div "[PERSON_NAME] & [PERSON_NAME] wedding ( 12:30 PM - 03:30 PM )" at bounding box center [590, 111] width 58 height 20
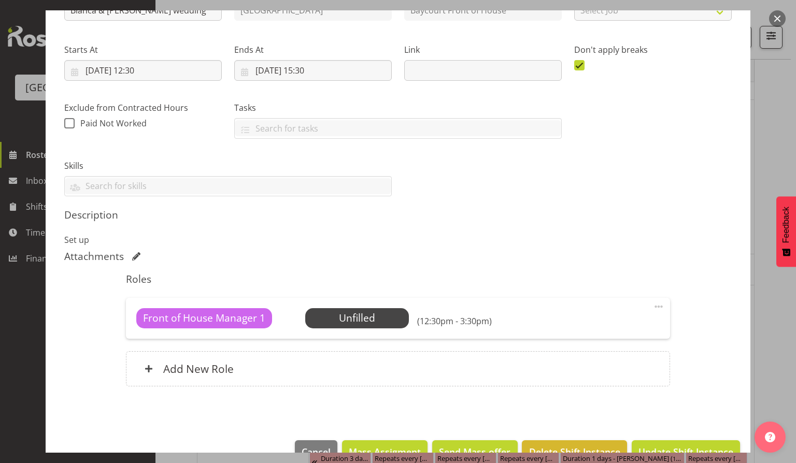
scroll to position [0, 0]
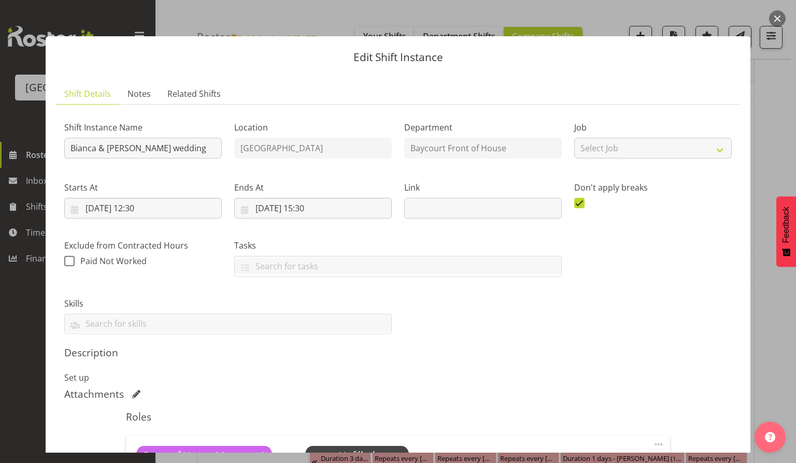
click at [775, 19] on button "button" at bounding box center [777, 18] width 17 height 17
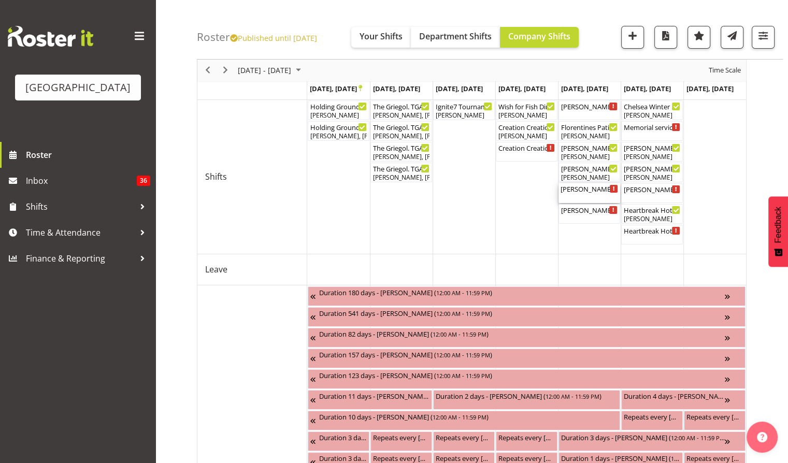
click at [596, 193] on div "[PERSON_NAME]. TGA Arts Fest ( 06:30 PM - 09:30 PM )" at bounding box center [590, 193] width 58 height 20
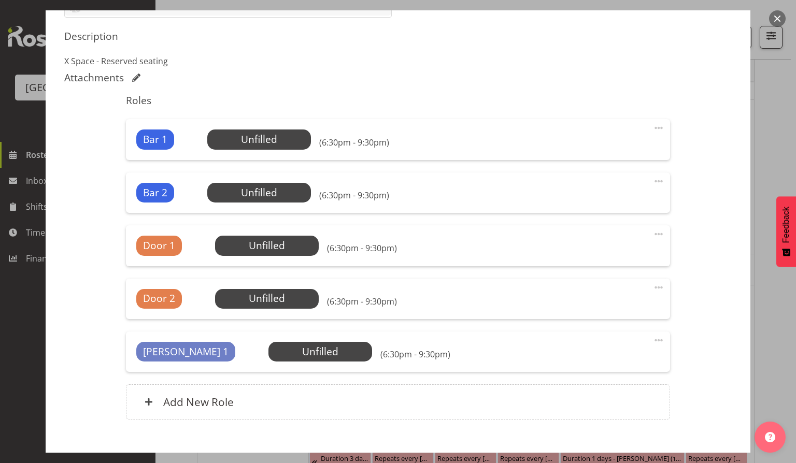
scroll to position [345, 0]
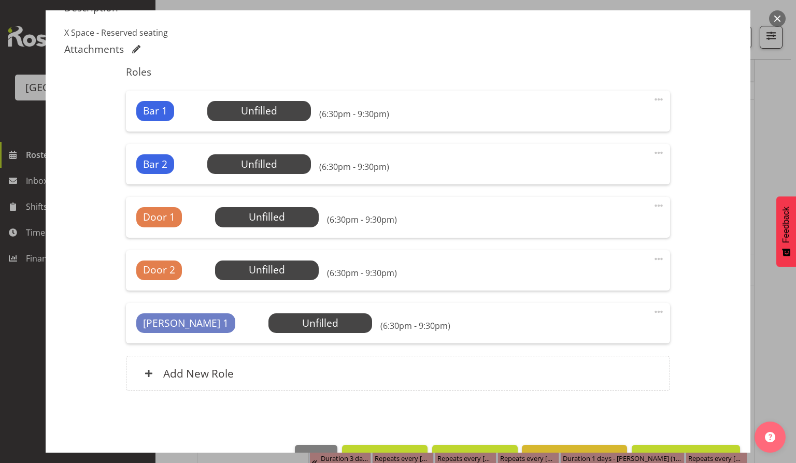
click at [779, 19] on button "button" at bounding box center [777, 18] width 17 height 17
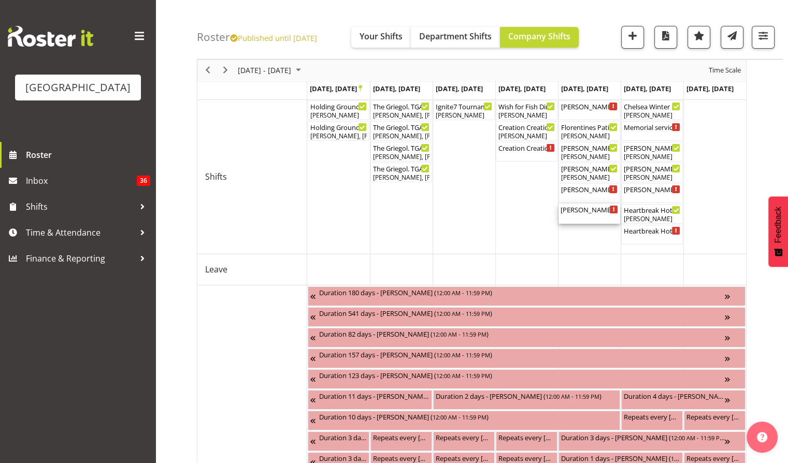
click at [587, 216] on div "[PERSON_NAME] - The Baroness. TGA Arts Fest ( 07:00 PM - 09:30 PM )" at bounding box center [590, 214] width 58 height 20
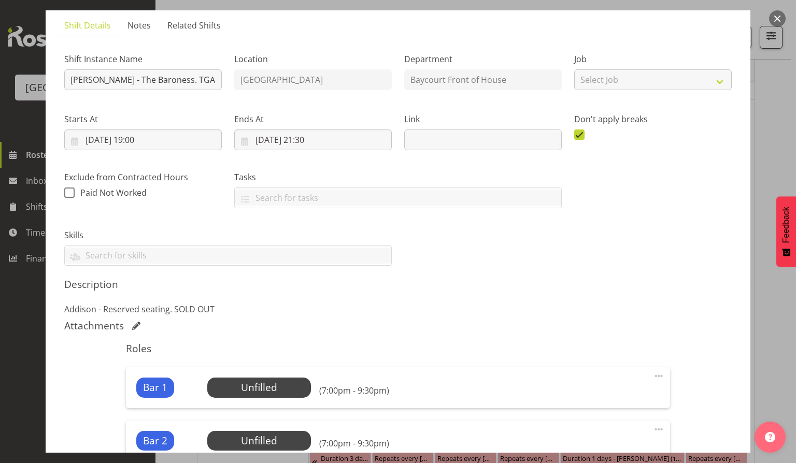
scroll to position [69, 0]
click at [778, 18] on button "button" at bounding box center [777, 18] width 17 height 17
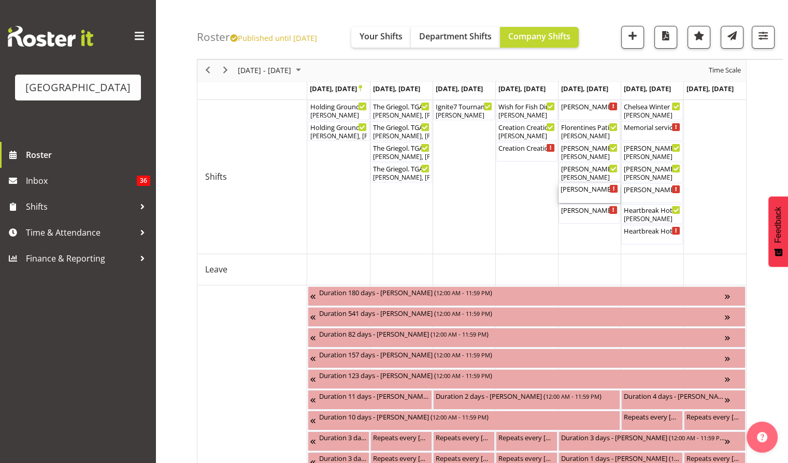
click at [586, 192] on div "[PERSON_NAME]. TGA Arts Fest ( 06:30 PM - 09:30 PM )" at bounding box center [590, 188] width 58 height 10
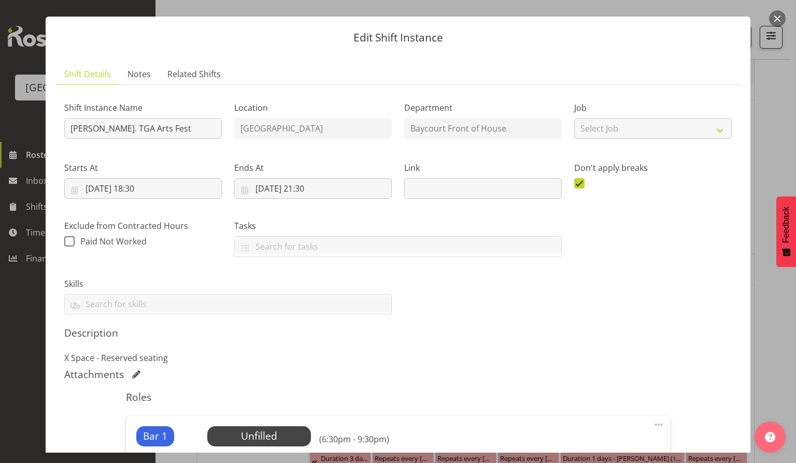
scroll to position [0, 0]
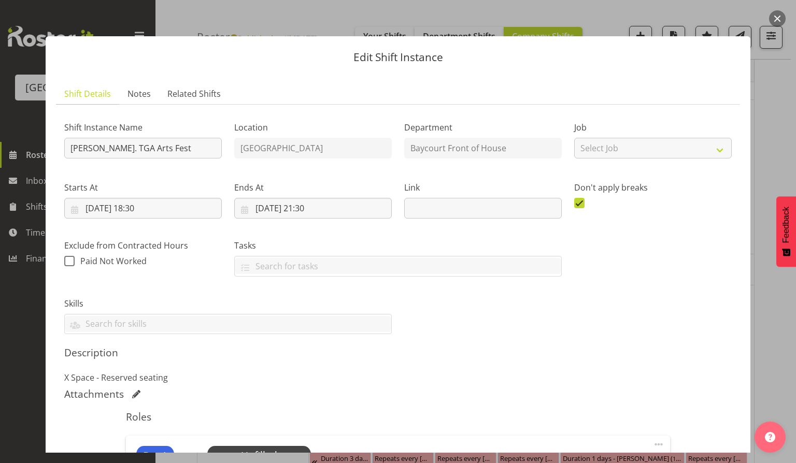
click at [779, 17] on button "button" at bounding box center [777, 18] width 17 height 17
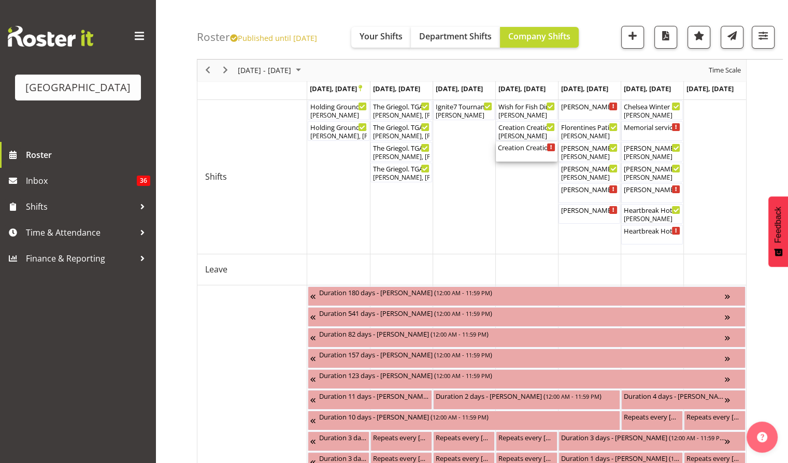
click at [526, 152] on div "Creation Creation. TGA Arts Fest ( 05:00 PM - 07:30 PM )" at bounding box center [527, 152] width 58 height 20
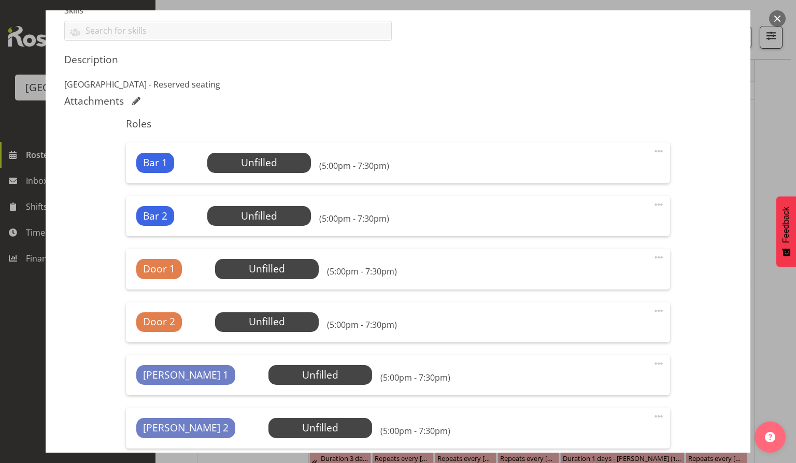
scroll to position [345, 0]
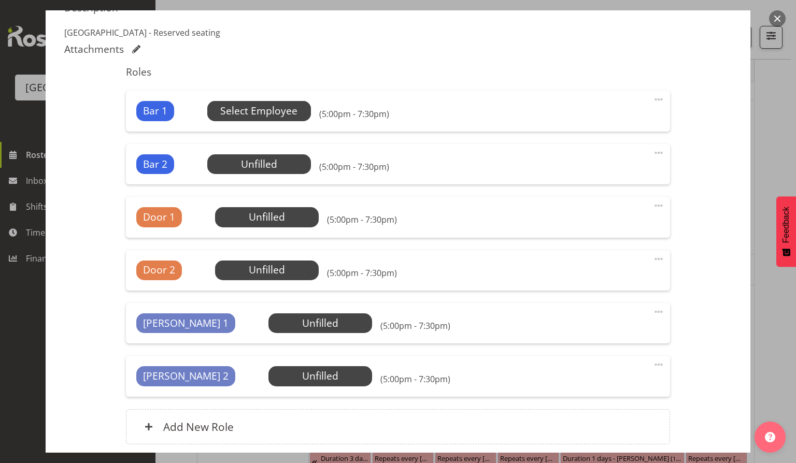
click at [261, 109] on span "Select Employee" at bounding box center [258, 111] width 77 height 15
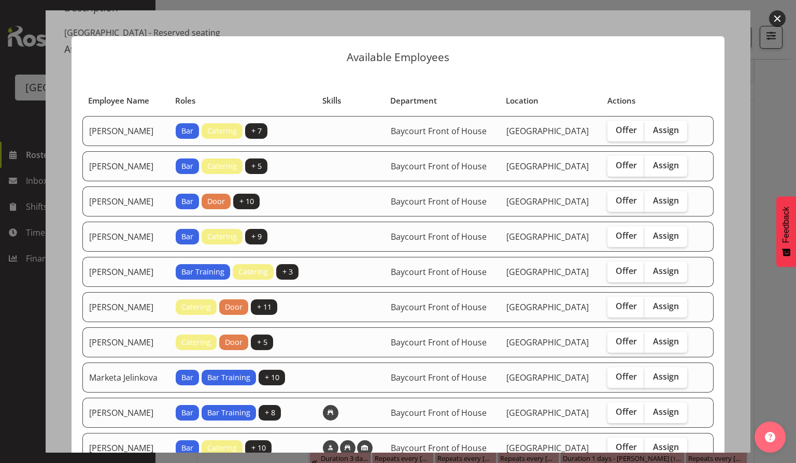
click at [767, 20] on div at bounding box center [398, 231] width 796 height 463
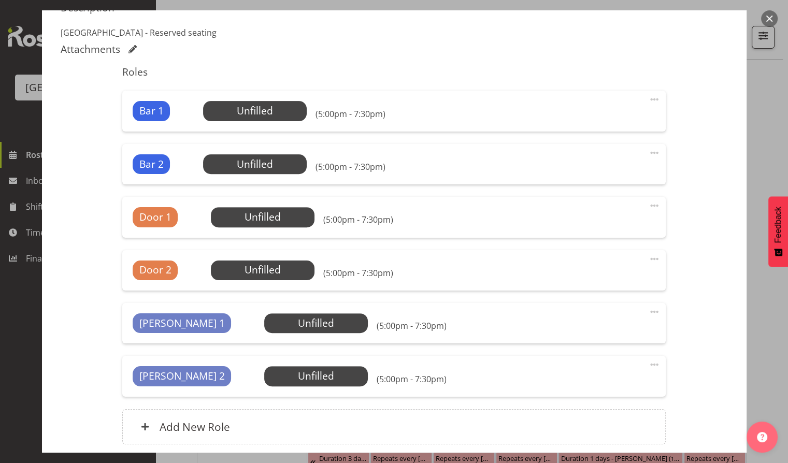
click at [772, 17] on button "button" at bounding box center [769, 18] width 17 height 17
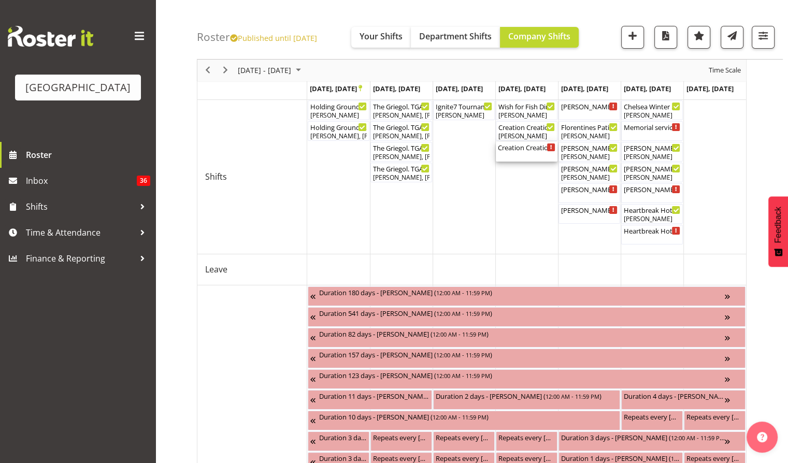
click at [520, 151] on div "Creation Creation. TGA Arts Fest ( 05:00 PM - 07:30 PM )" at bounding box center [527, 147] width 58 height 10
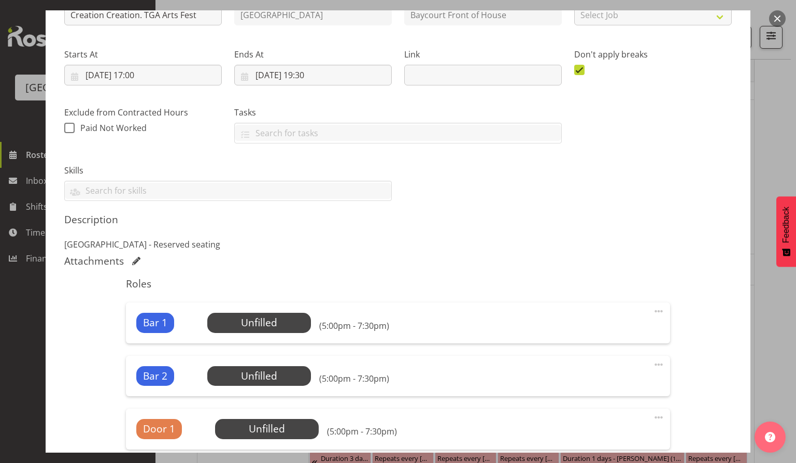
scroll to position [138, 0]
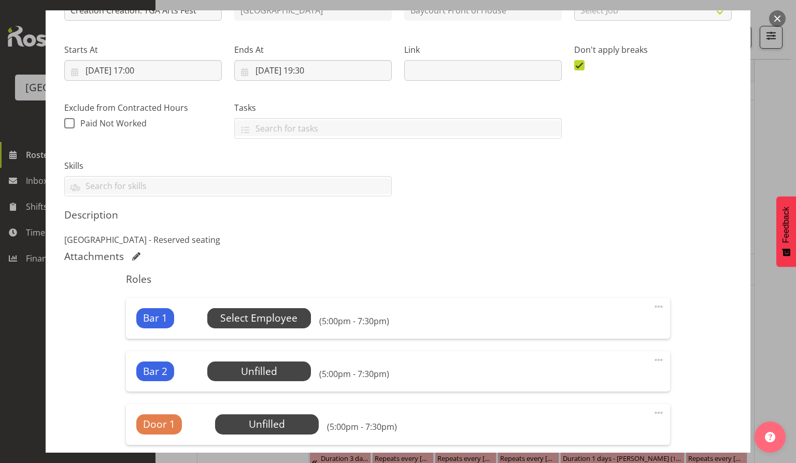
click at [243, 321] on span "Select Employee" at bounding box center [258, 318] width 77 height 15
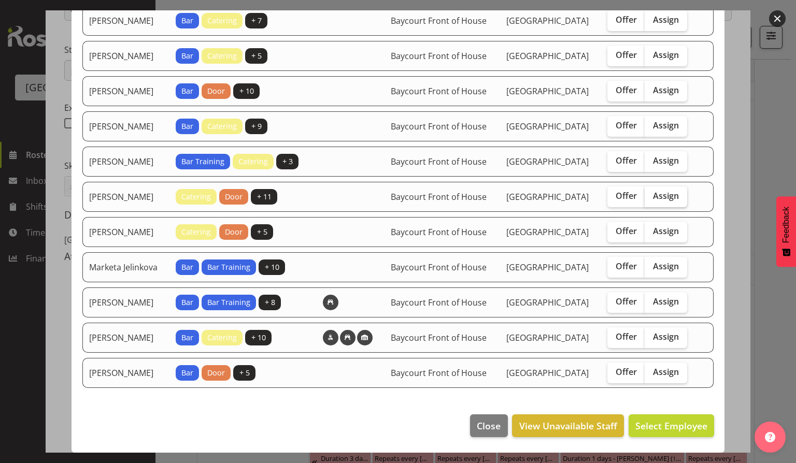
click at [665, 191] on span "Assign" at bounding box center [666, 196] width 26 height 10
click at [652, 193] on input "Assign" at bounding box center [648, 196] width 7 height 7
checkbox input "true"
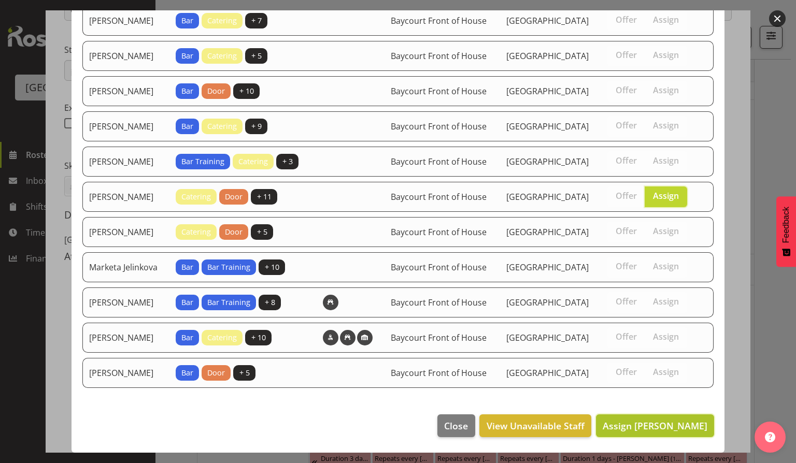
click at [645, 437] on button "Assign [PERSON_NAME]" at bounding box center [655, 426] width 118 height 23
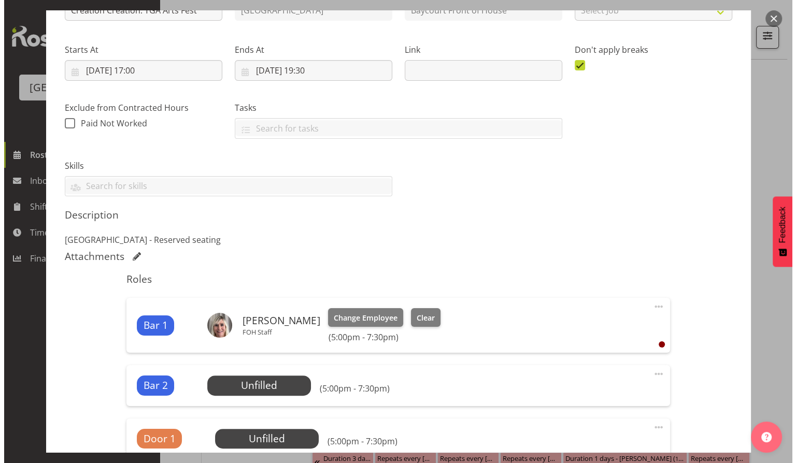
scroll to position [345, 0]
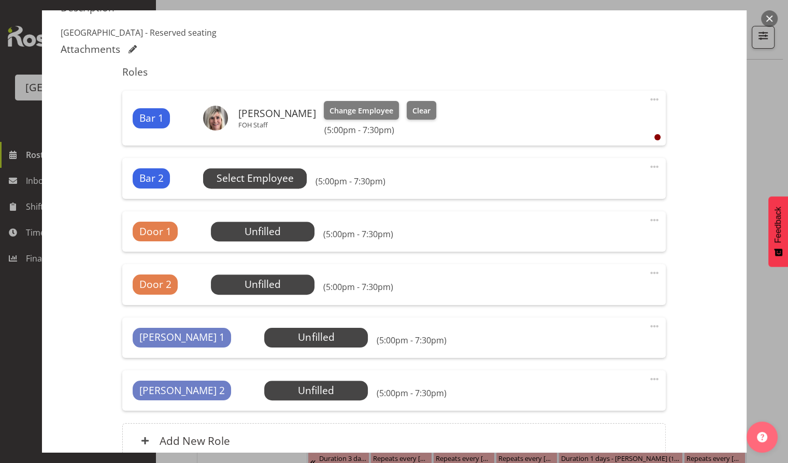
click at [261, 176] on span "Select Employee" at bounding box center [255, 178] width 77 height 15
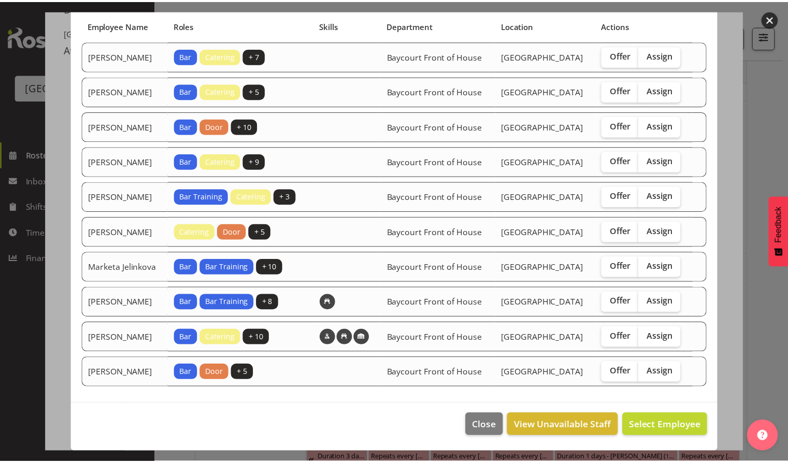
scroll to position [111, 0]
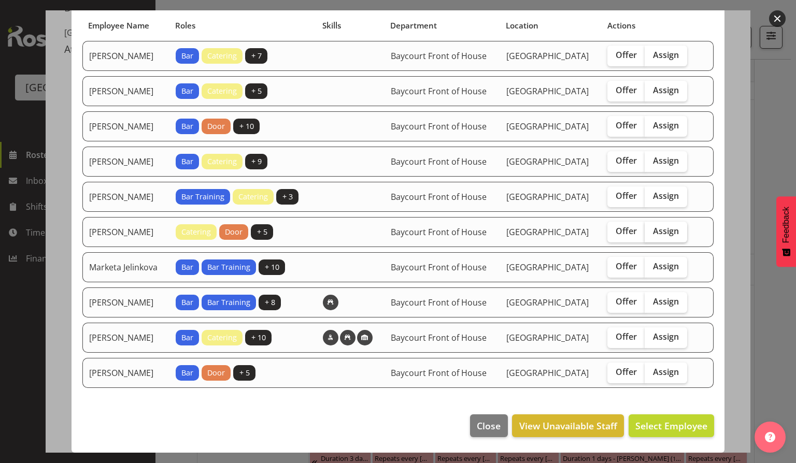
click at [657, 226] on span "Assign" at bounding box center [666, 231] width 26 height 10
click at [652, 228] on input "Assign" at bounding box center [648, 231] width 7 height 7
checkbox input "true"
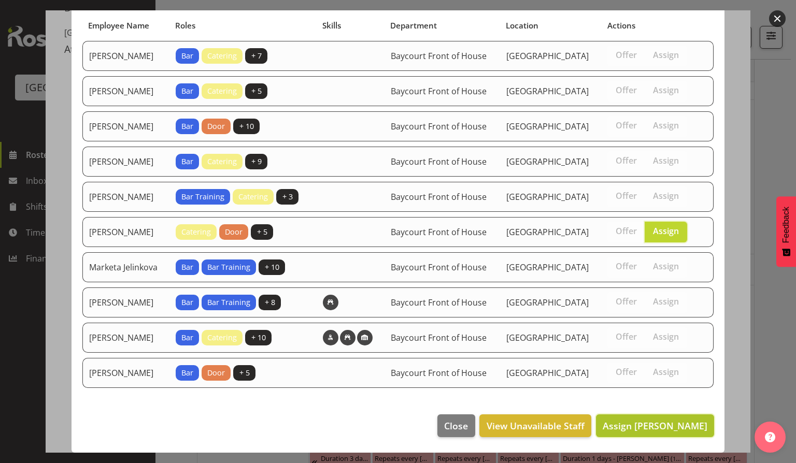
click at [643, 424] on span "Assign [PERSON_NAME]" at bounding box center [655, 426] width 105 height 12
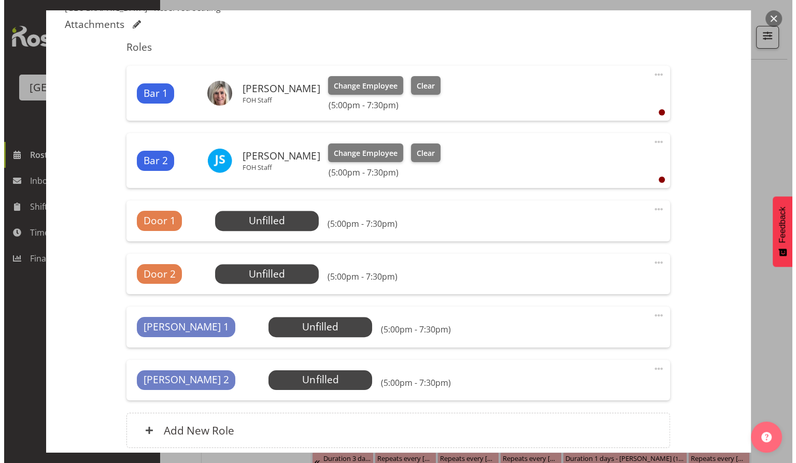
scroll to position [387, 0]
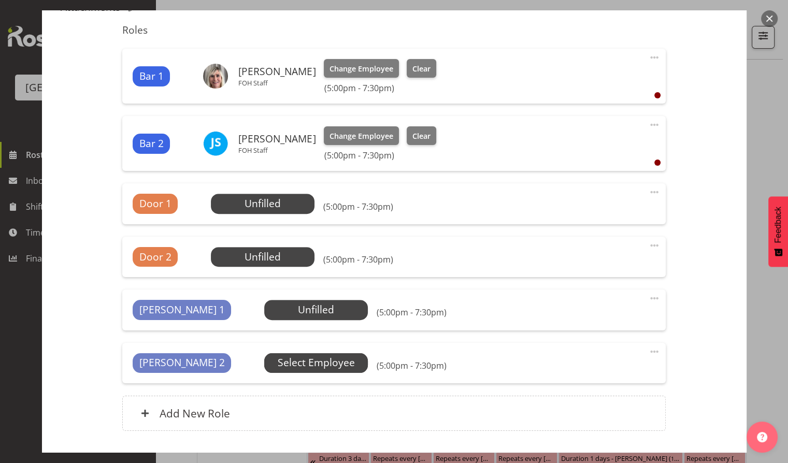
click at [278, 364] on span "Select Employee" at bounding box center [316, 363] width 77 height 15
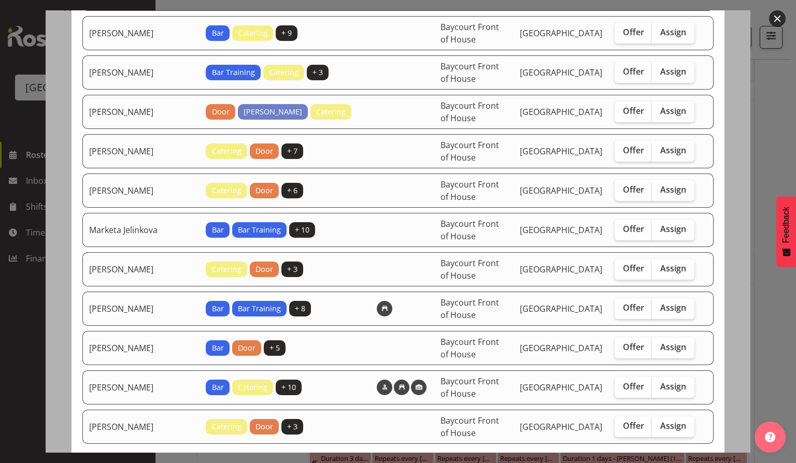
scroll to position [462, 0]
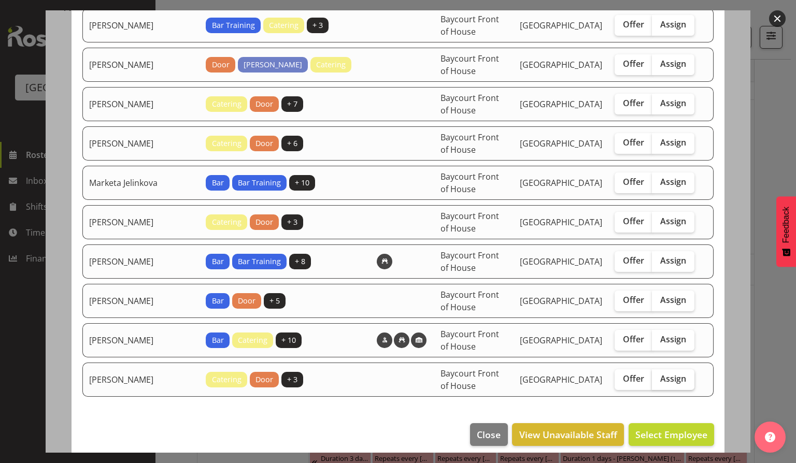
click at [659, 377] on label "Assign" at bounding box center [673, 380] width 43 height 21
click at [659, 377] on input "Assign" at bounding box center [655, 379] width 7 height 7
checkbox input "true"
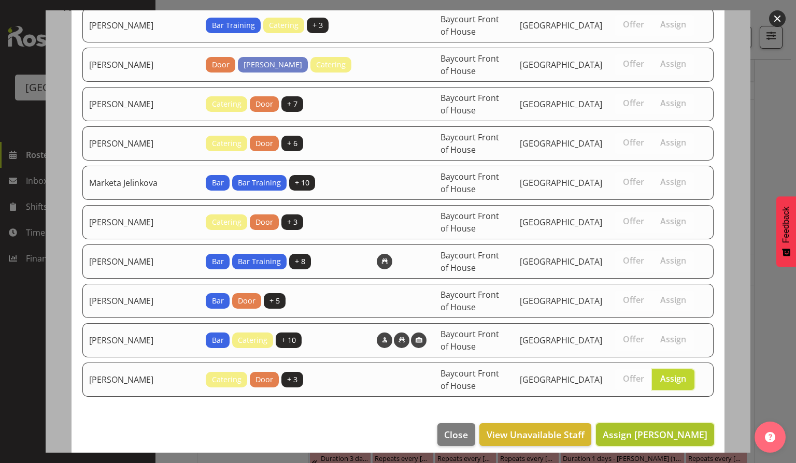
drag, startPoint x: 655, startPoint y: 435, endPoint x: 647, endPoint y: 435, distance: 8.3
click at [655, 435] on button "Assign [PERSON_NAME]" at bounding box center [655, 434] width 118 height 23
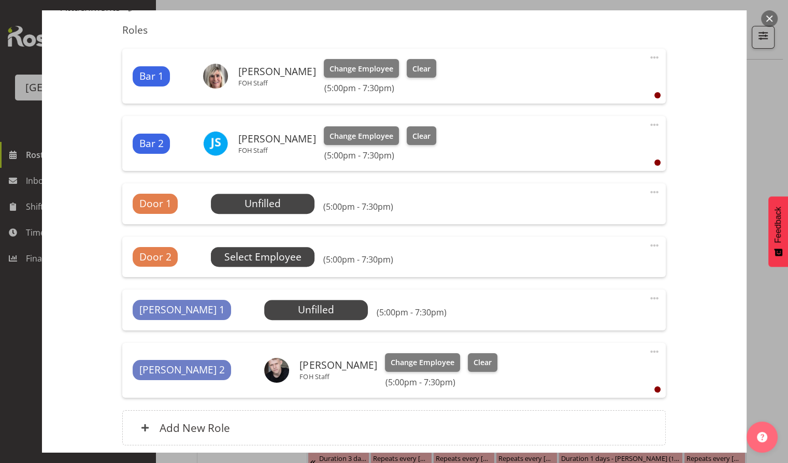
click at [254, 254] on span "Select Employee" at bounding box center [262, 257] width 77 height 15
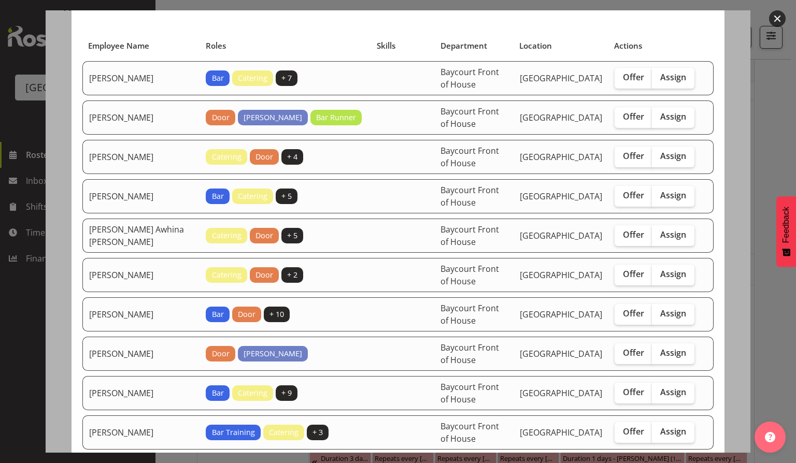
scroll to position [138, 0]
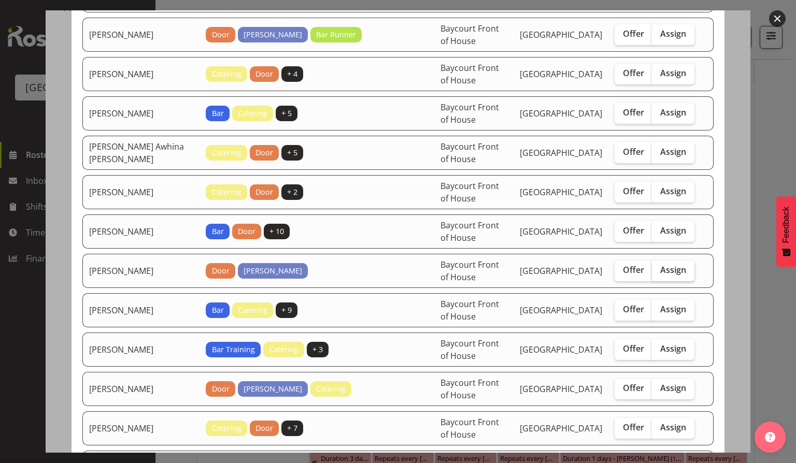
click at [673, 269] on span "Assign" at bounding box center [673, 270] width 26 height 10
click at [659, 269] on input "Assign" at bounding box center [655, 270] width 7 height 7
checkbox input "true"
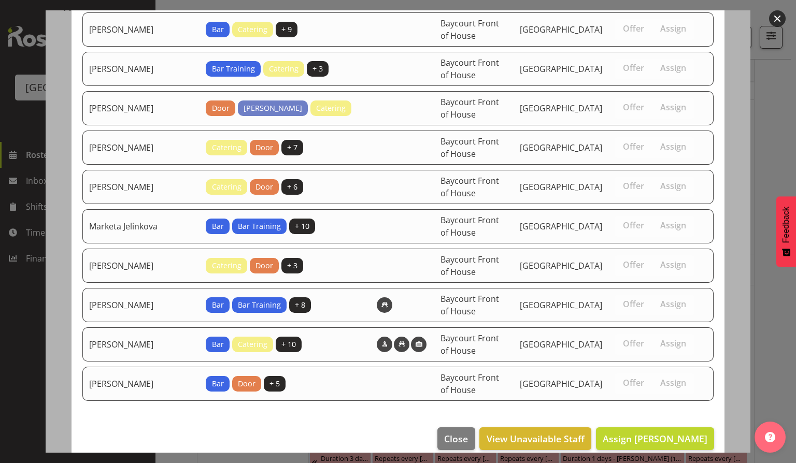
scroll to position [423, 0]
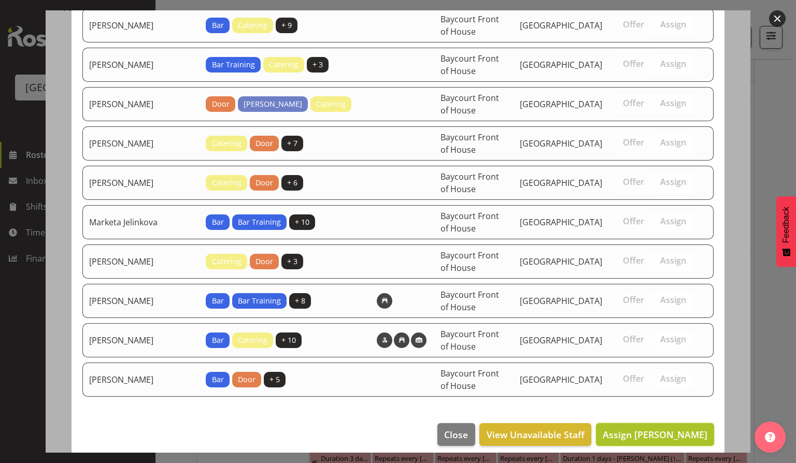
click at [626, 429] on span "Assign [PERSON_NAME]" at bounding box center [655, 435] width 105 height 12
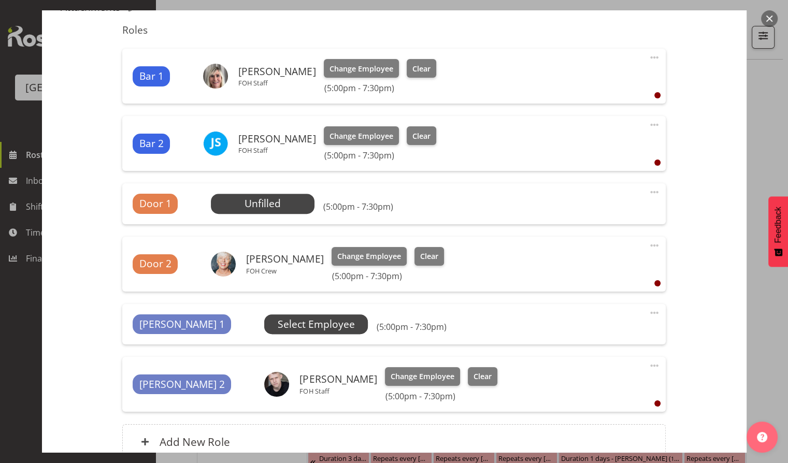
click at [278, 321] on span "Select Employee" at bounding box center [316, 324] width 77 height 15
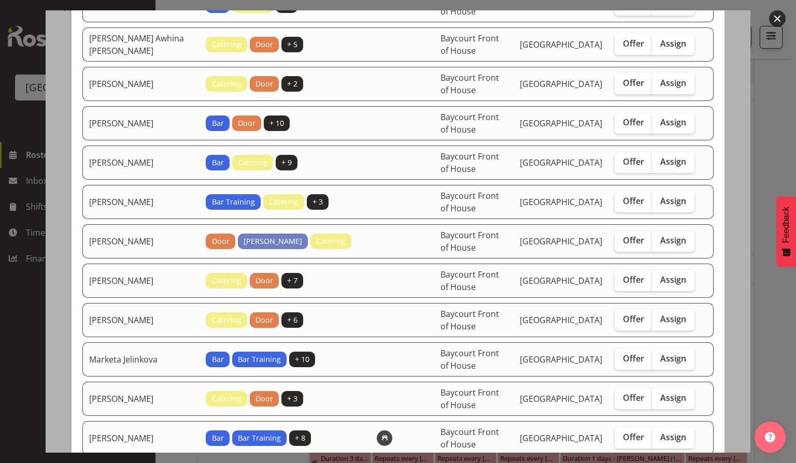
scroll to position [315, 0]
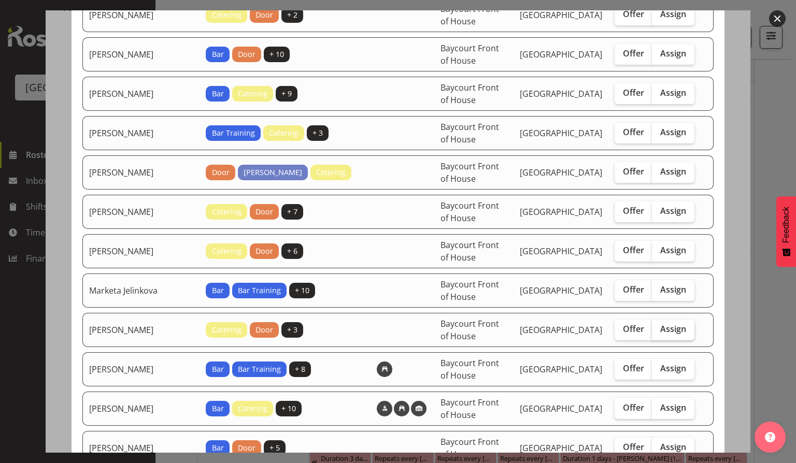
click at [671, 329] on label "Assign" at bounding box center [673, 330] width 43 height 21
click at [659, 329] on input "Assign" at bounding box center [655, 329] width 7 height 7
checkbox input "true"
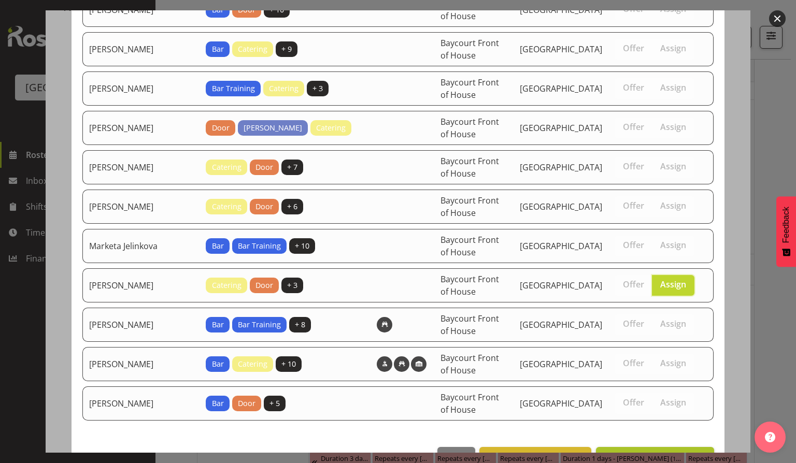
scroll to position [384, 0]
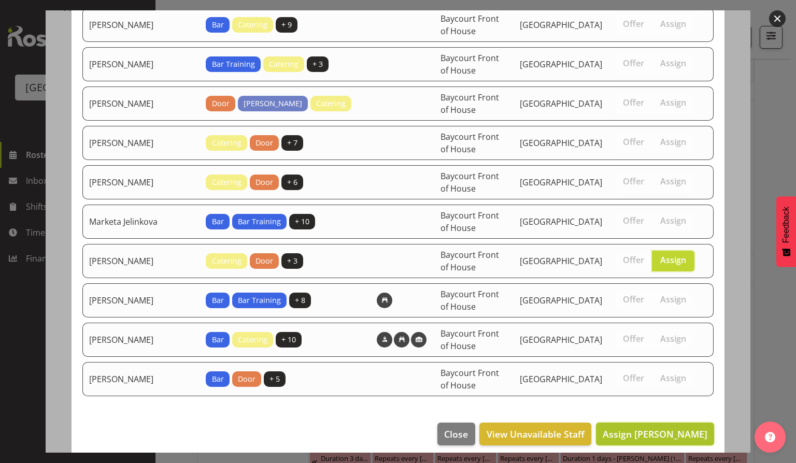
drag, startPoint x: 651, startPoint y: 424, endPoint x: 659, endPoint y: 421, distance: 8.9
click at [653, 428] on span "Assign [PERSON_NAME]" at bounding box center [655, 434] width 105 height 12
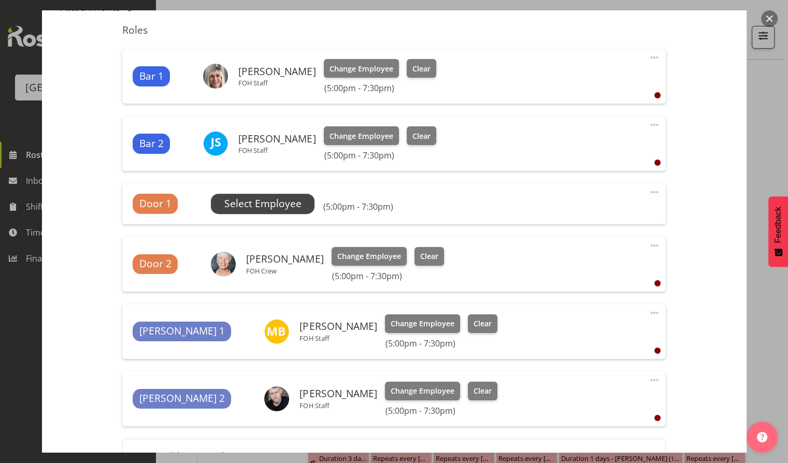
click at [260, 202] on span "Select Employee" at bounding box center [262, 203] width 77 height 15
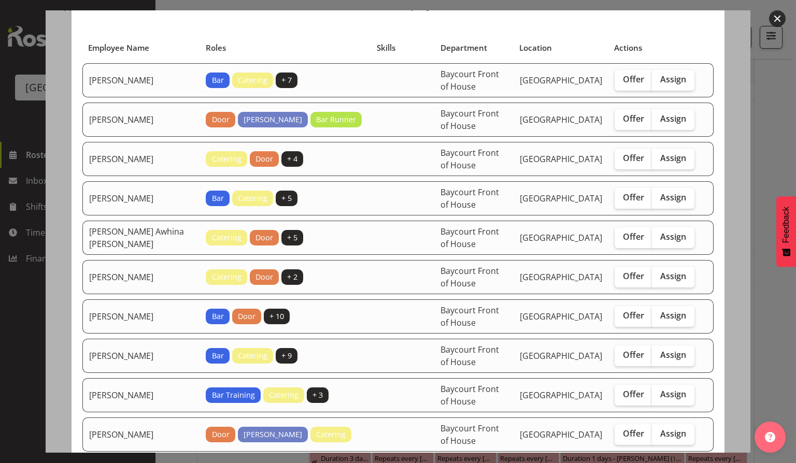
scroll to position [138, 0]
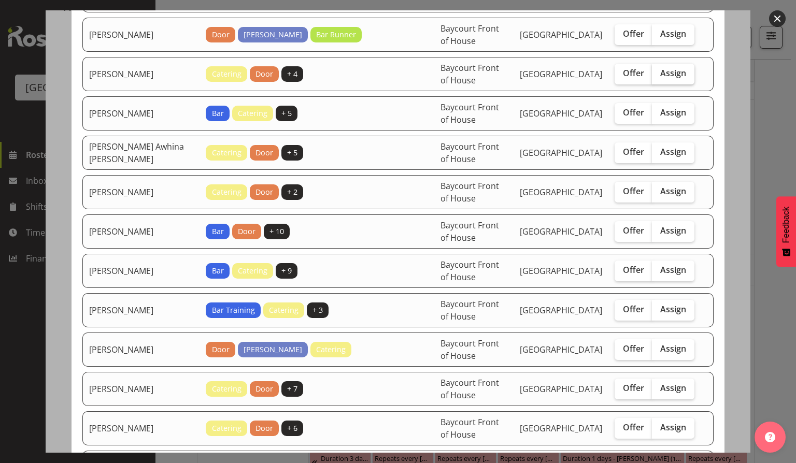
click at [669, 74] on span "Assign" at bounding box center [673, 73] width 26 height 10
click at [659, 74] on input "Assign" at bounding box center [655, 73] width 7 height 7
checkbox input "true"
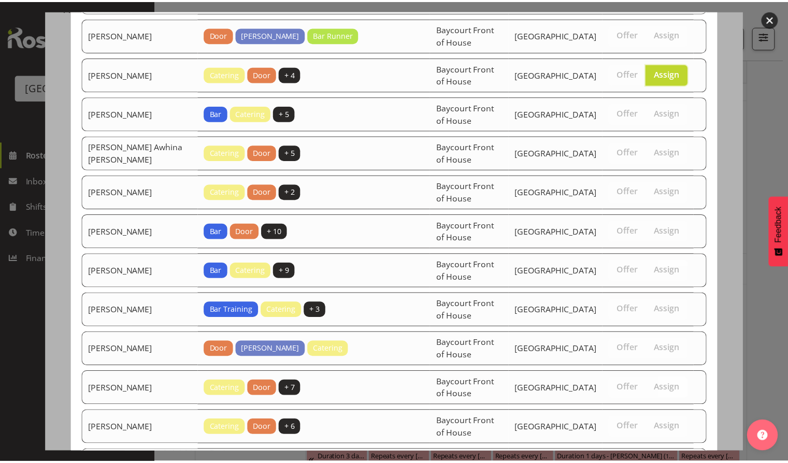
scroll to position [345, 0]
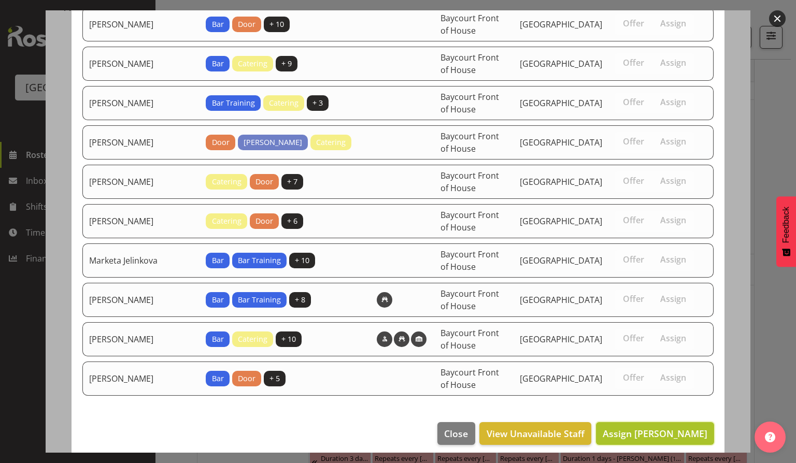
click at [650, 428] on span "Assign [PERSON_NAME]" at bounding box center [655, 434] width 105 height 12
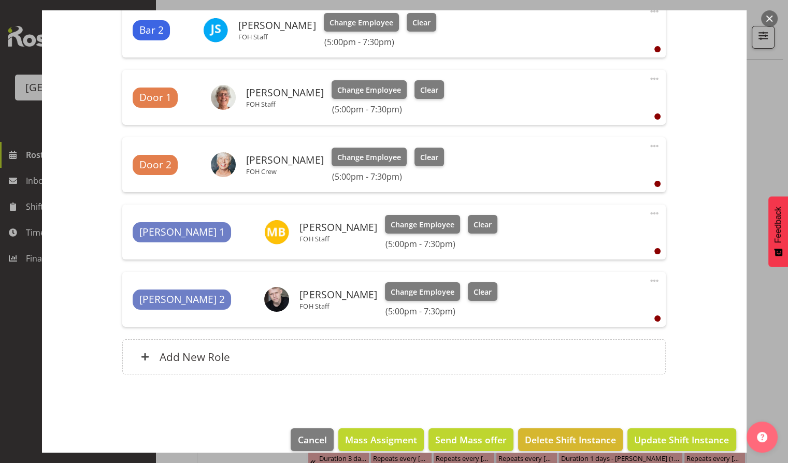
scroll to position [514, 0]
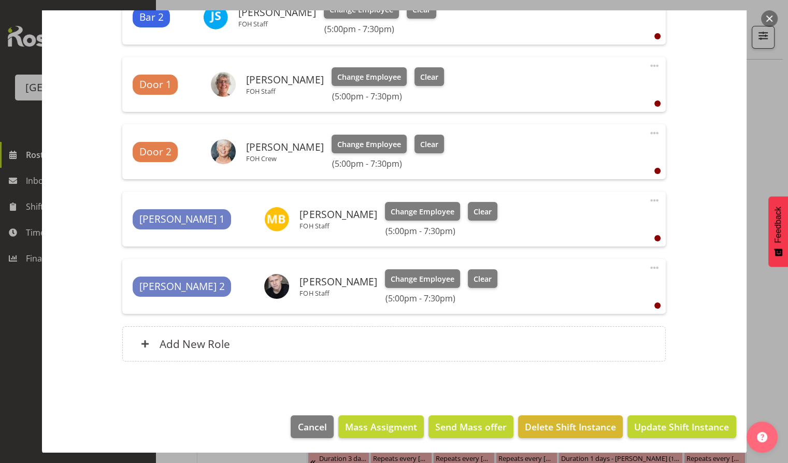
click at [687, 441] on footer "Cancel Mass Assigment Send Mass offer Delete Shift Instance Update Shift Instan…" at bounding box center [394, 429] width 705 height 49
click at [669, 431] on span "Update Shift Instance" at bounding box center [681, 426] width 95 height 13
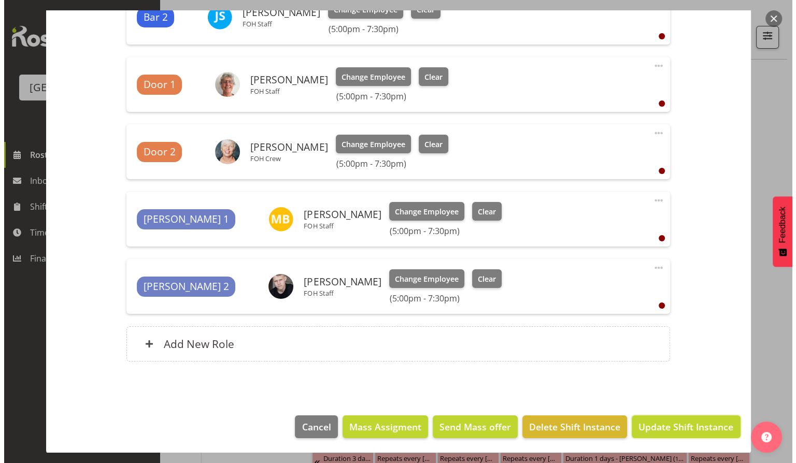
scroll to position [473, 0]
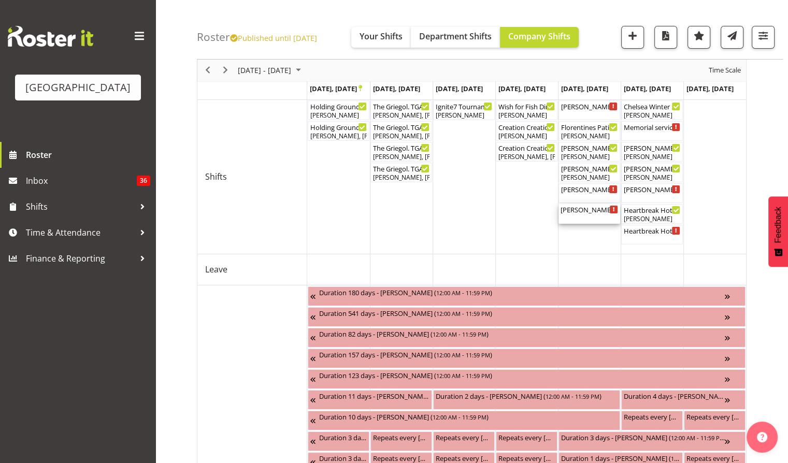
click at [587, 216] on div "[PERSON_NAME] - The Baroness. TGA Arts Fest ( 07:00 PM - 09:30 PM )" at bounding box center [590, 214] width 58 height 20
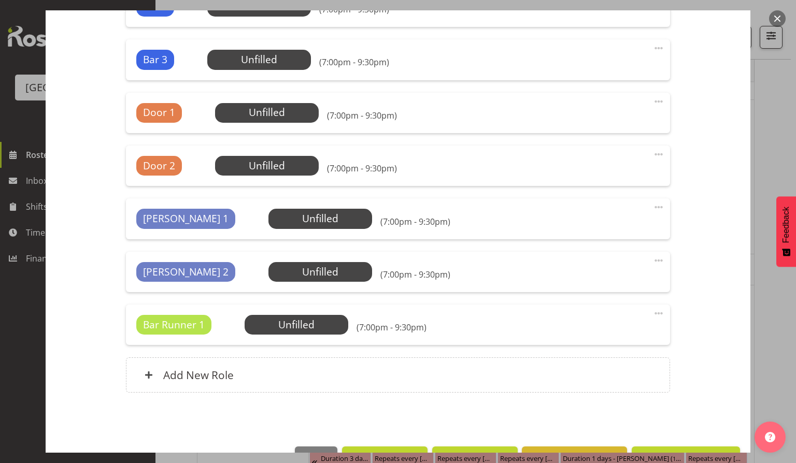
scroll to position [534, 0]
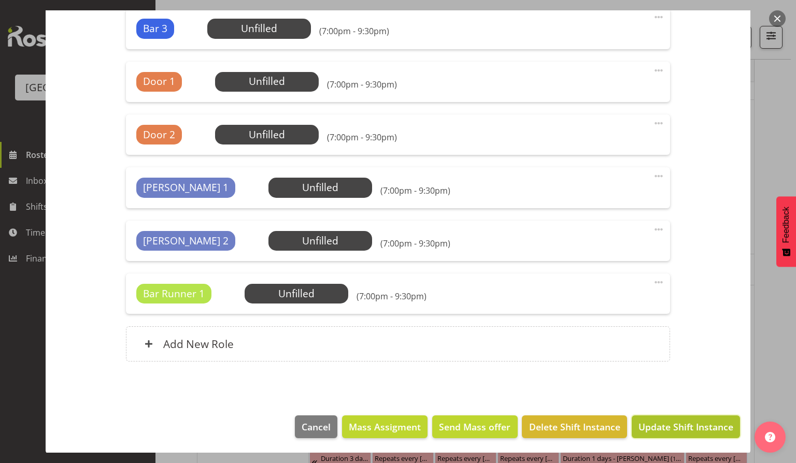
click at [665, 424] on span "Update Shift Instance" at bounding box center [686, 426] width 95 height 13
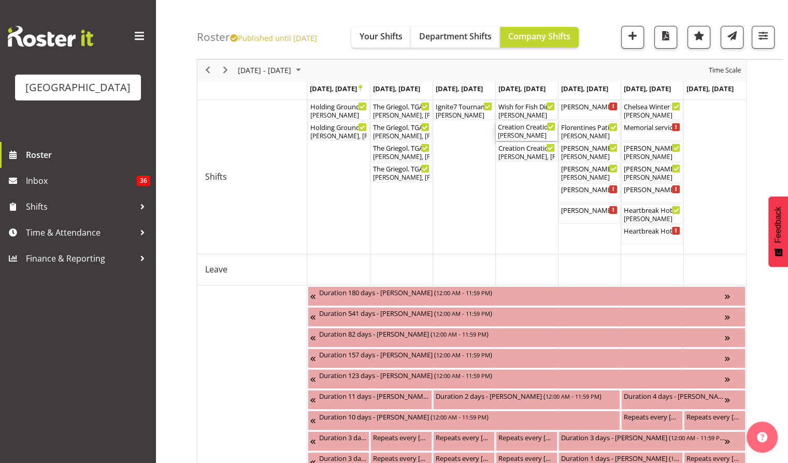
click at [523, 129] on div "Creation Creation. TGA Arts Fest. FOHM Shift ( 04:15 PM - 07:45 PM )" at bounding box center [527, 126] width 58 height 10
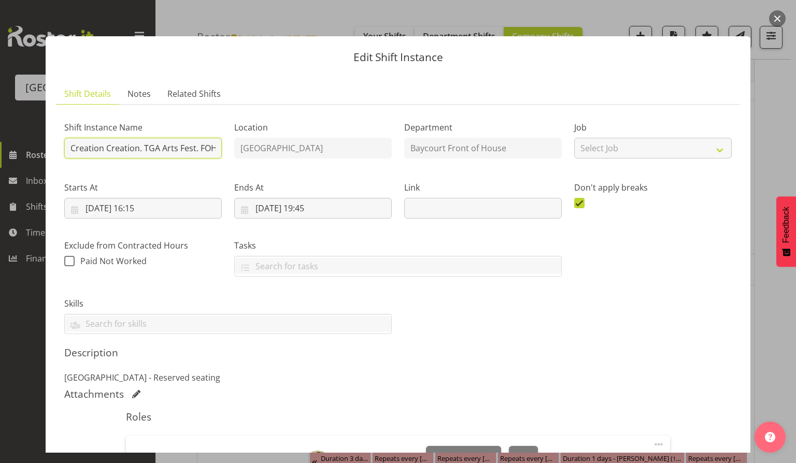
scroll to position [0, 29]
drag, startPoint x: 69, startPoint y: 148, endPoint x: 231, endPoint y: 146, distance: 161.2
click at [231, 146] on div "Shift Instance Name Creation Creation. TGA Arts Fest. FOHM Shift Location [GEOG…" at bounding box center [398, 224] width 680 height 234
click at [323, 125] on label "Location" at bounding box center [313, 127] width 158 height 12
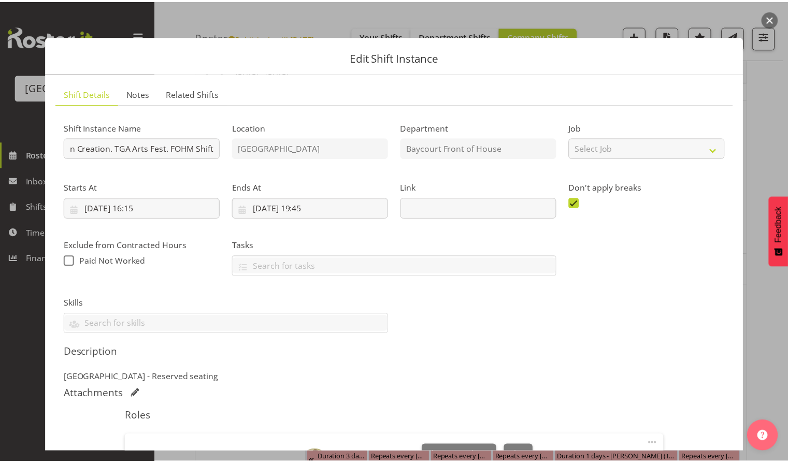
scroll to position [0, 0]
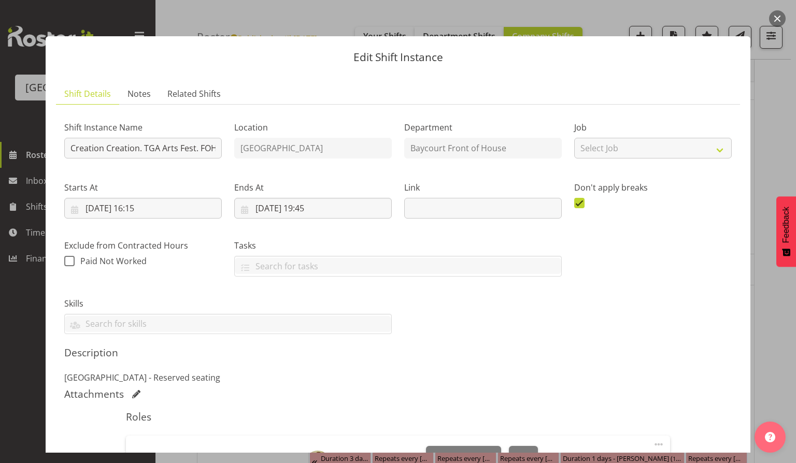
click at [775, 18] on button "button" at bounding box center [777, 18] width 17 height 17
